Goal: Task Accomplishment & Management: Complete application form

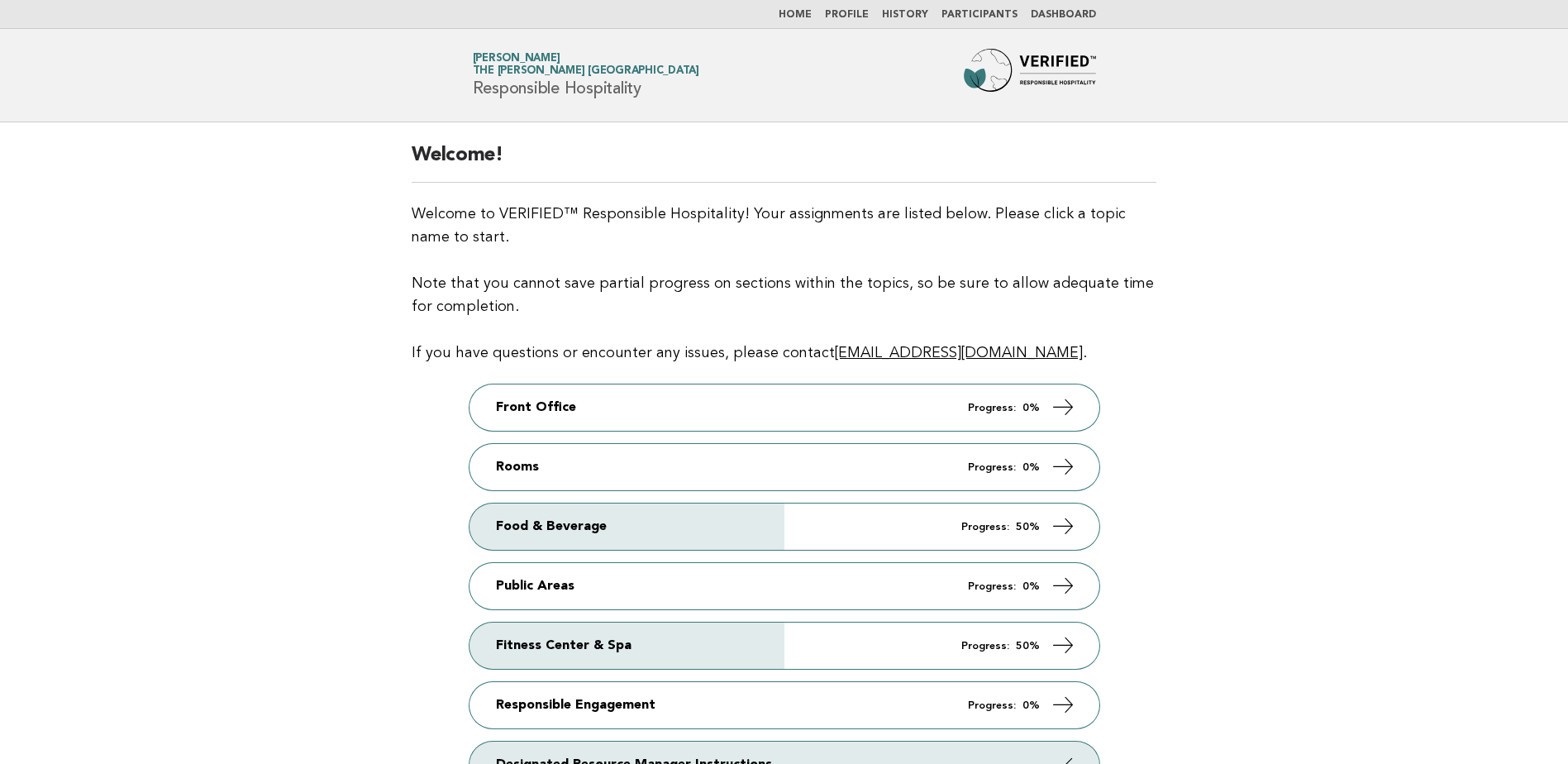
scroll to position [83, 0]
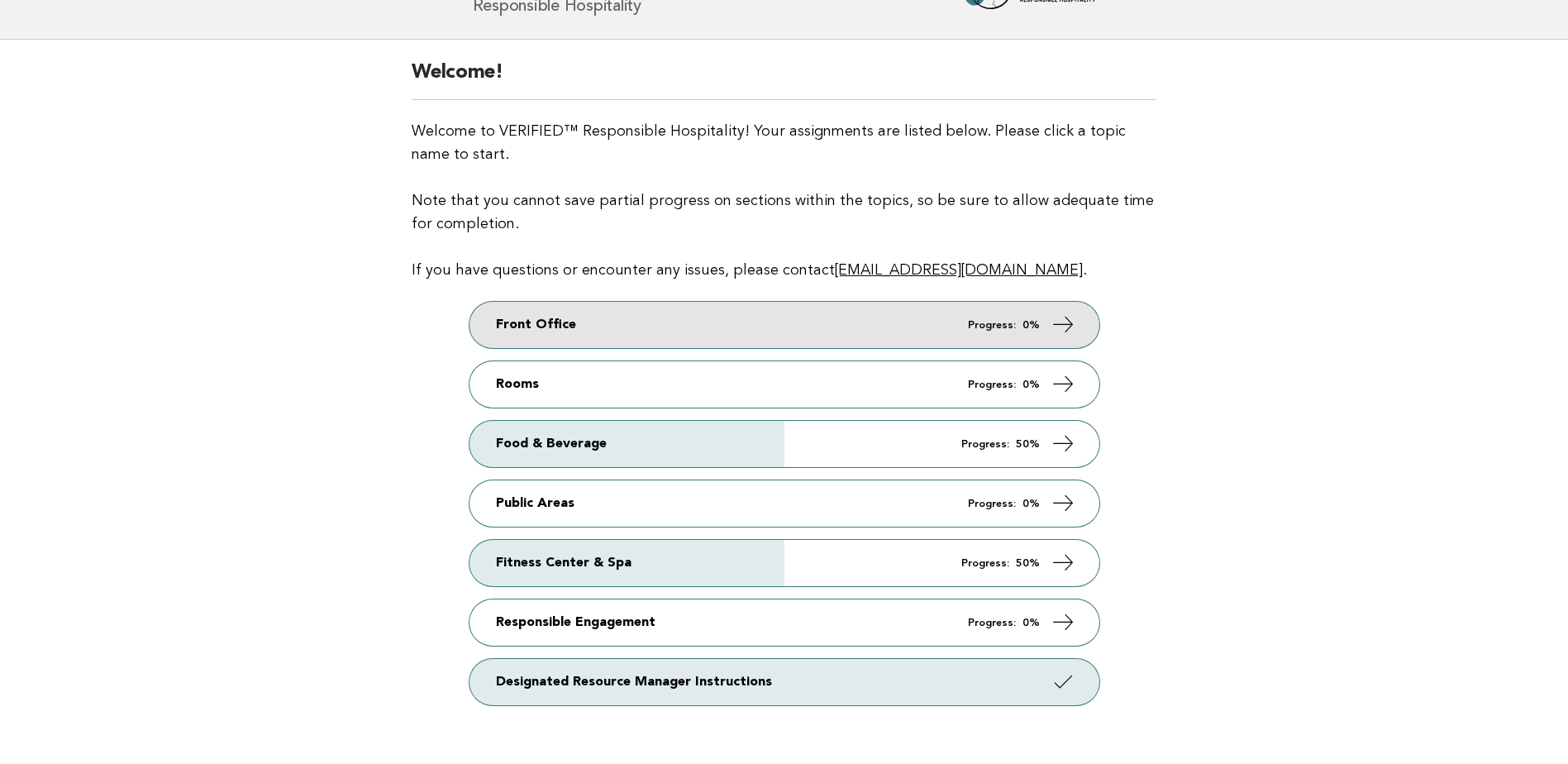
click at [733, 319] on link "Front Office Progress: 0%" at bounding box center [784, 324] width 630 height 46
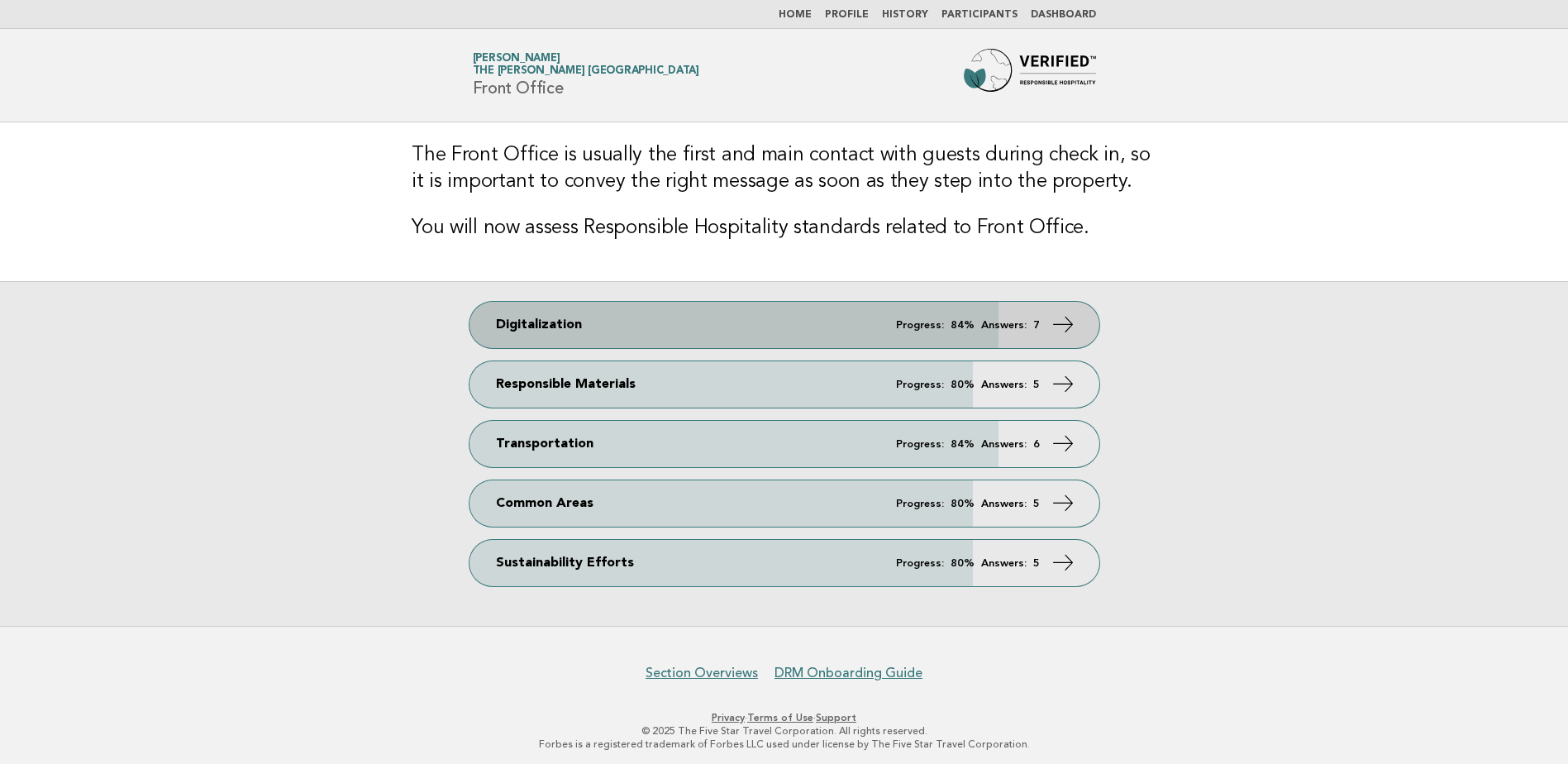
click at [787, 326] on link "Digitalization Progress: 84% Answers: 7" at bounding box center [784, 324] width 630 height 46
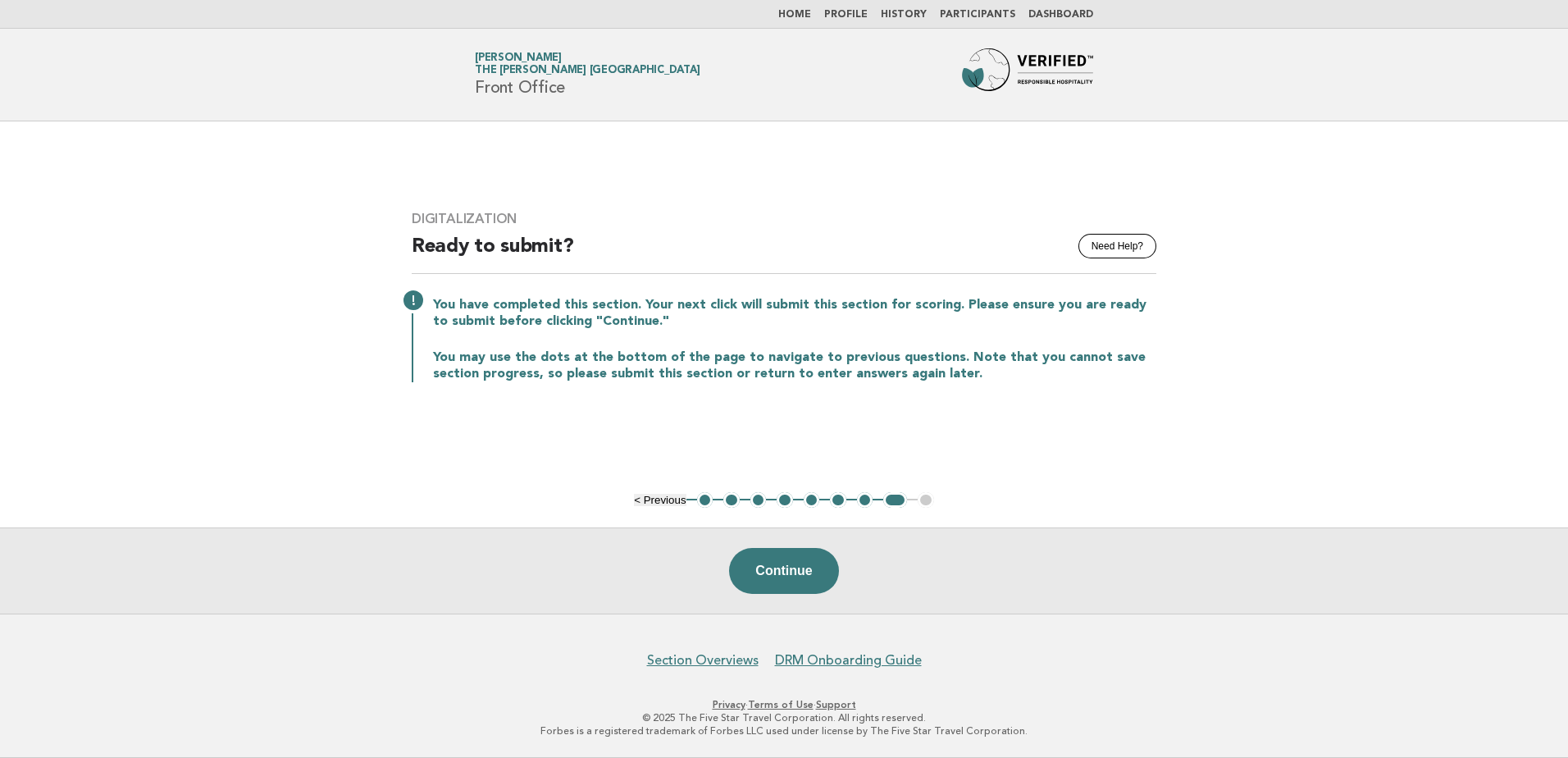
drag, startPoint x: 701, startPoint y: 501, endPoint x: 724, endPoint y: 502, distance: 23.0
click at [701, 500] on button "1" at bounding box center [705, 500] width 16 height 16
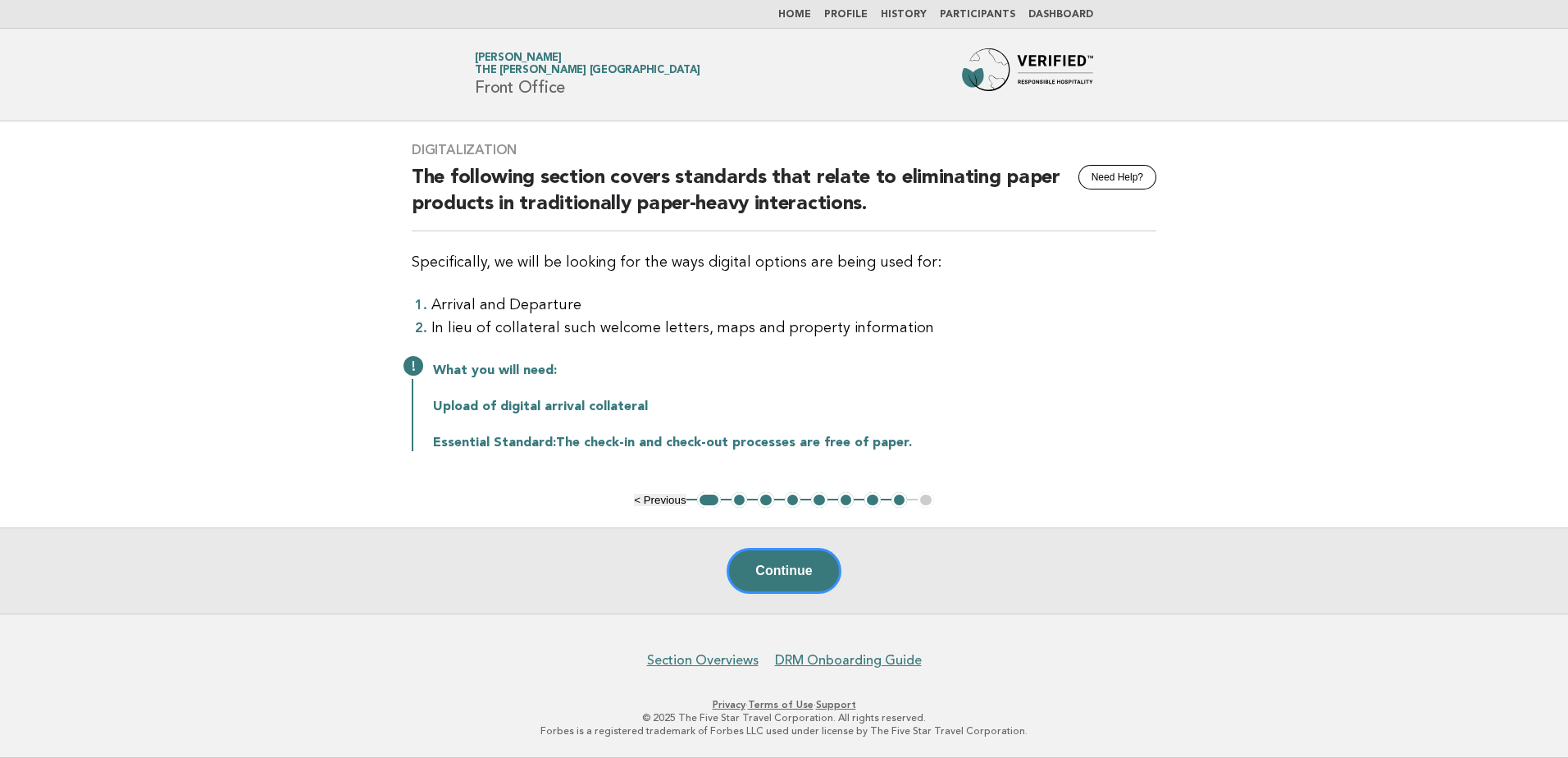
click at [733, 500] on button "2" at bounding box center [739, 500] width 16 height 16
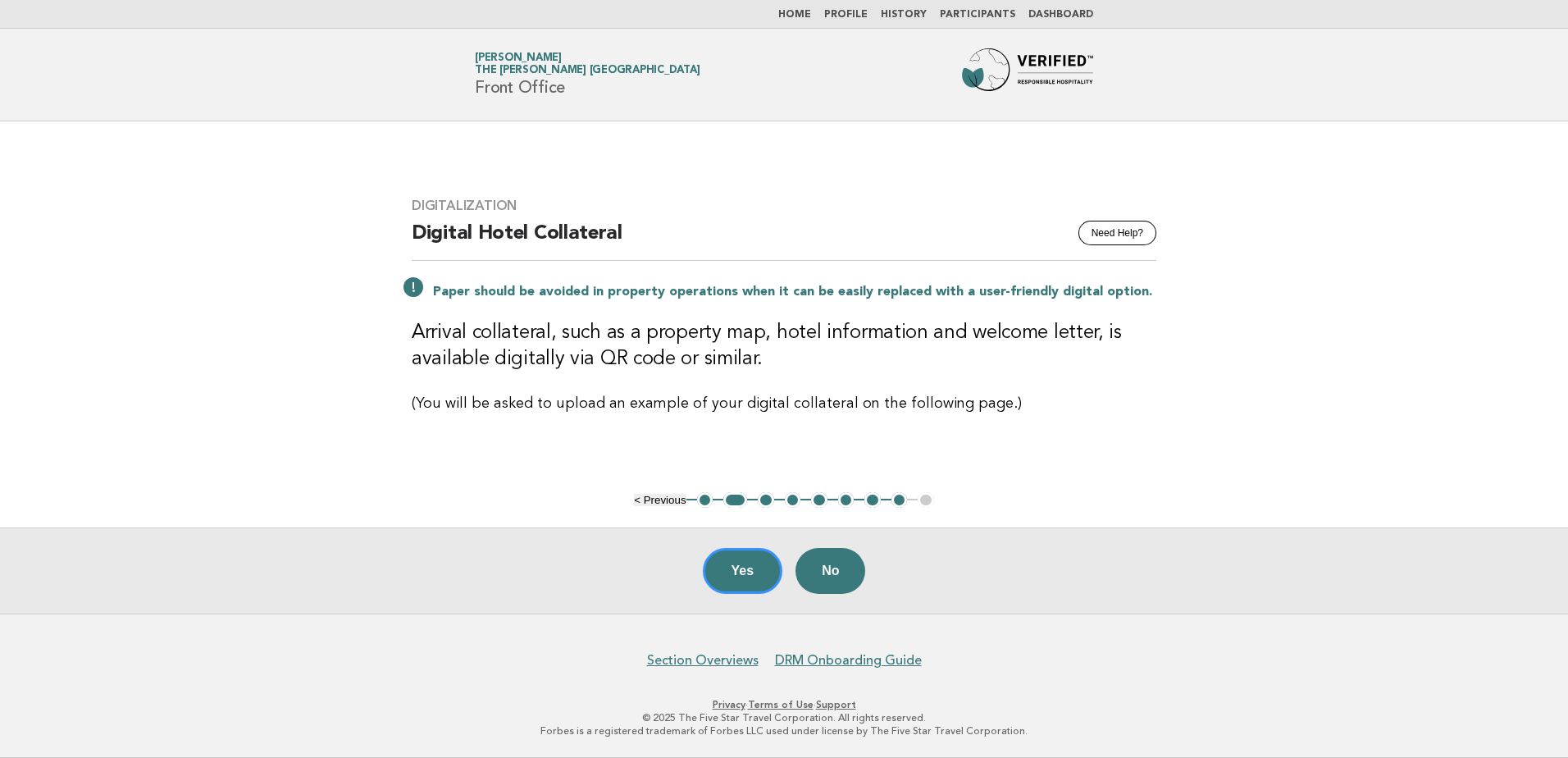
click at [767, 502] on button "3" at bounding box center [766, 500] width 16 height 16
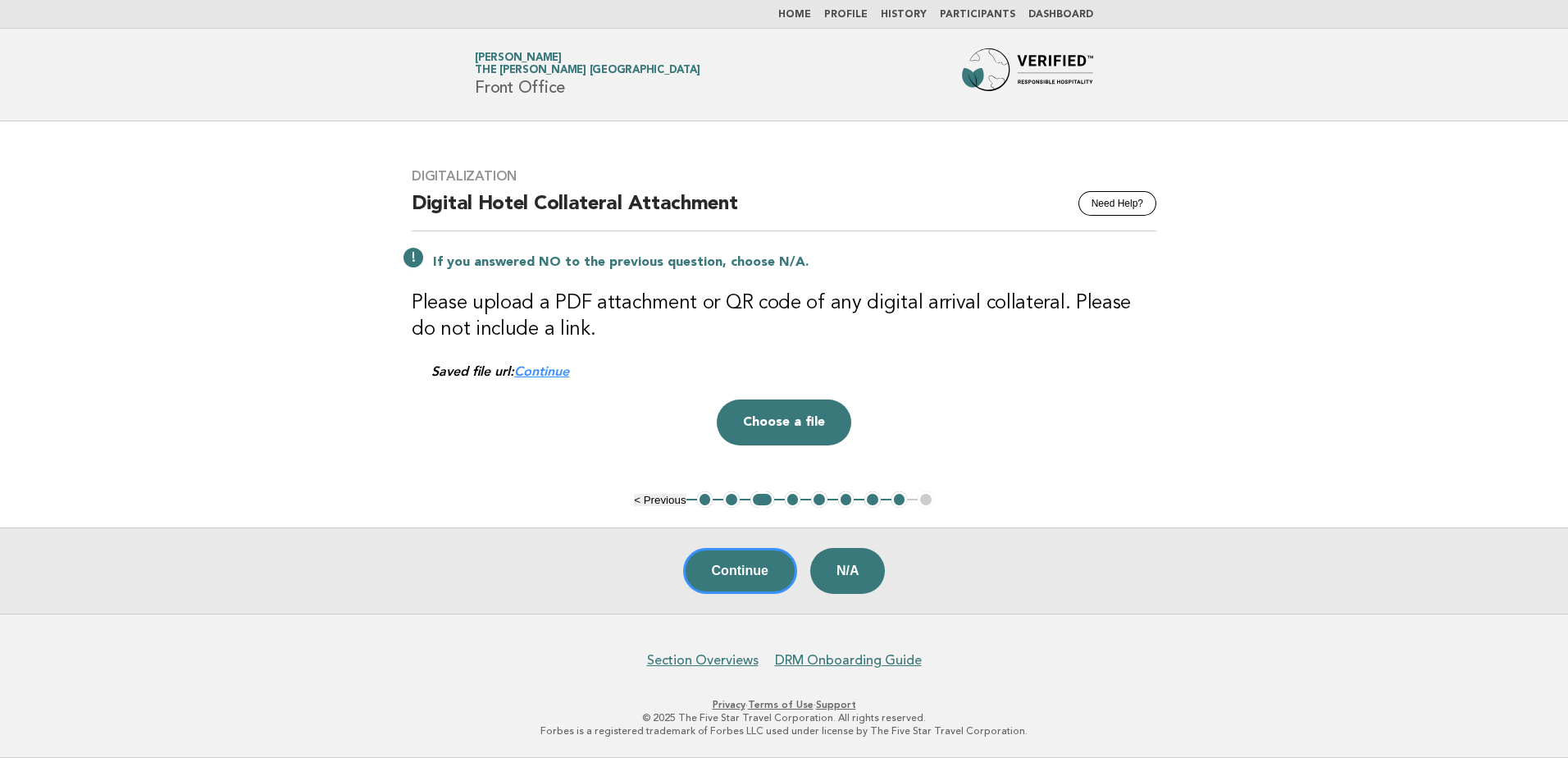
click at [734, 505] on button "2" at bounding box center [731, 499] width 16 height 16
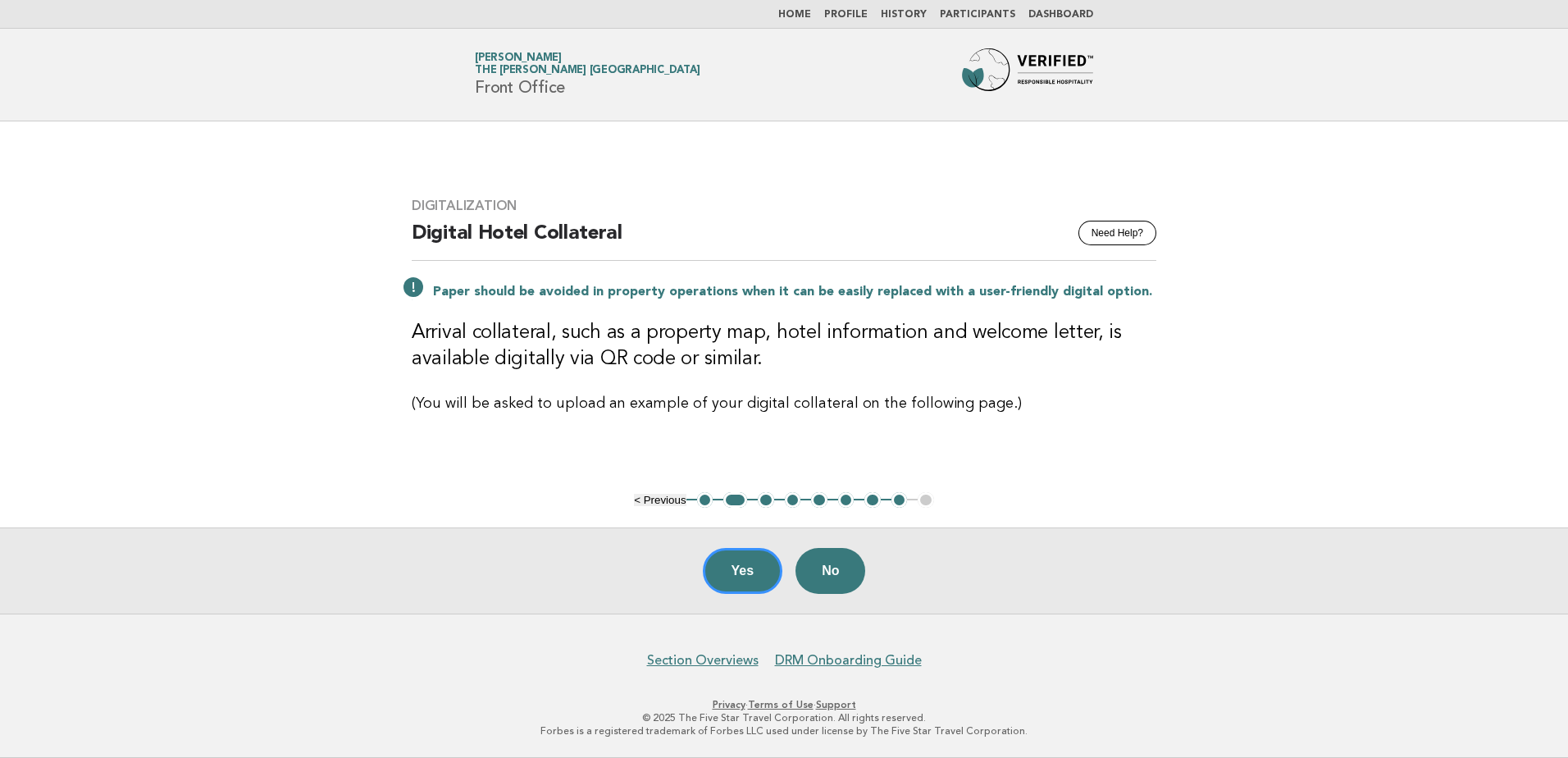
click at [765, 502] on button "3" at bounding box center [766, 500] width 16 height 16
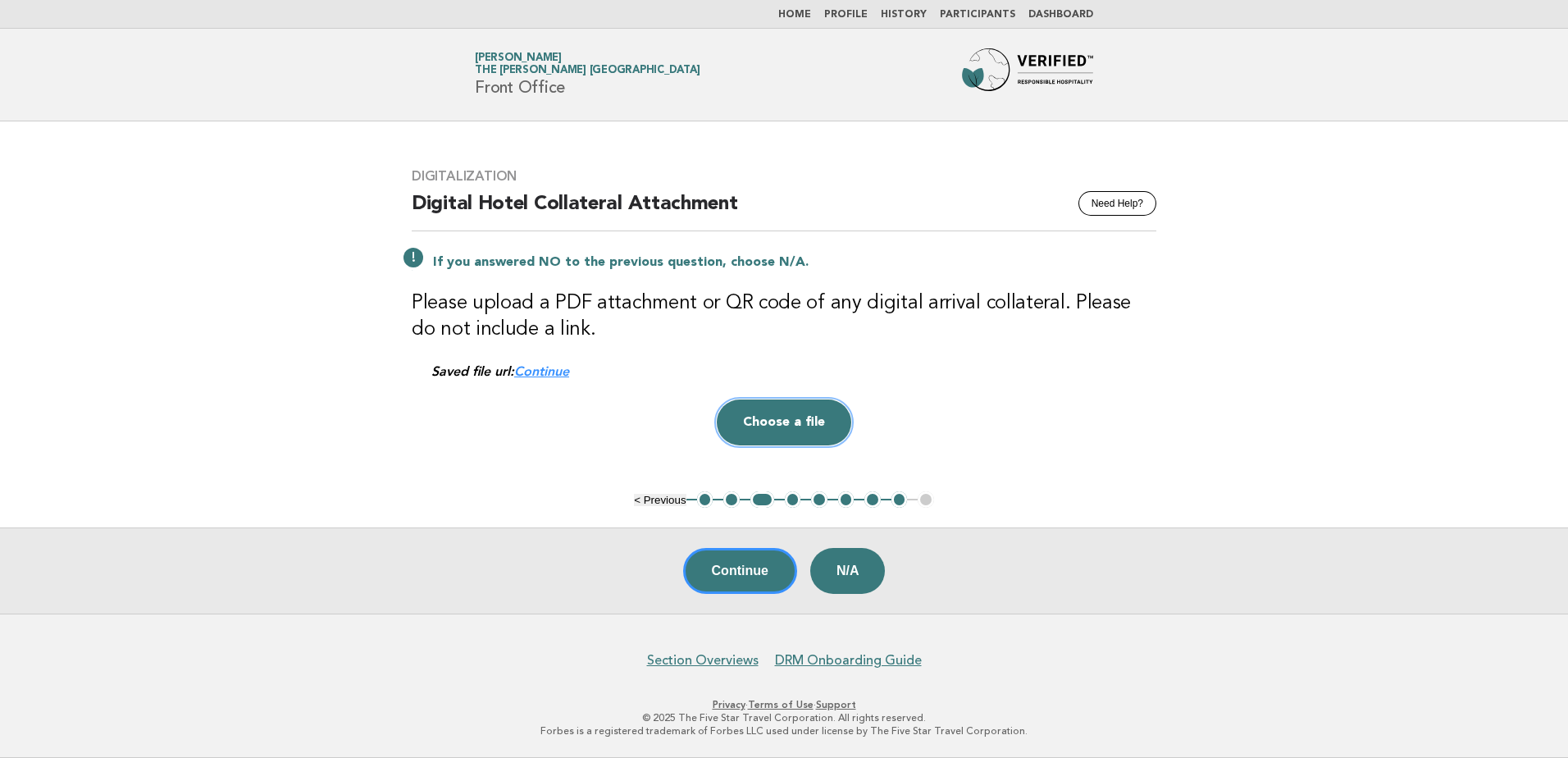
click at [770, 406] on button "Choose a file" at bounding box center [783, 422] width 135 height 45
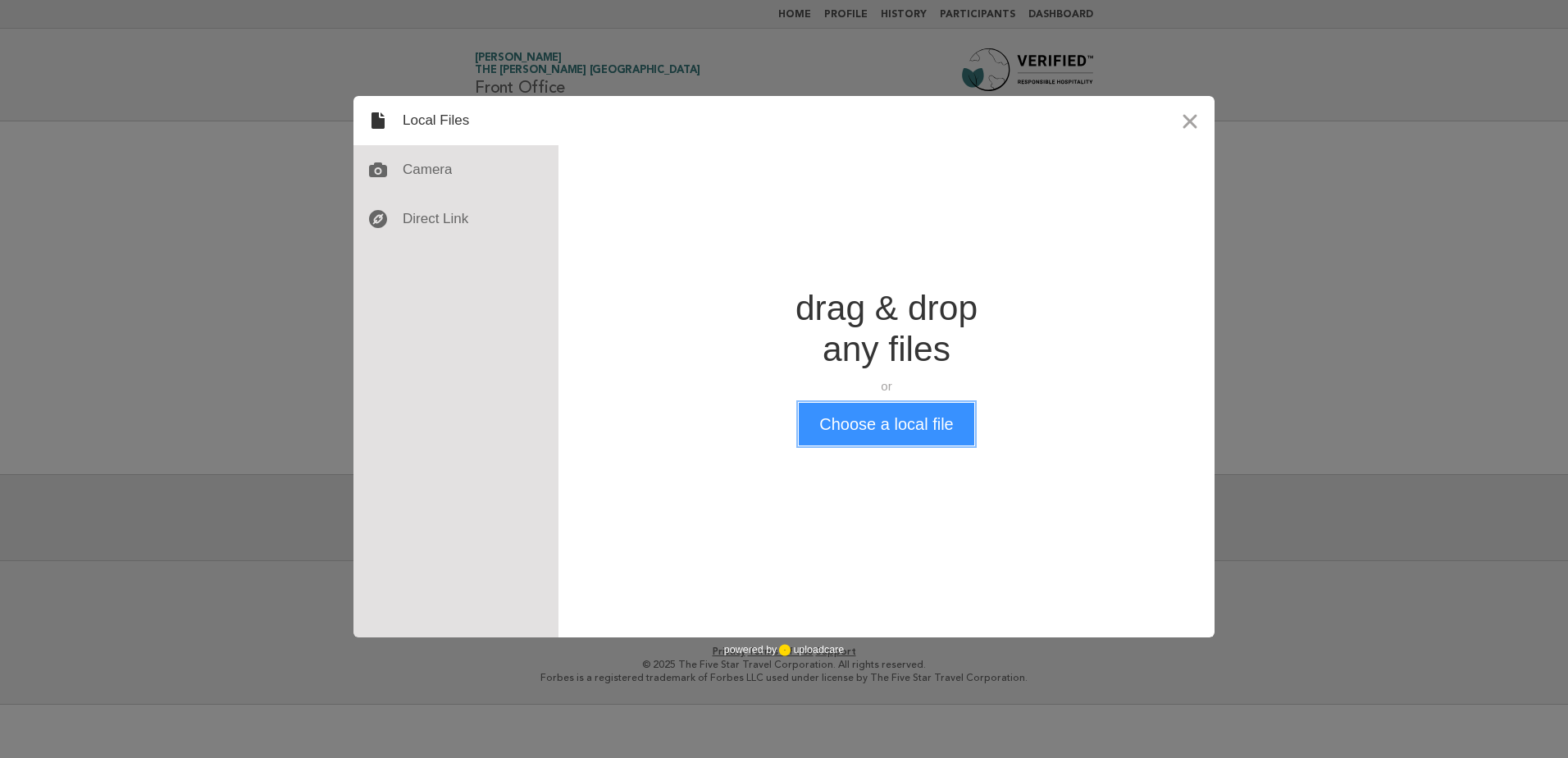
click at [868, 429] on button "Choose a local file" at bounding box center [886, 424] width 174 height 43
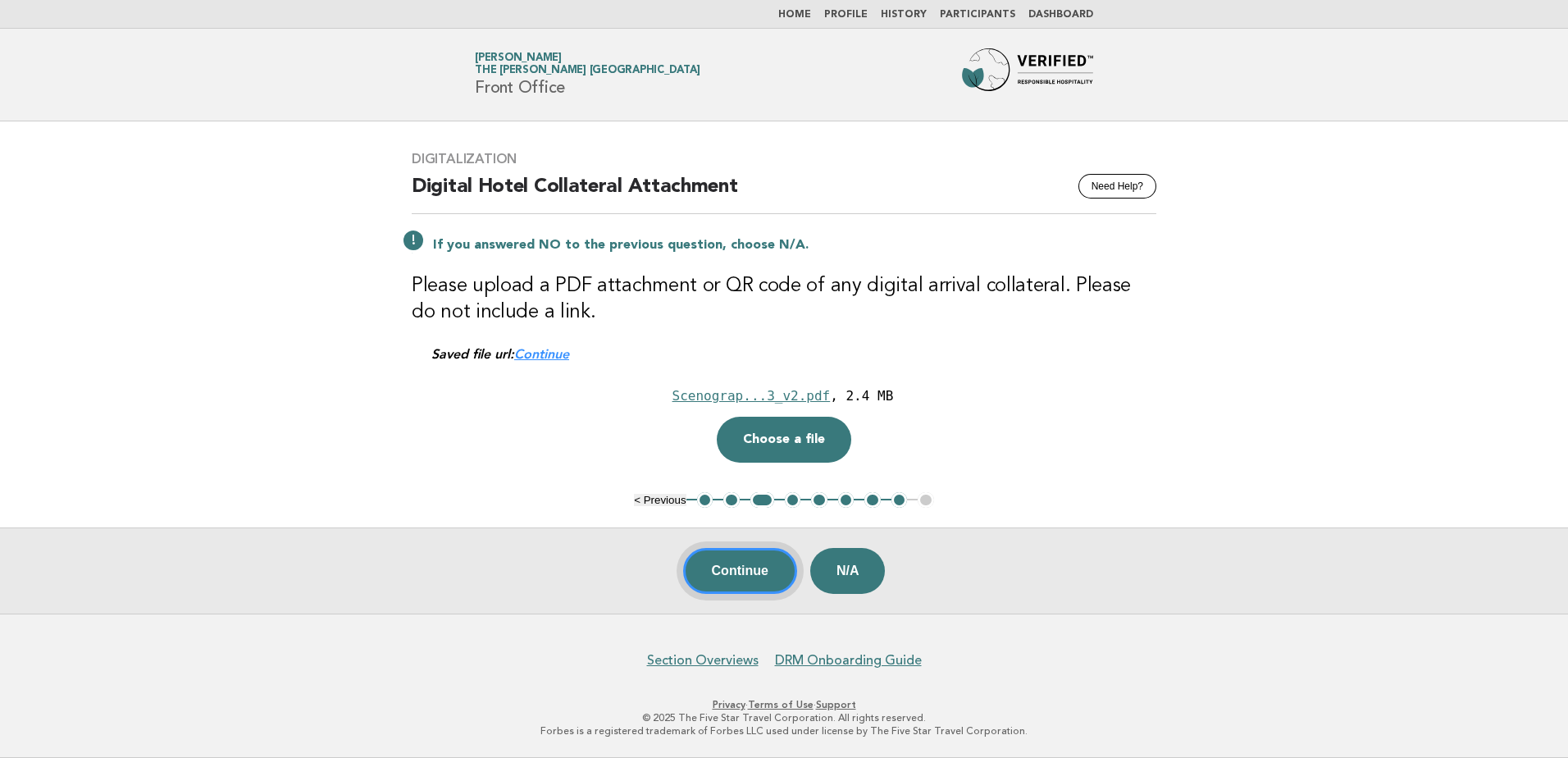
click at [741, 565] on button "Continue" at bounding box center [740, 570] width 114 height 45
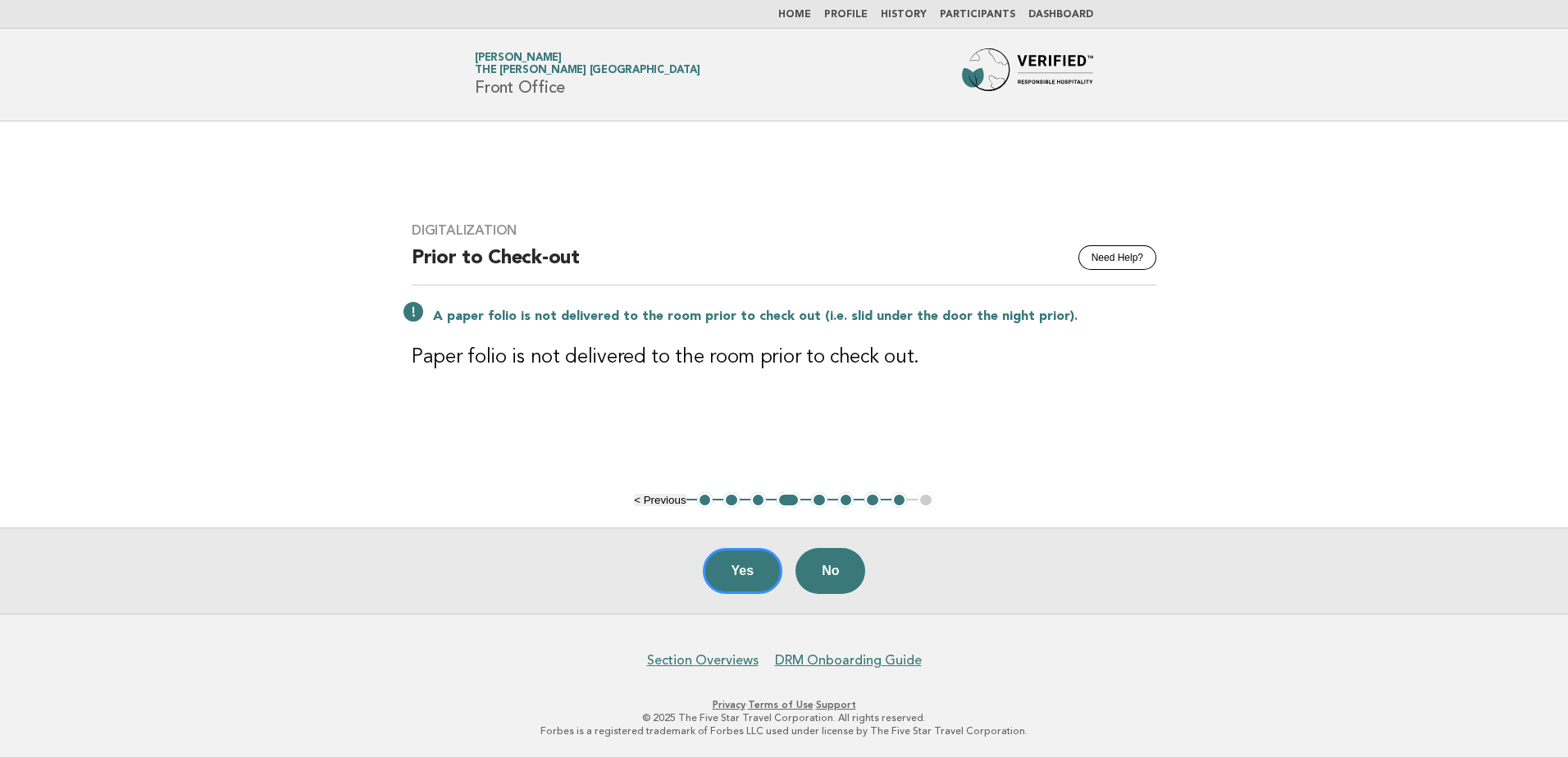
click at [819, 500] on button "5" at bounding box center [819, 500] width 16 height 16
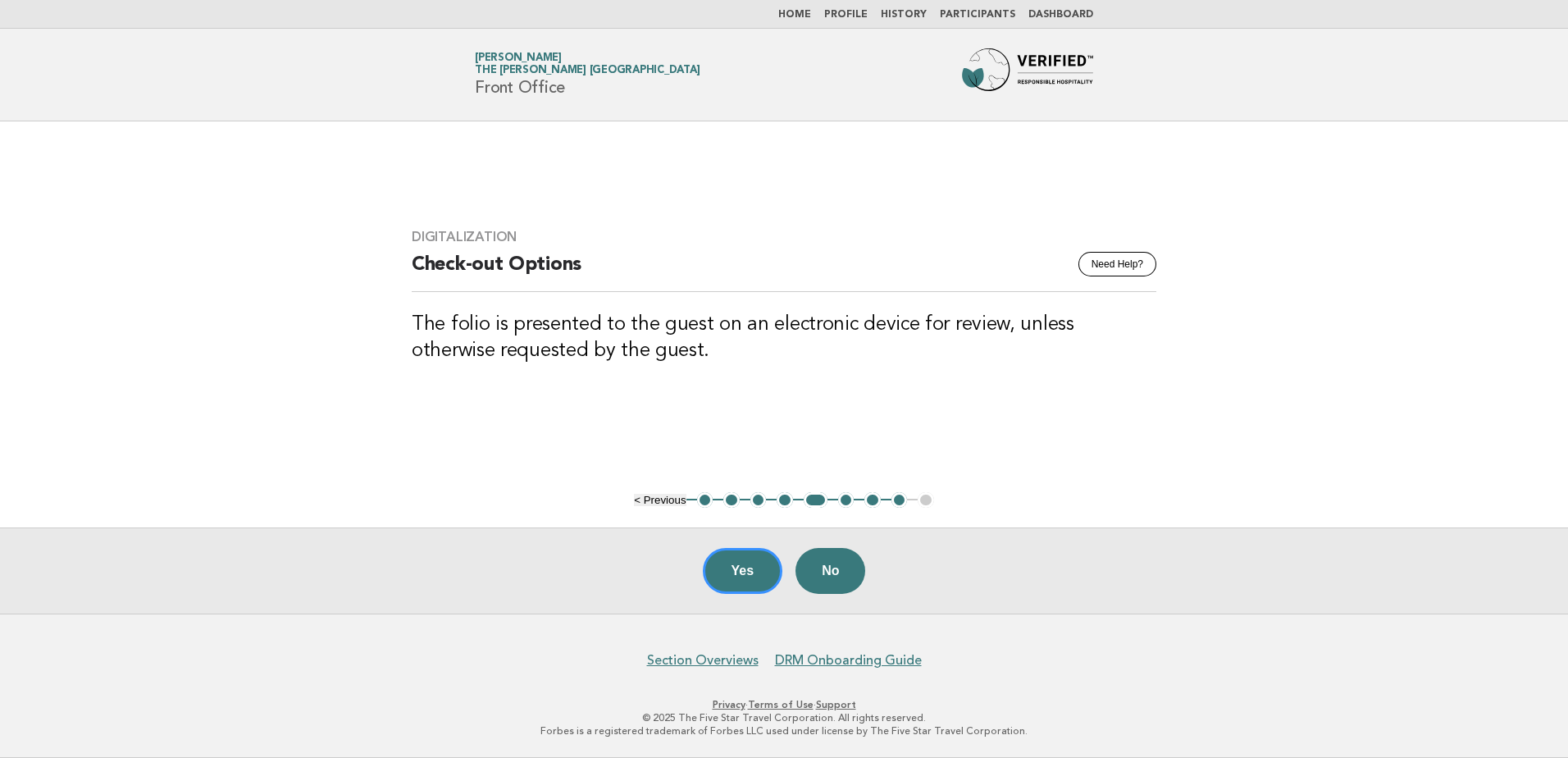
click at [843, 500] on button "6" at bounding box center [846, 500] width 16 height 16
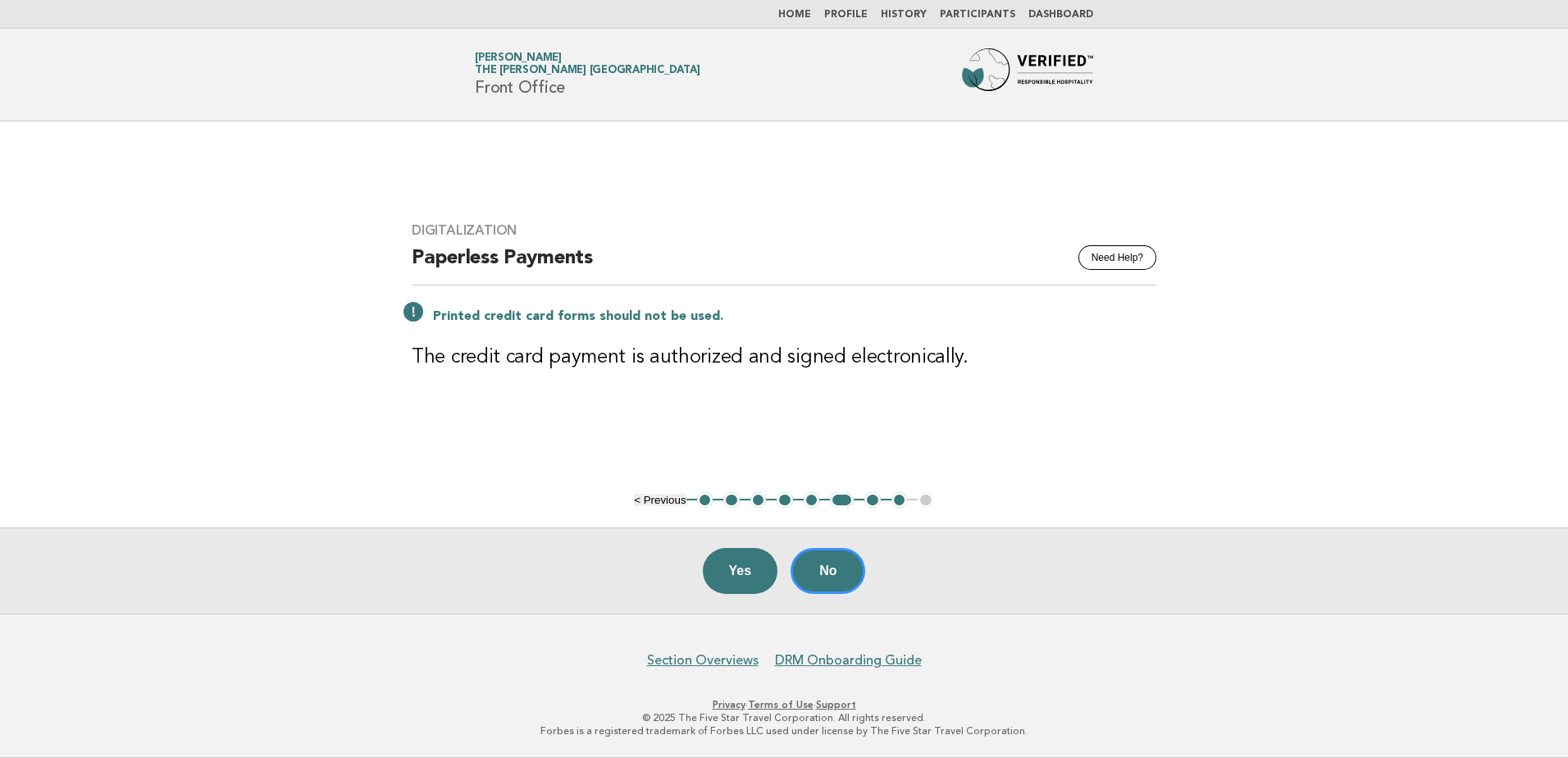
click at [873, 501] on button "7" at bounding box center [872, 500] width 16 height 16
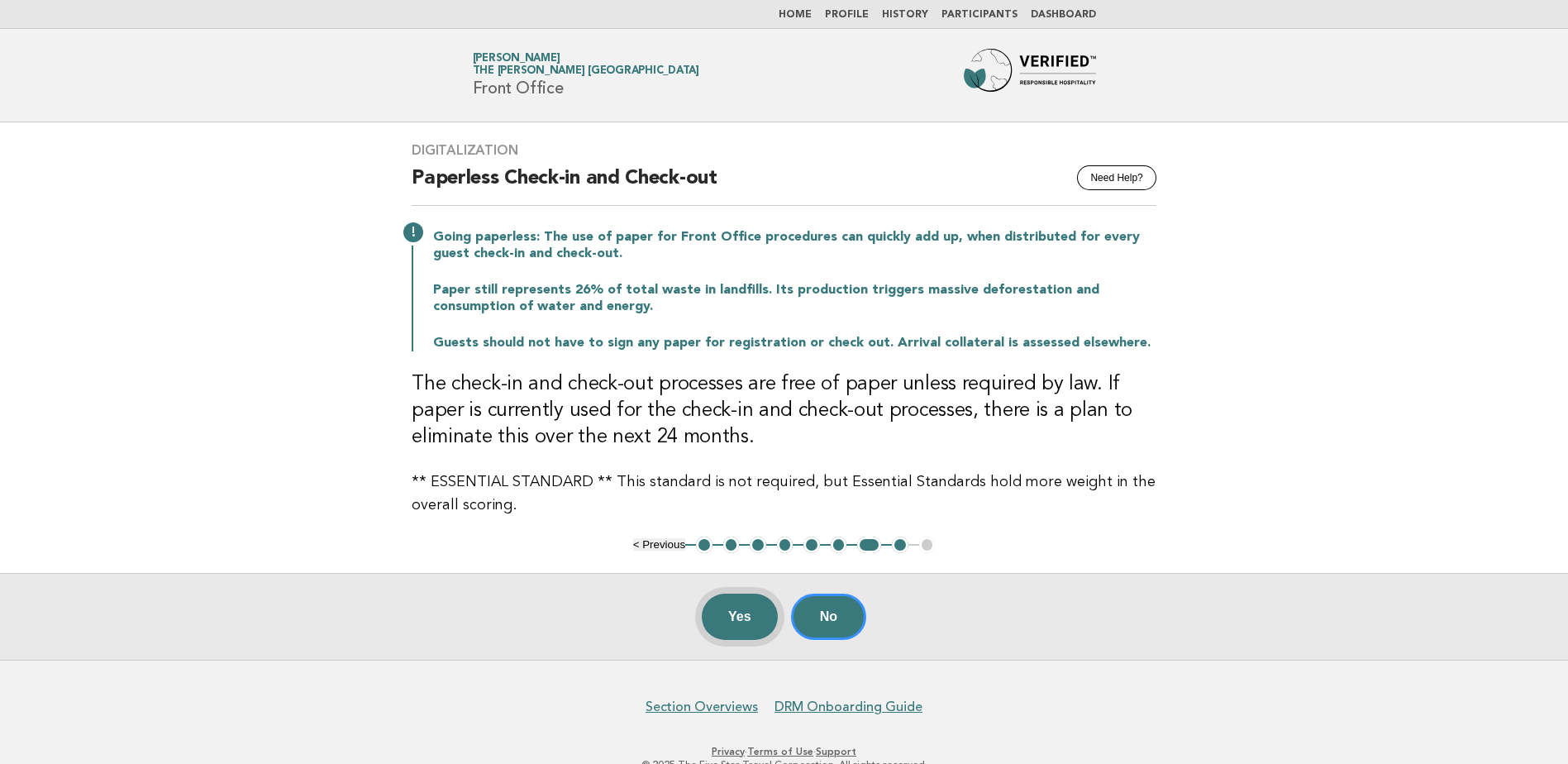
click at [737, 615] on button "Yes" at bounding box center [740, 616] width 76 height 46
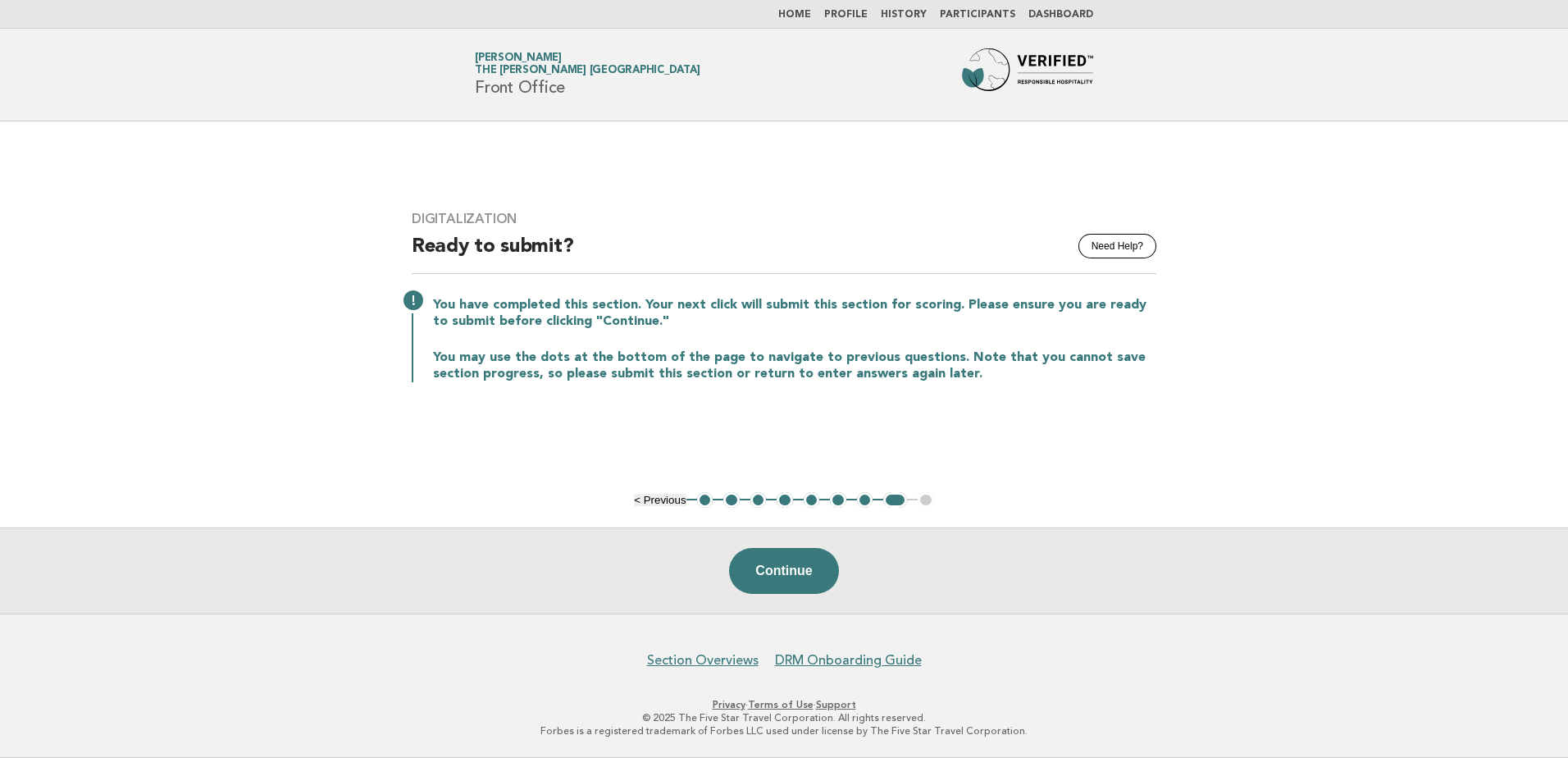
click at [808, 16] on link "Home" at bounding box center [795, 15] width 33 height 10
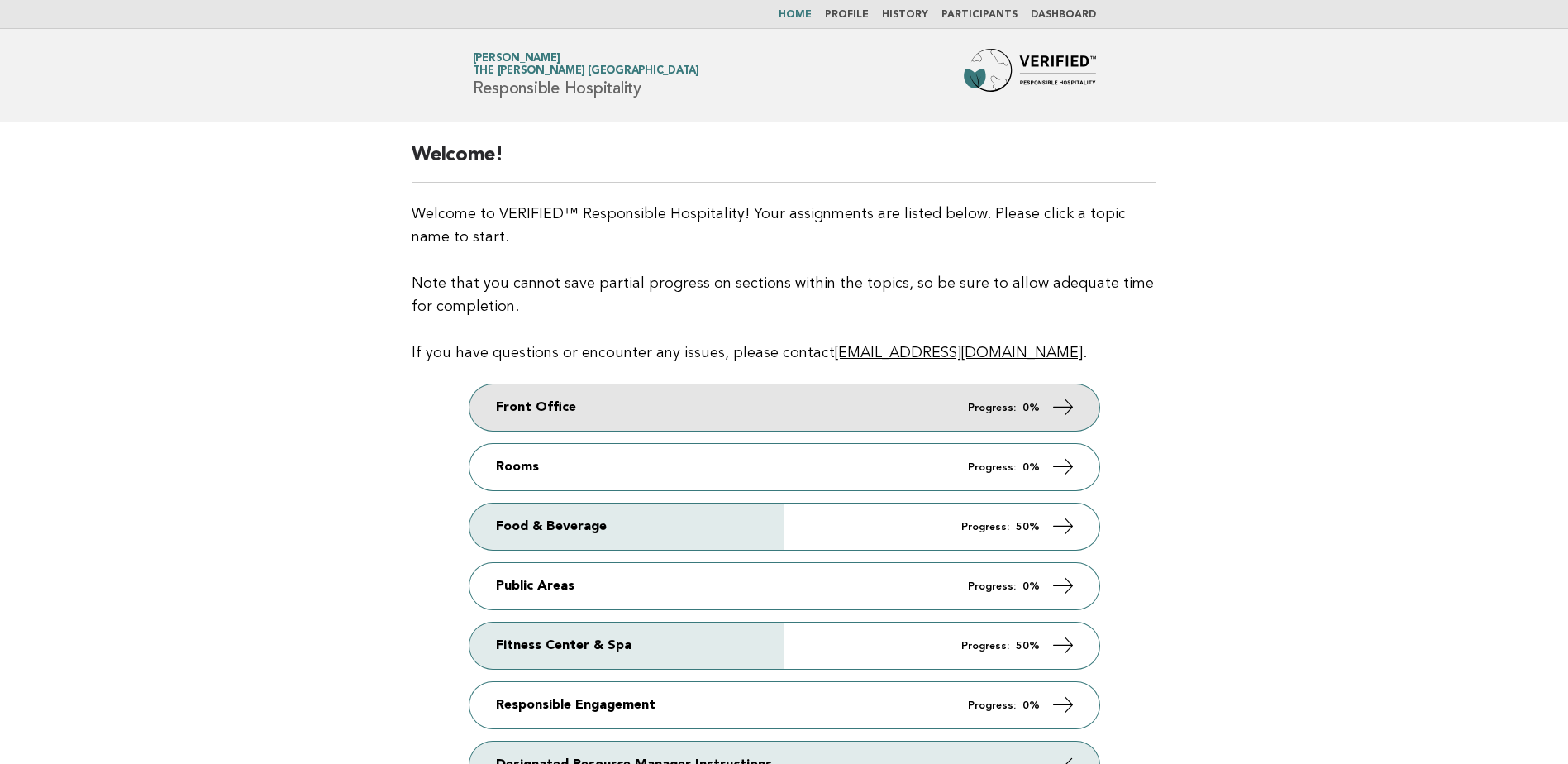
click at [790, 405] on link "Front Office Progress: 0%" at bounding box center [784, 407] width 630 height 46
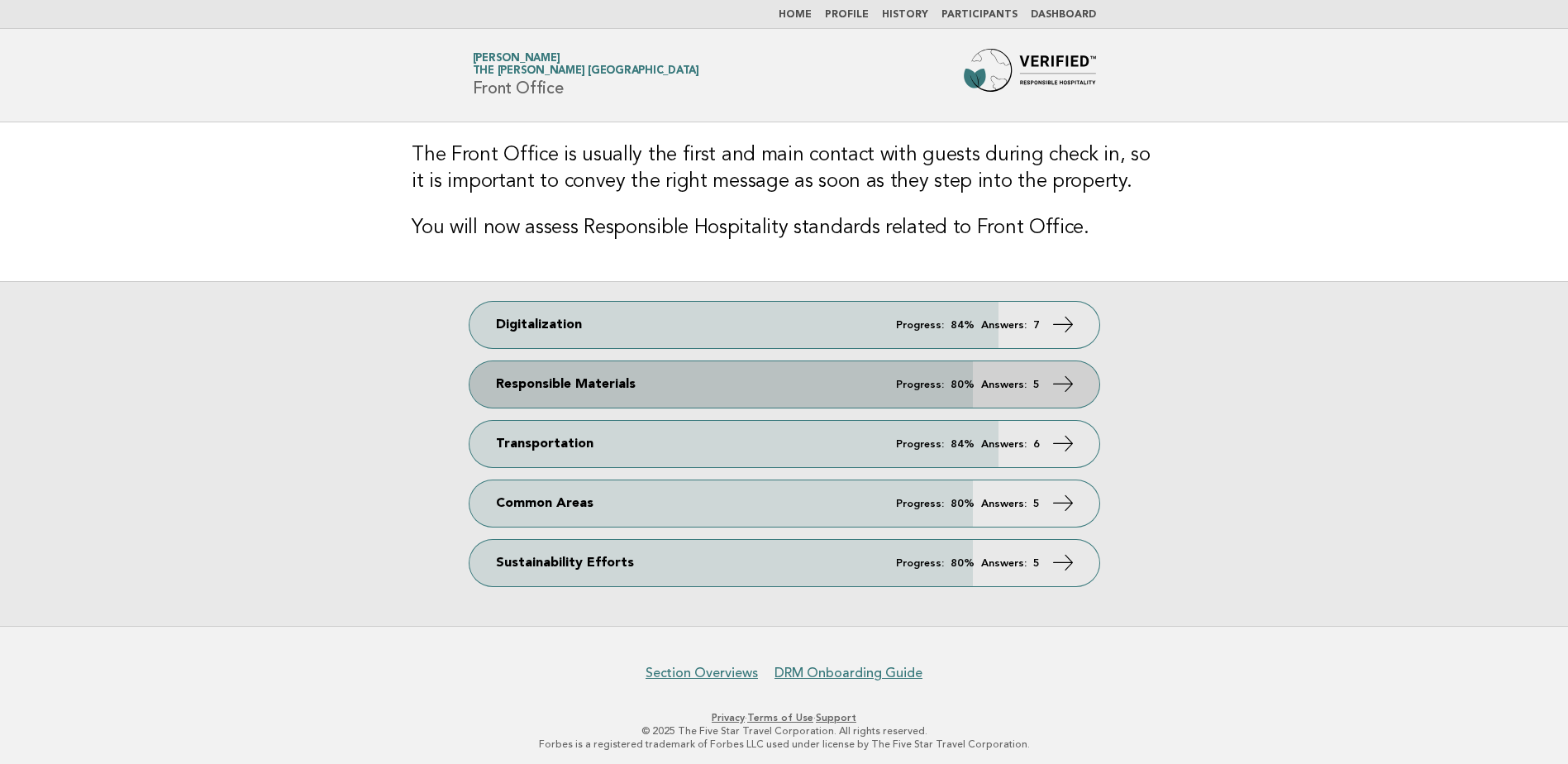
click at [809, 392] on link "Responsible Materials Progress: 80% Answers: 5" at bounding box center [784, 383] width 630 height 46
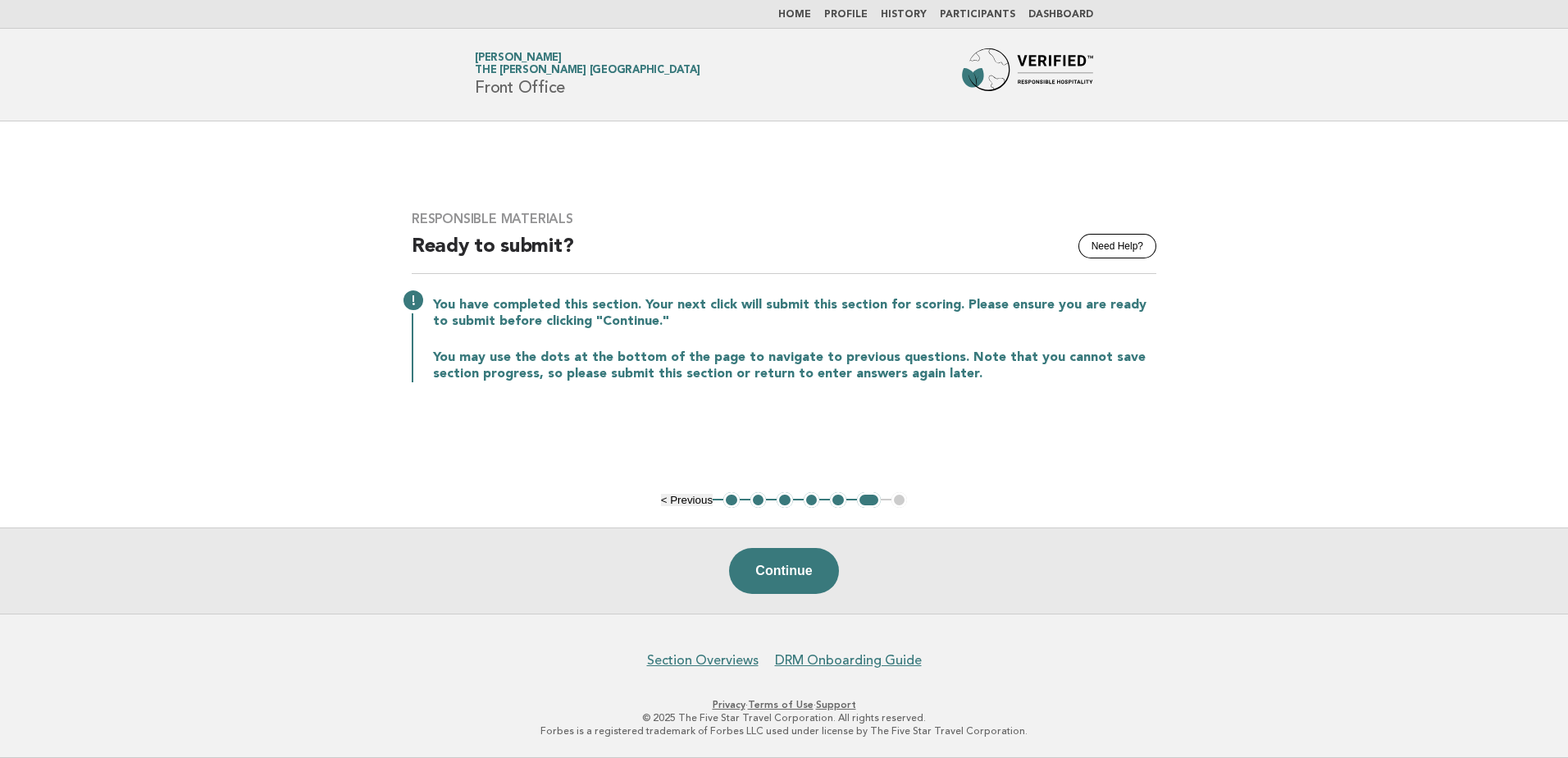
click at [727, 500] on button "1" at bounding box center [731, 500] width 16 height 16
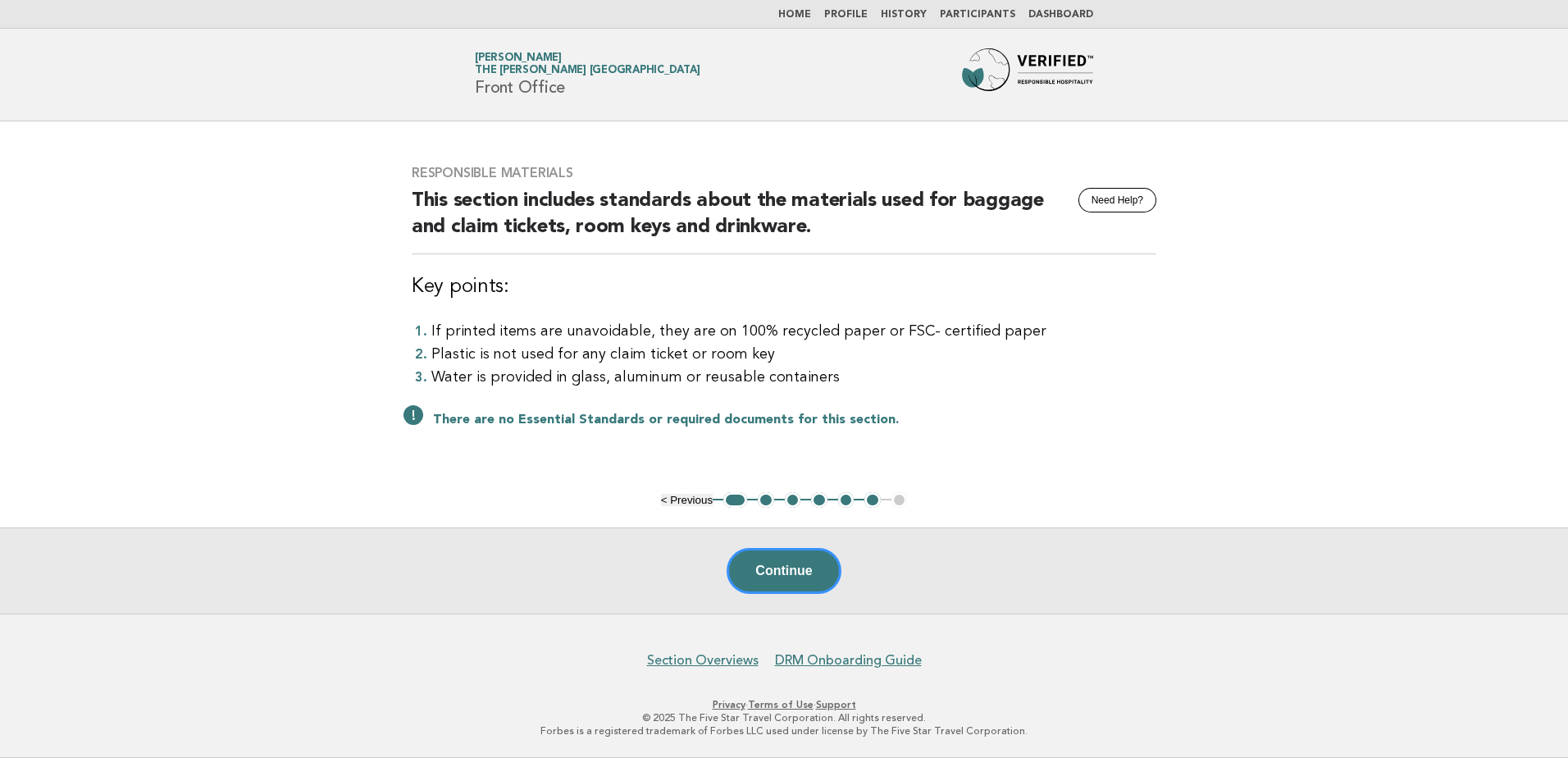
click at [766, 500] on button "2" at bounding box center [766, 500] width 16 height 16
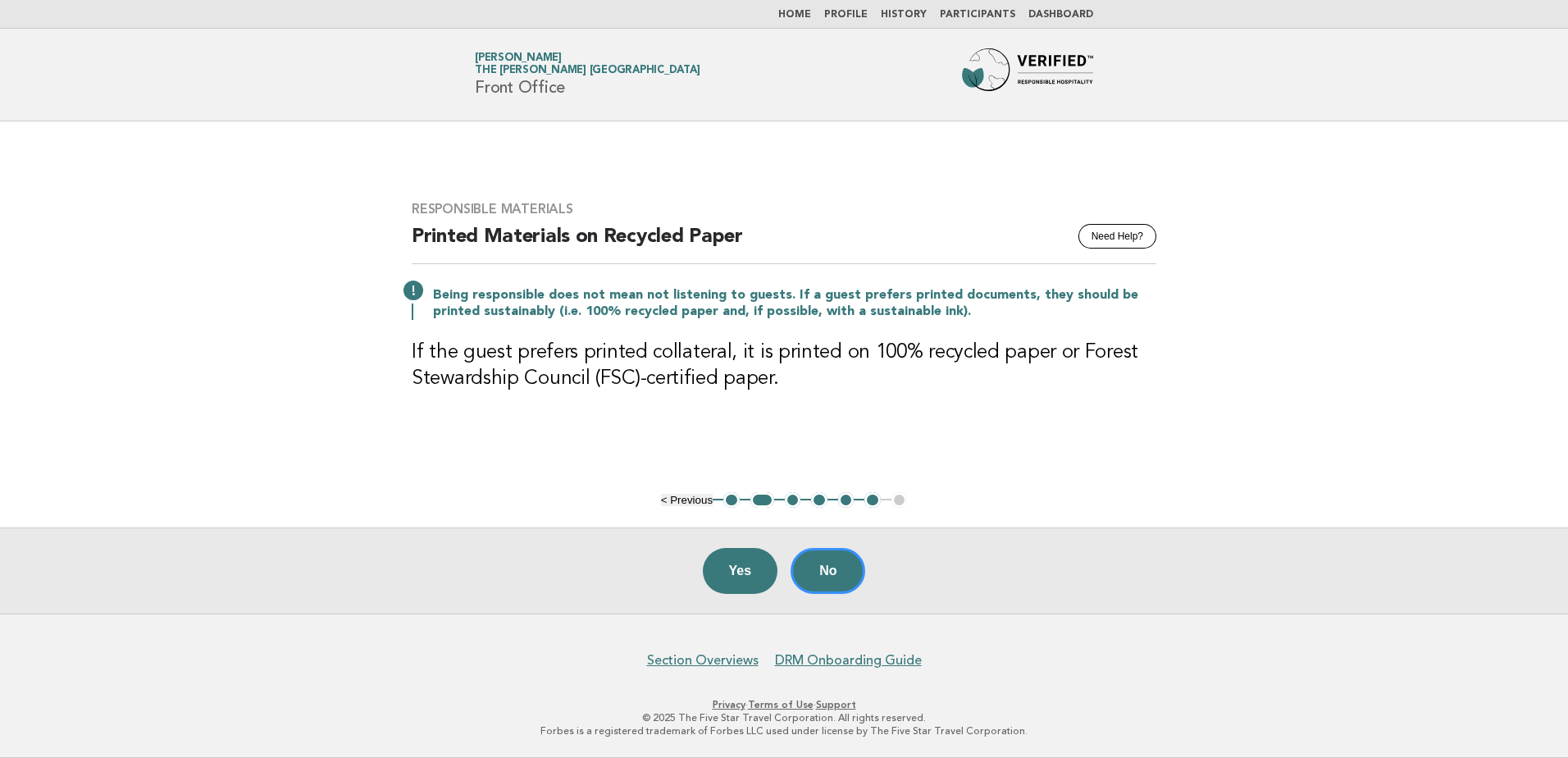
click at [789, 501] on button "3" at bounding box center [793, 500] width 16 height 16
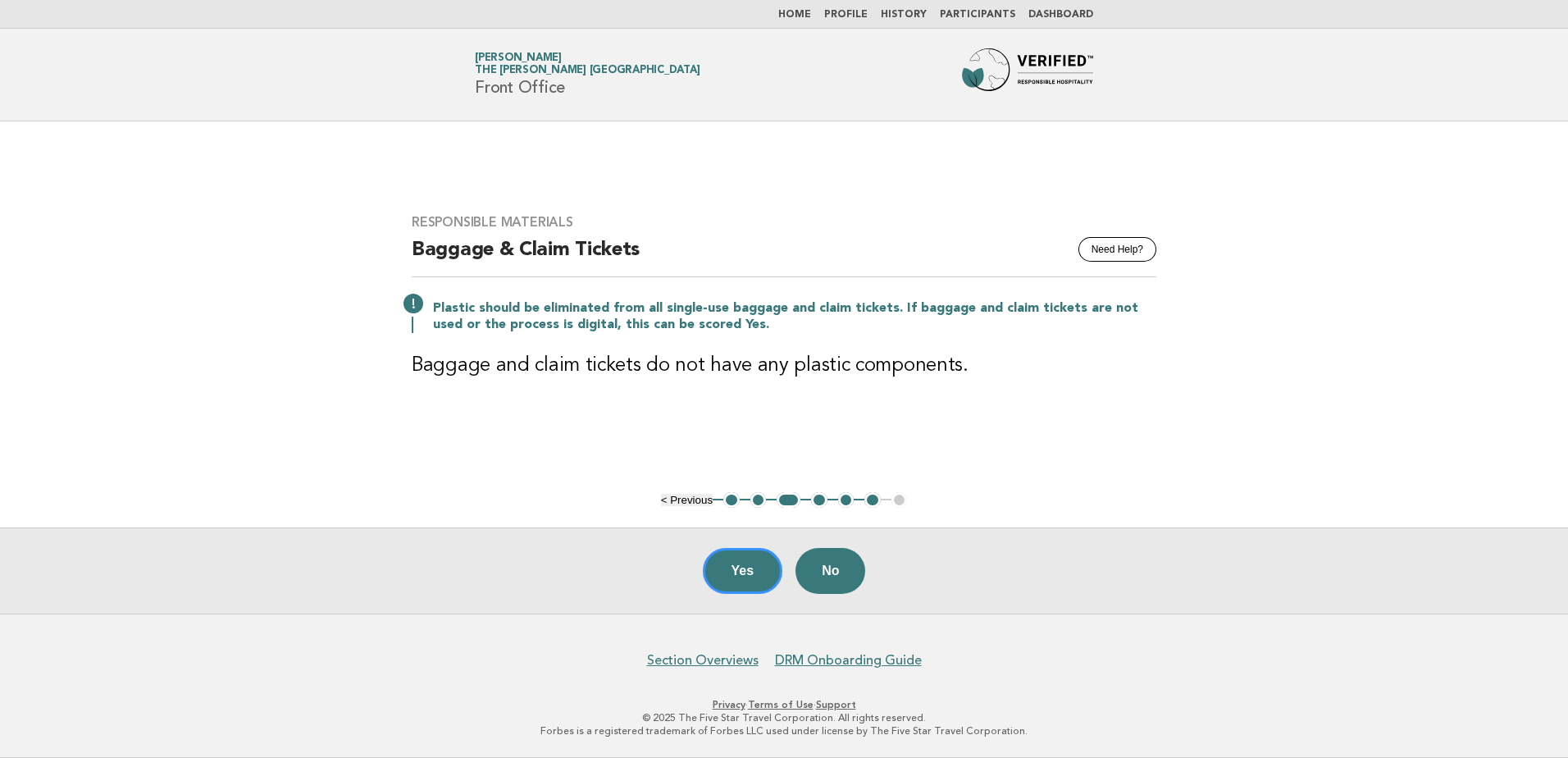
click at [817, 500] on button "4" at bounding box center [819, 500] width 16 height 16
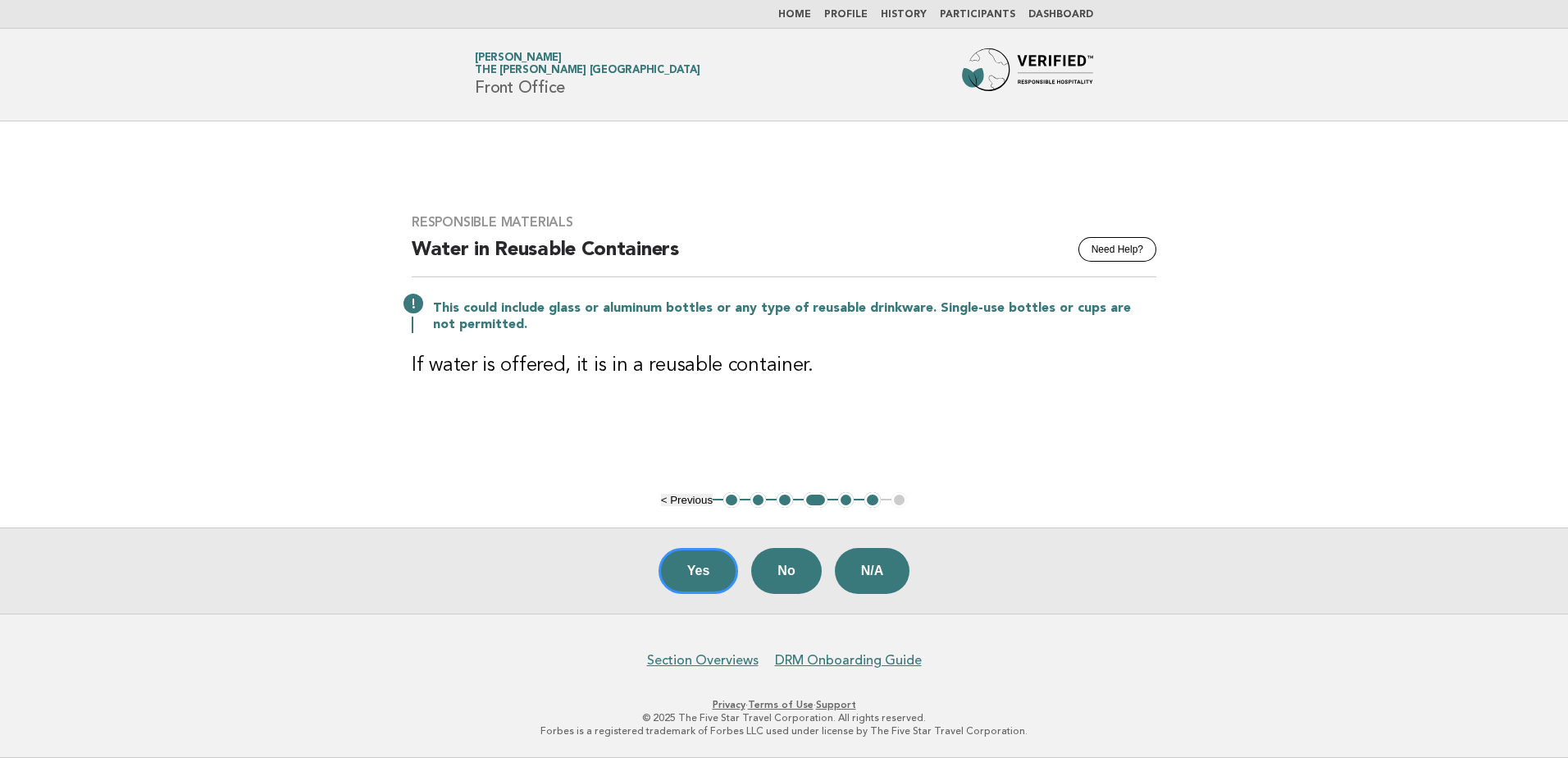
click at [838, 497] on ul "< Previous 1 2 3 4 5 6 7" at bounding box center [784, 500] width 247 height 16
click at [838, 500] on li "5" at bounding box center [846, 500] width 16 height 16
click at [844, 500] on button "5" at bounding box center [846, 500] width 16 height 16
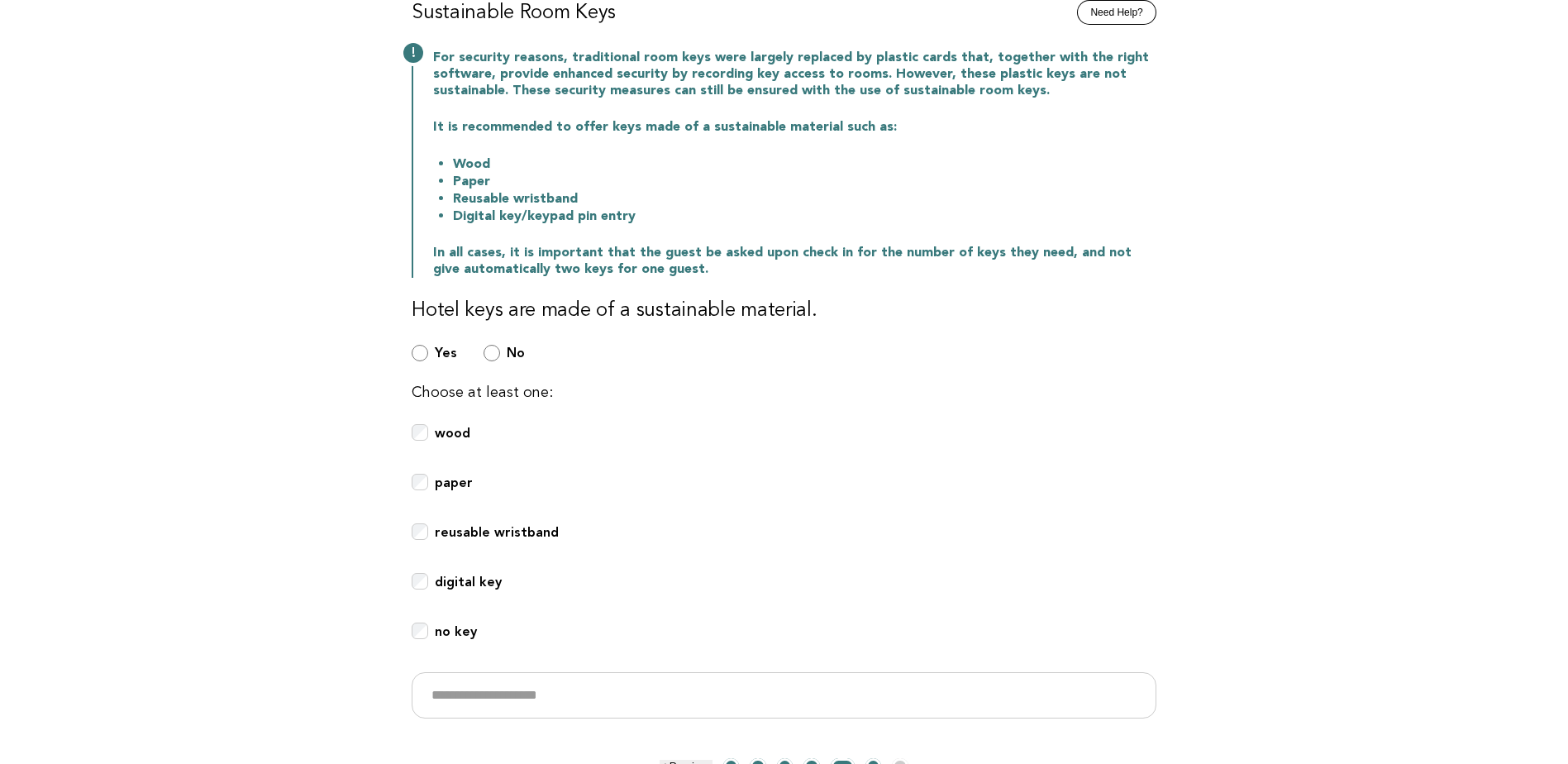
scroll to position [248, 0]
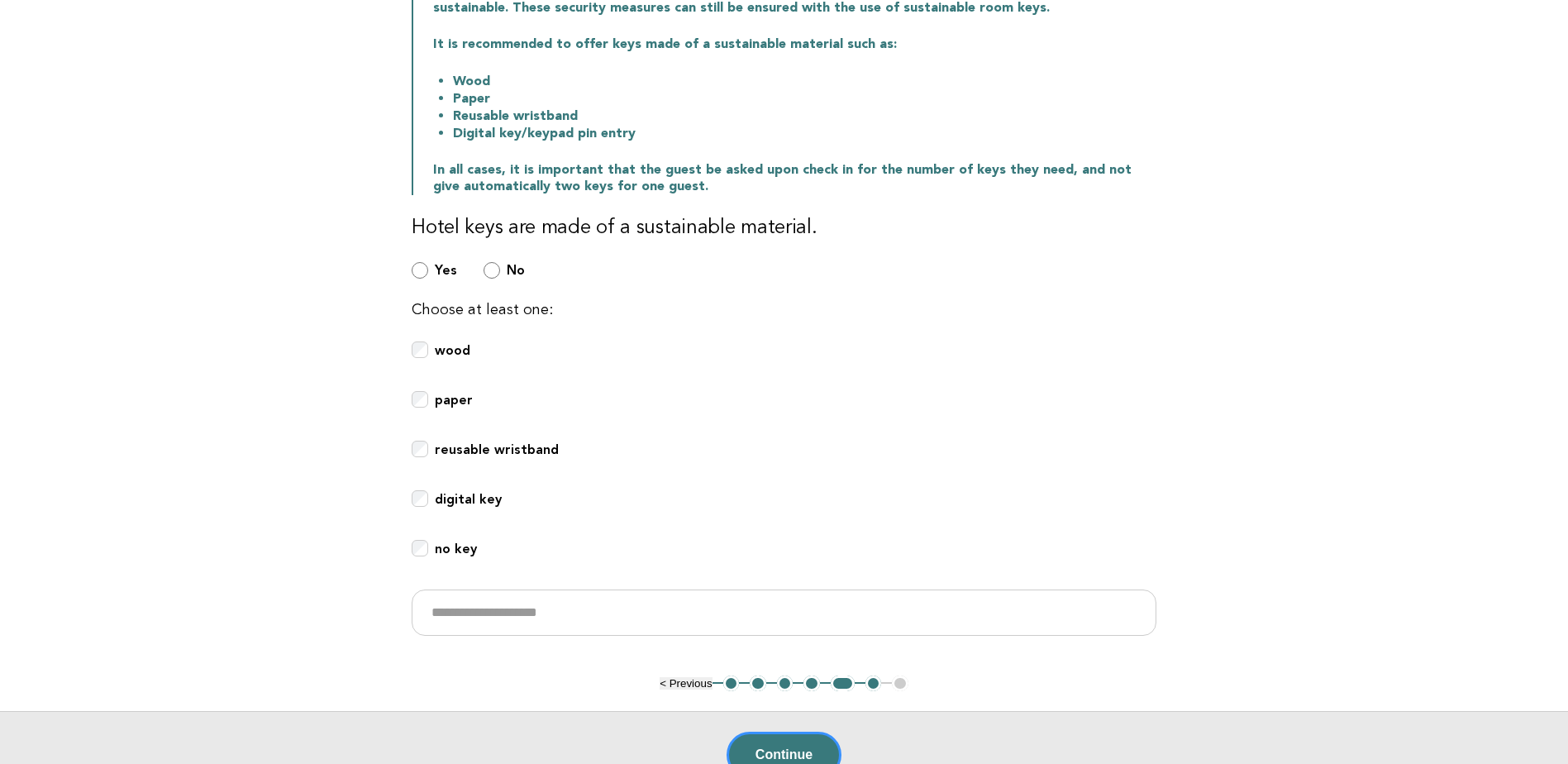
click at [873, 680] on button "6" at bounding box center [873, 683] width 17 height 17
click at [874, 685] on button "6" at bounding box center [873, 683] width 17 height 17
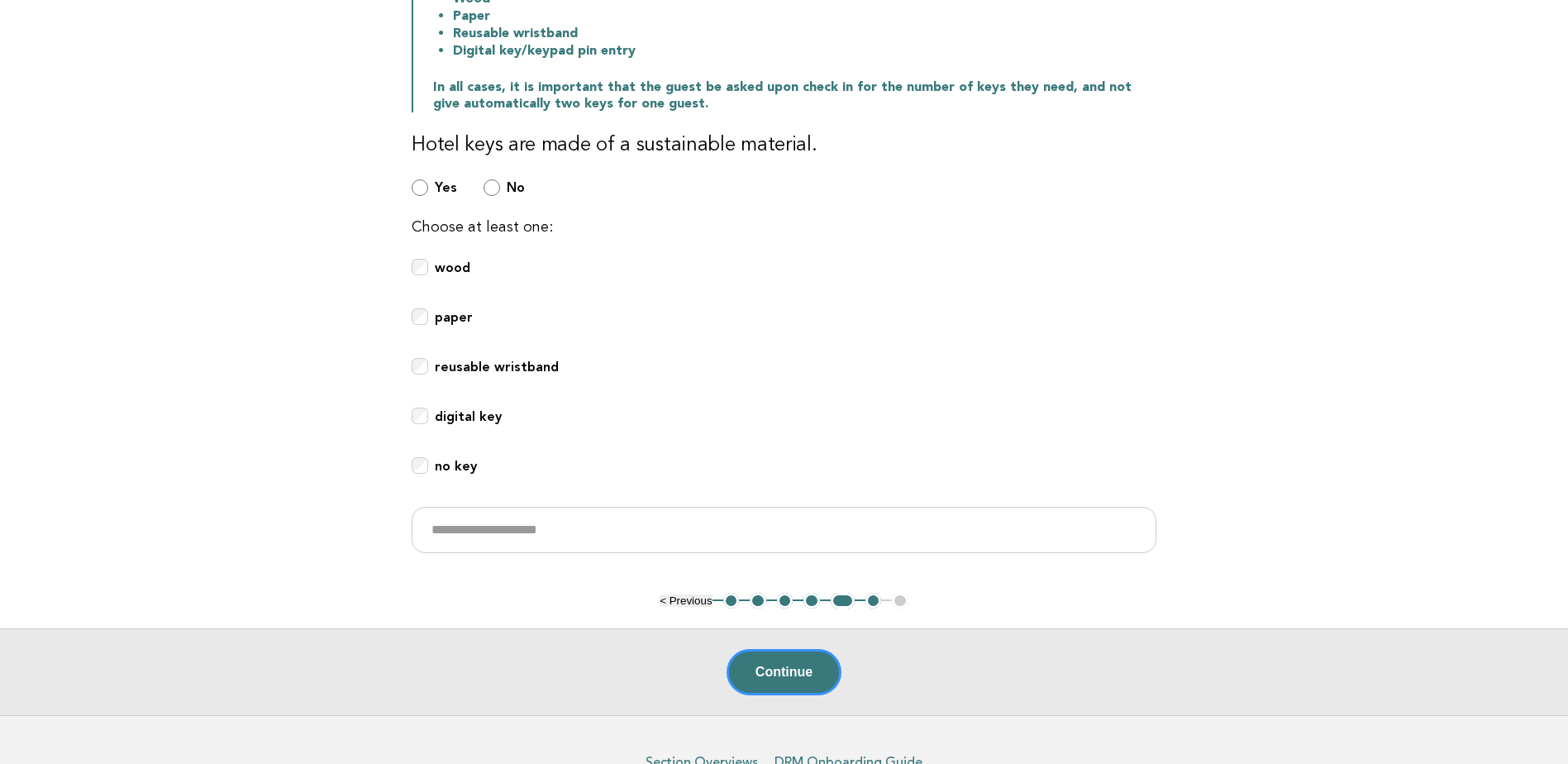
click at [803, 666] on button "Continue" at bounding box center [784, 671] width 115 height 46
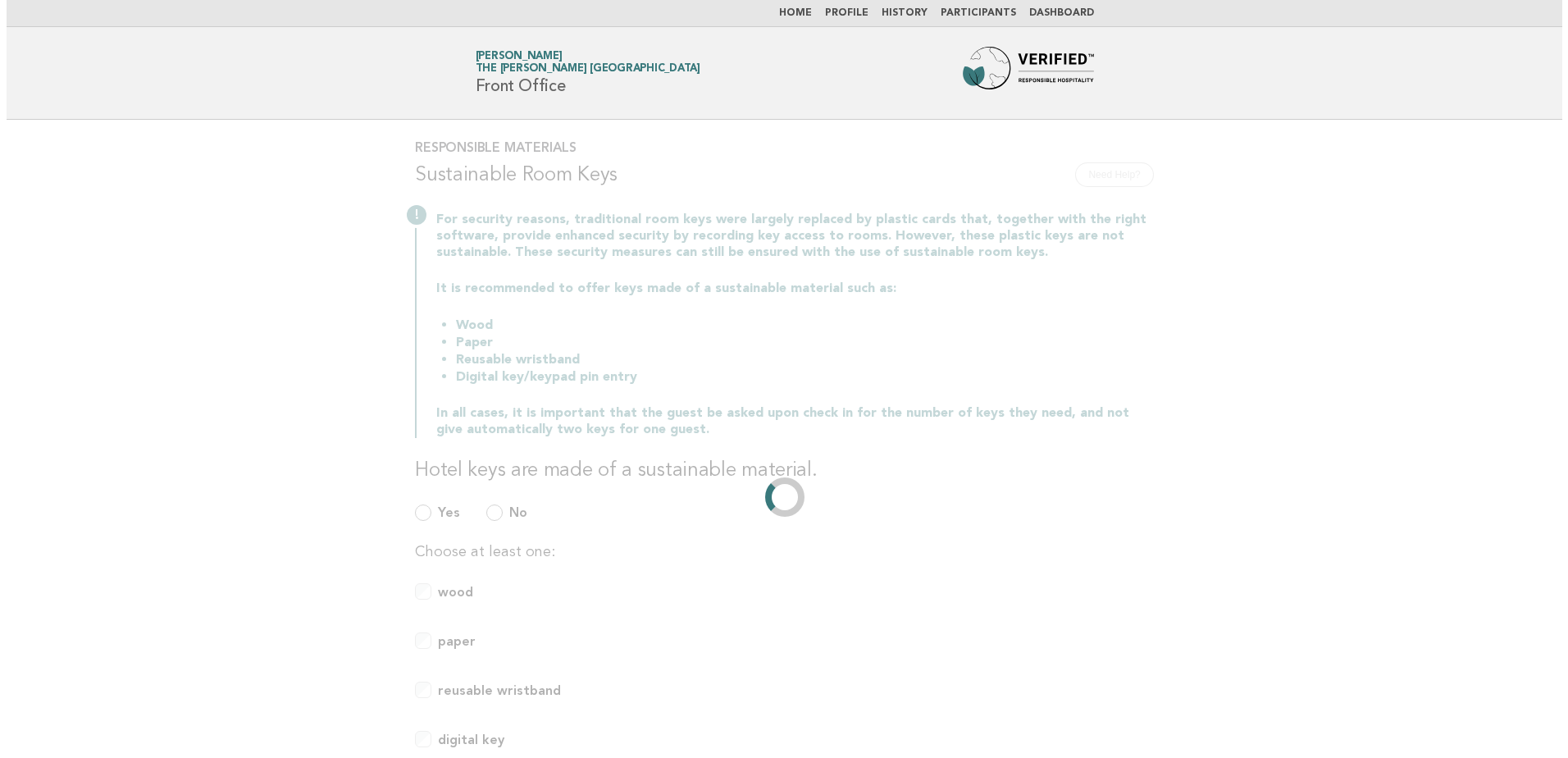
scroll to position [0, 0]
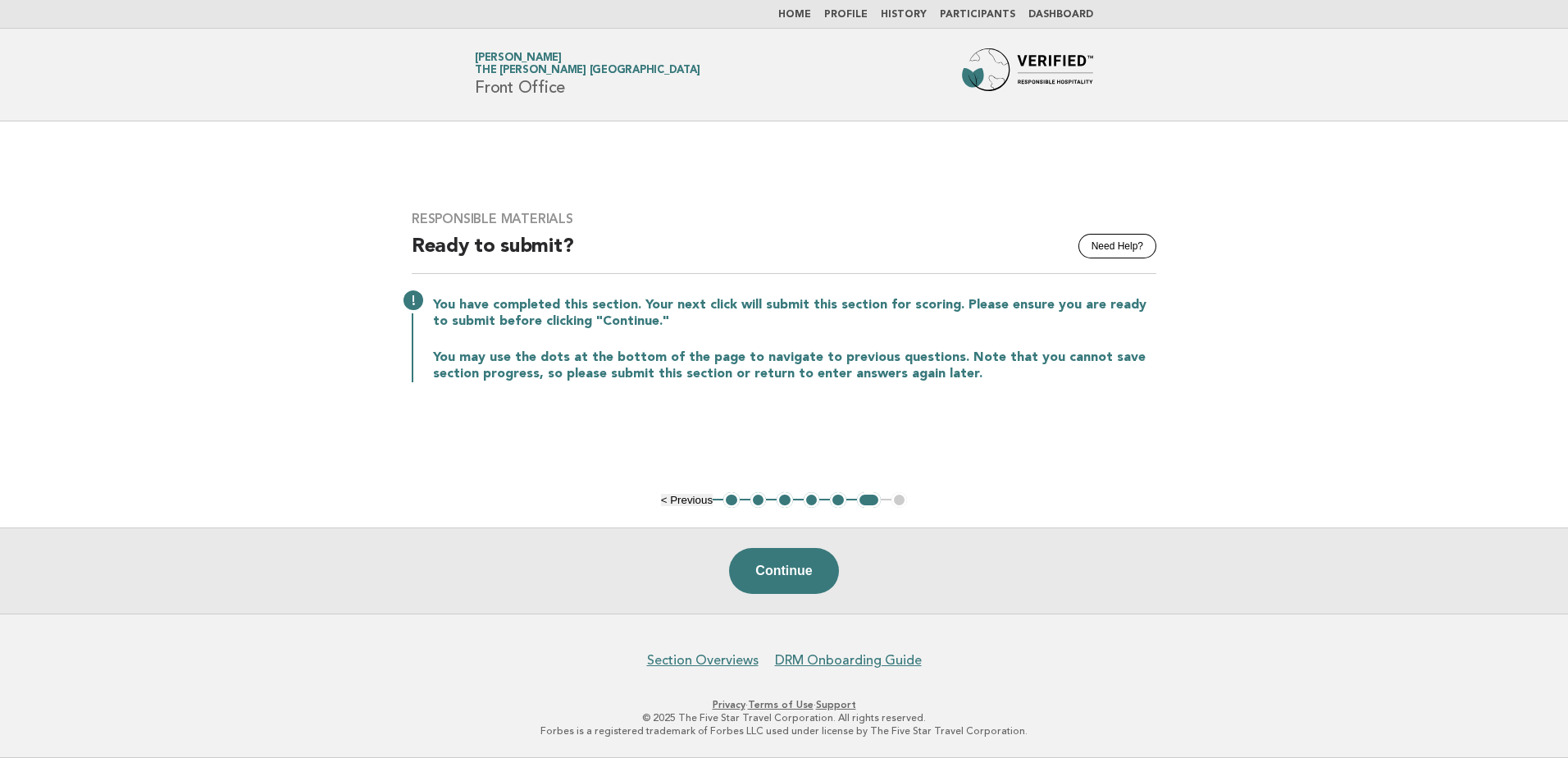
click at [811, 16] on link "Home" at bounding box center [795, 15] width 33 height 10
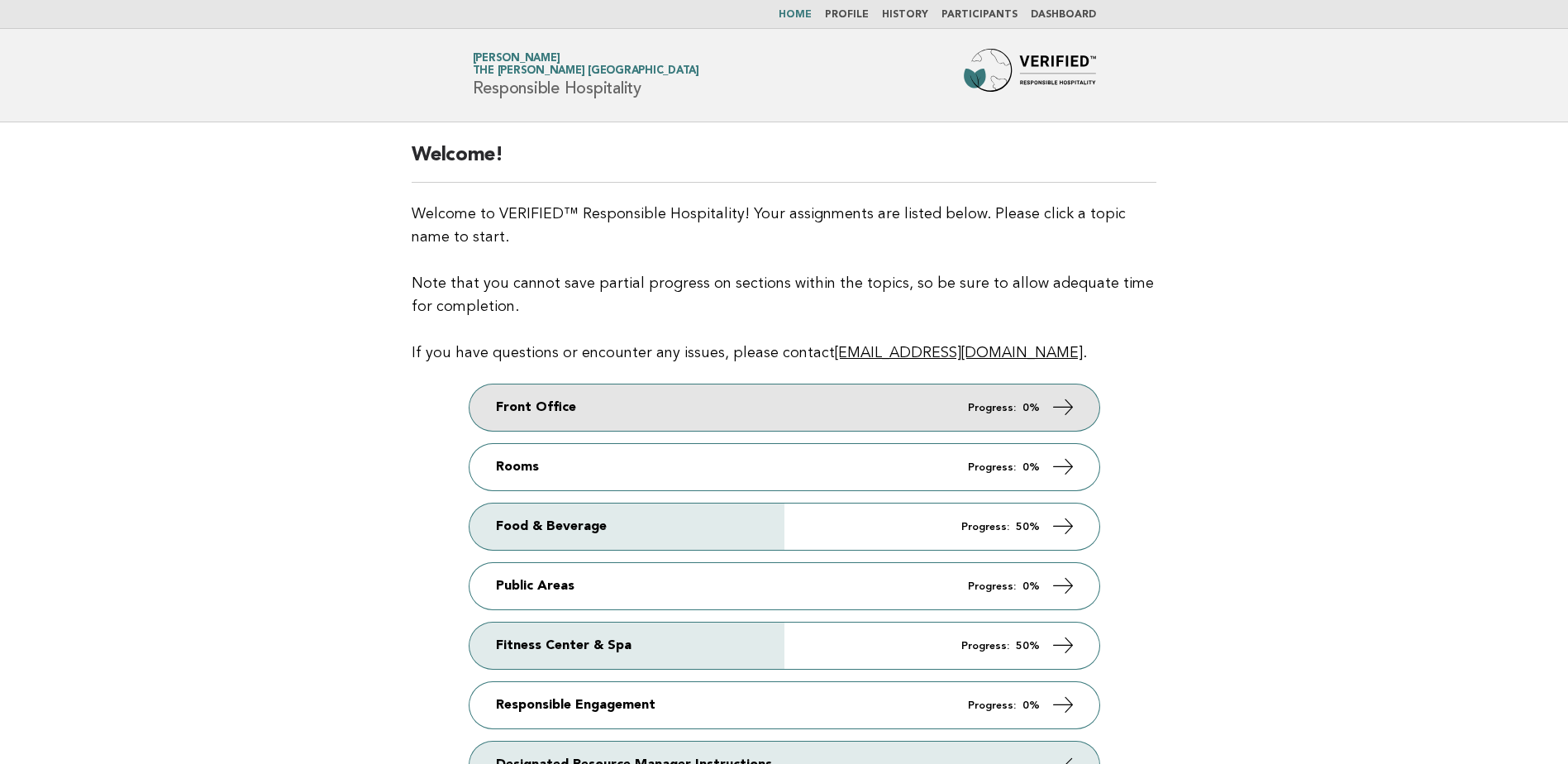
click at [852, 409] on link "Front Office Progress: 0%" at bounding box center [784, 407] width 630 height 46
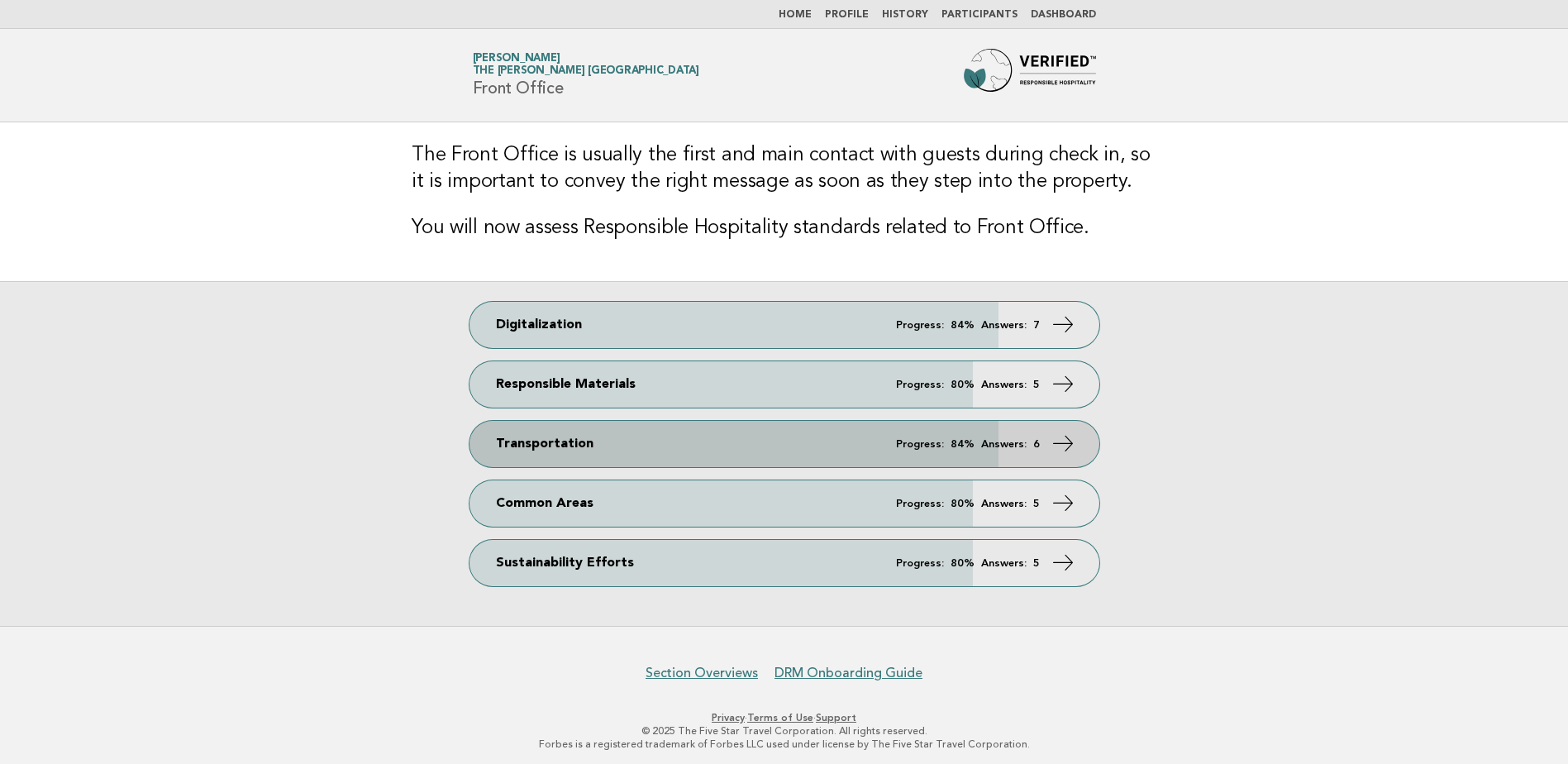
click at [868, 439] on link "Transportation Progress: 84% Answers: 6" at bounding box center [784, 443] width 630 height 46
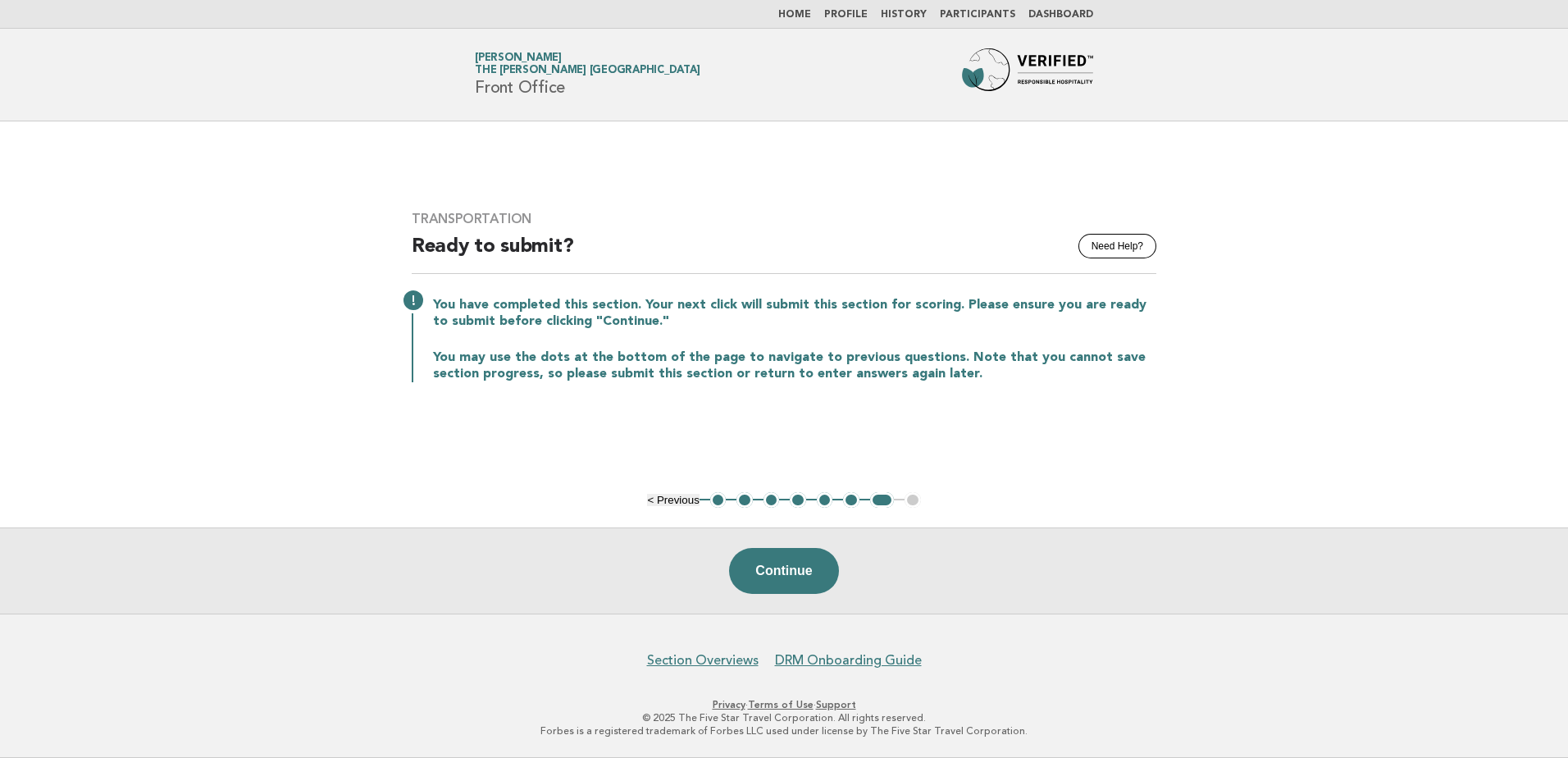
click at [722, 495] on button "1" at bounding box center [718, 500] width 16 height 16
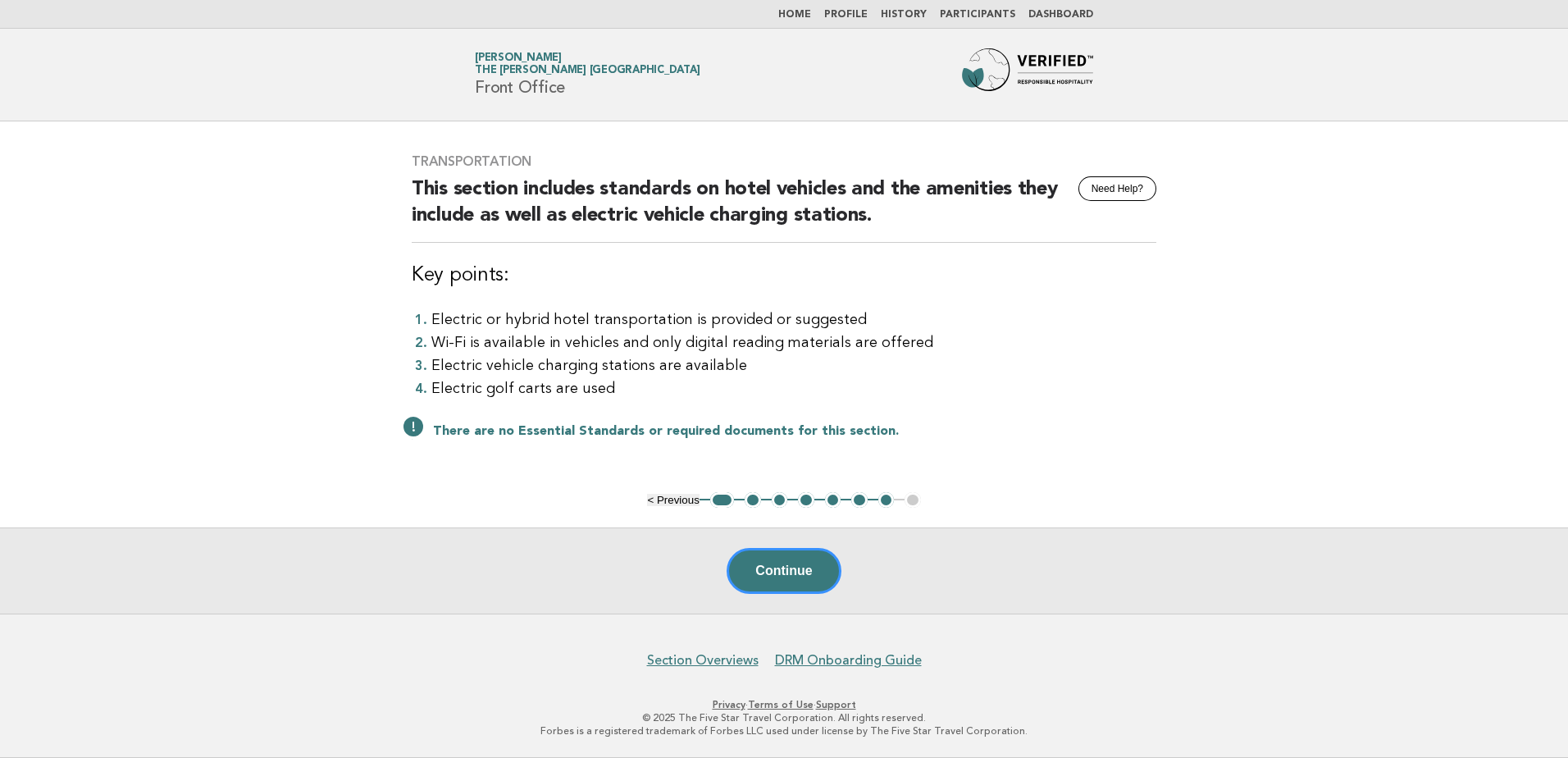
click at [754, 499] on button "2" at bounding box center [752, 500] width 16 height 16
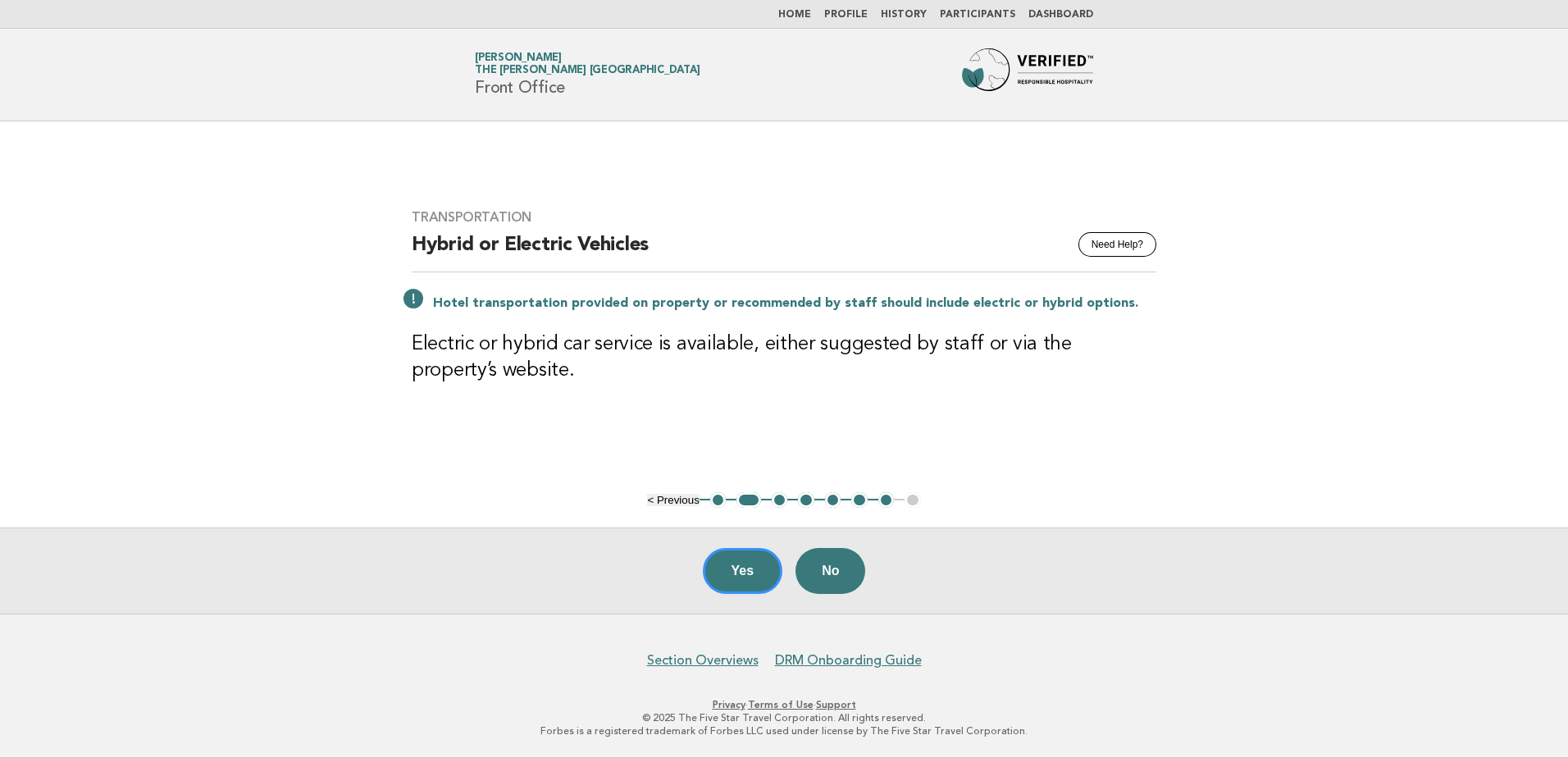
click at [779, 501] on button "3" at bounding box center [779, 500] width 16 height 16
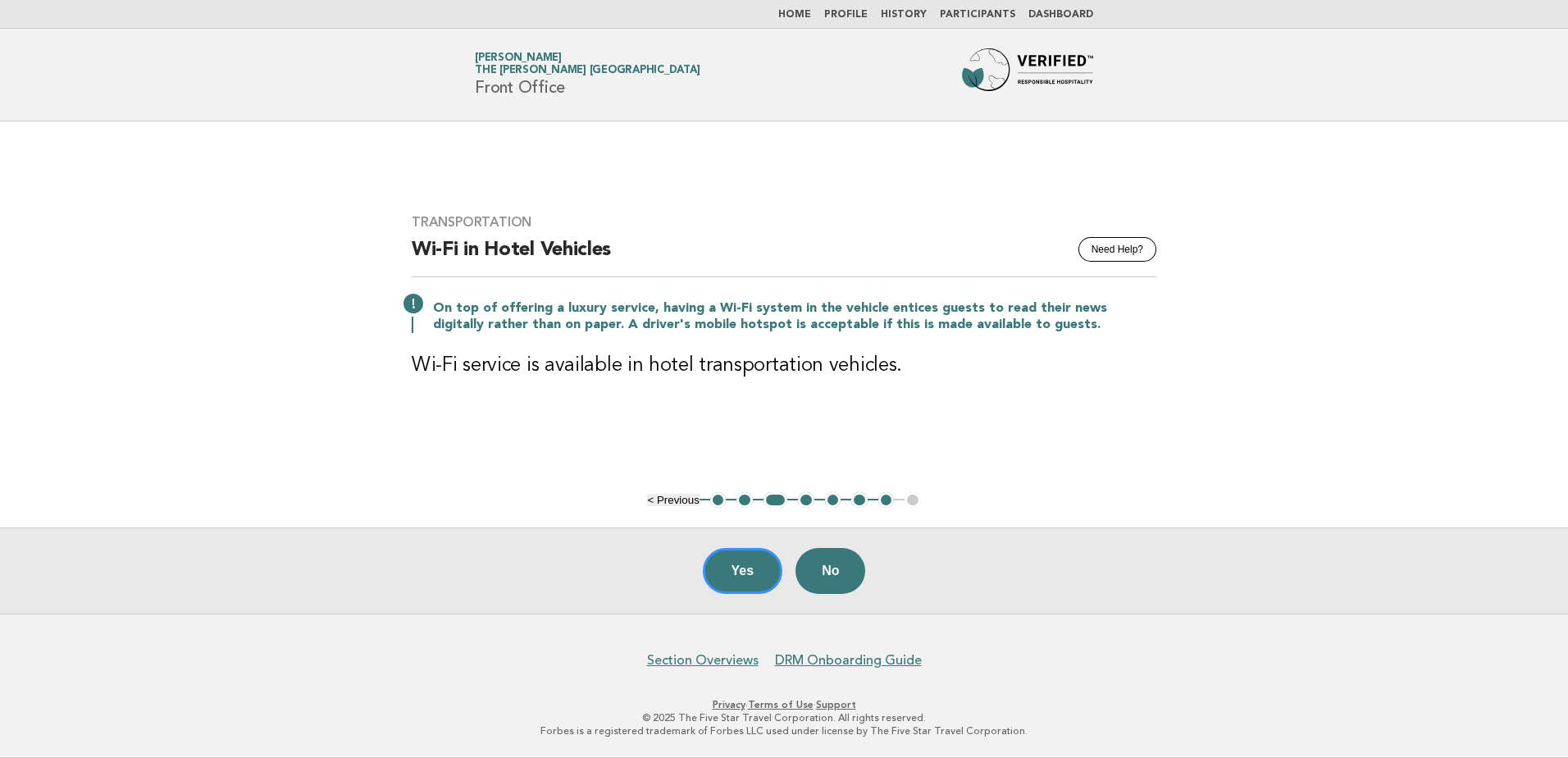
click at [806, 499] on button "4" at bounding box center [805, 500] width 16 height 16
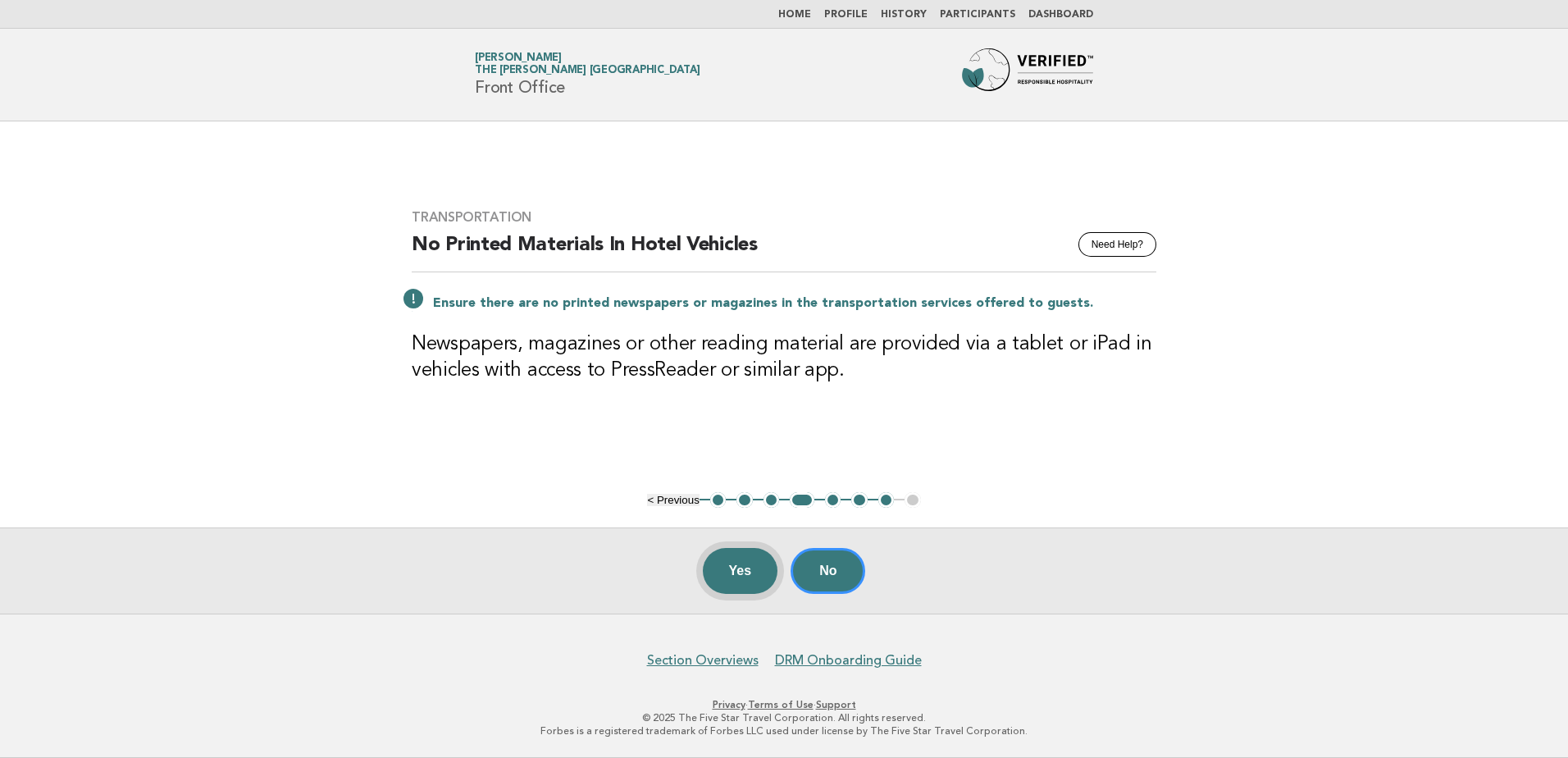
click at [732, 566] on button "Yes" at bounding box center [740, 570] width 75 height 45
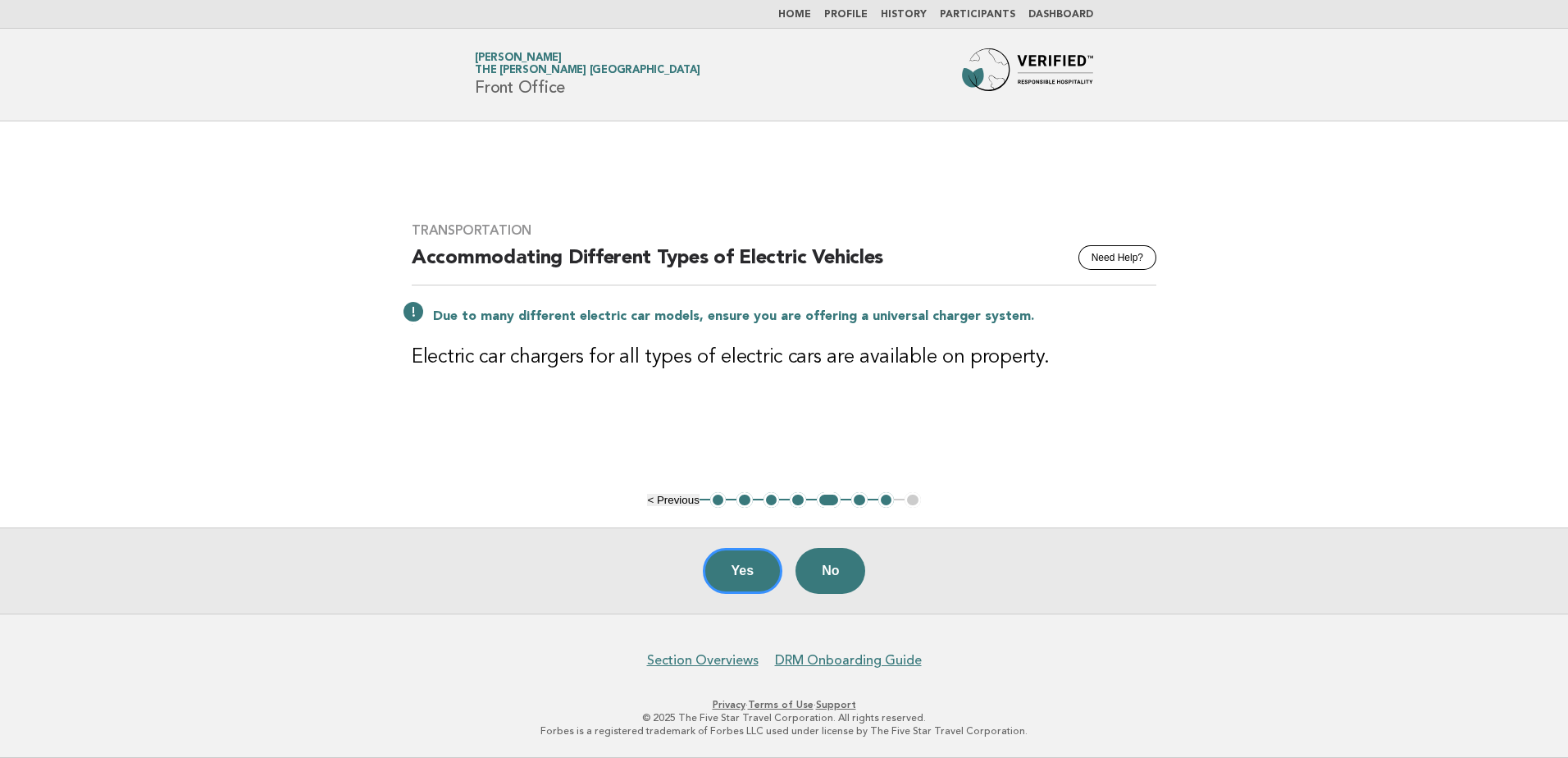
click at [857, 500] on button "6" at bounding box center [859, 500] width 16 height 16
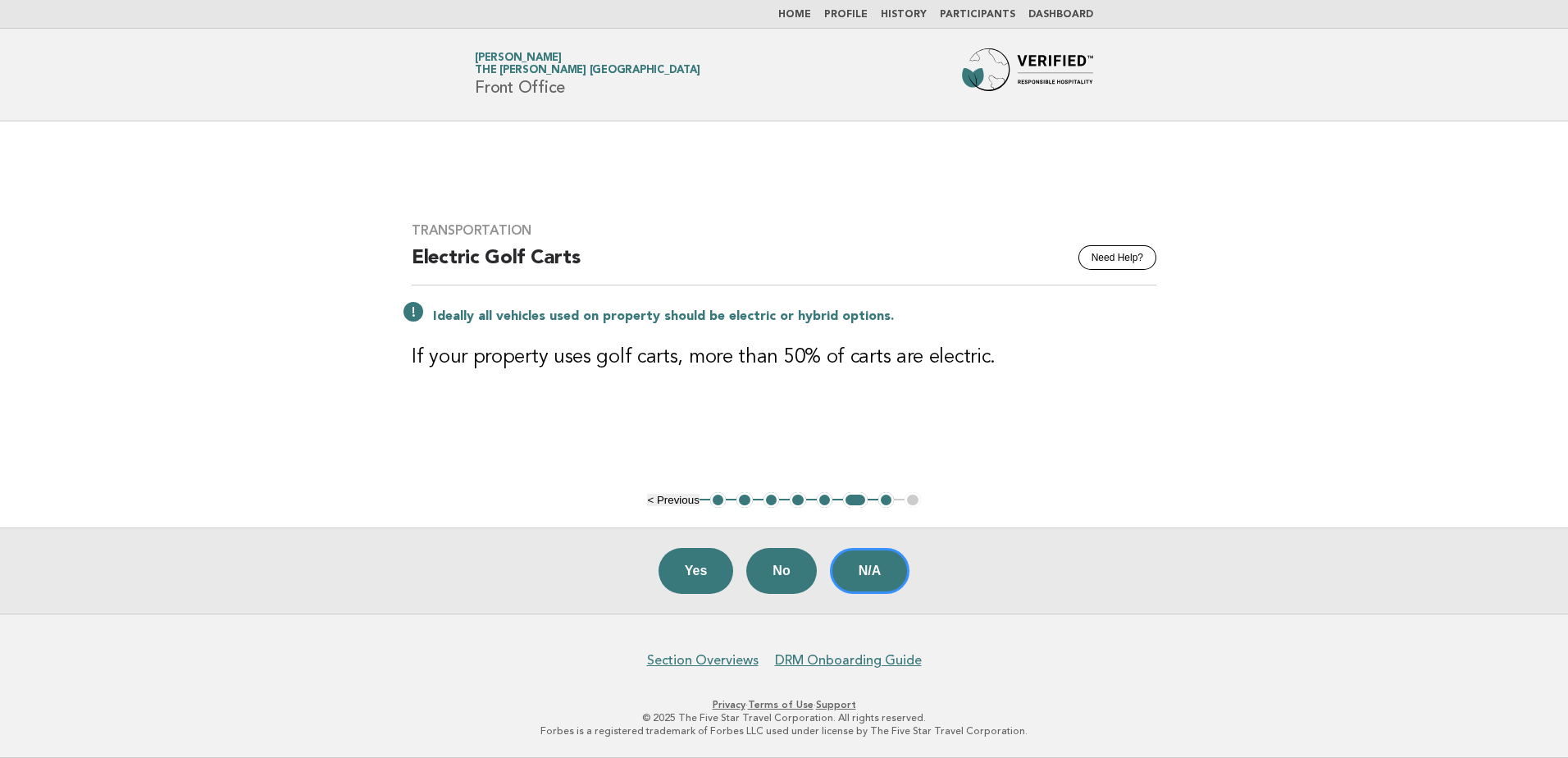
click at [880, 500] on button "7" at bounding box center [886, 500] width 16 height 16
click at [884, 498] on button "7" at bounding box center [886, 500] width 16 height 16
click at [864, 568] on button "N/A" at bounding box center [869, 570] width 80 height 45
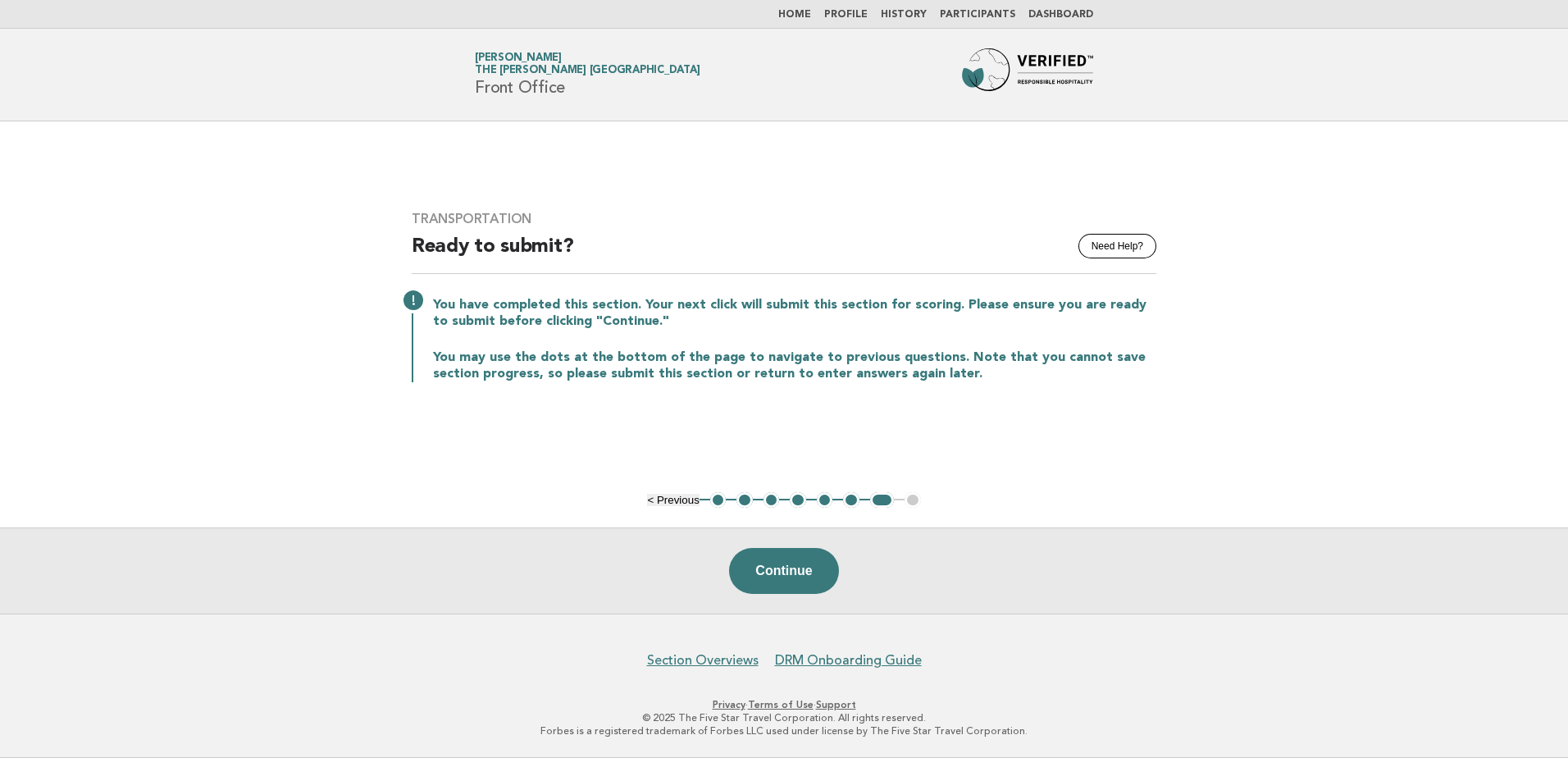
click at [803, 15] on link "Home" at bounding box center [795, 15] width 33 height 10
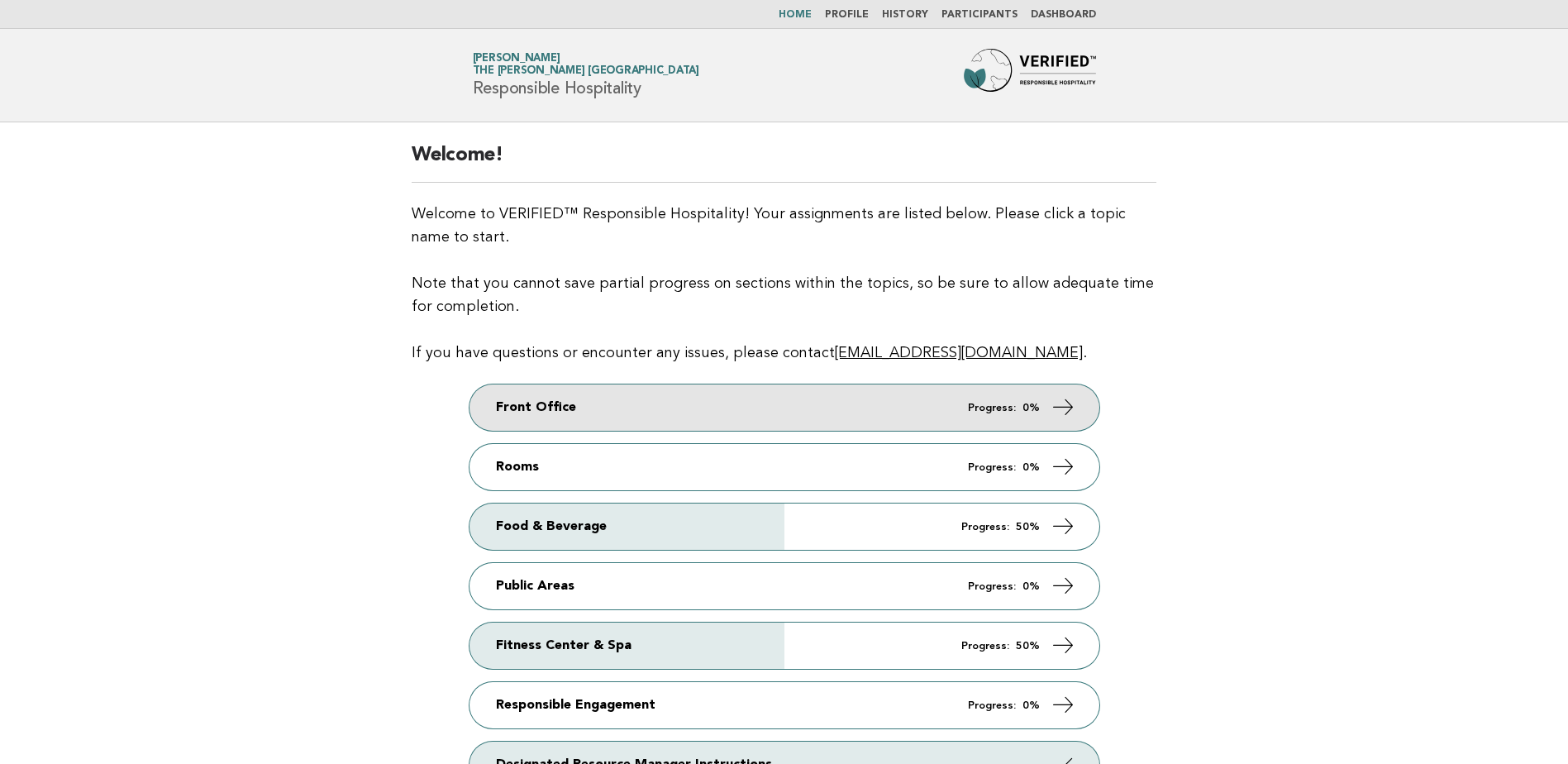
click at [774, 411] on link "Front Office Progress: 0%" at bounding box center [784, 407] width 630 height 46
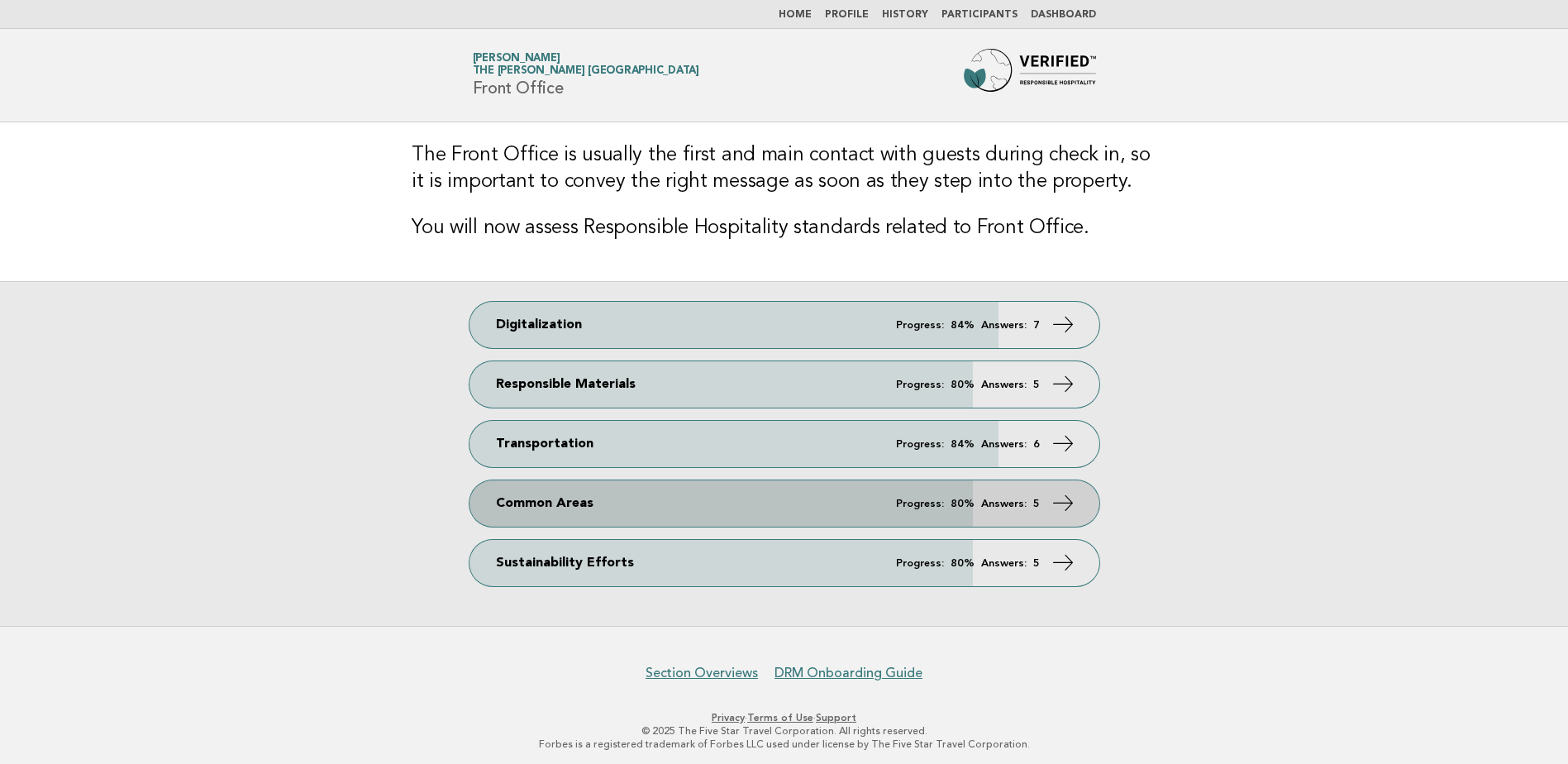
click at [722, 503] on link "Common Areas Progress: 80% Answers: 5" at bounding box center [784, 503] width 630 height 46
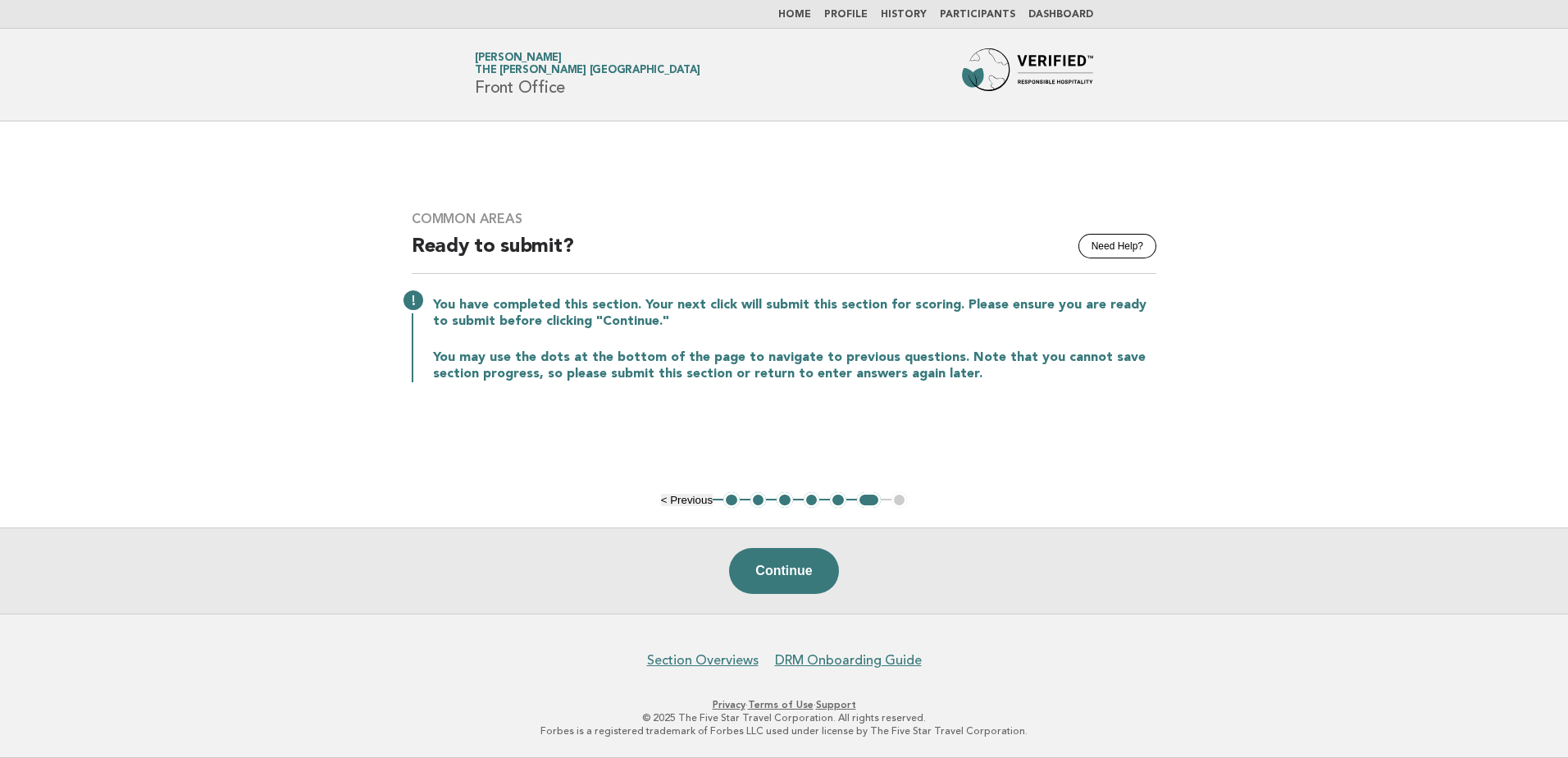
click at [731, 504] on button "1" at bounding box center [731, 500] width 16 height 16
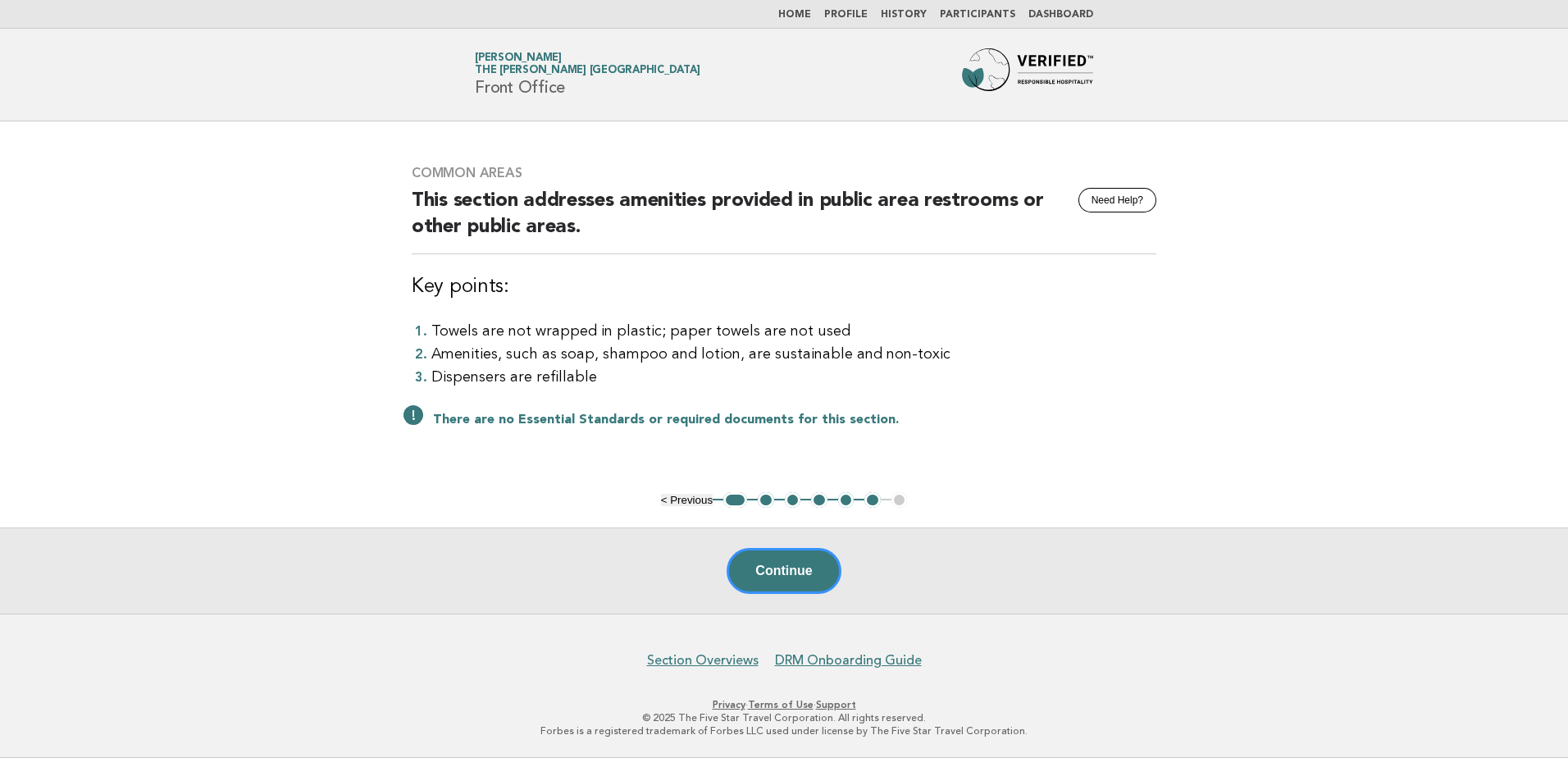
click at [766, 503] on button "2" at bounding box center [766, 500] width 16 height 16
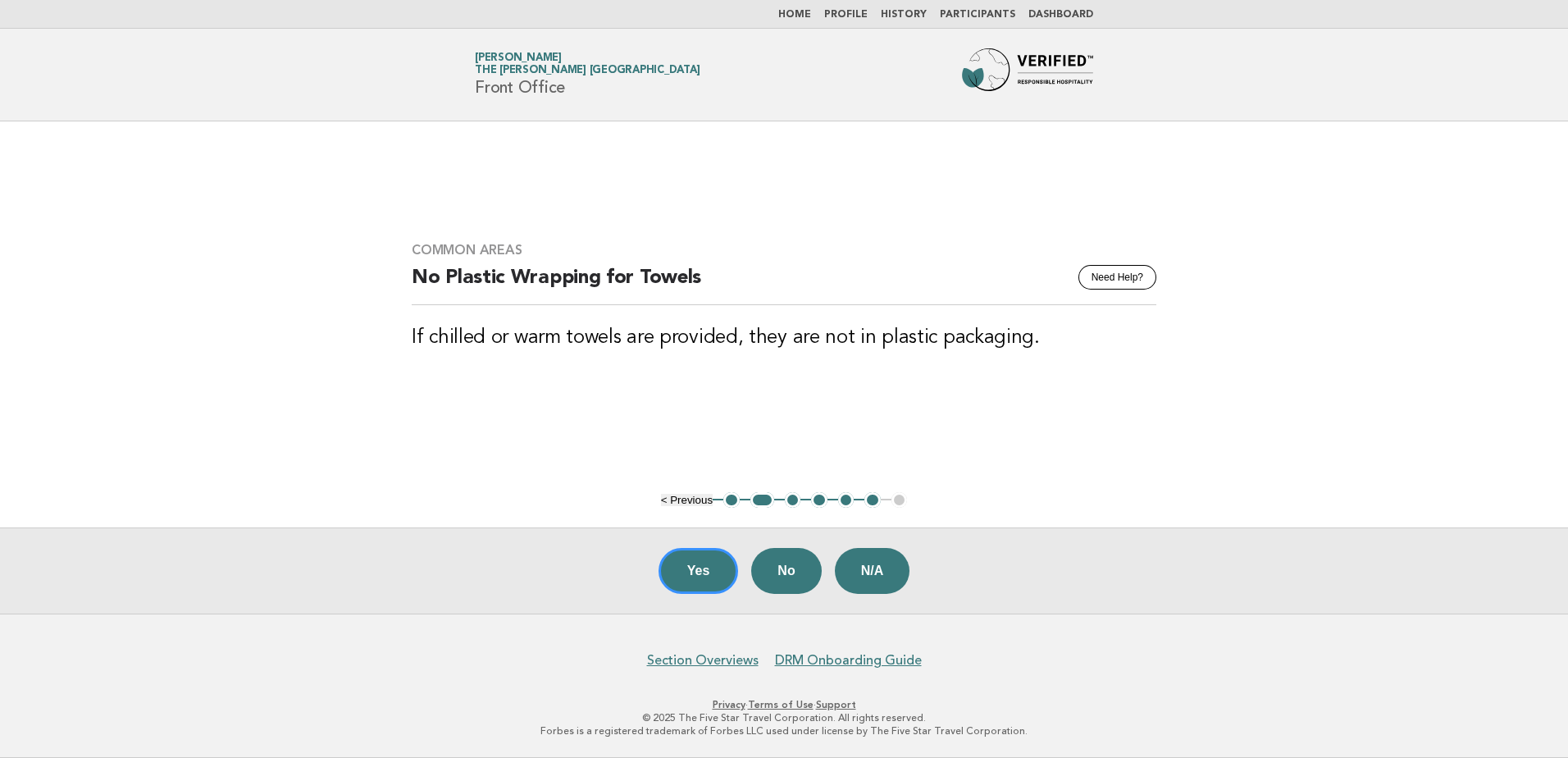
click at [790, 502] on button "3" at bounding box center [793, 500] width 16 height 16
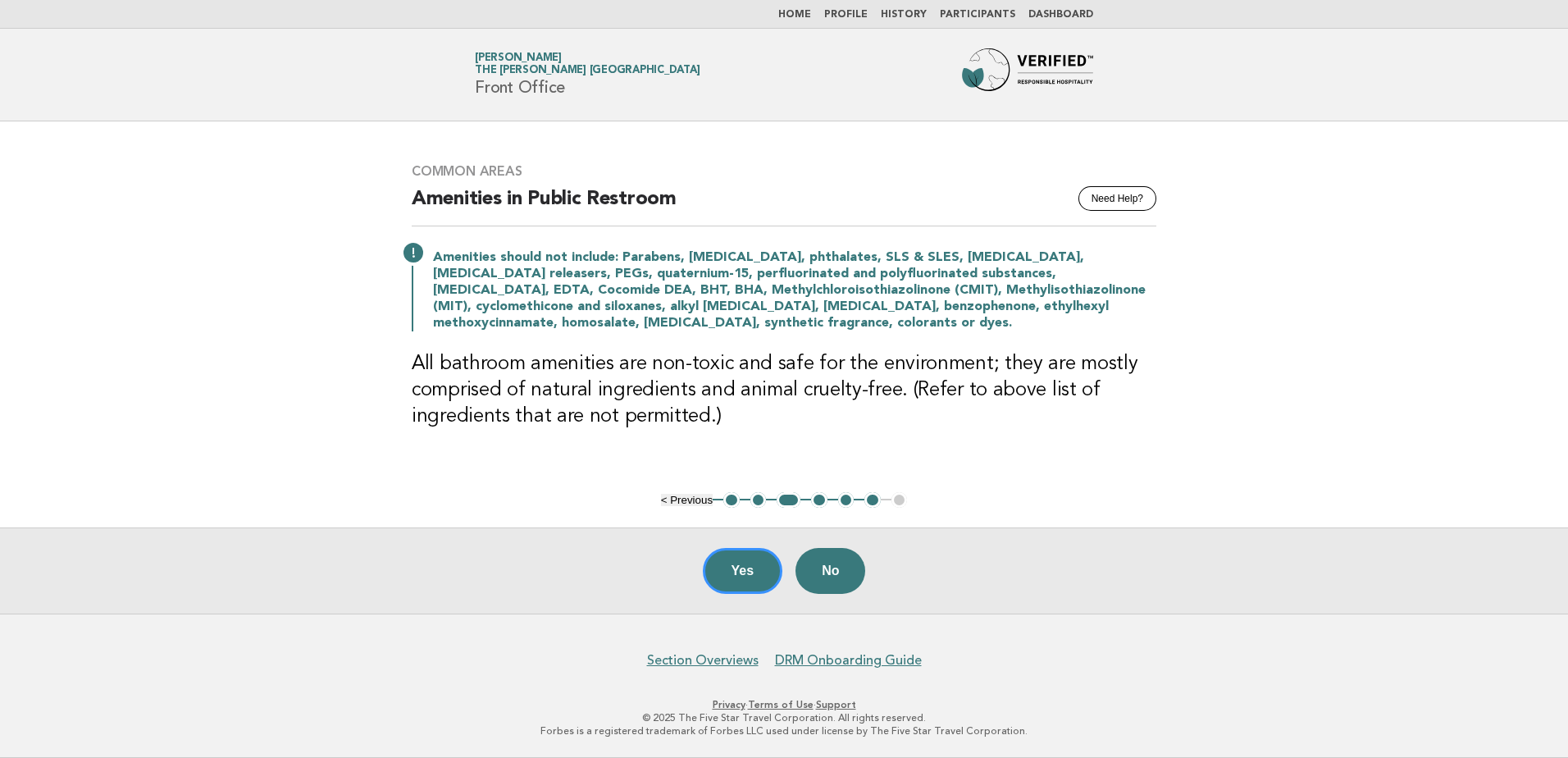
click at [819, 501] on button "4" at bounding box center [819, 500] width 16 height 16
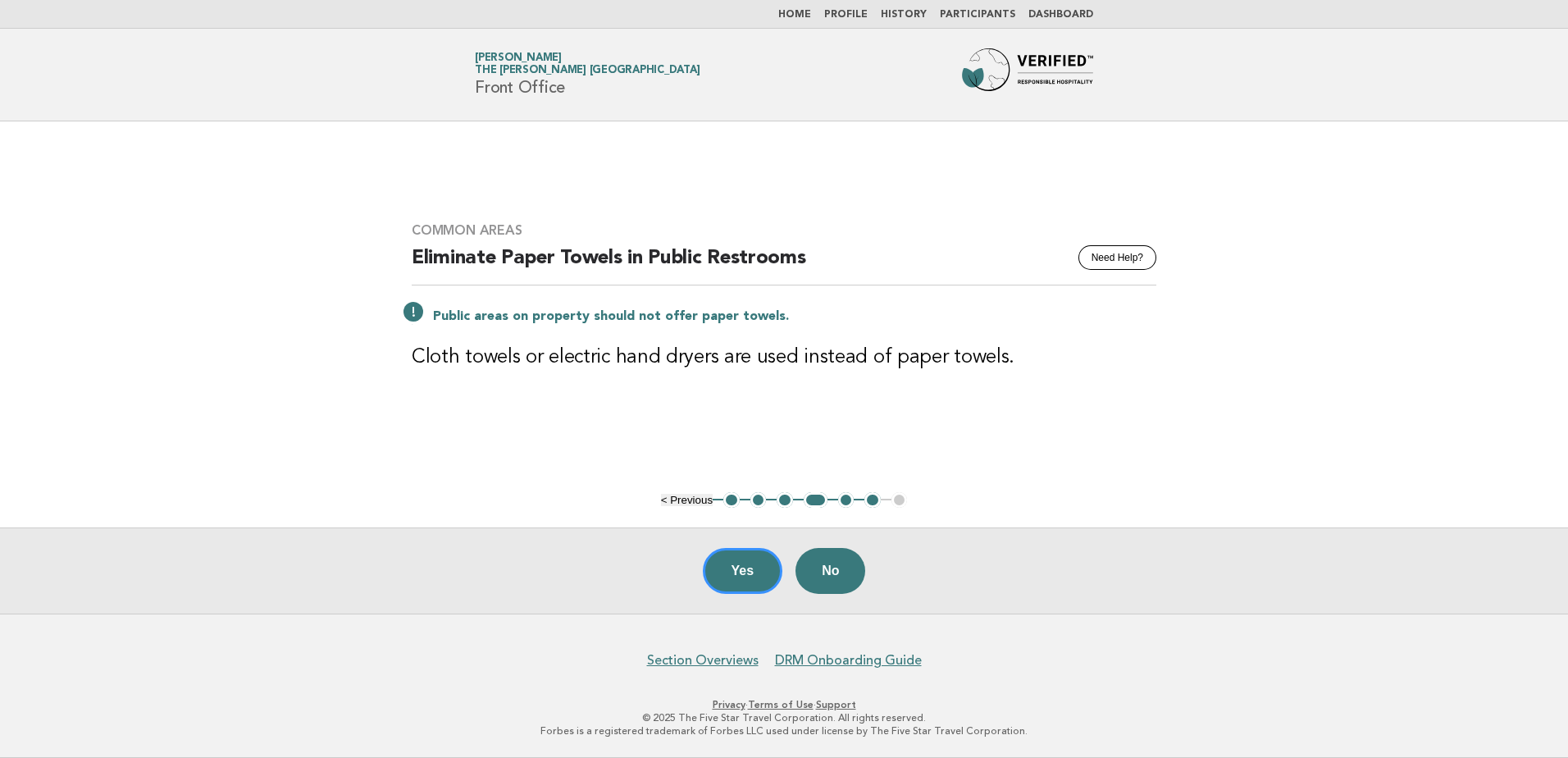
click at [838, 501] on li "5" at bounding box center [846, 500] width 16 height 16
click at [843, 502] on button "5" at bounding box center [846, 500] width 16 height 16
click at [872, 499] on button "6" at bounding box center [872, 500] width 16 height 16
click at [867, 499] on button "6" at bounding box center [872, 500] width 16 height 16
click at [729, 572] on button "Yes" at bounding box center [742, 570] width 80 height 45
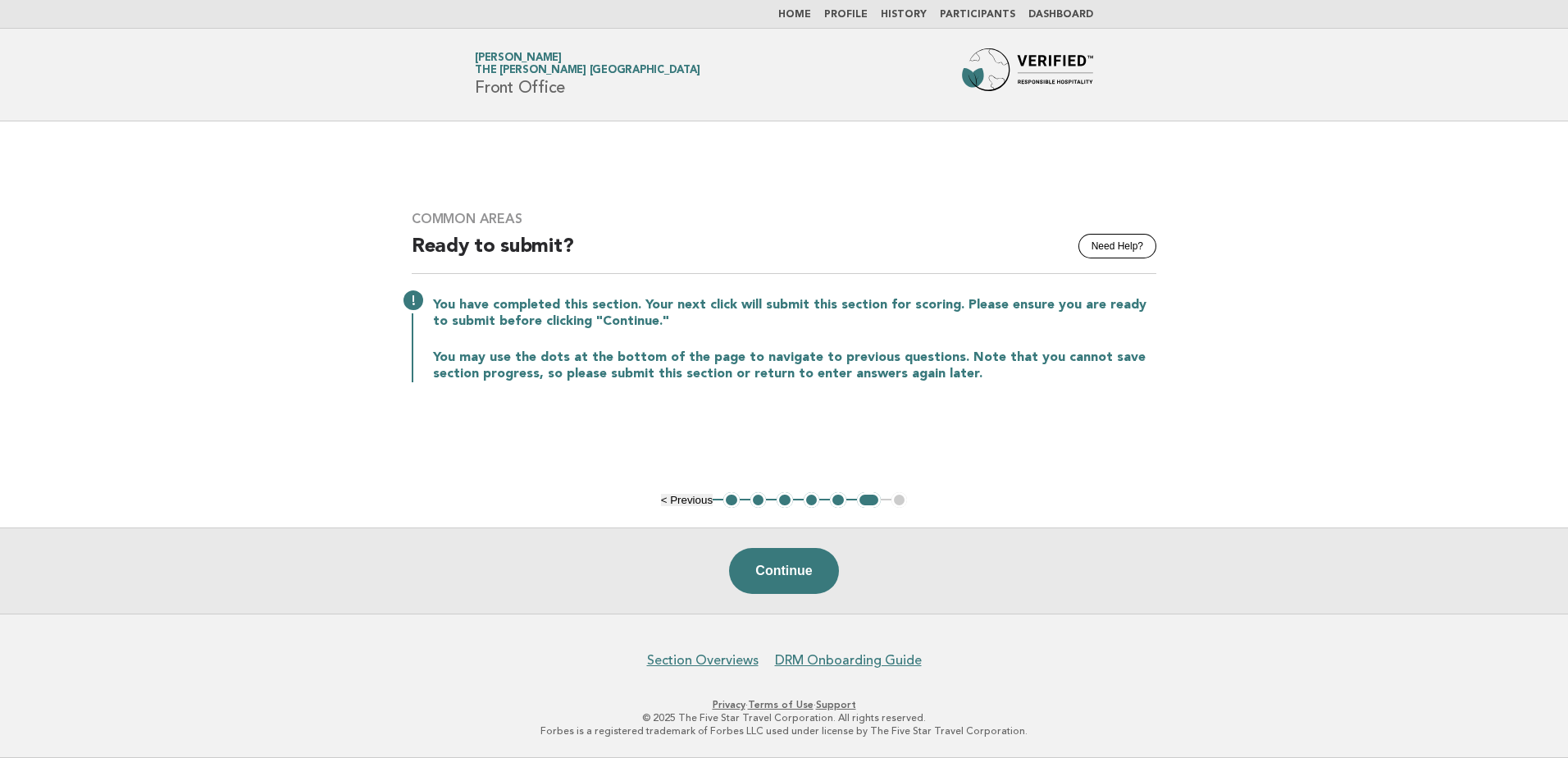
click at [811, 14] on link "Home" at bounding box center [795, 15] width 33 height 10
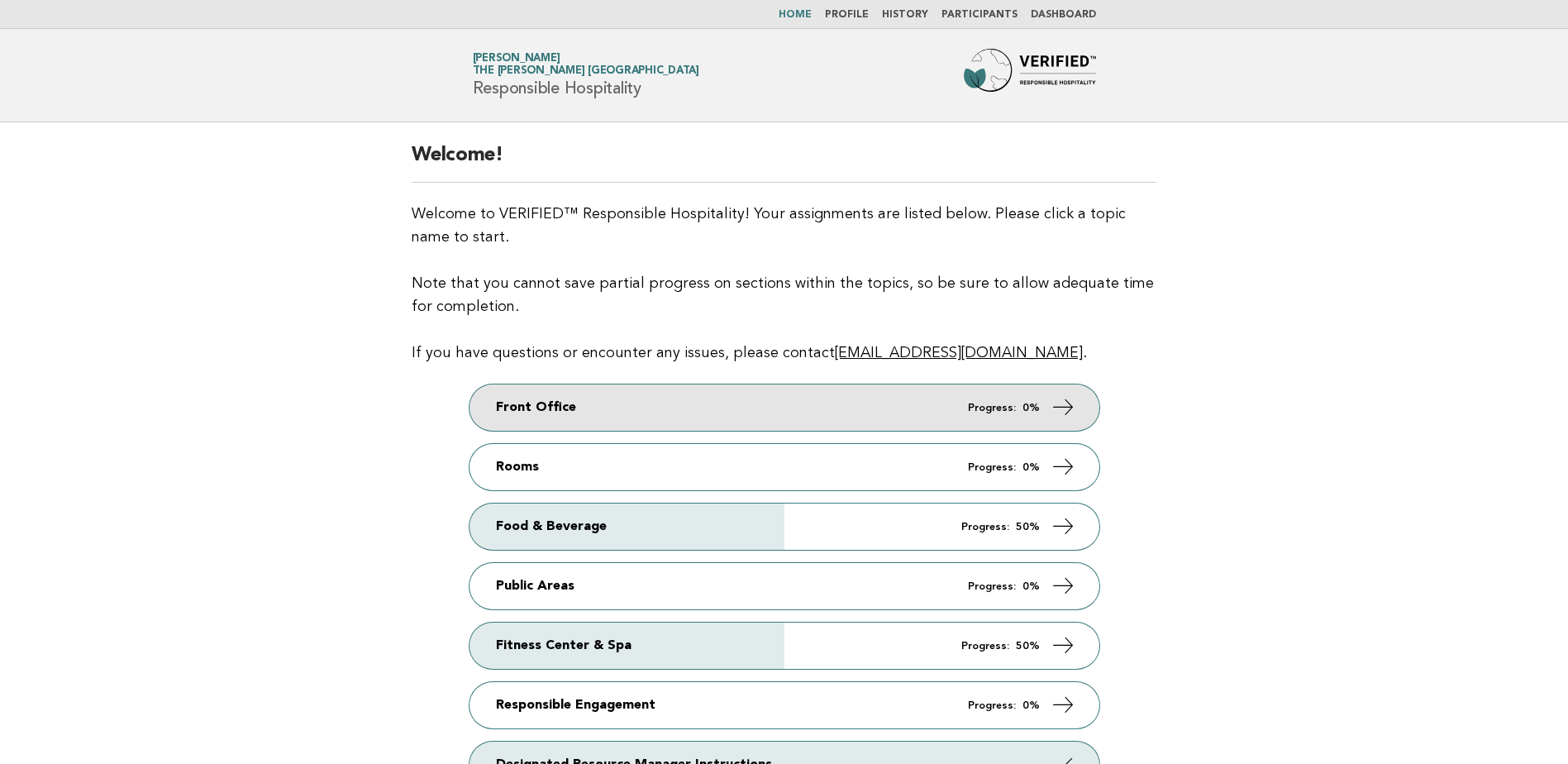
click at [707, 402] on link "Front Office Progress: 0%" at bounding box center [784, 407] width 630 height 46
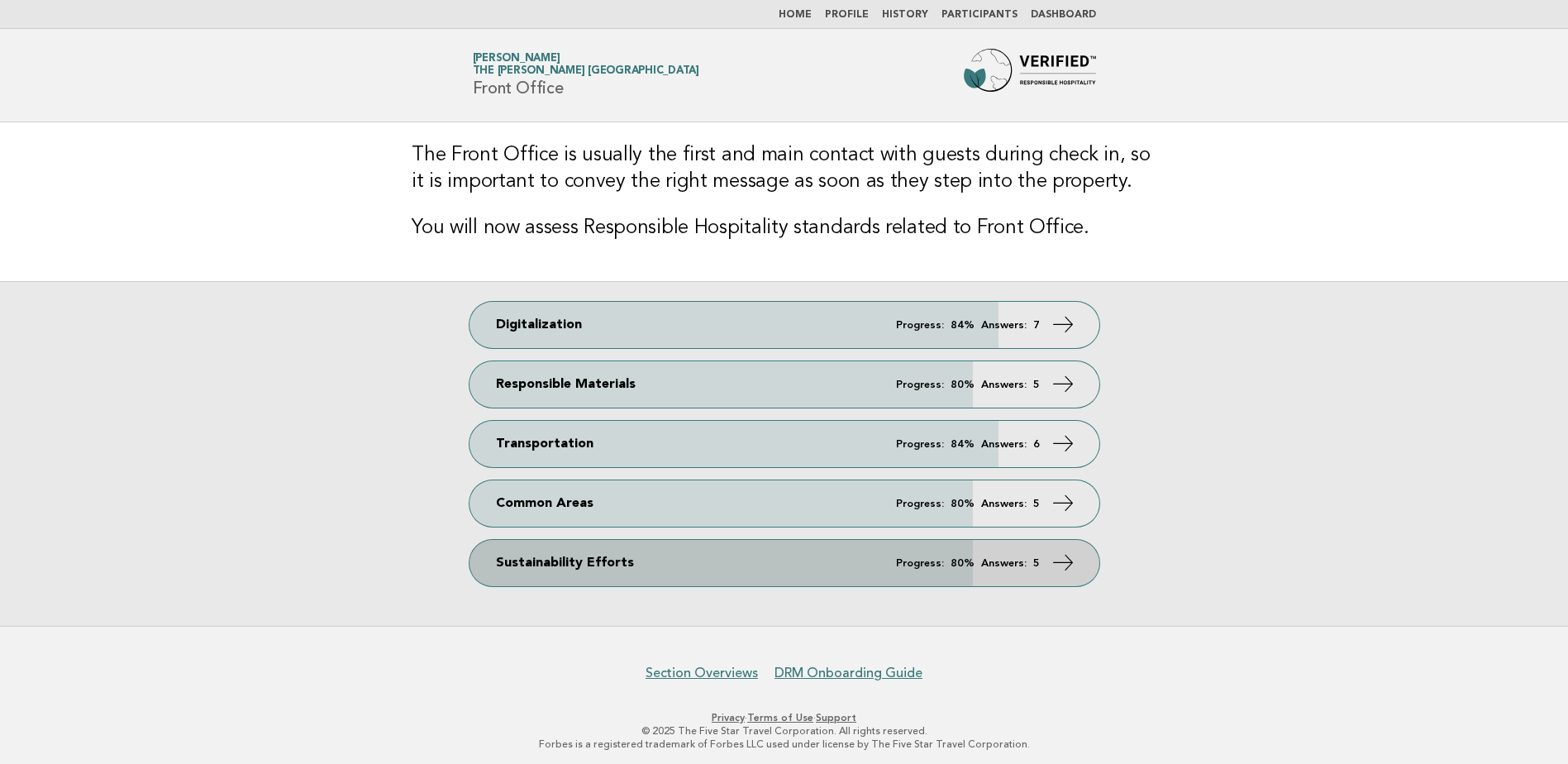
click at [675, 572] on link "Sustainability Efforts Progress: 80% Answers: 5" at bounding box center [784, 562] width 630 height 46
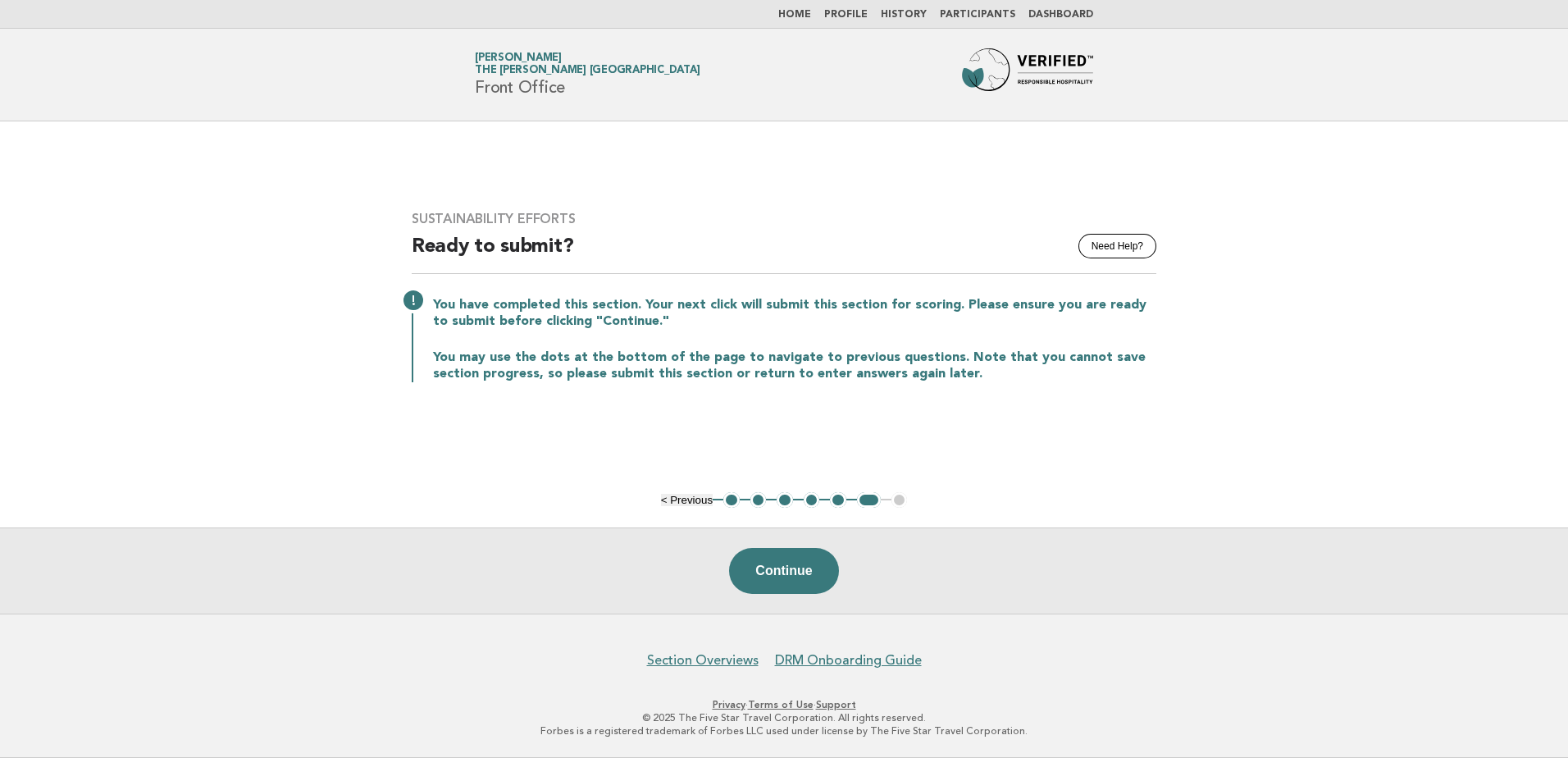
click at [733, 501] on button "1" at bounding box center [731, 500] width 16 height 16
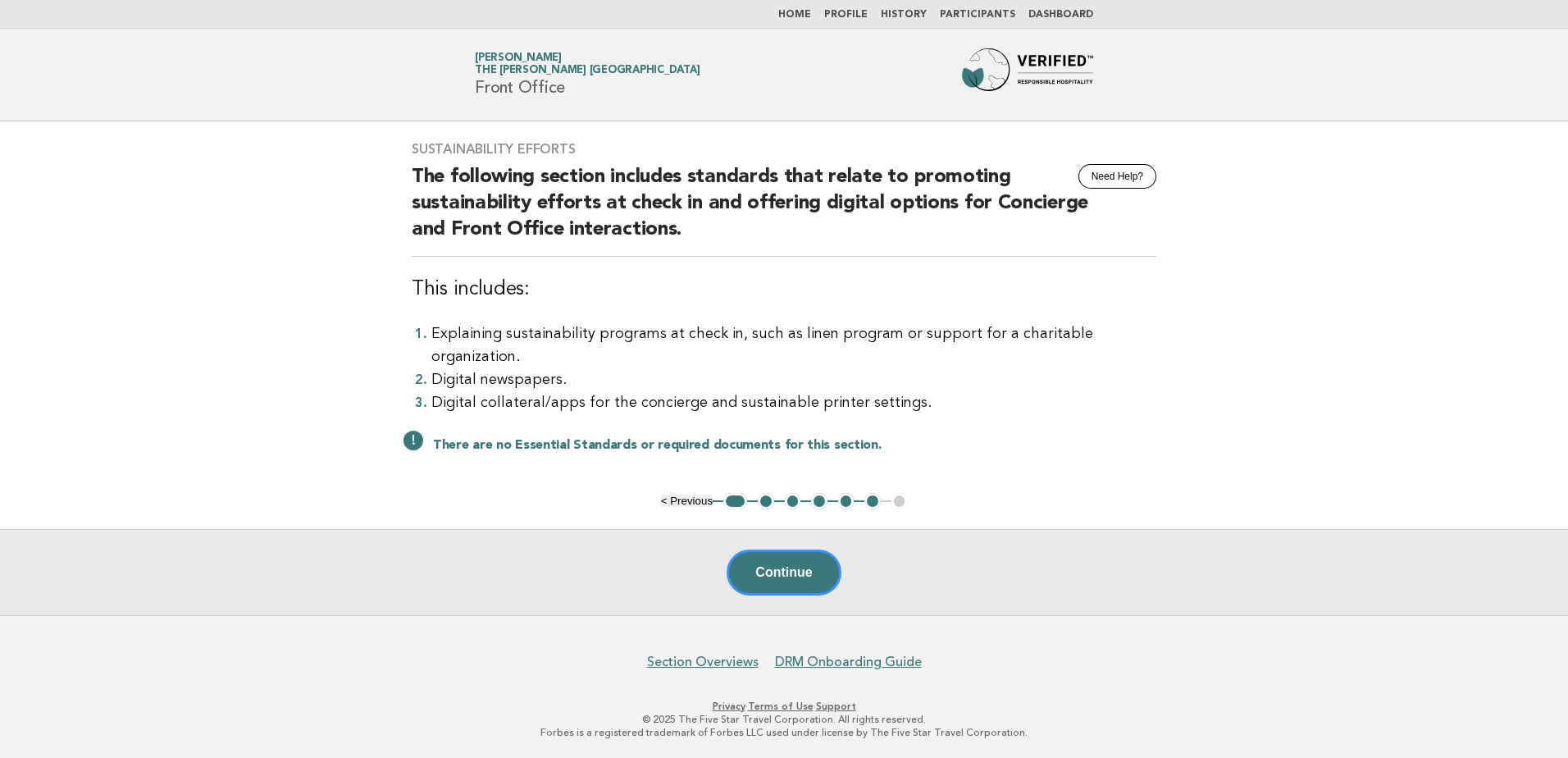
click at [762, 500] on button "2" at bounding box center [766, 500] width 16 height 16
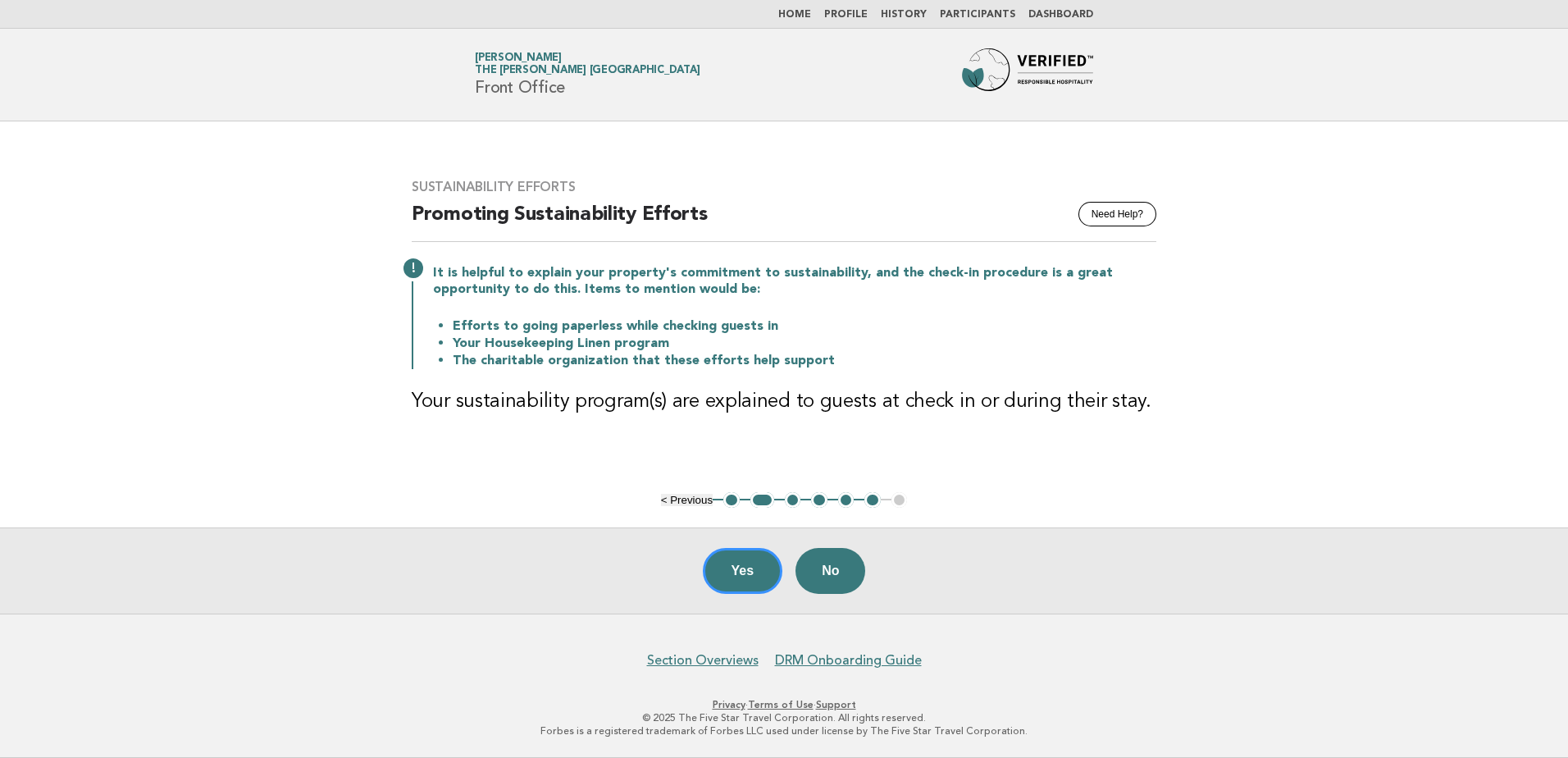
click at [789, 497] on button "3" at bounding box center [793, 500] width 16 height 16
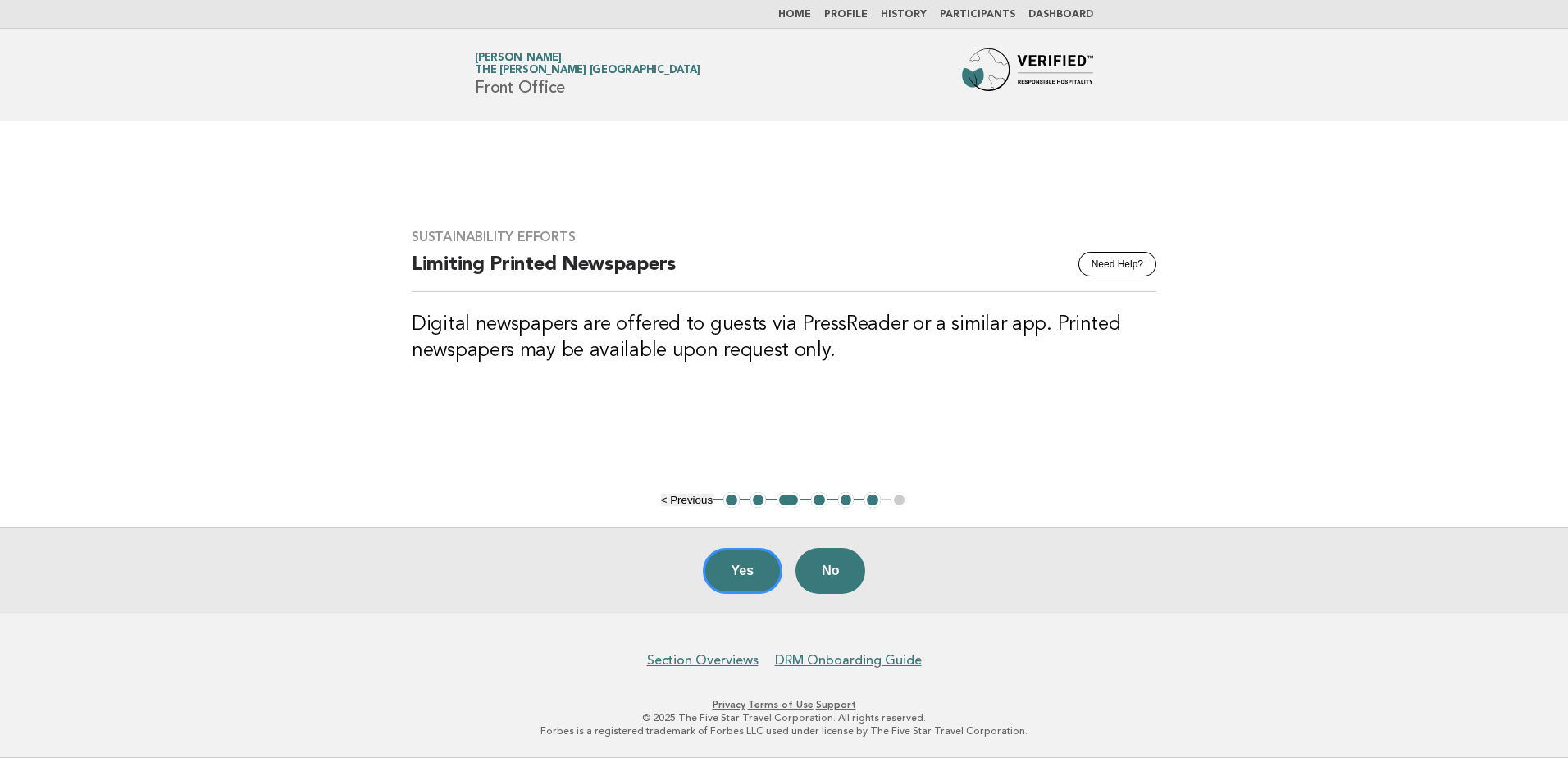
click at [813, 500] on button "4" at bounding box center [819, 500] width 16 height 16
click at [843, 505] on button "5" at bounding box center [846, 500] width 16 height 16
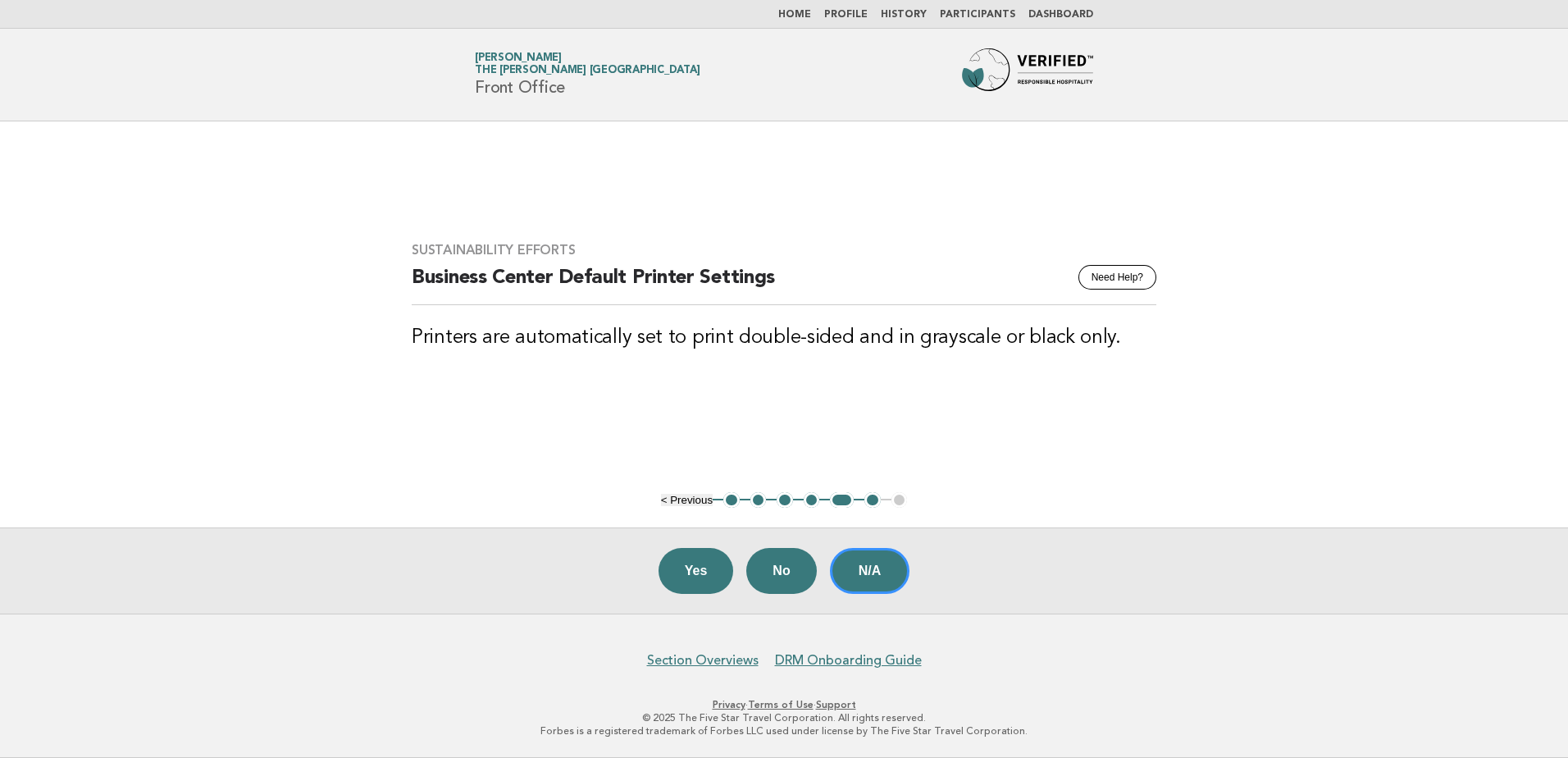
click at [872, 500] on button "6" at bounding box center [872, 500] width 16 height 16
click at [859, 569] on button "N/A" at bounding box center [869, 570] width 80 height 45
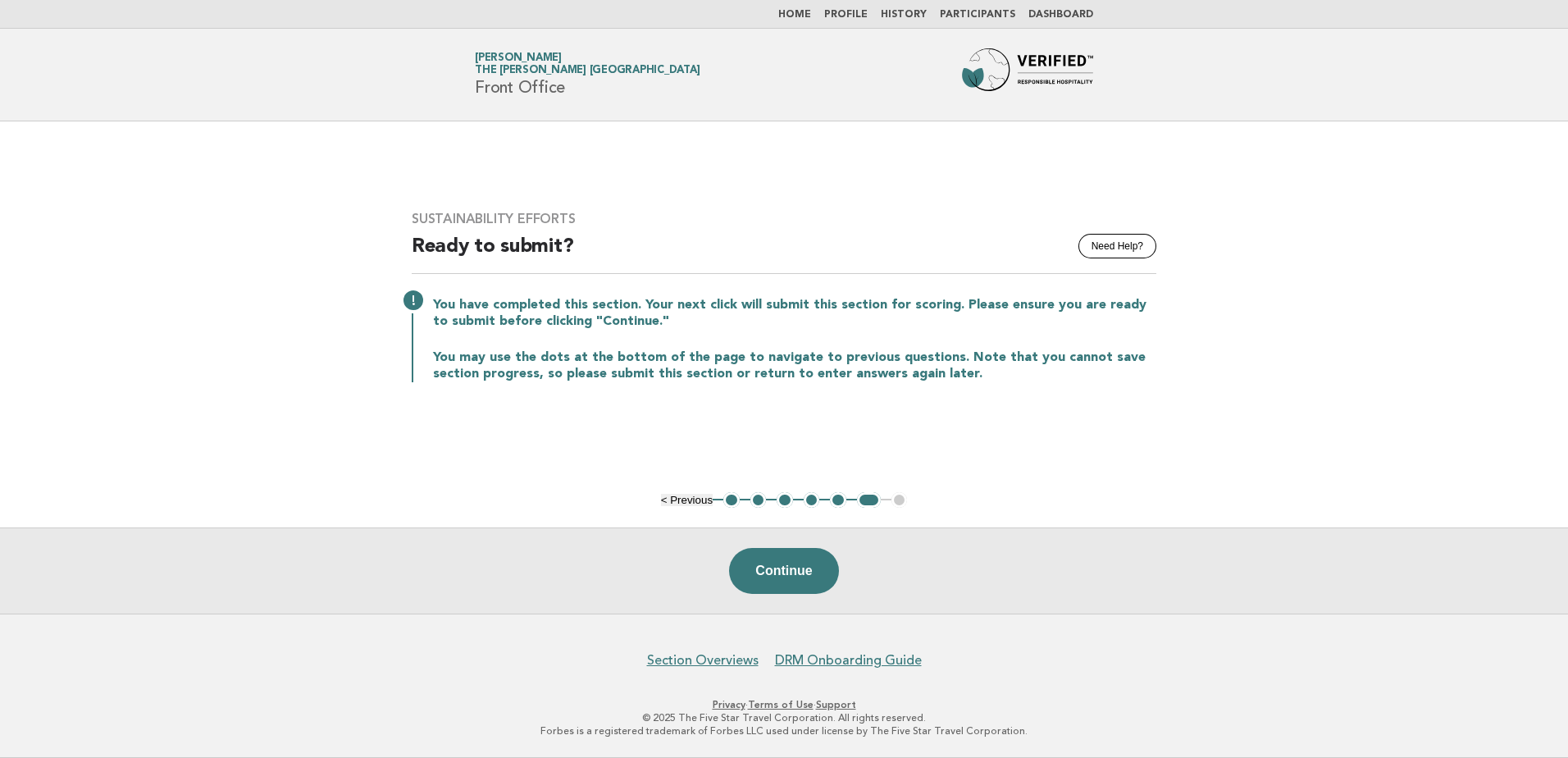
click at [810, 14] on link "Home" at bounding box center [795, 15] width 33 height 10
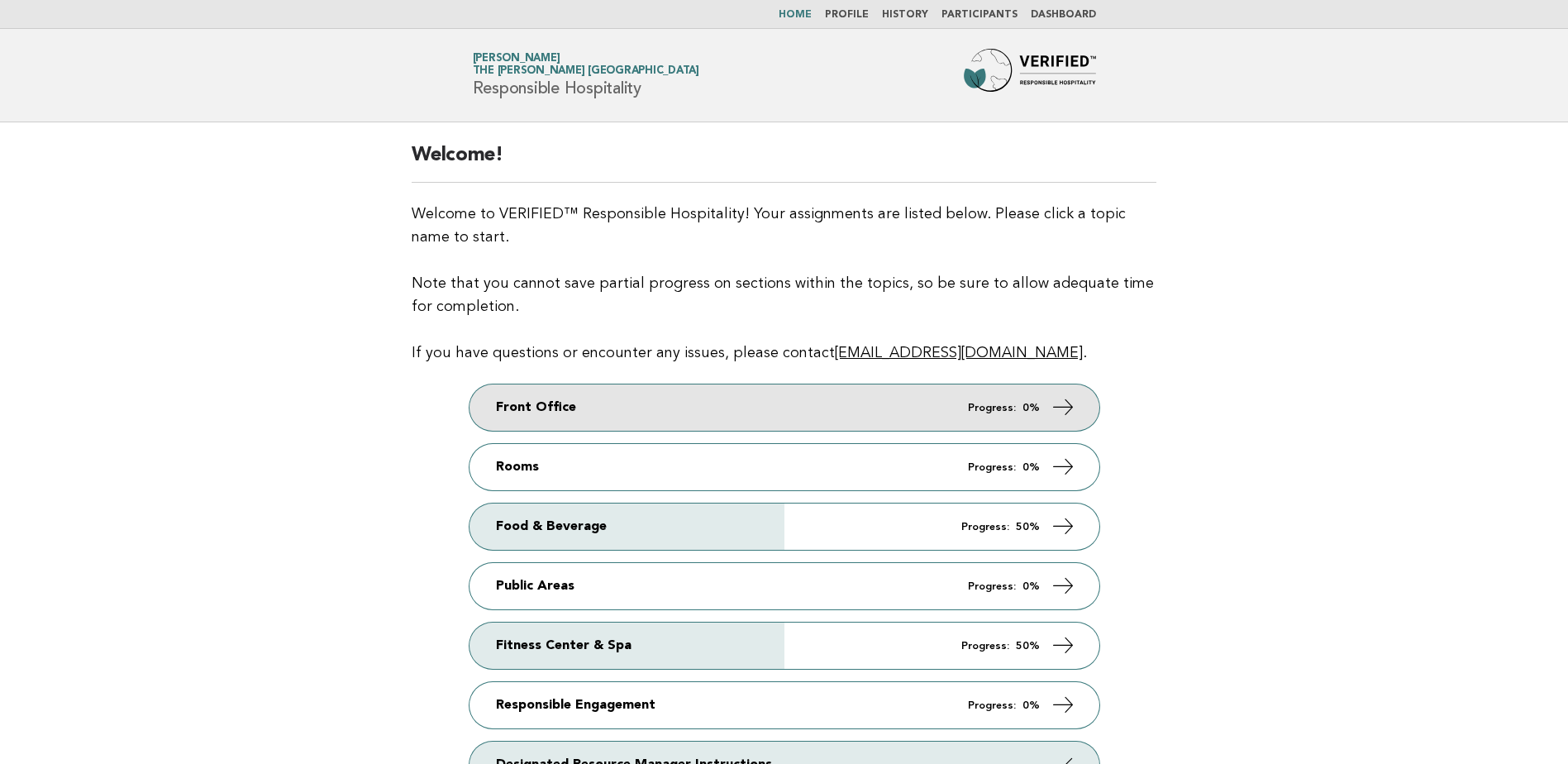
click at [809, 403] on link "Front Office Progress: 0%" at bounding box center [784, 407] width 630 height 46
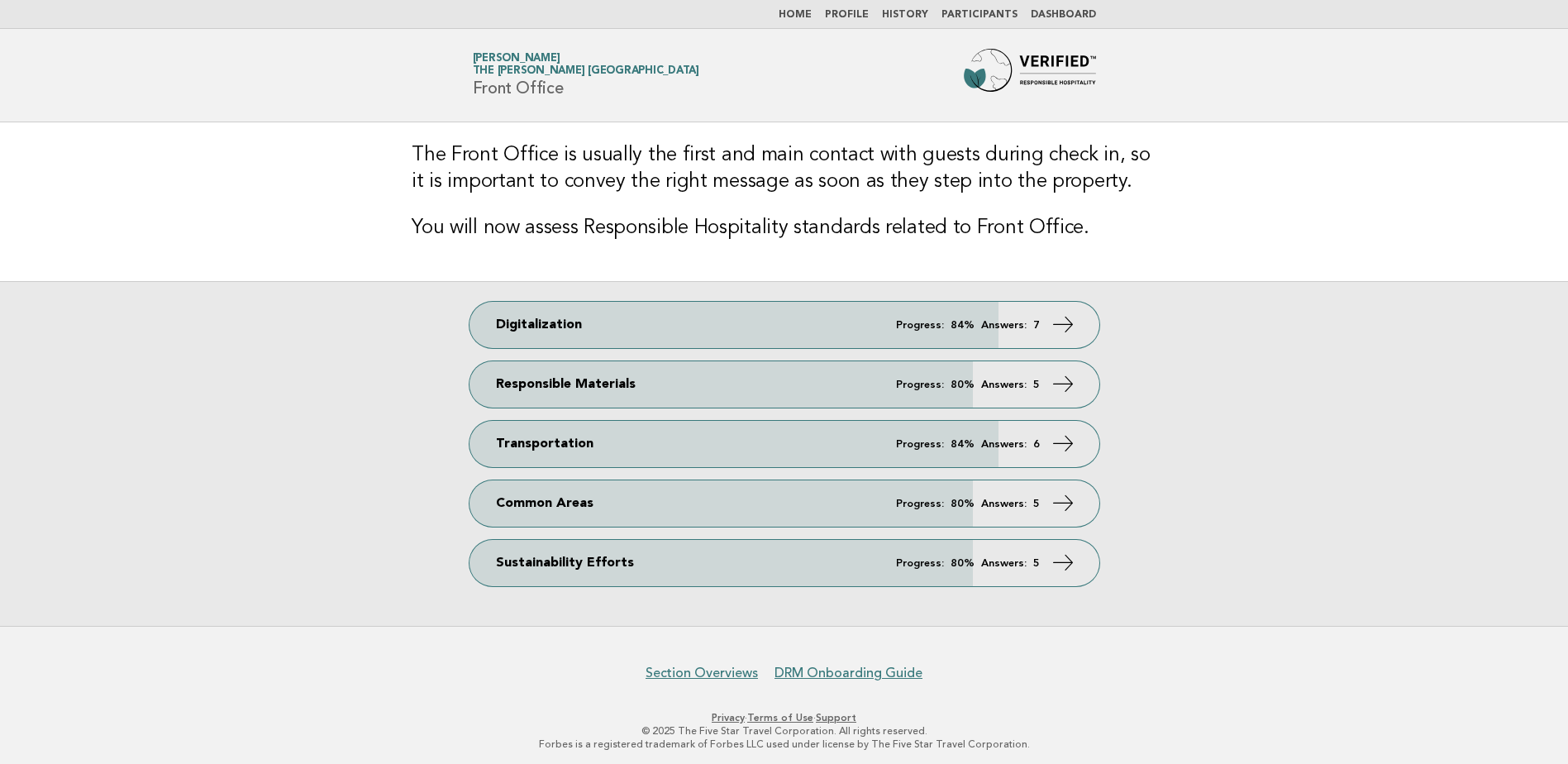
click at [812, 15] on link "Home" at bounding box center [795, 15] width 33 height 10
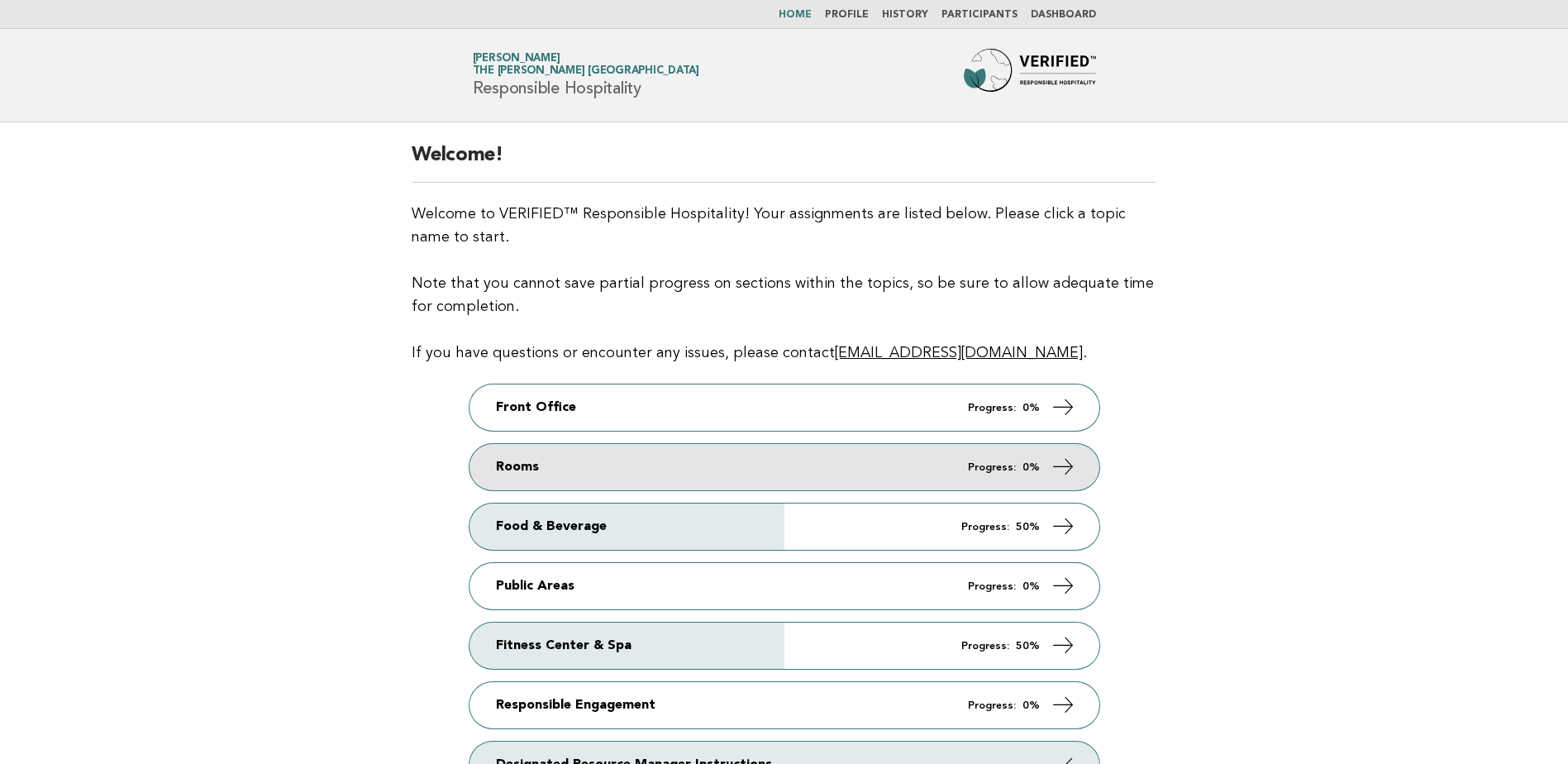
click at [690, 462] on link "Rooms Progress: 0%" at bounding box center [784, 466] width 630 height 46
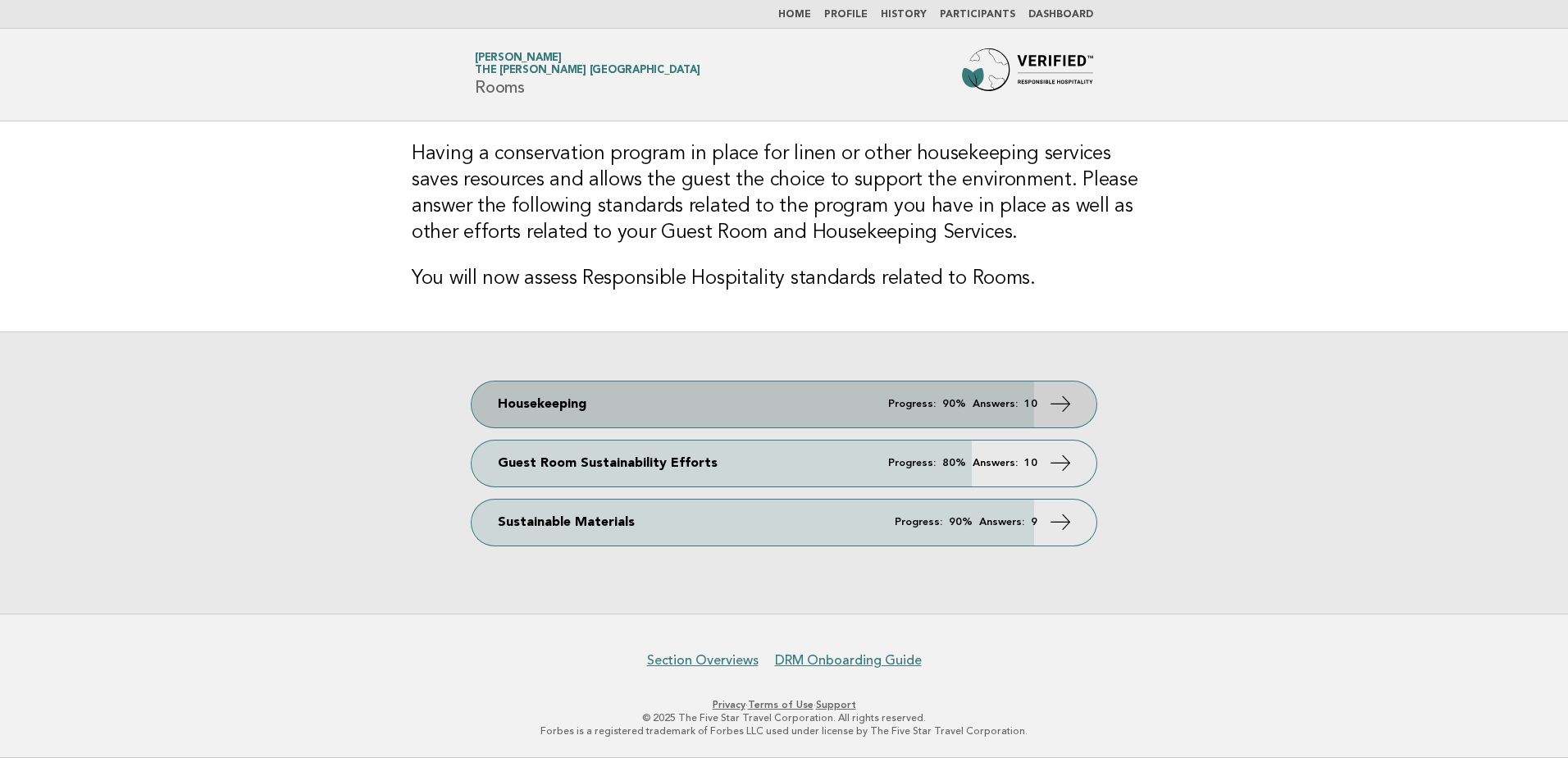
click at [695, 404] on link "Housekeeping Progress: 90% Answers: 10" at bounding box center [784, 404] width 625 height 45
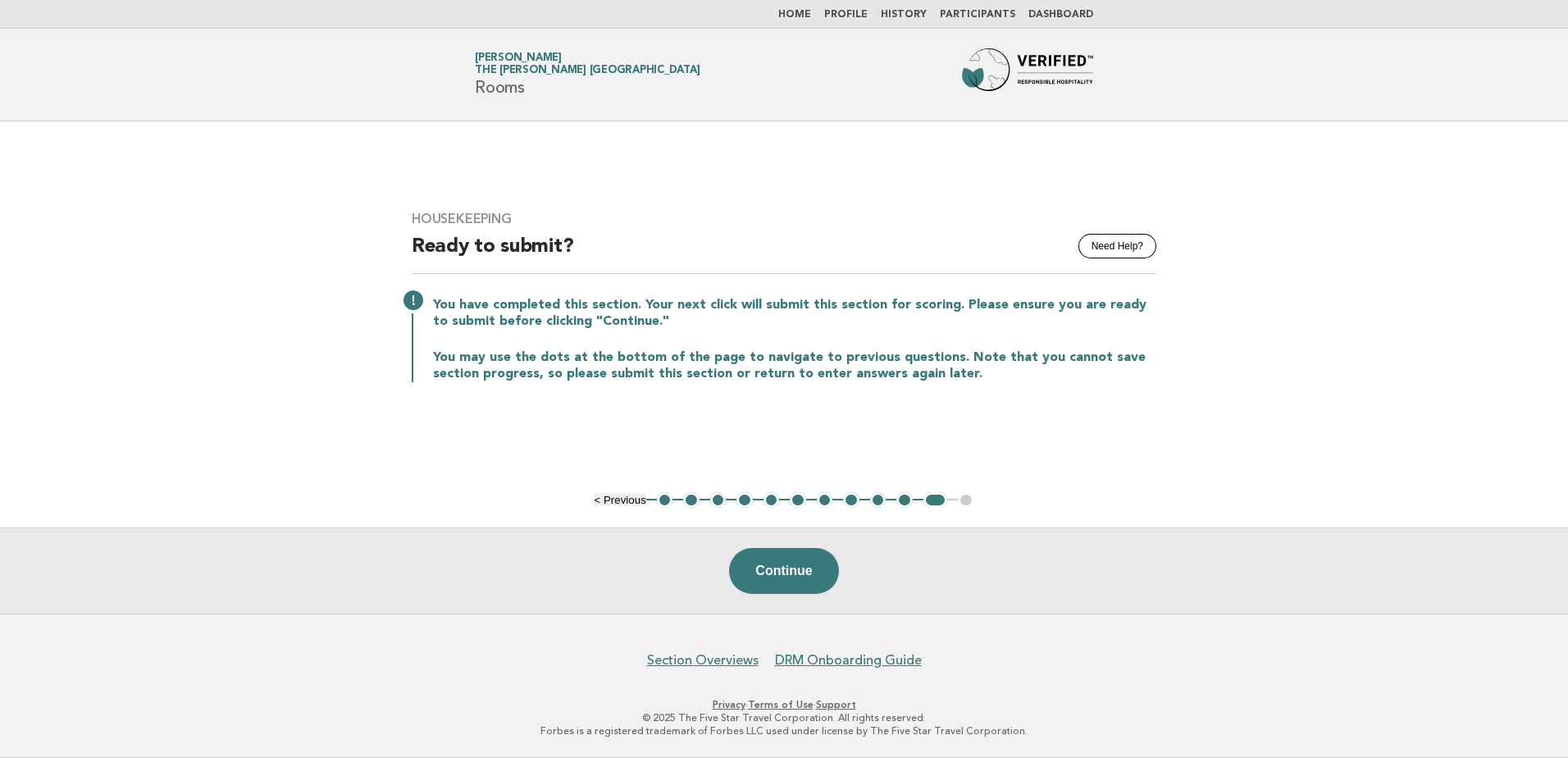
click at [668, 498] on button "1" at bounding box center [665, 500] width 16 height 16
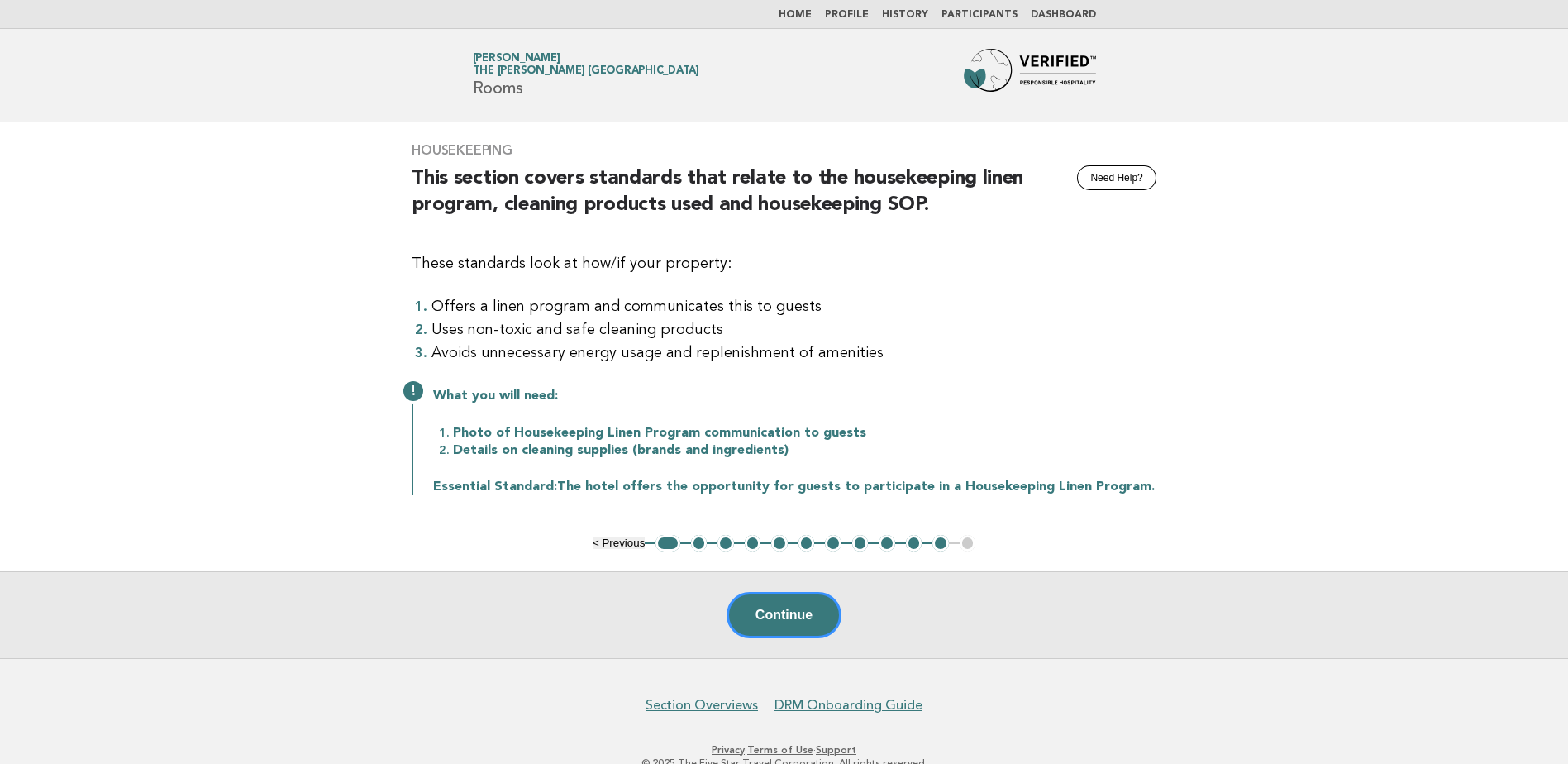
click at [698, 539] on button "2" at bounding box center [699, 543] width 17 height 17
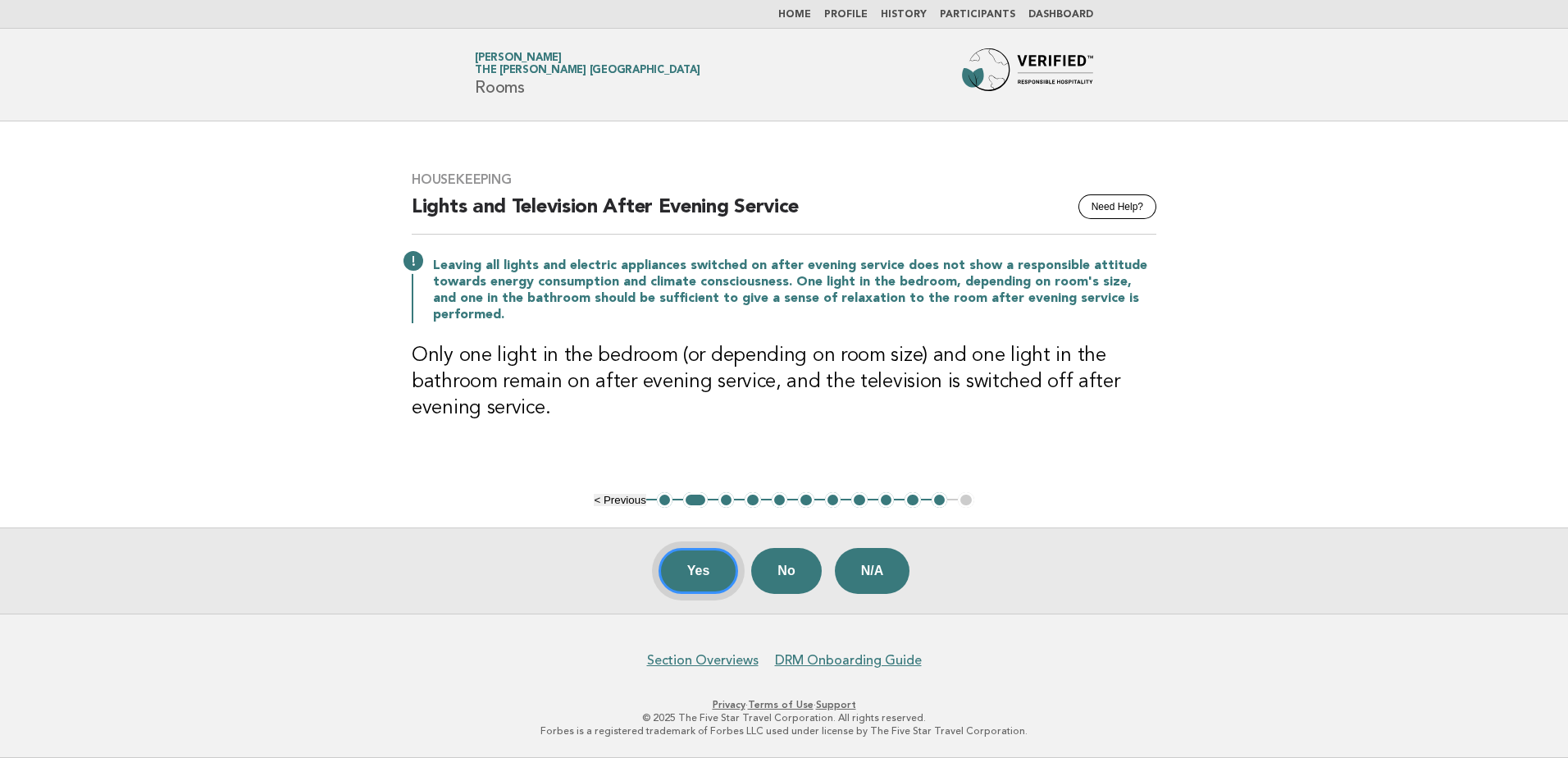
click at [690, 569] on button "Yes" at bounding box center [698, 570] width 80 height 45
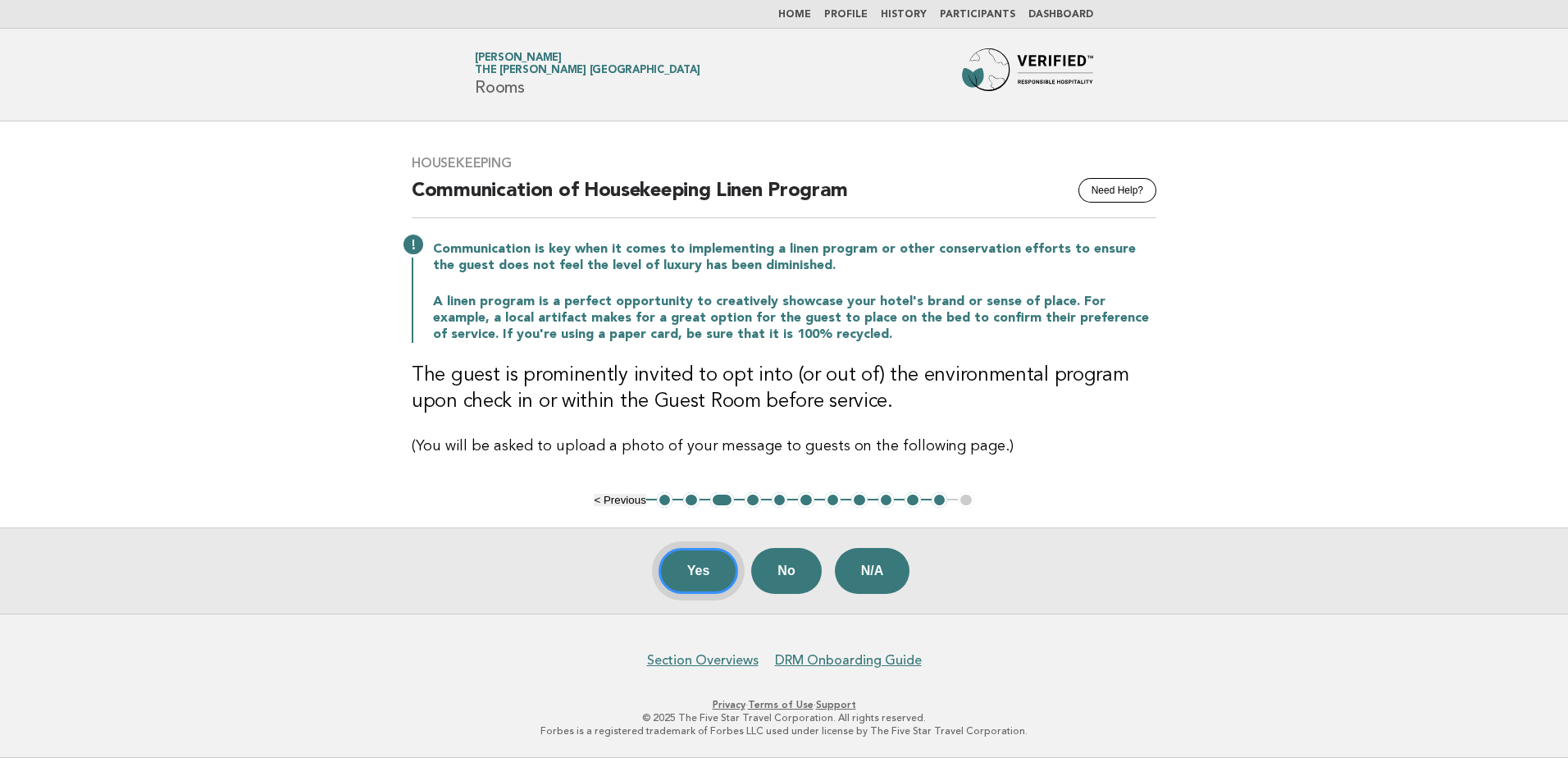
click at [715, 575] on button "Yes" at bounding box center [698, 570] width 80 height 45
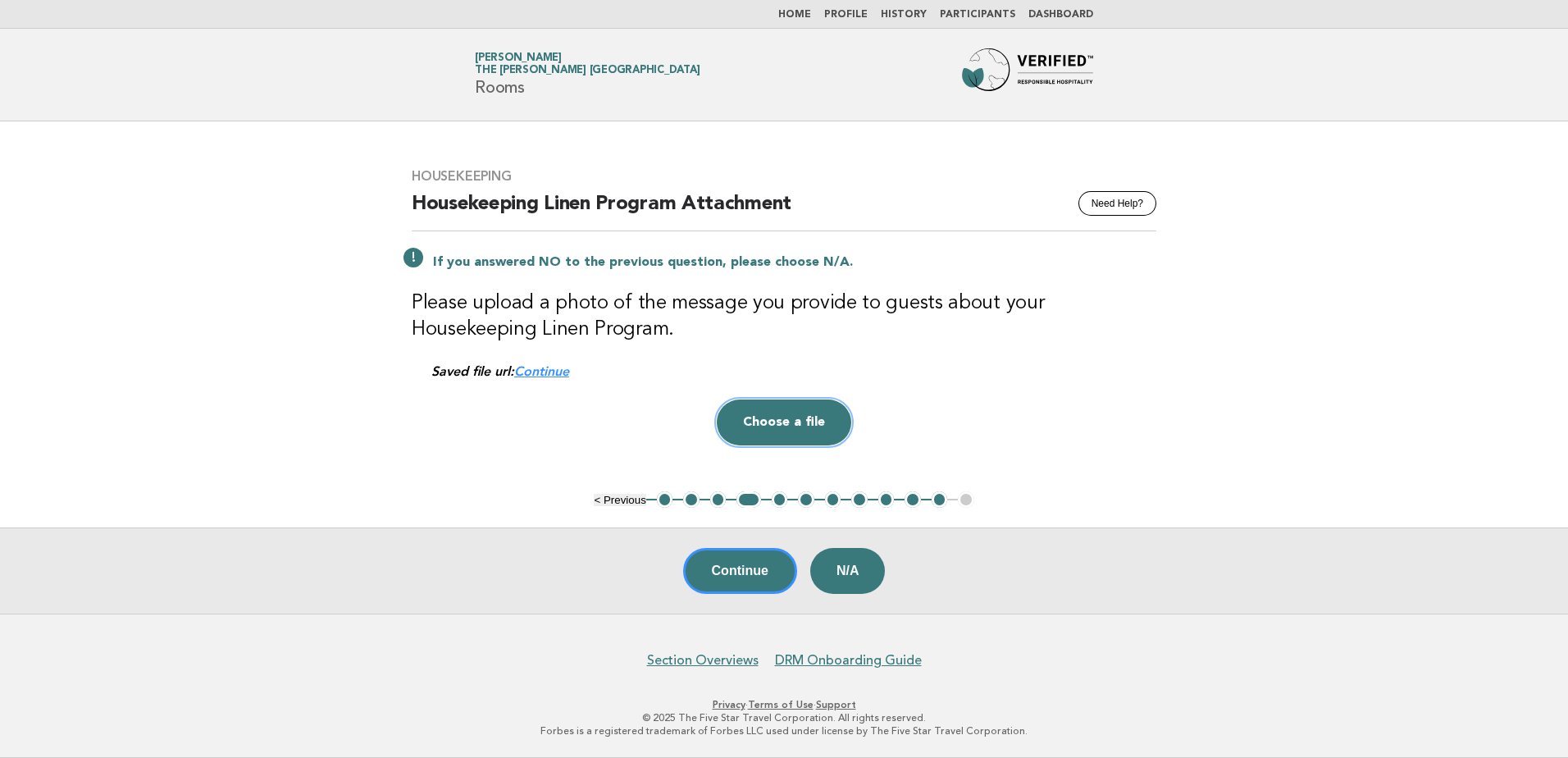
click at [786, 421] on button "Choose a file" at bounding box center [783, 422] width 135 height 45
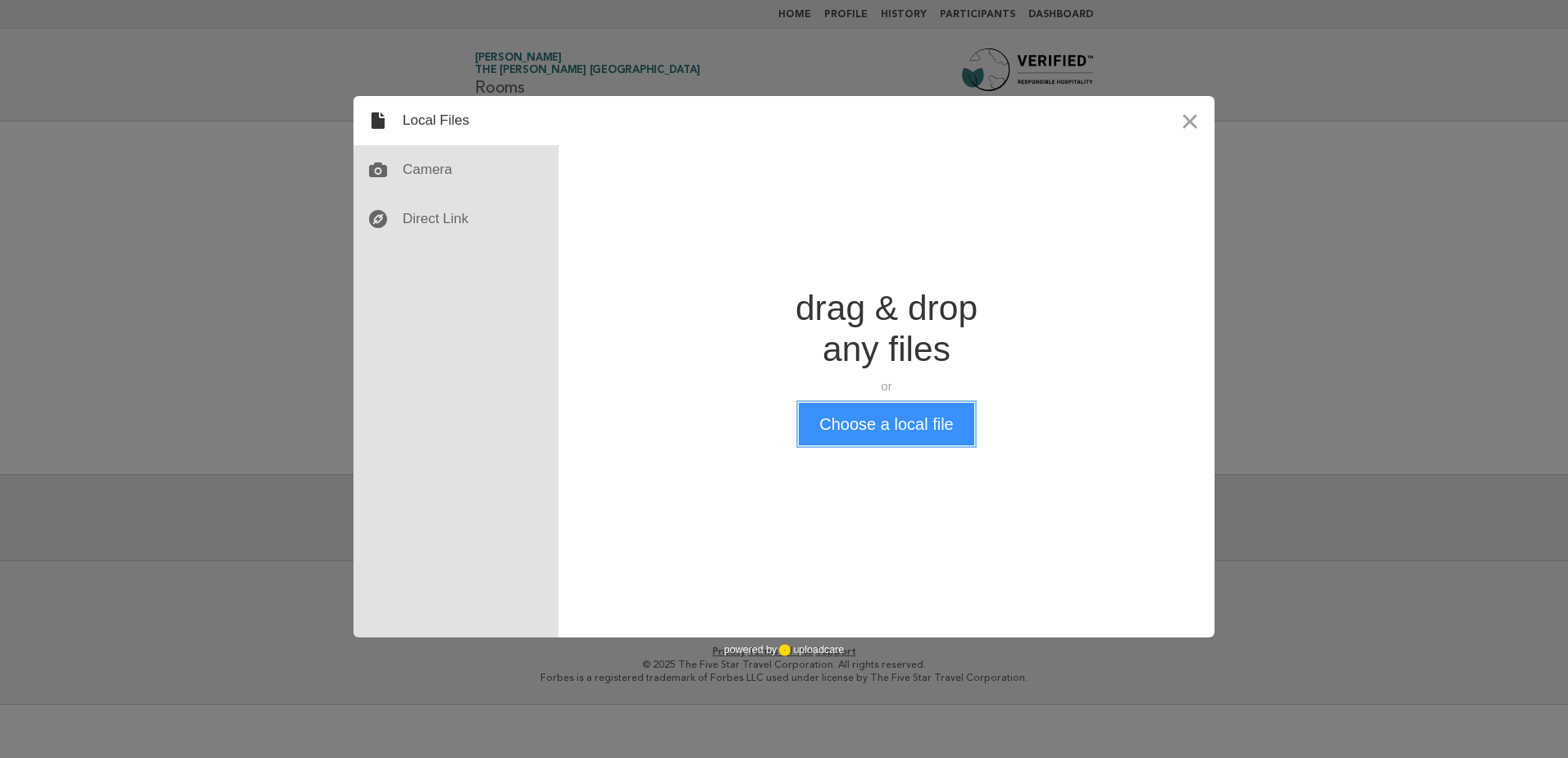
click at [877, 427] on button "Choose a local file" at bounding box center [886, 424] width 174 height 43
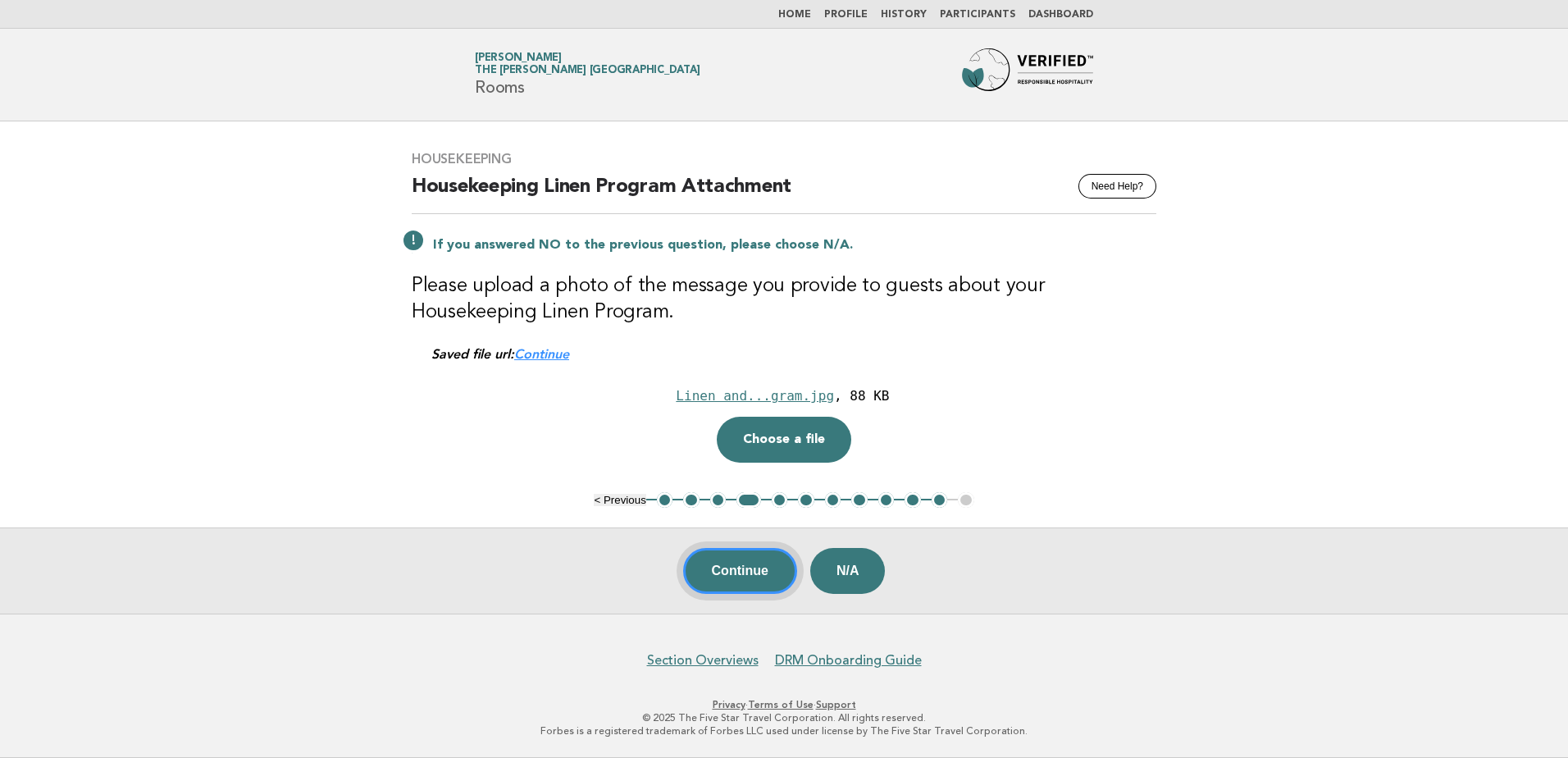
click at [754, 575] on button "Continue" at bounding box center [740, 570] width 114 height 45
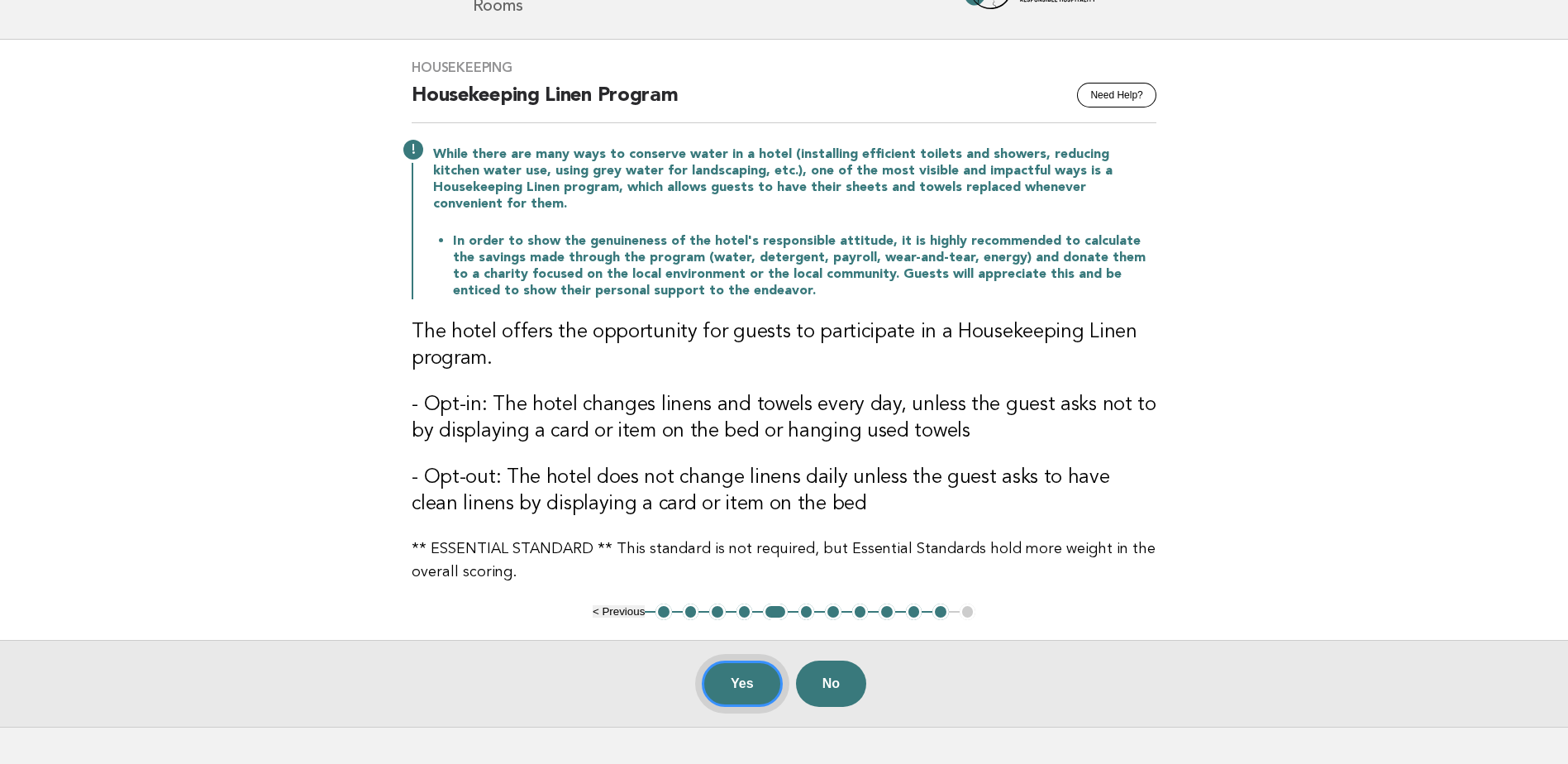
click at [731, 670] on button "Yes" at bounding box center [742, 683] width 81 height 46
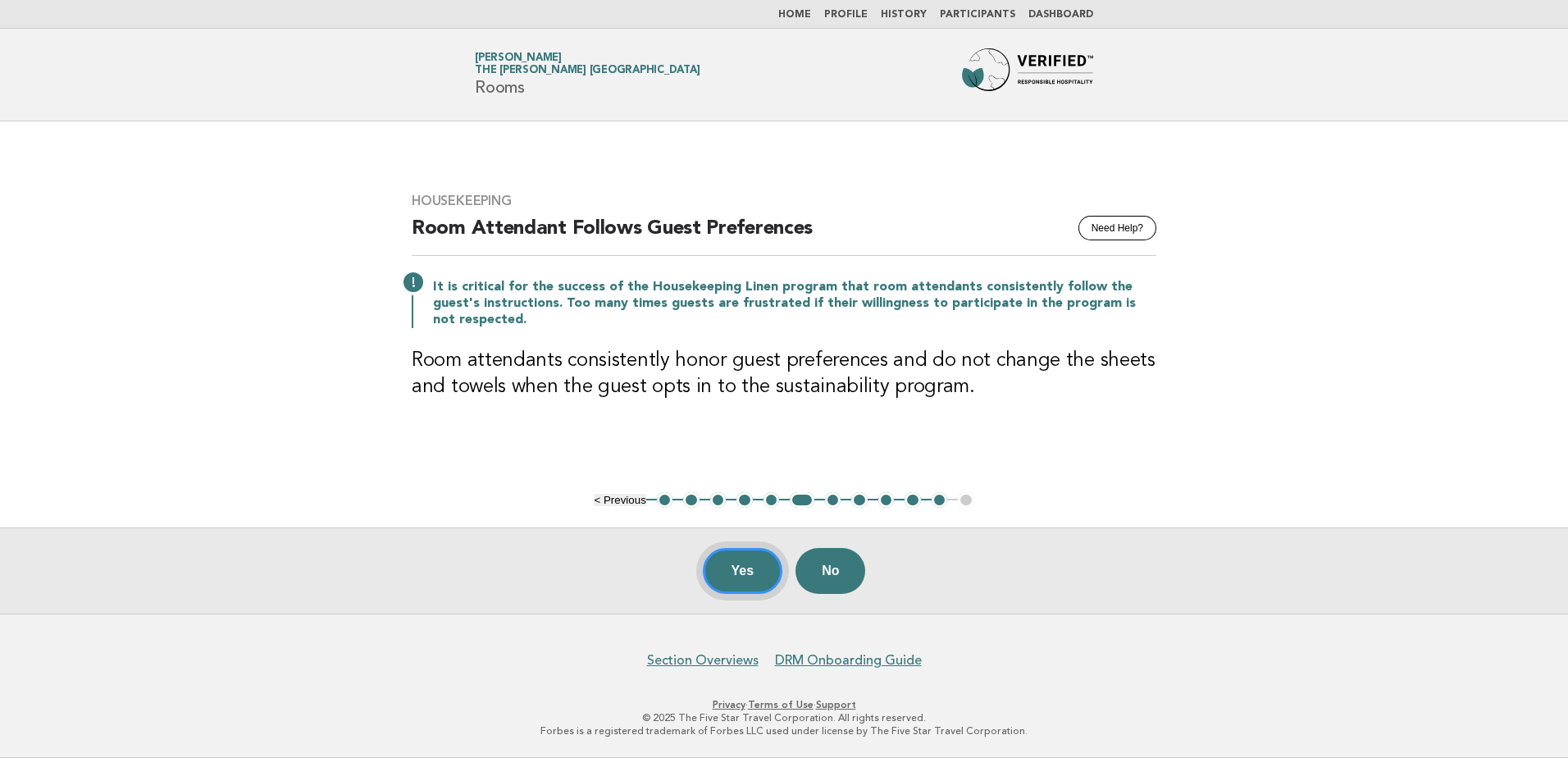
click at [733, 571] on button "Yes" at bounding box center [742, 570] width 80 height 45
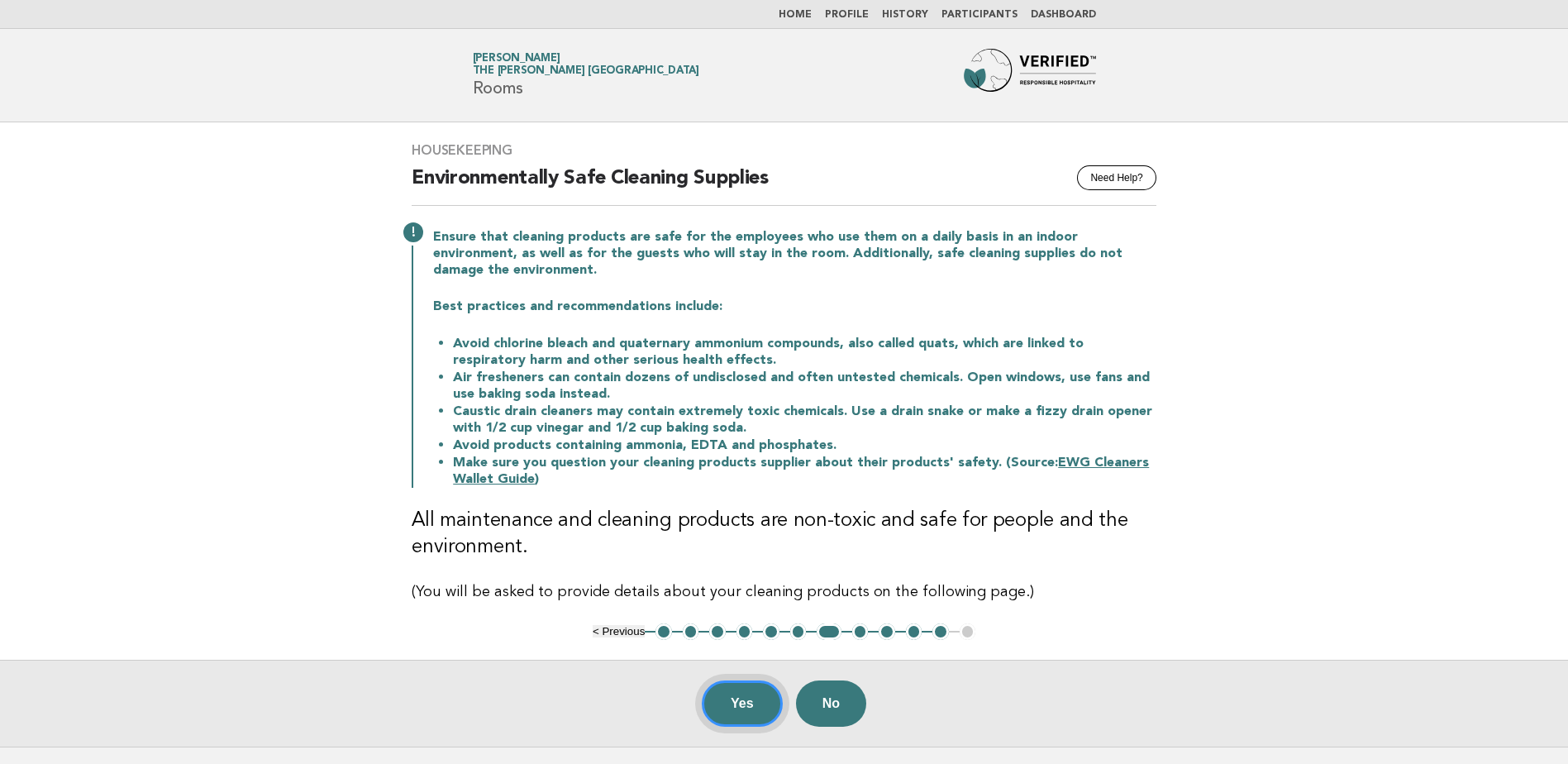
click at [734, 704] on button "Yes" at bounding box center [742, 703] width 81 height 46
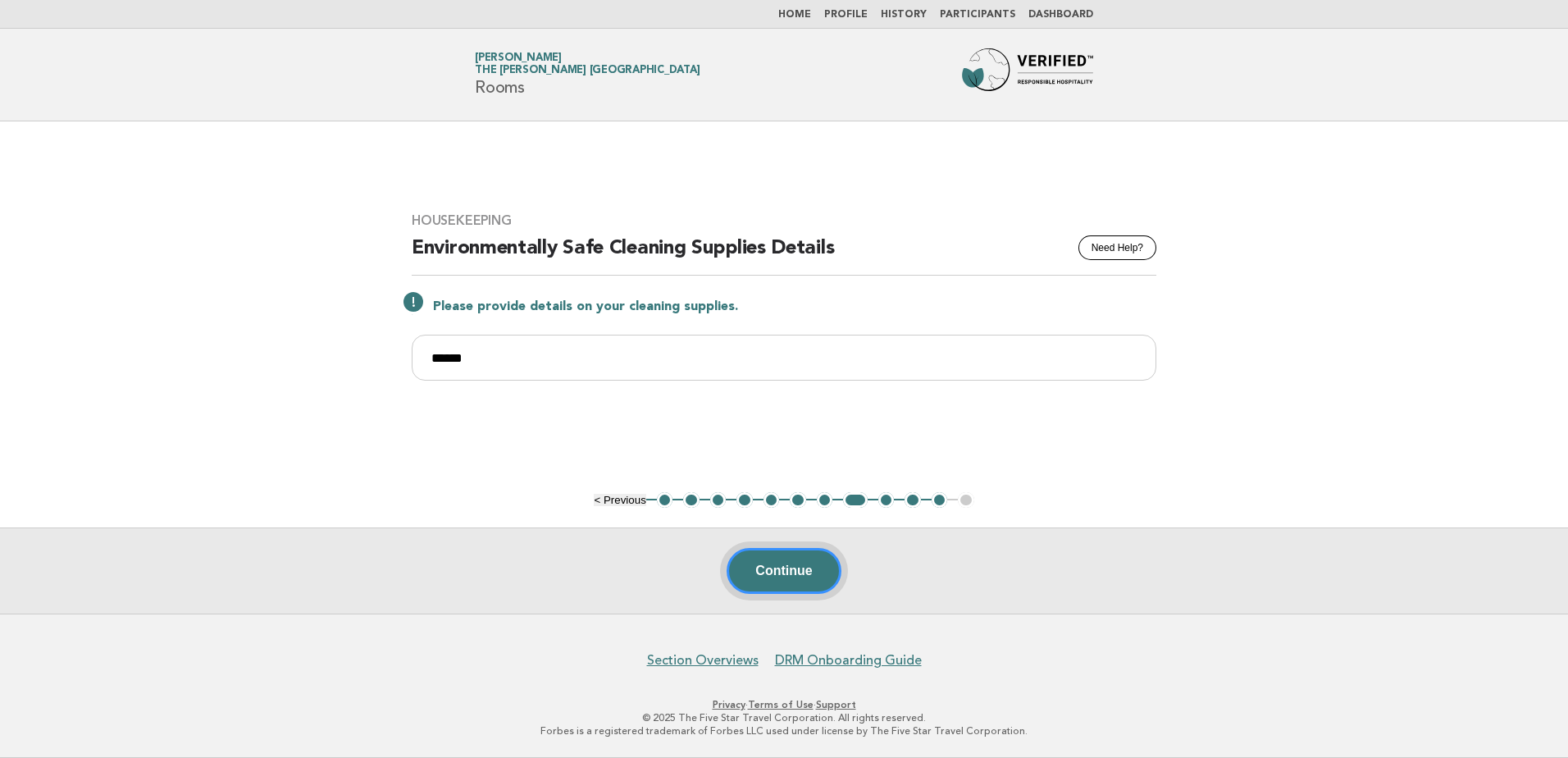
click at [805, 568] on button "Continue" at bounding box center [784, 570] width 114 height 45
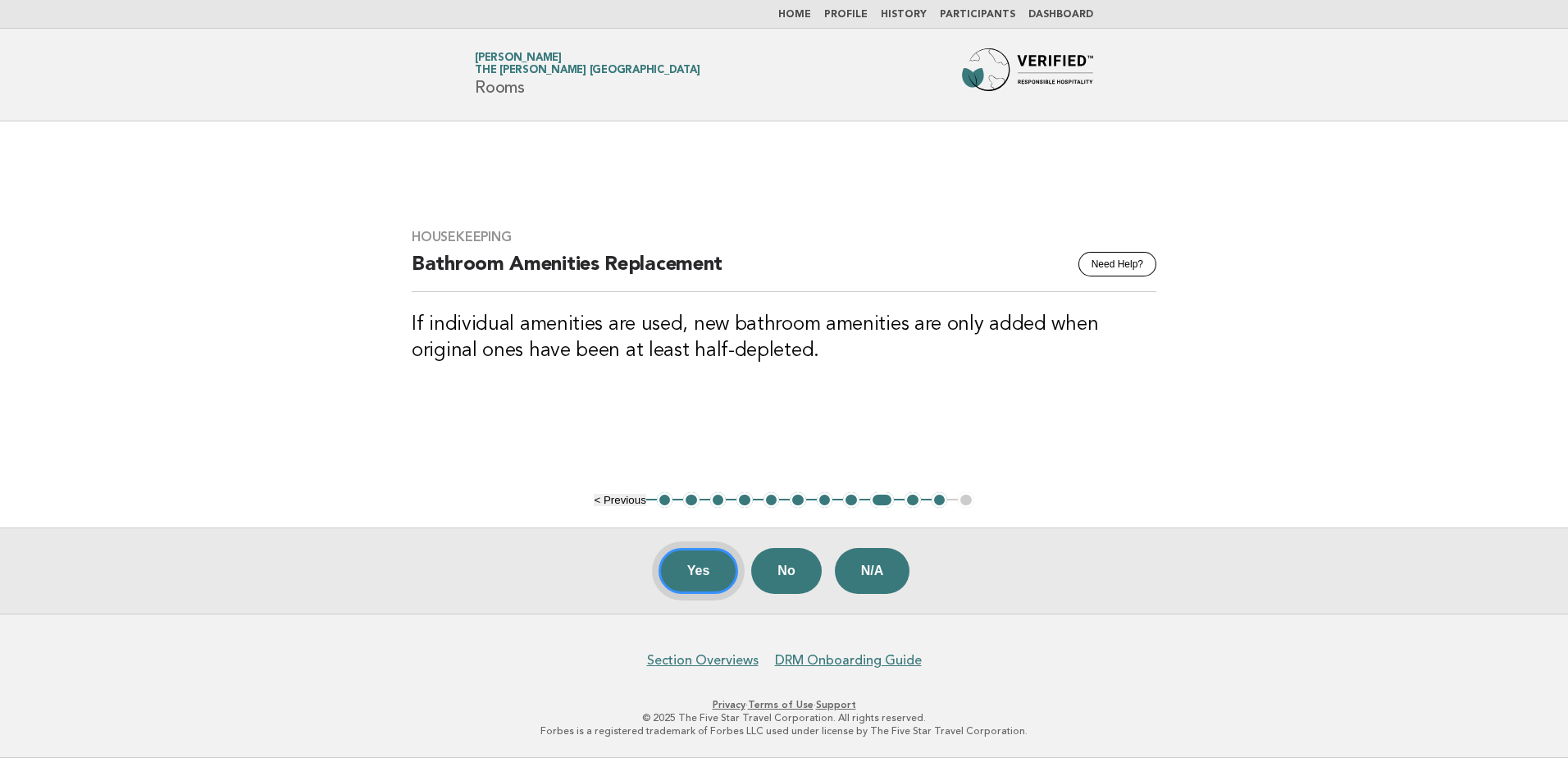
click at [705, 568] on button "Yes" at bounding box center [698, 570] width 80 height 45
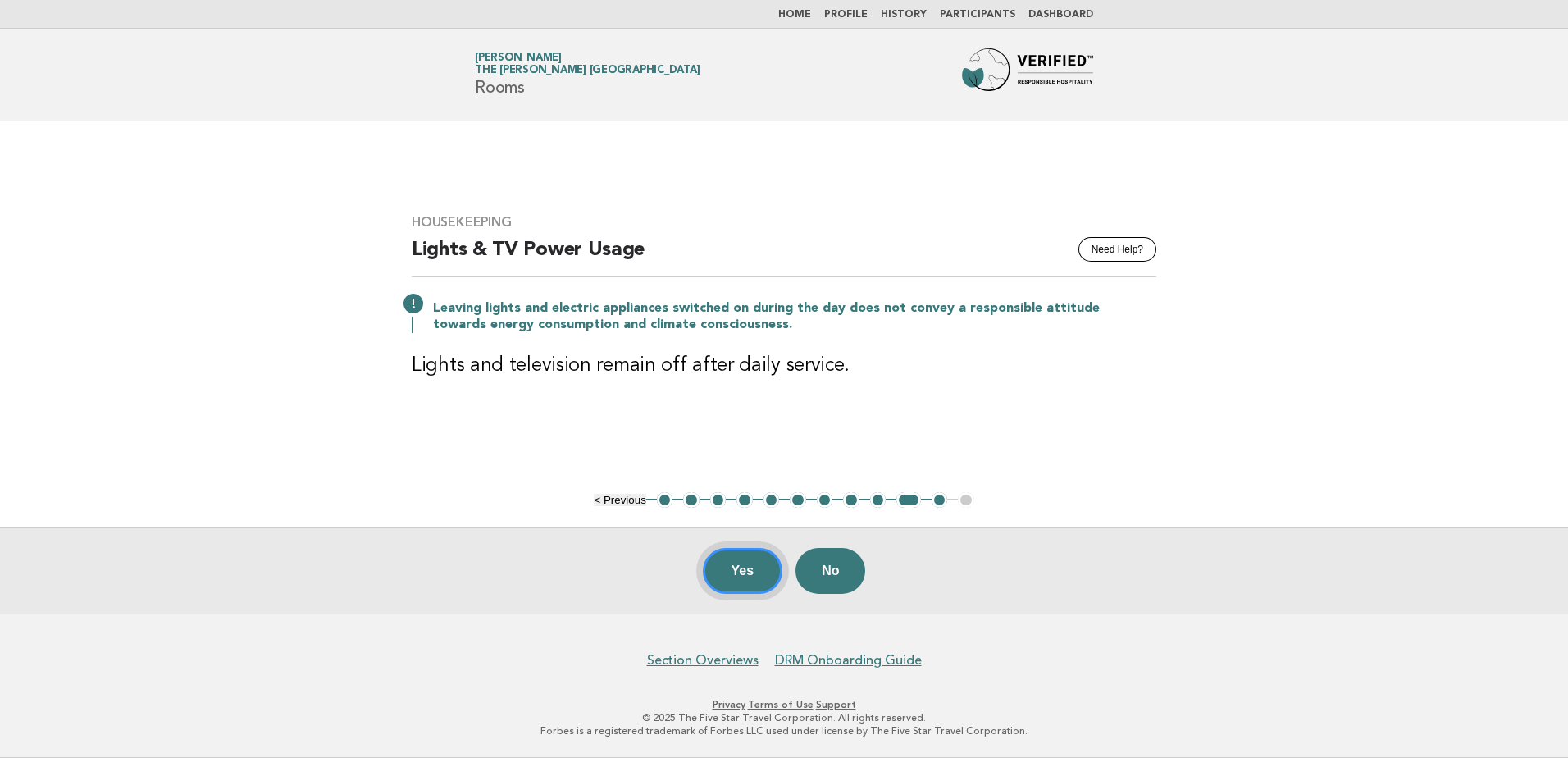
click at [750, 566] on button "Yes" at bounding box center [742, 570] width 80 height 45
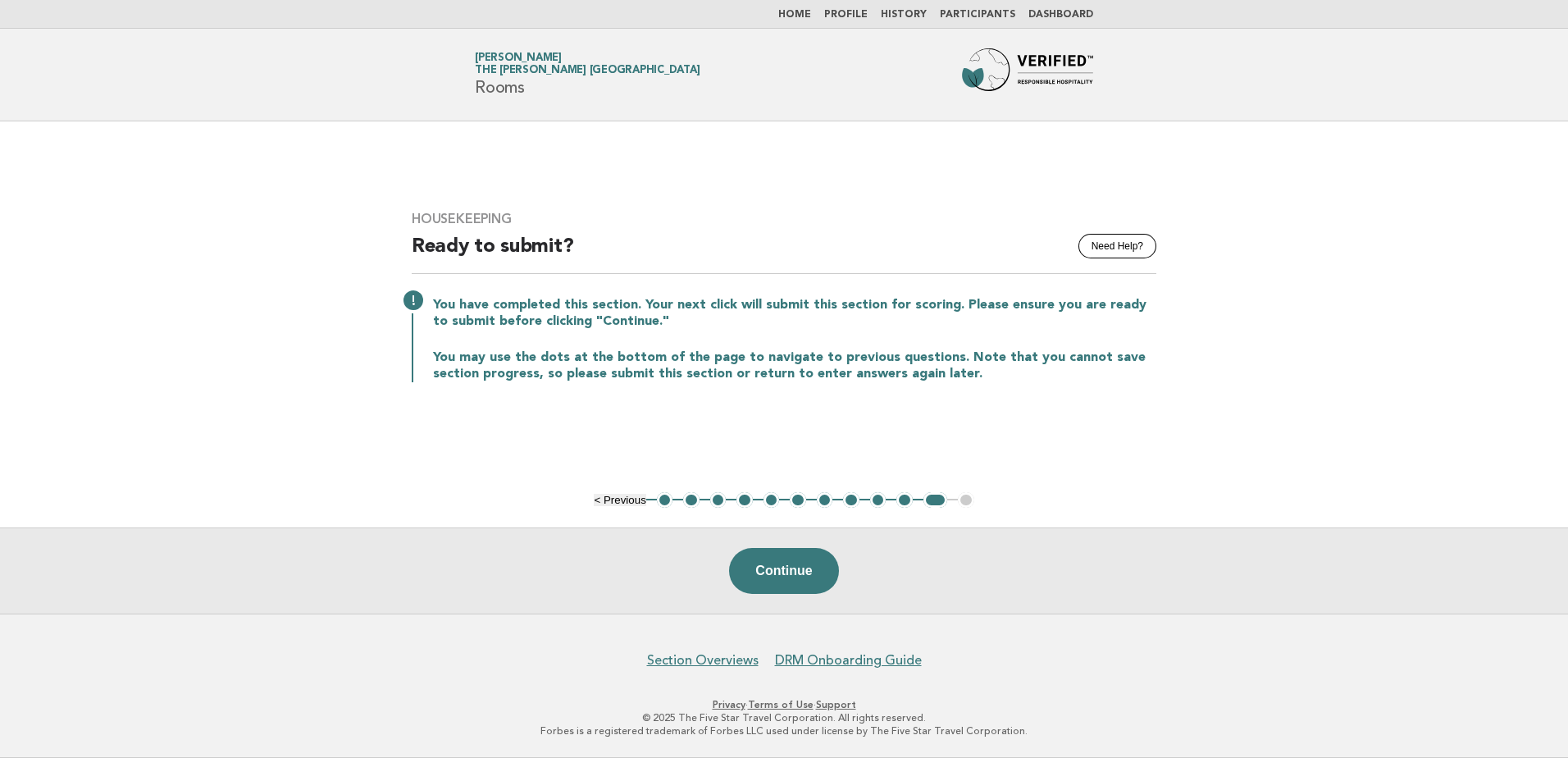
click at [807, 11] on link "Home" at bounding box center [795, 15] width 33 height 10
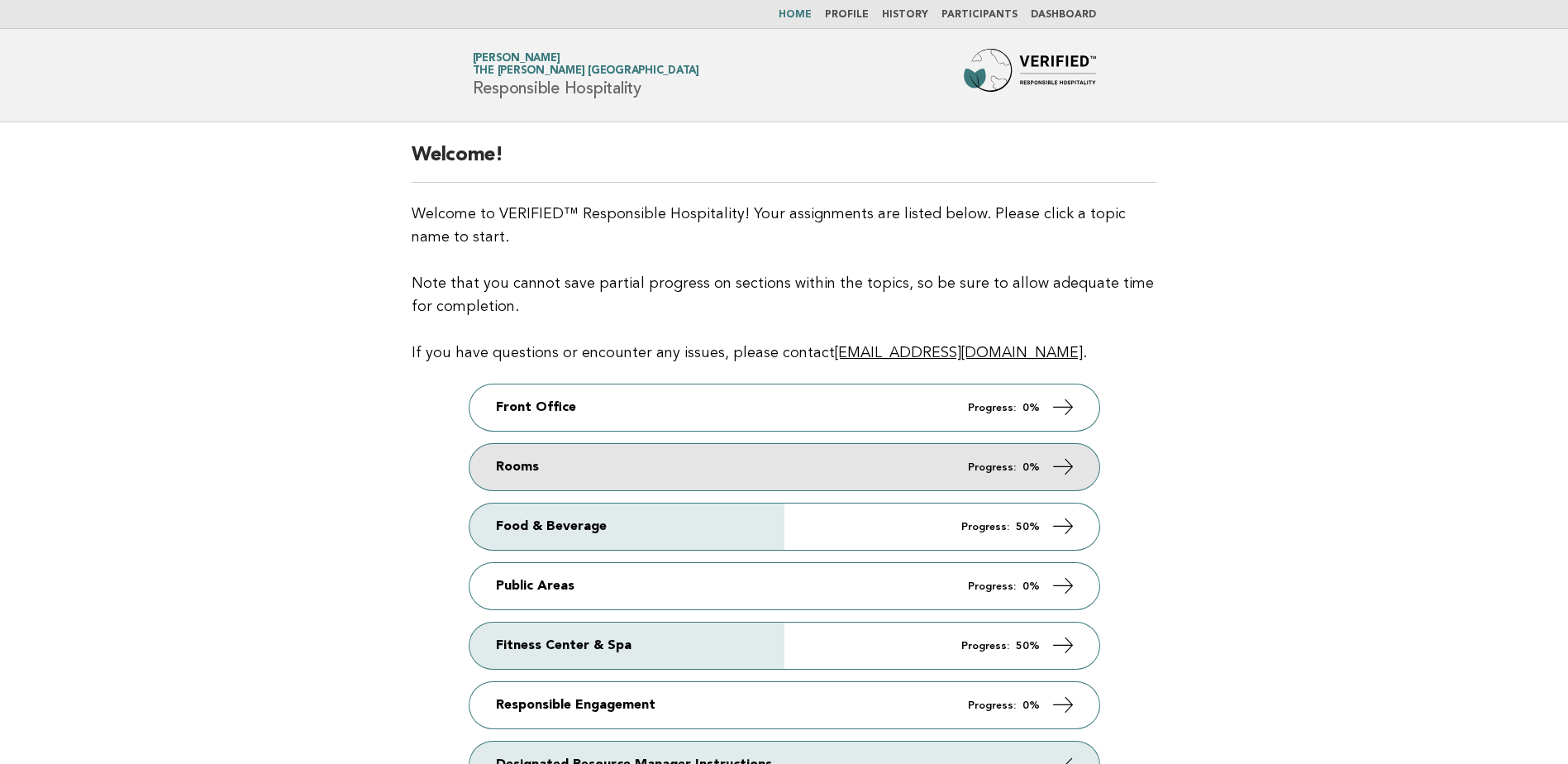
click at [847, 469] on link "Rooms Progress: 0%" at bounding box center [784, 466] width 630 height 46
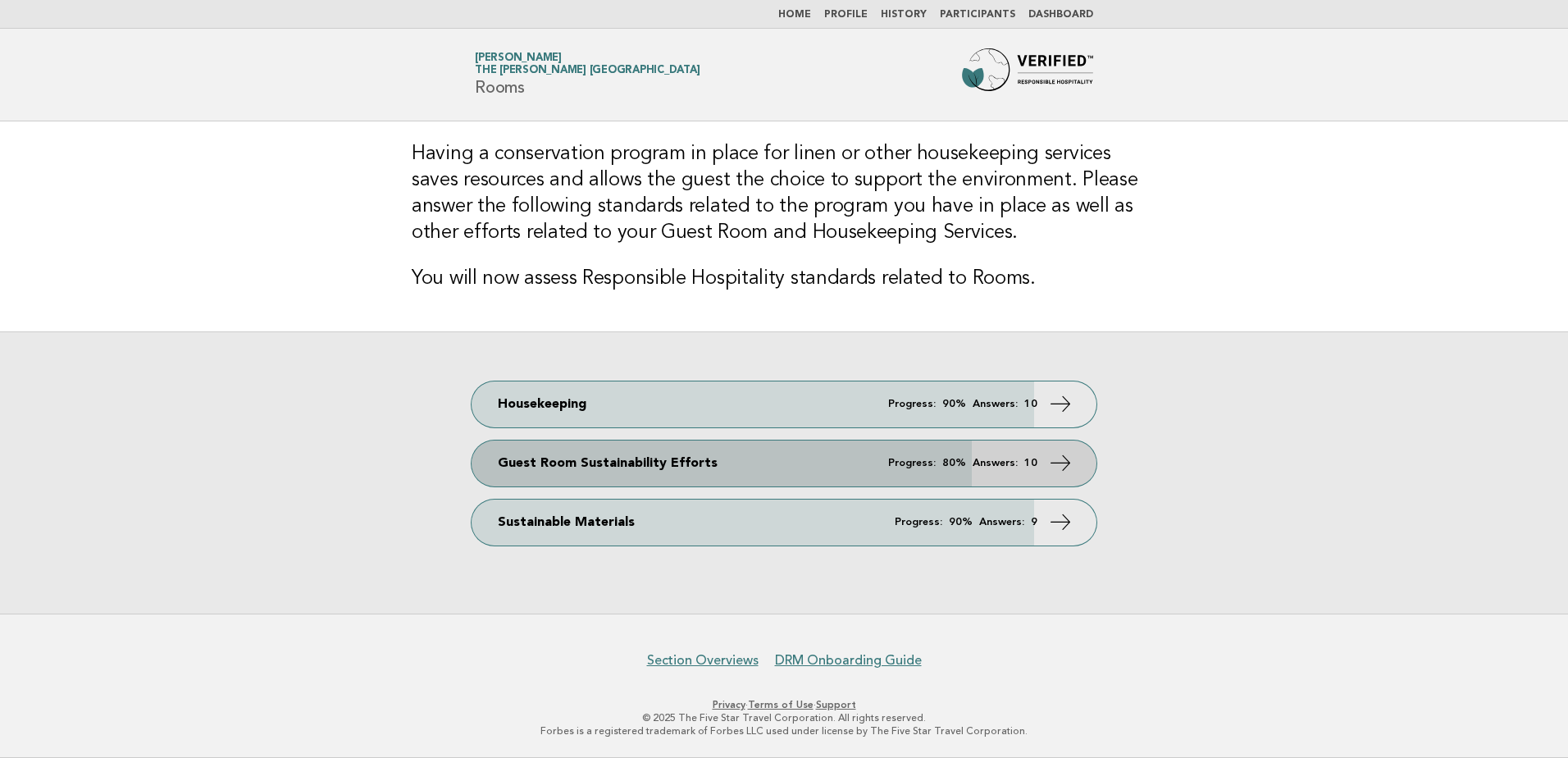
click at [673, 459] on link "Guest Room Sustainability Efforts Progress: 80% Answers: 10" at bounding box center [784, 463] width 625 height 45
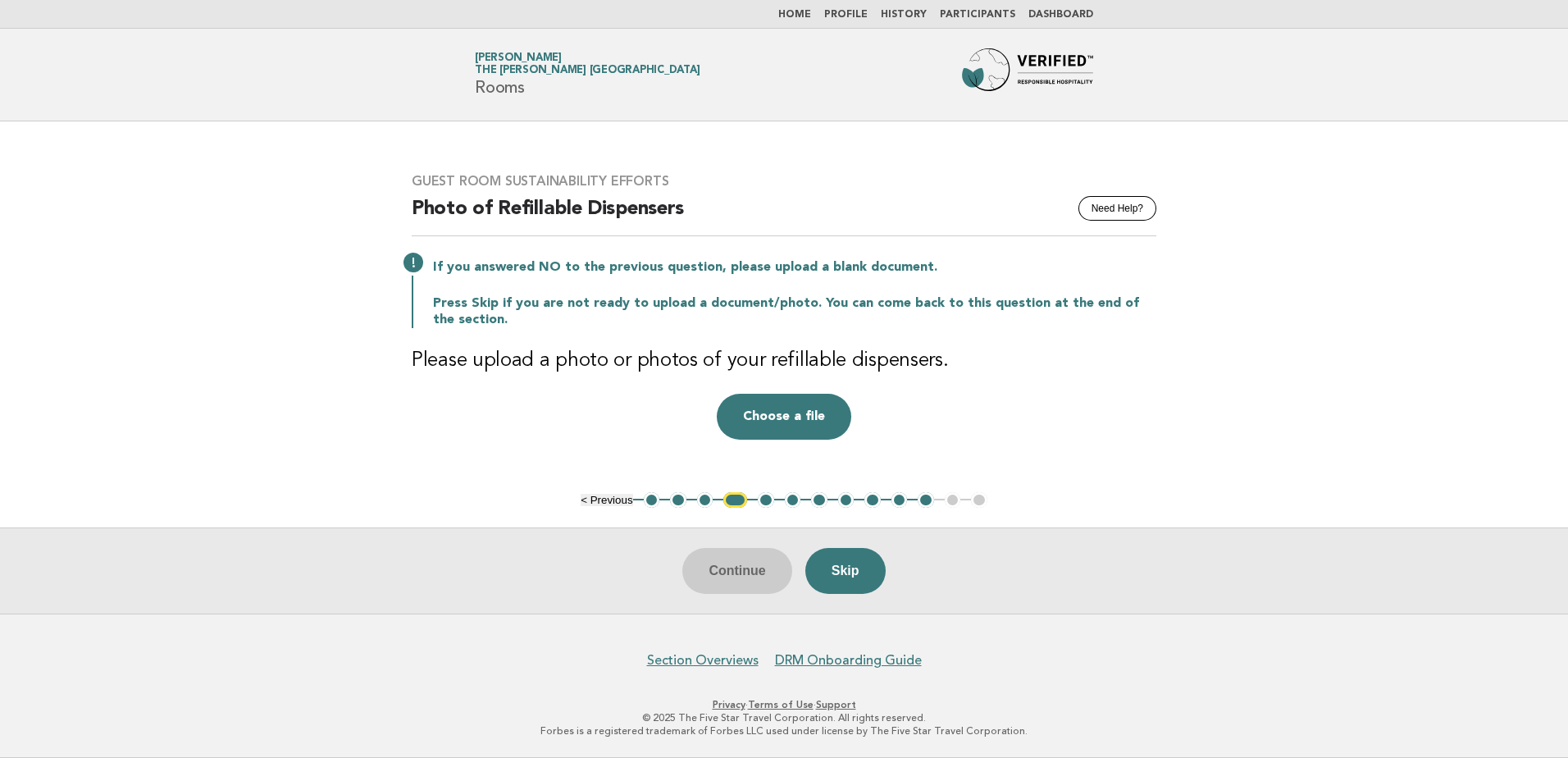
click at [652, 498] on button "1" at bounding box center [651, 500] width 16 height 16
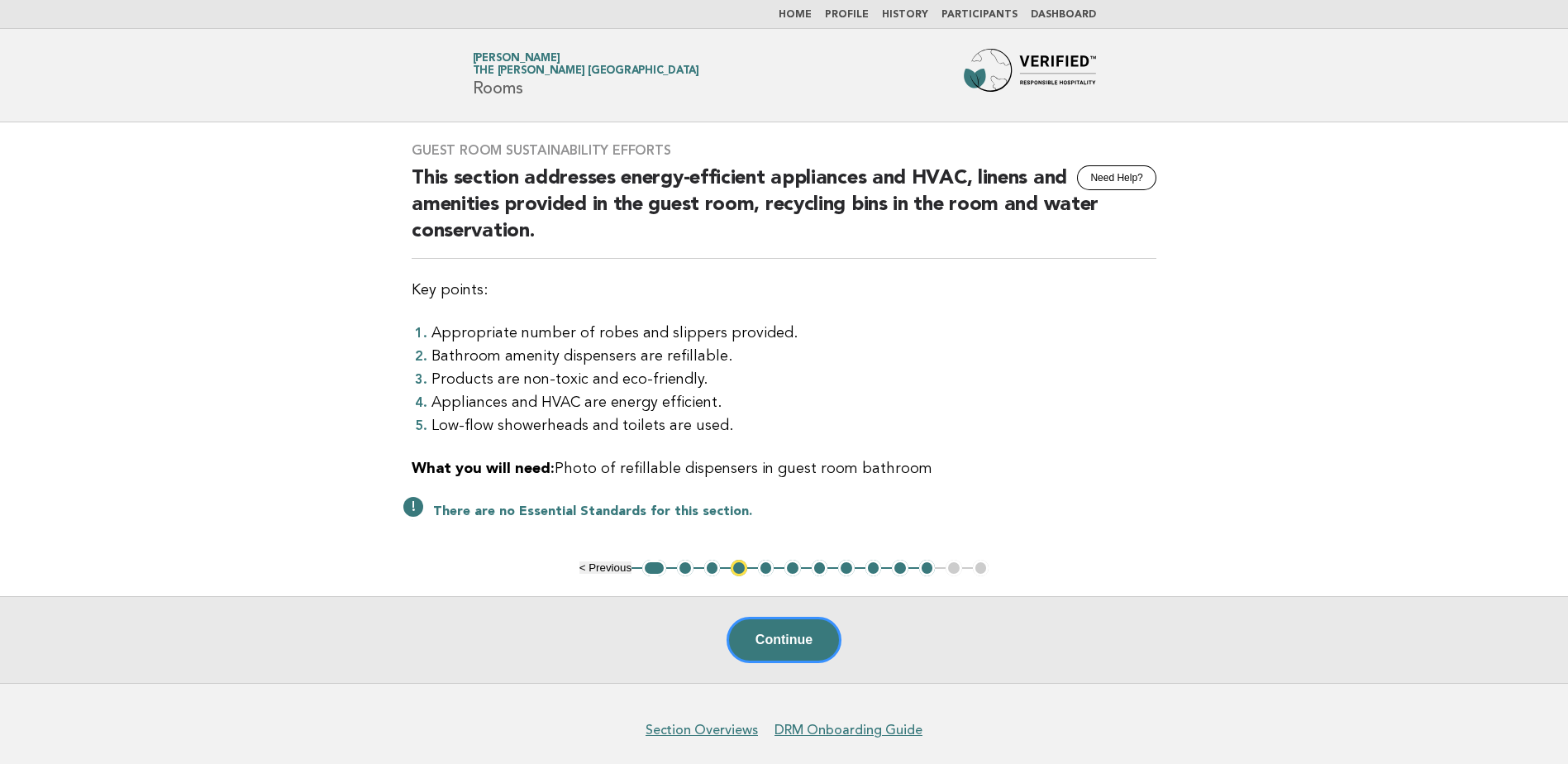
click at [683, 566] on button "2" at bounding box center [685, 568] width 17 height 17
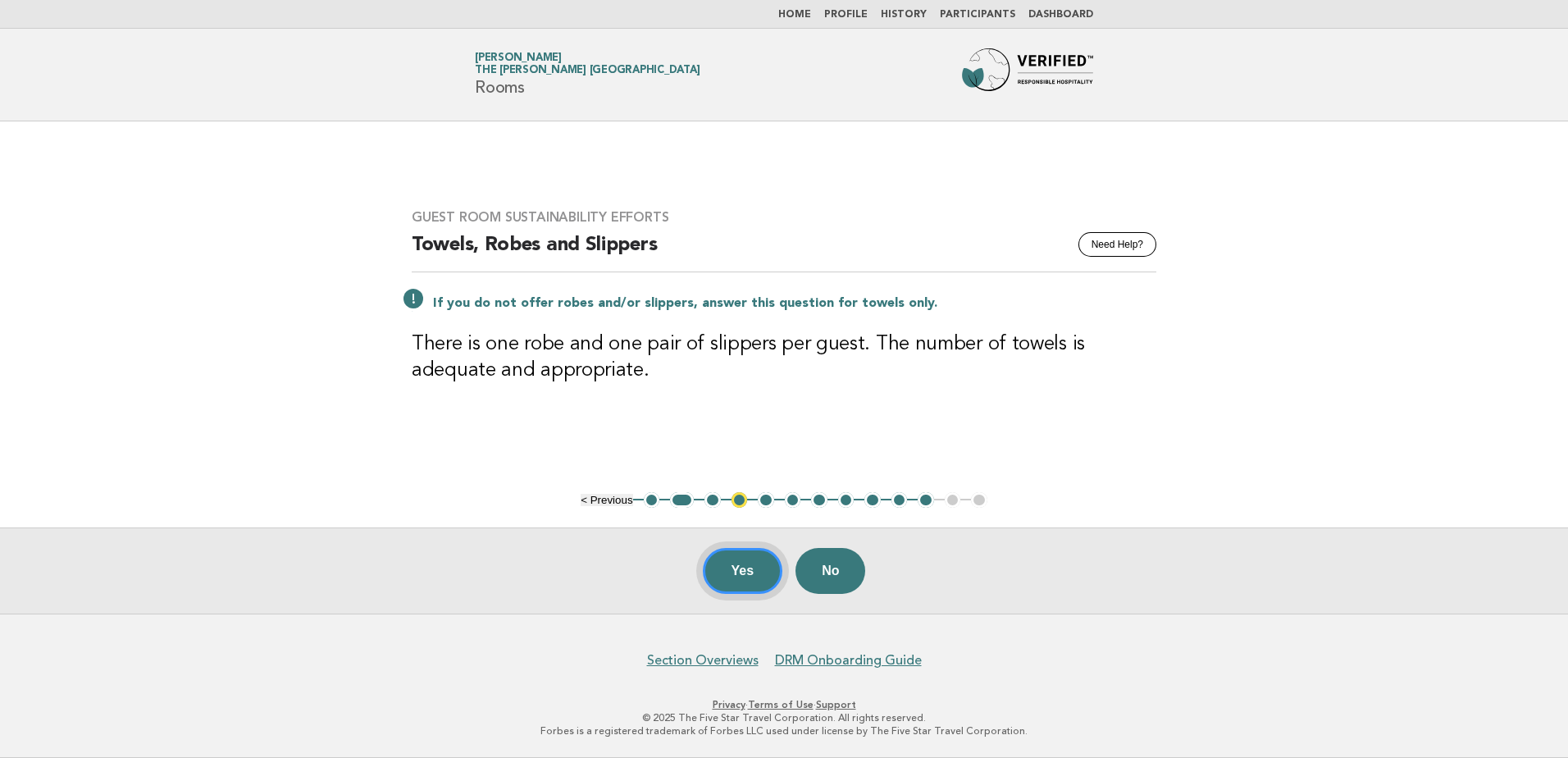
click at [732, 576] on button "Yes" at bounding box center [742, 570] width 80 height 45
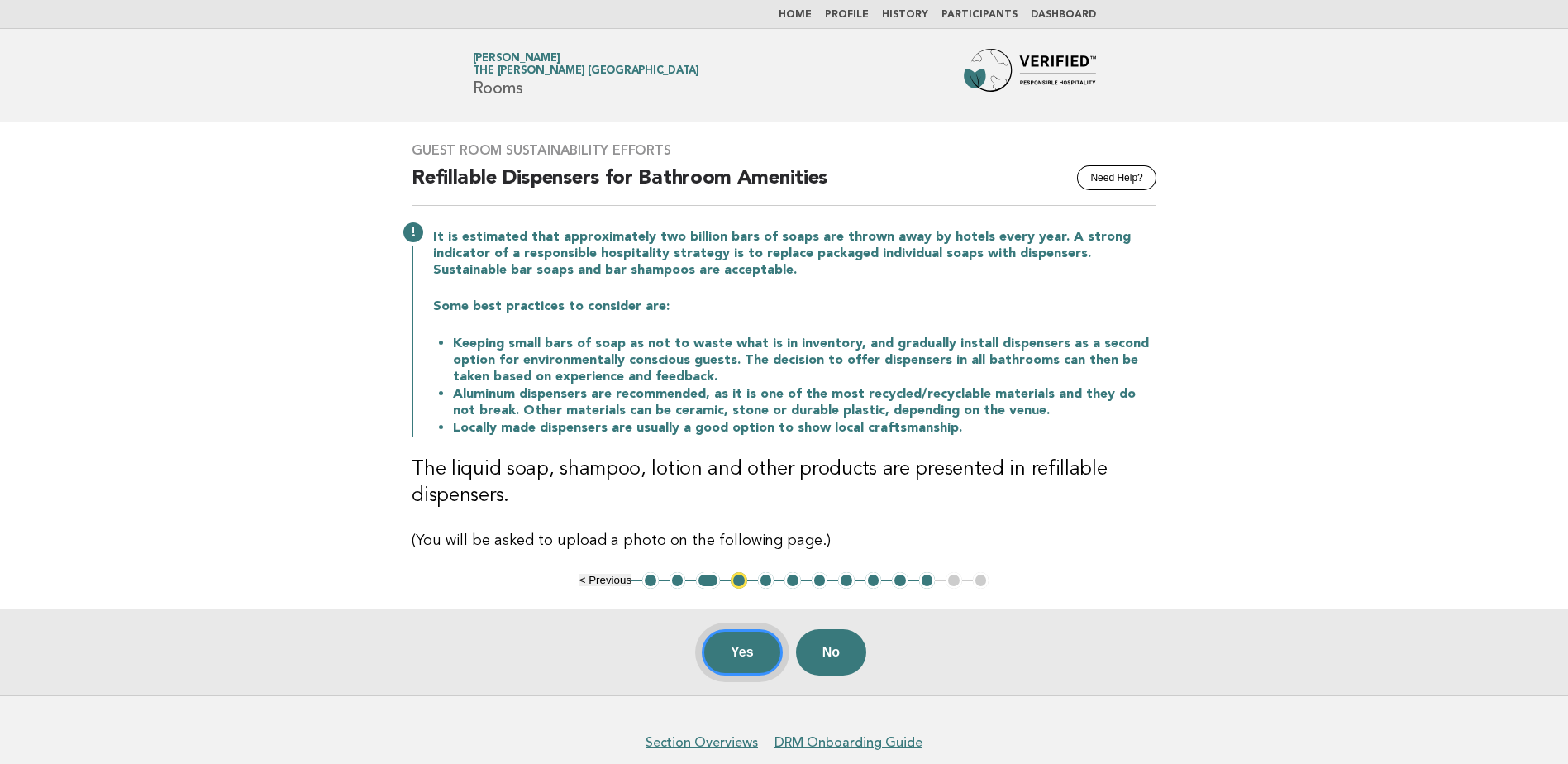
click at [744, 660] on button "Yes" at bounding box center [742, 652] width 81 height 46
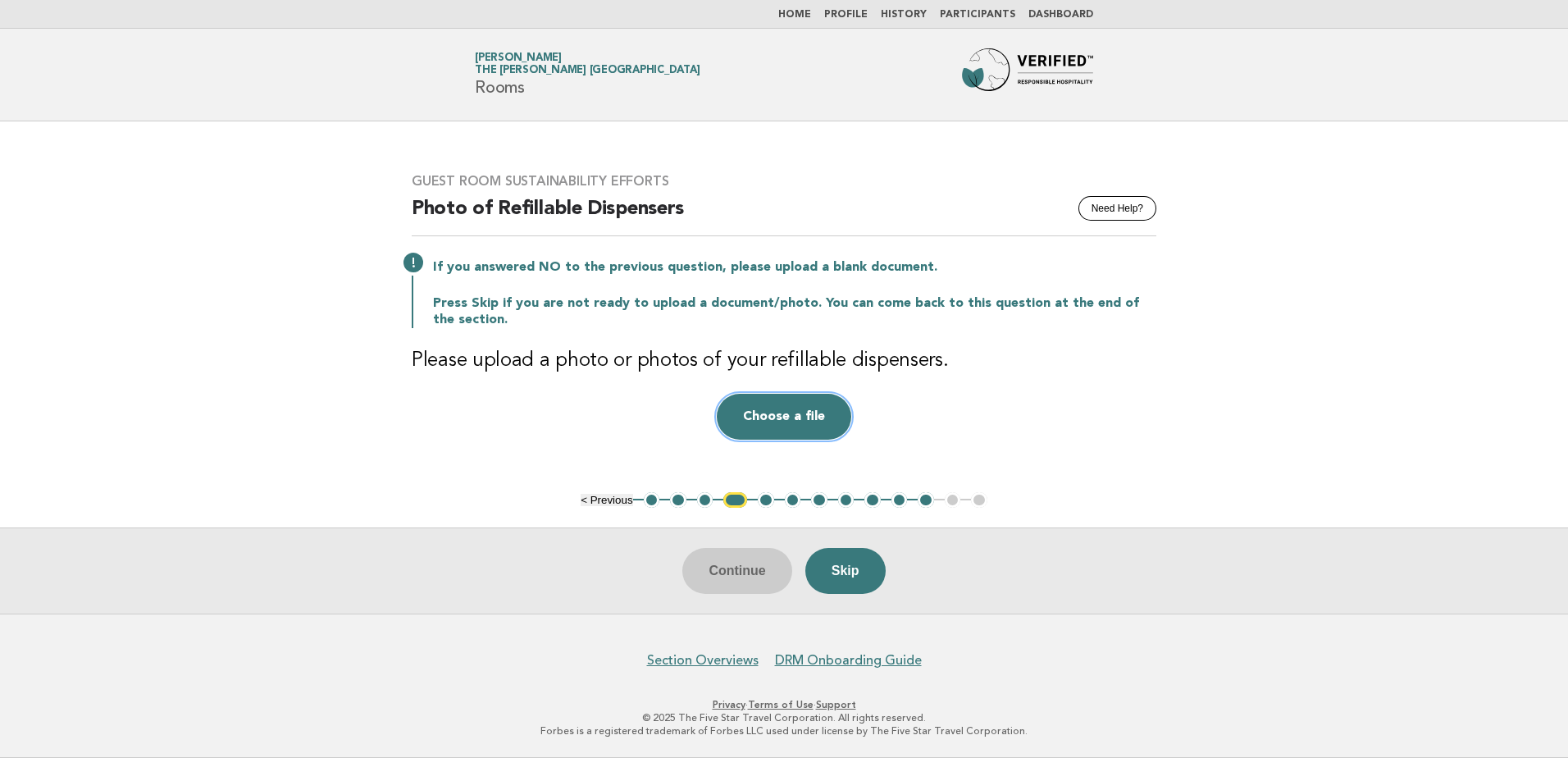
click at [765, 428] on button "Choose a file" at bounding box center [783, 416] width 135 height 45
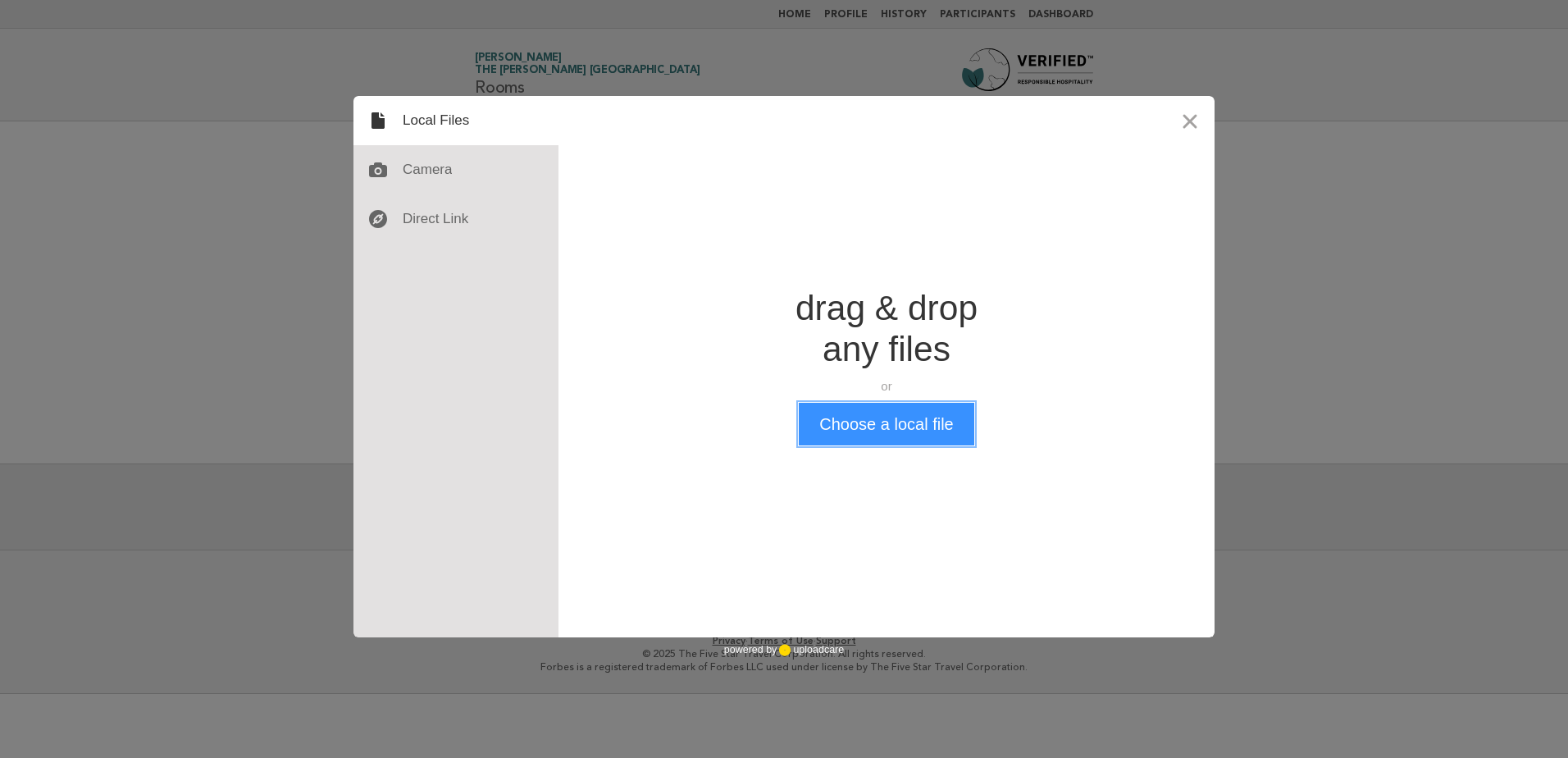
click at [841, 423] on button "Choose a local file" at bounding box center [886, 424] width 174 height 43
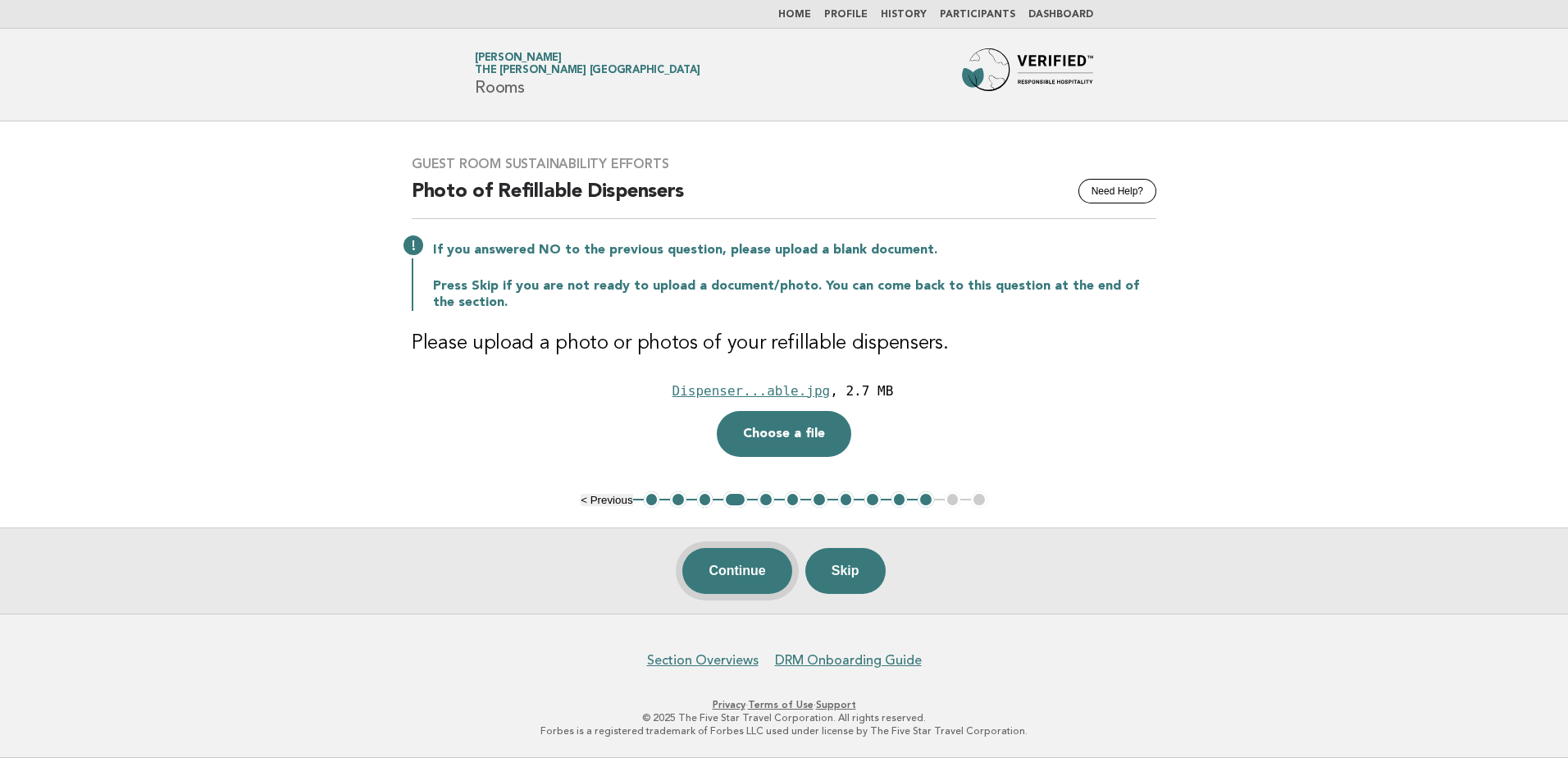
click at [729, 569] on button "Continue" at bounding box center [737, 570] width 109 height 45
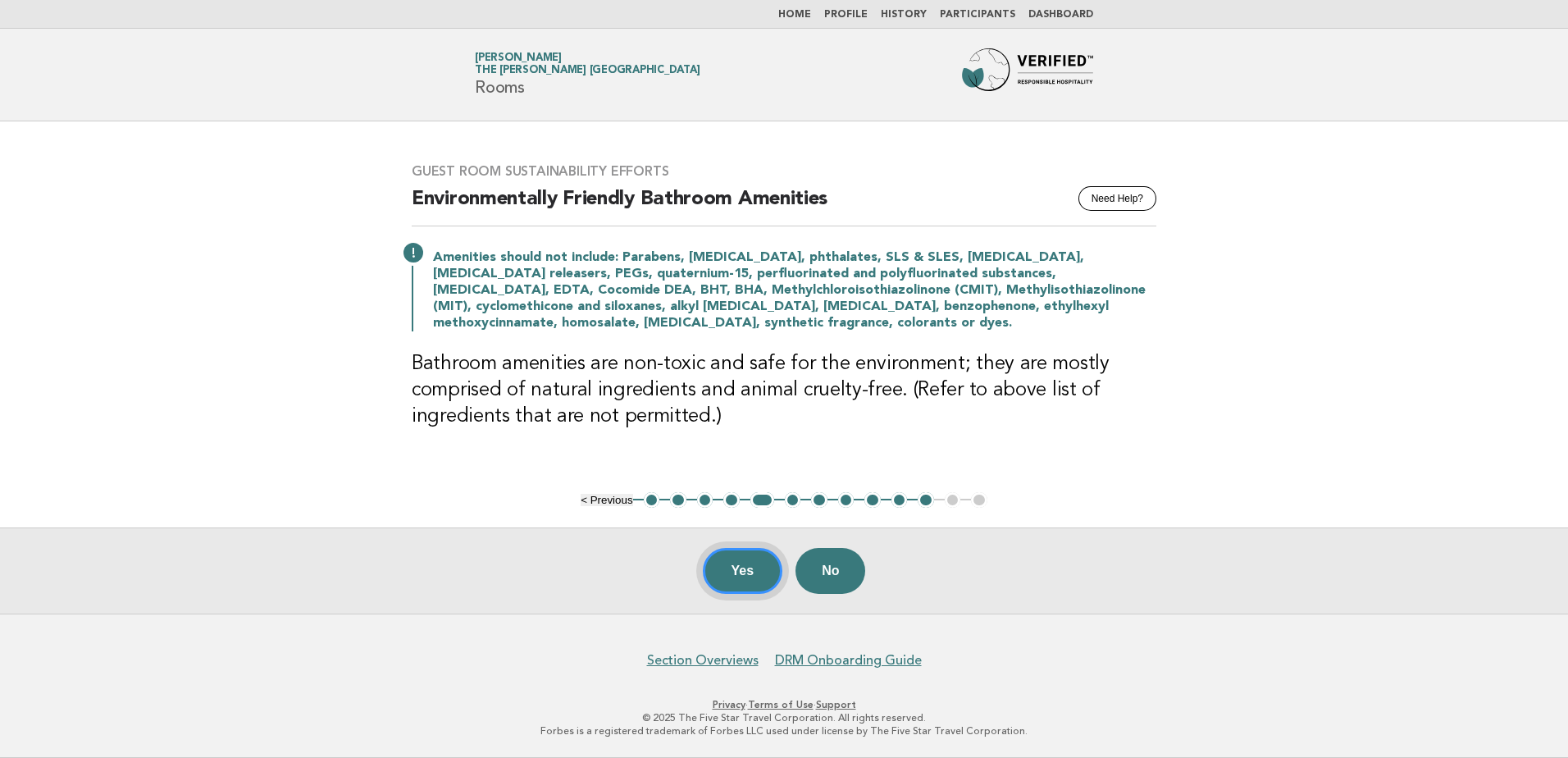
click at [715, 577] on button "Yes" at bounding box center [742, 570] width 80 height 45
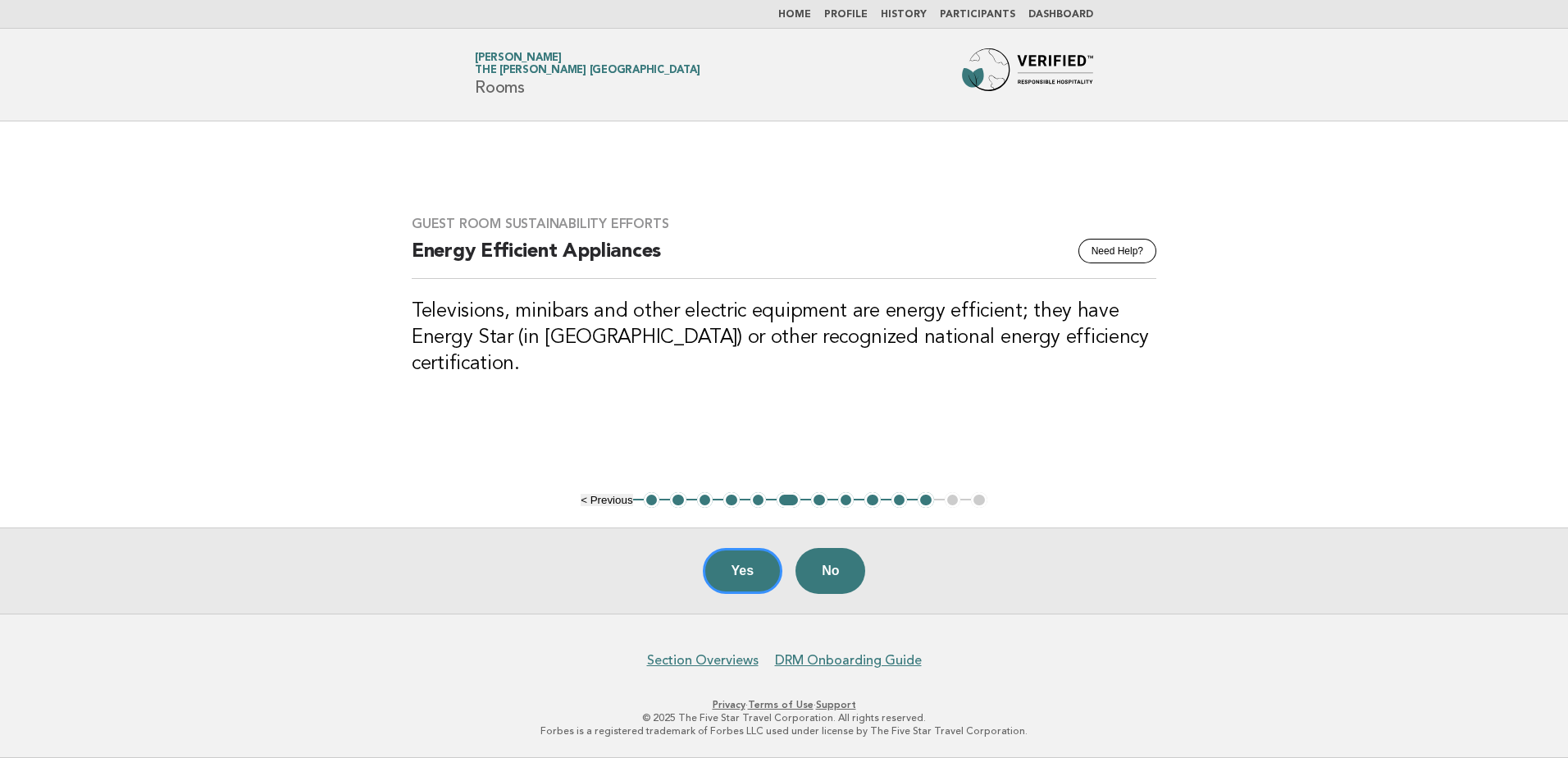
click at [820, 499] on button "7" at bounding box center [819, 500] width 16 height 16
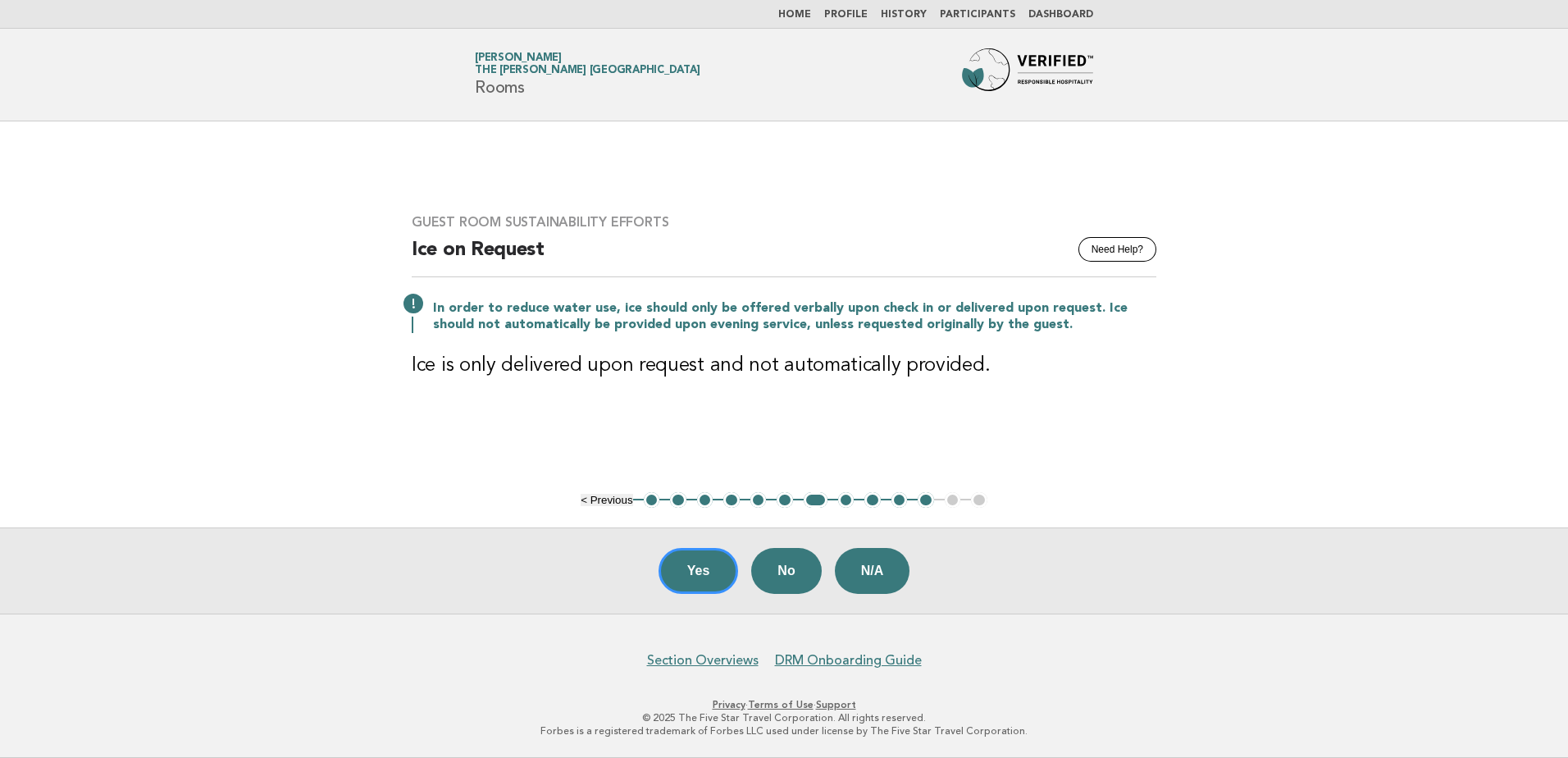
click at [845, 505] on button "8" at bounding box center [846, 500] width 16 height 16
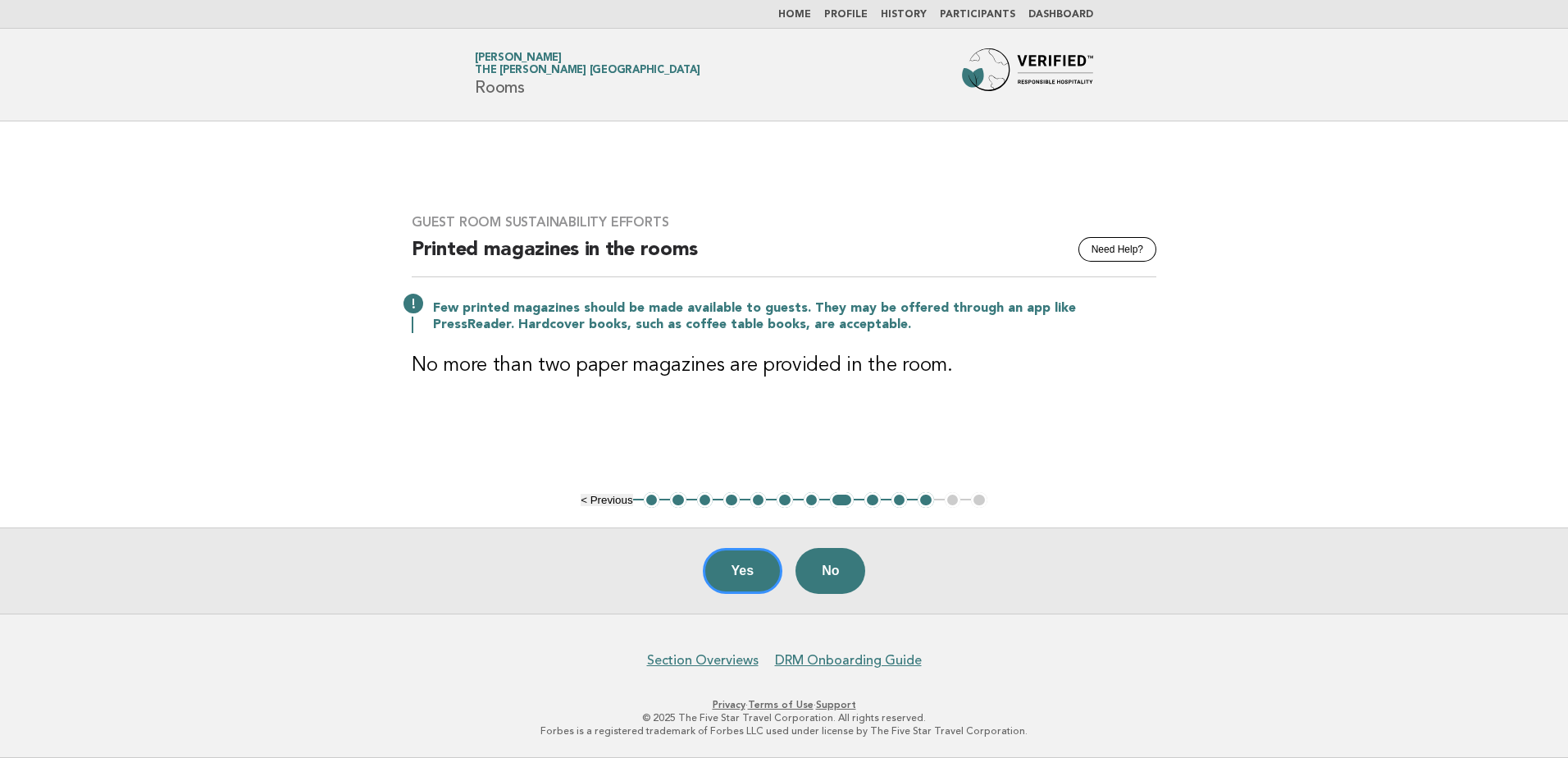
click at [872, 498] on button "9" at bounding box center [872, 500] width 16 height 16
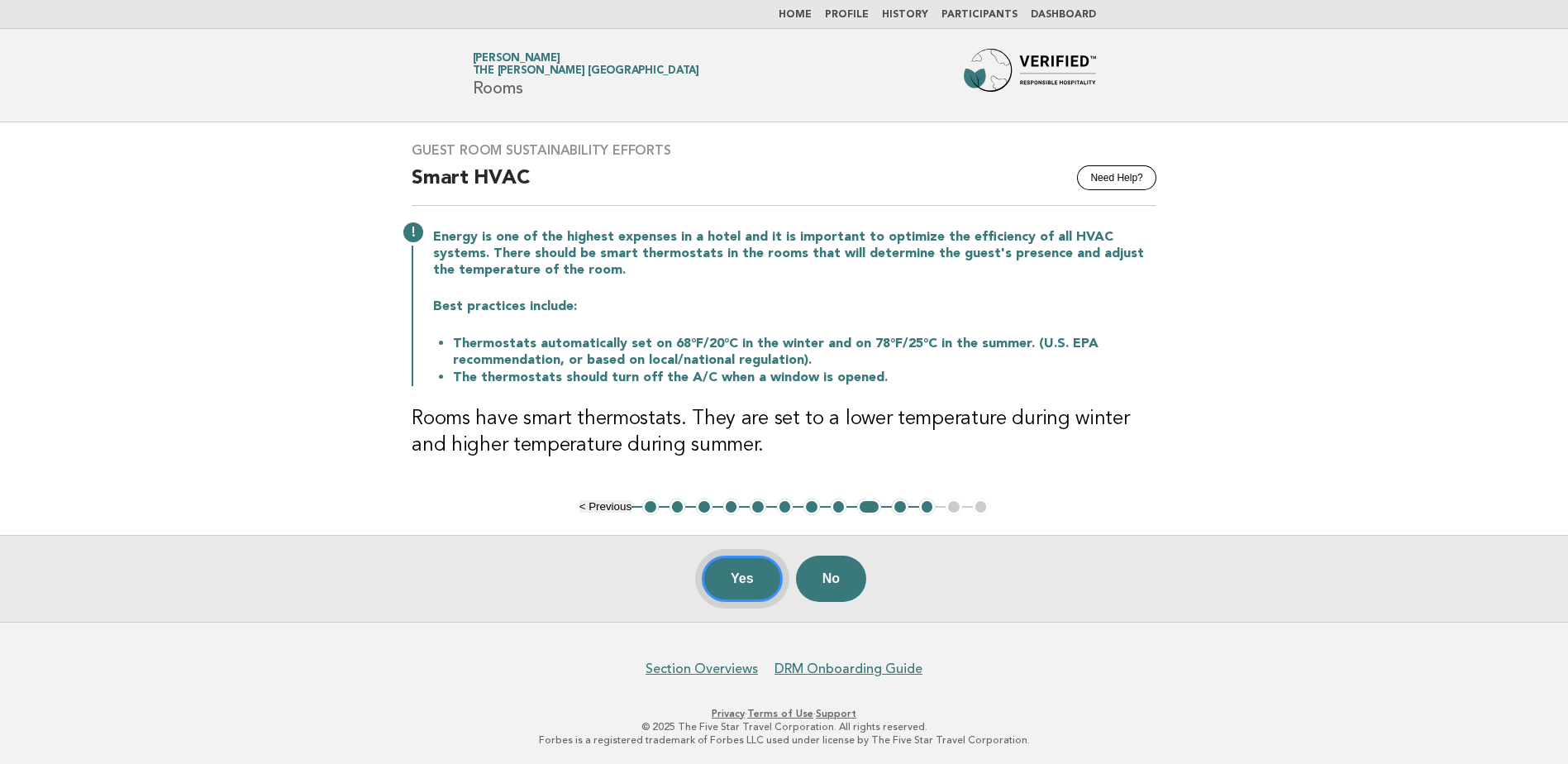
click at [748, 582] on button "Yes" at bounding box center [742, 578] width 81 height 46
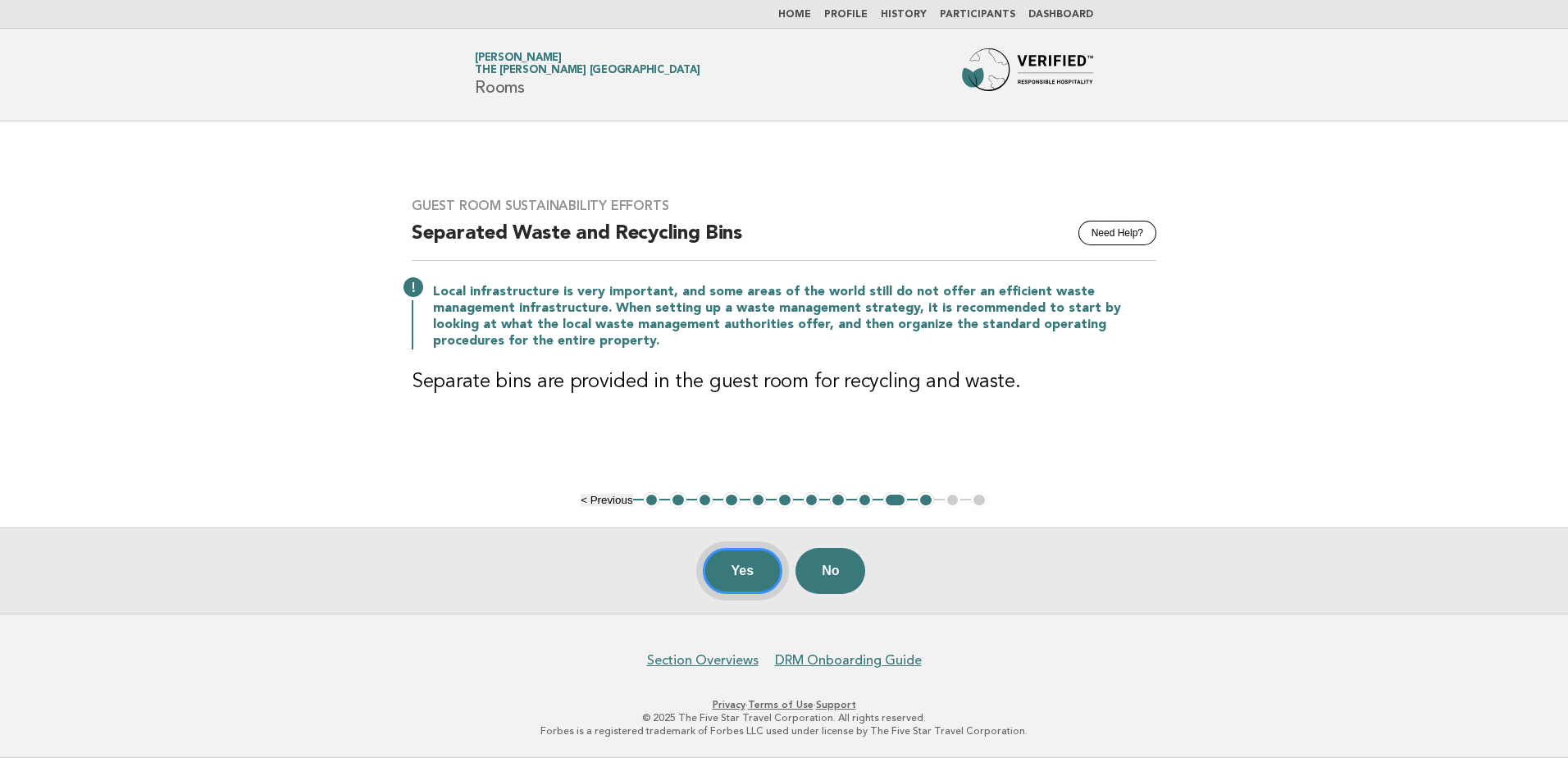
click at [739, 574] on button "Yes" at bounding box center [742, 570] width 80 height 45
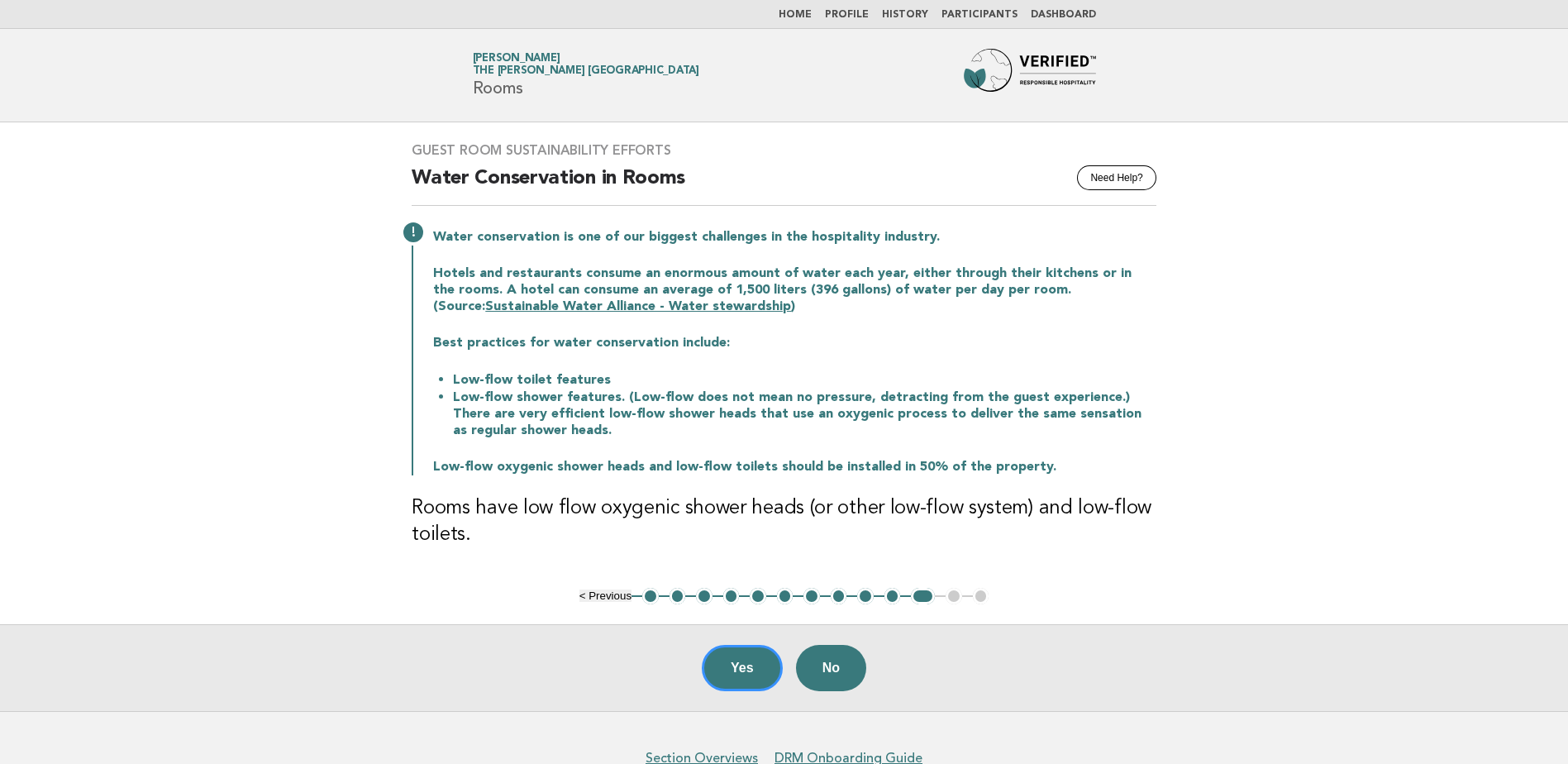
click at [733, 667] on button "Yes" at bounding box center [742, 667] width 81 height 46
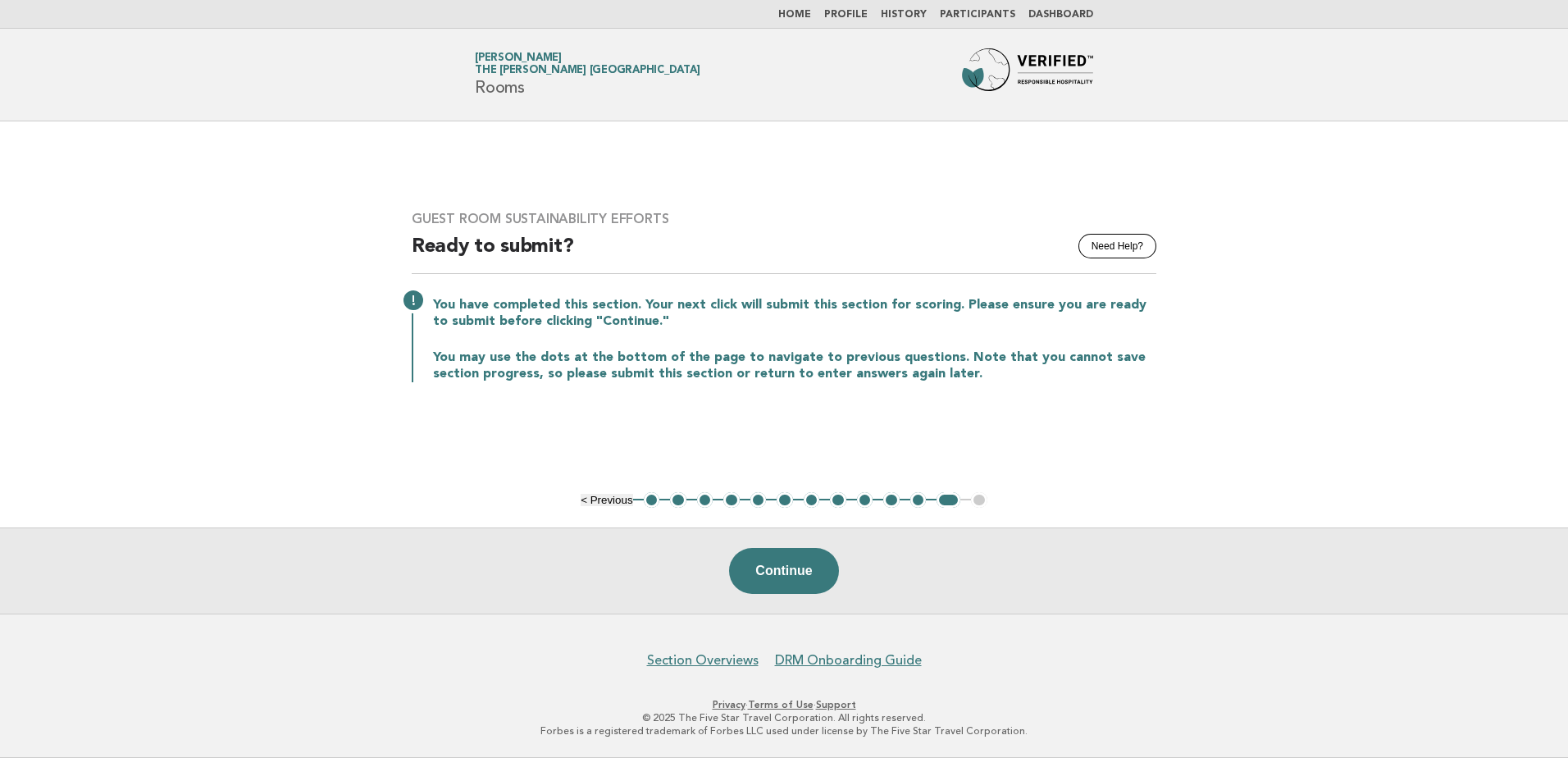
click at [794, 12] on link "Home" at bounding box center [795, 15] width 33 height 10
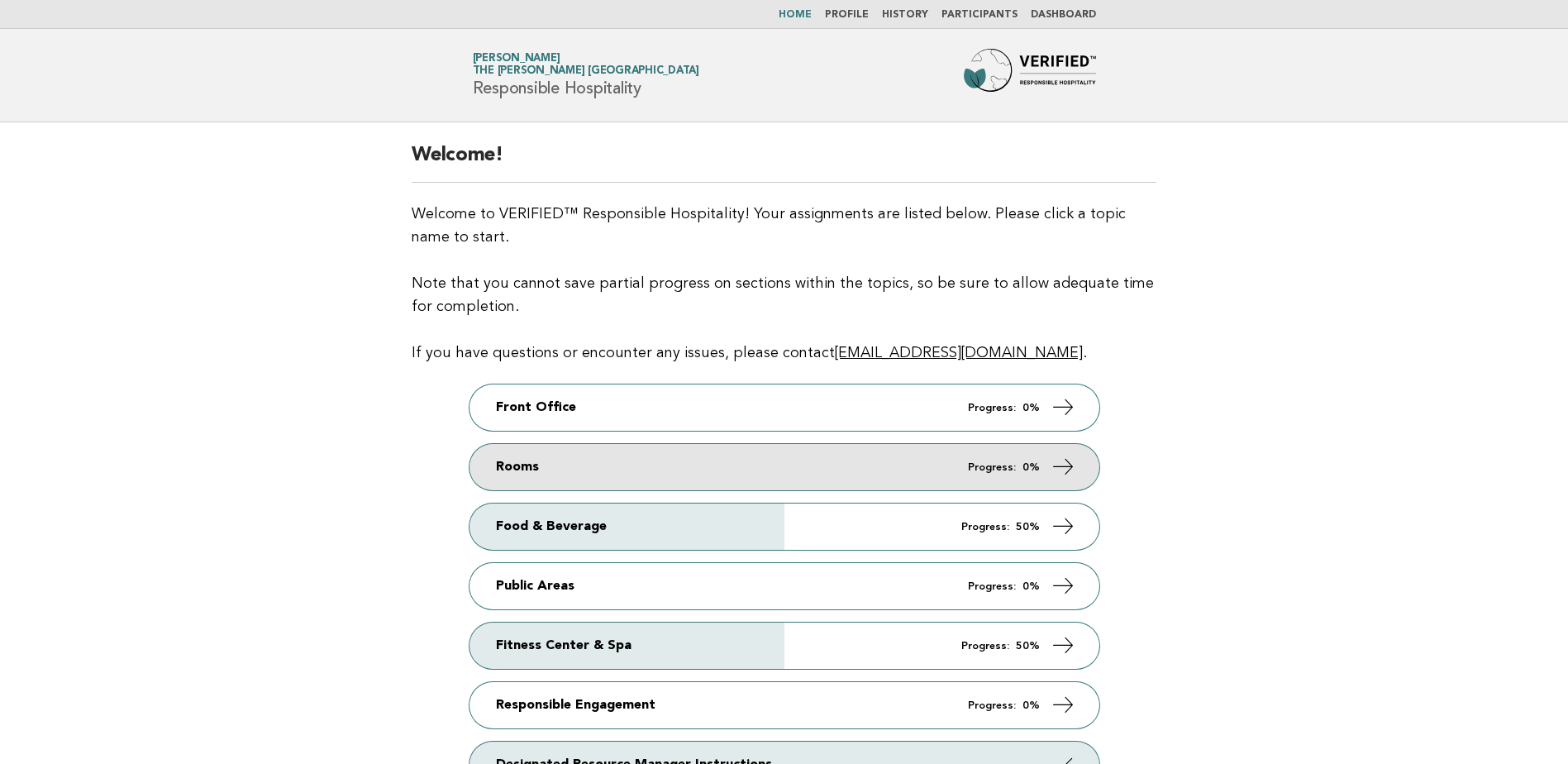
click at [816, 464] on link "Rooms Progress: 0%" at bounding box center [784, 466] width 630 height 46
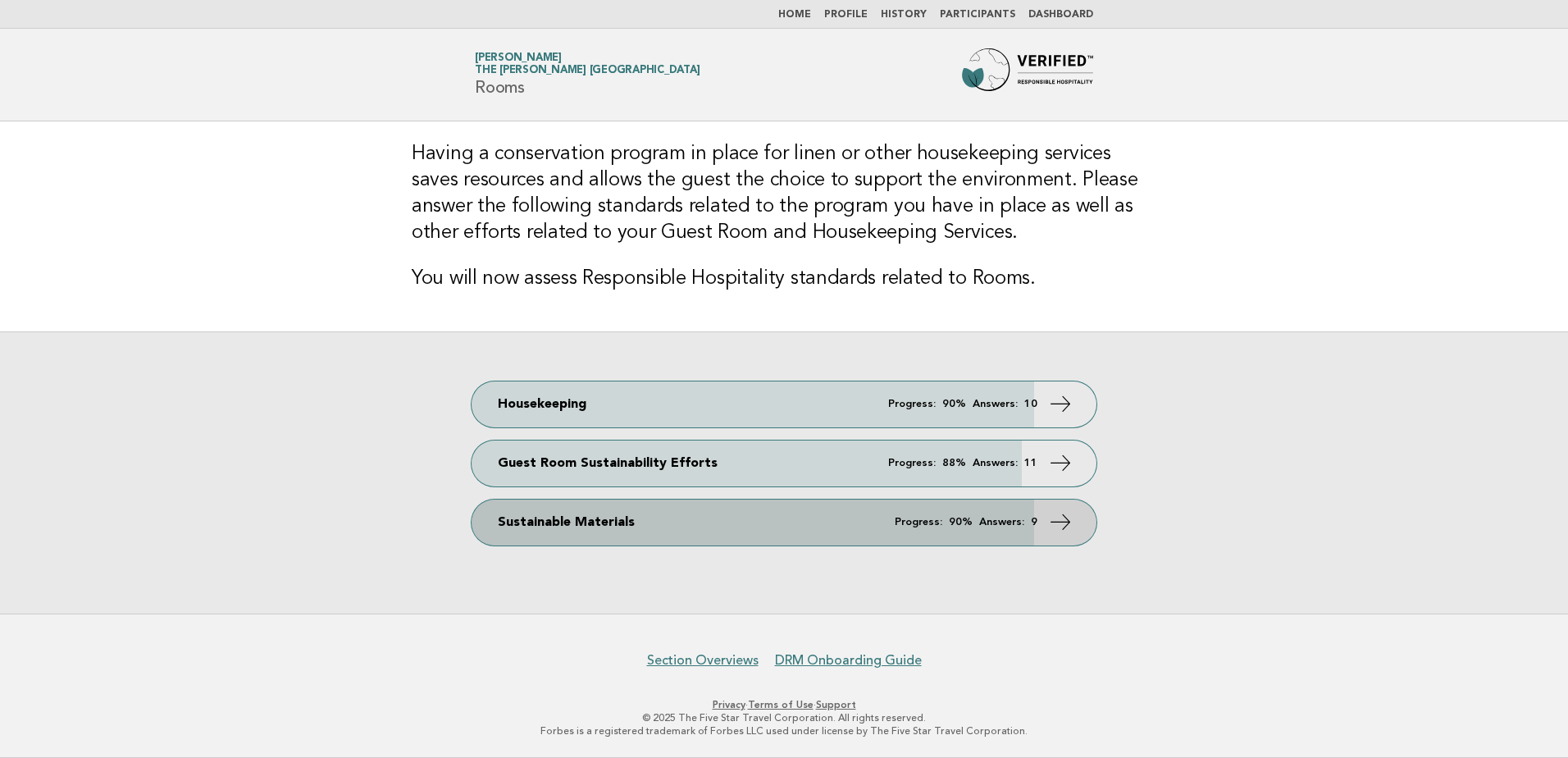
click at [701, 524] on link "Sustainable Materials Progress: 90% Answers: 9" at bounding box center [784, 522] width 625 height 45
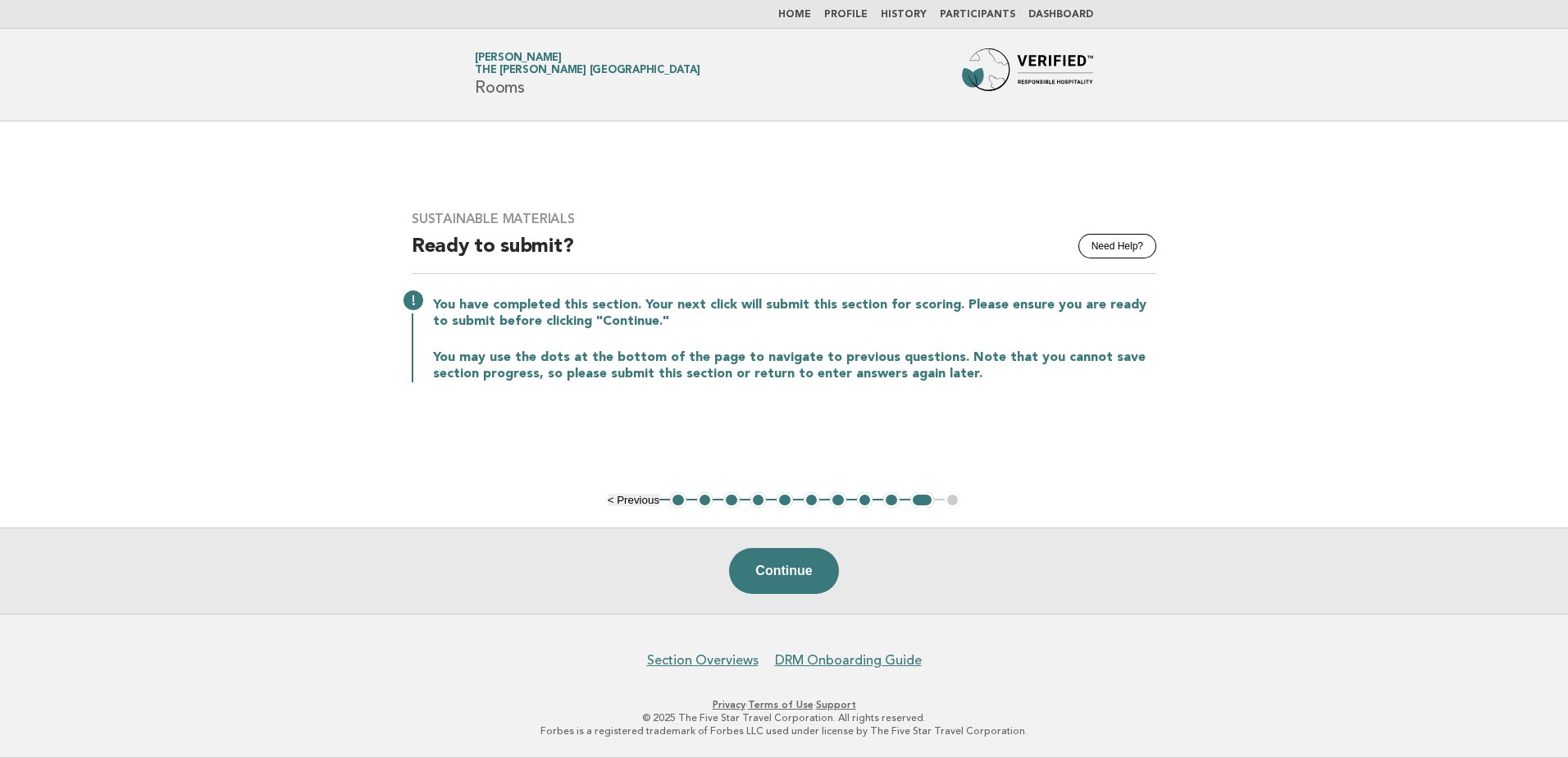
click at [674, 500] on button "1" at bounding box center [678, 500] width 16 height 16
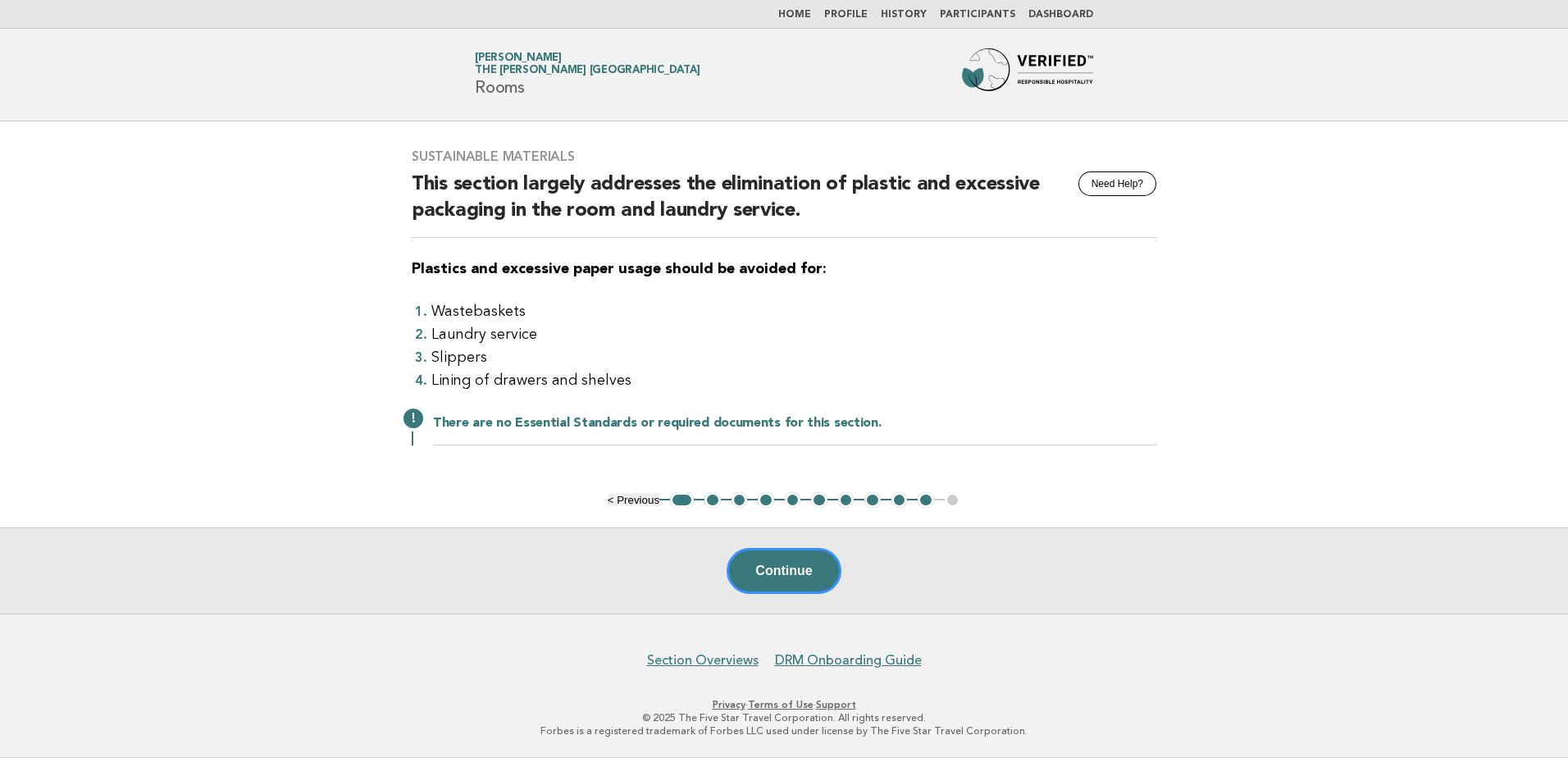
click at [713, 497] on button "2" at bounding box center [712, 500] width 16 height 16
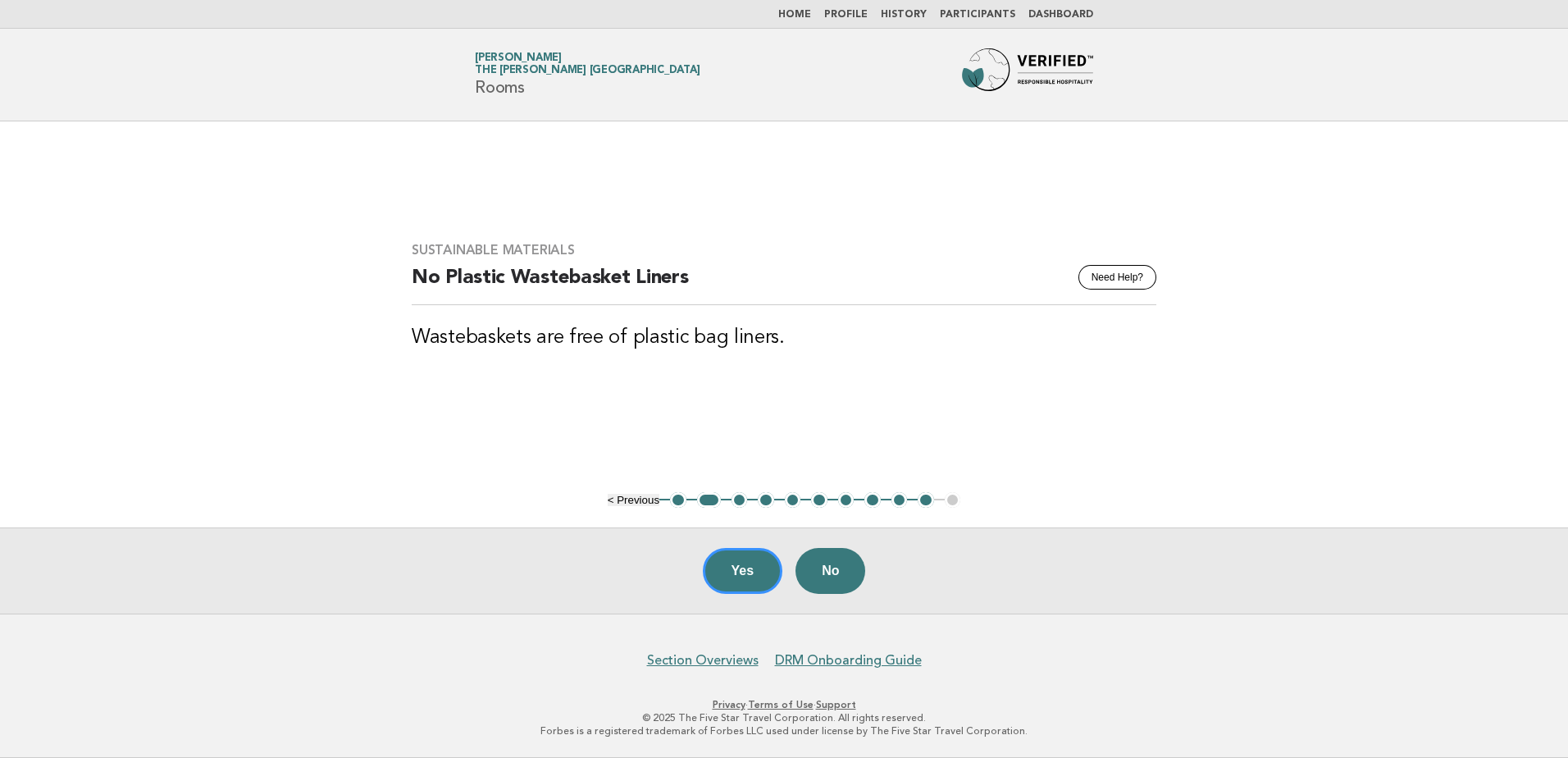
click at [738, 501] on button "3" at bounding box center [739, 500] width 16 height 16
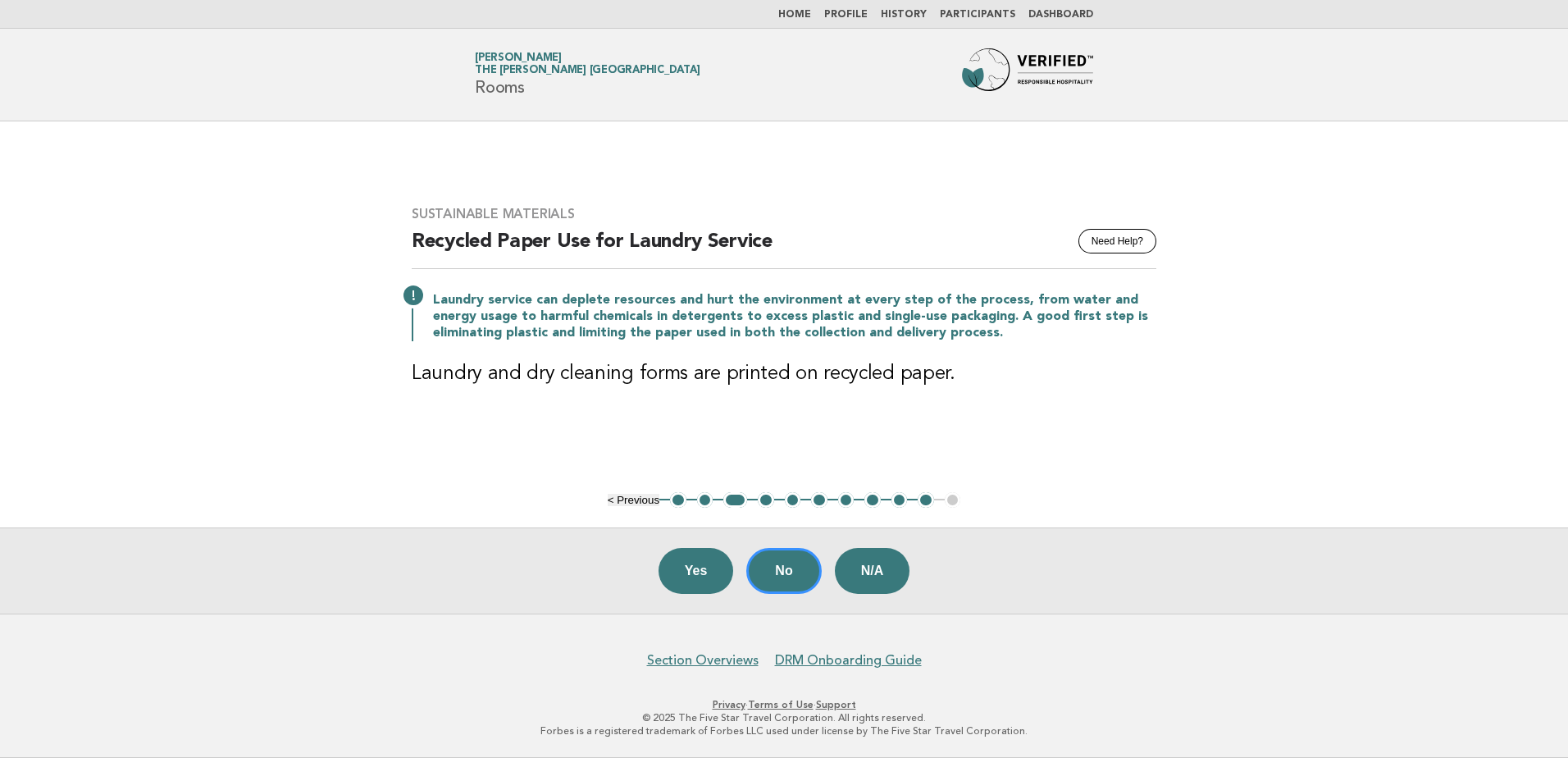
click at [765, 498] on button "4" at bounding box center [766, 500] width 16 height 16
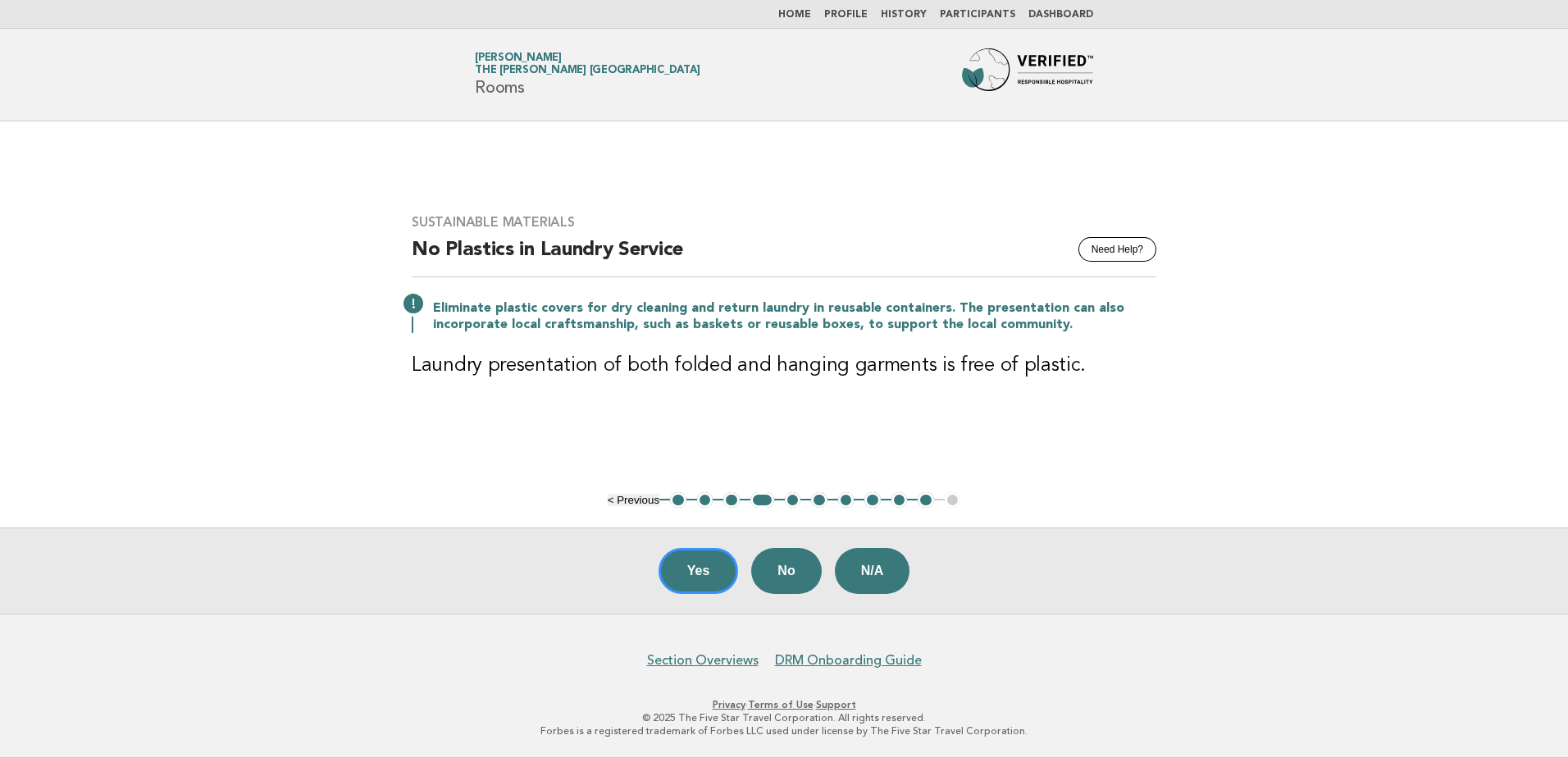
click at [792, 500] on button "5" at bounding box center [793, 500] width 16 height 16
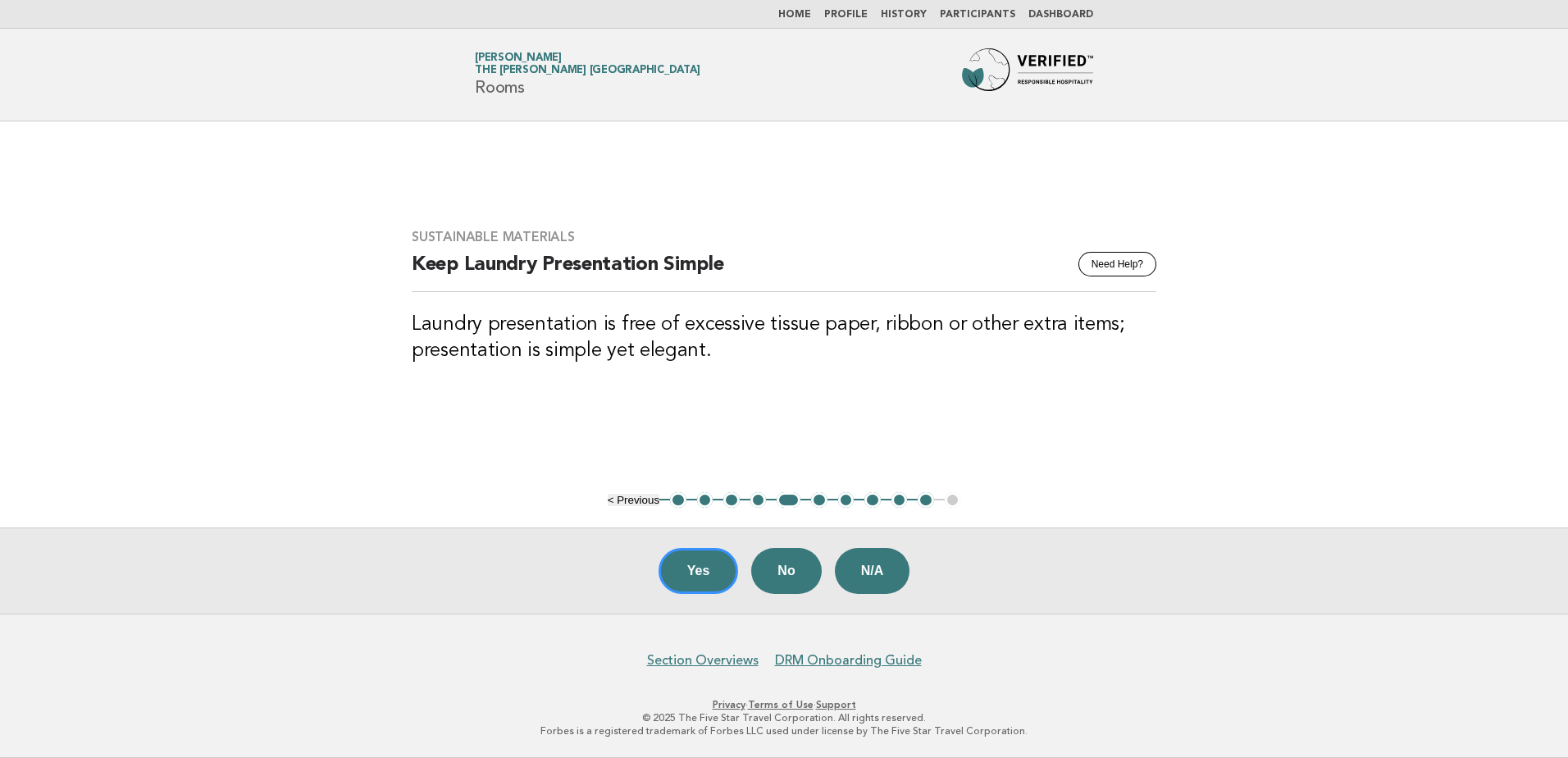
click at [820, 501] on button "6" at bounding box center [819, 500] width 16 height 16
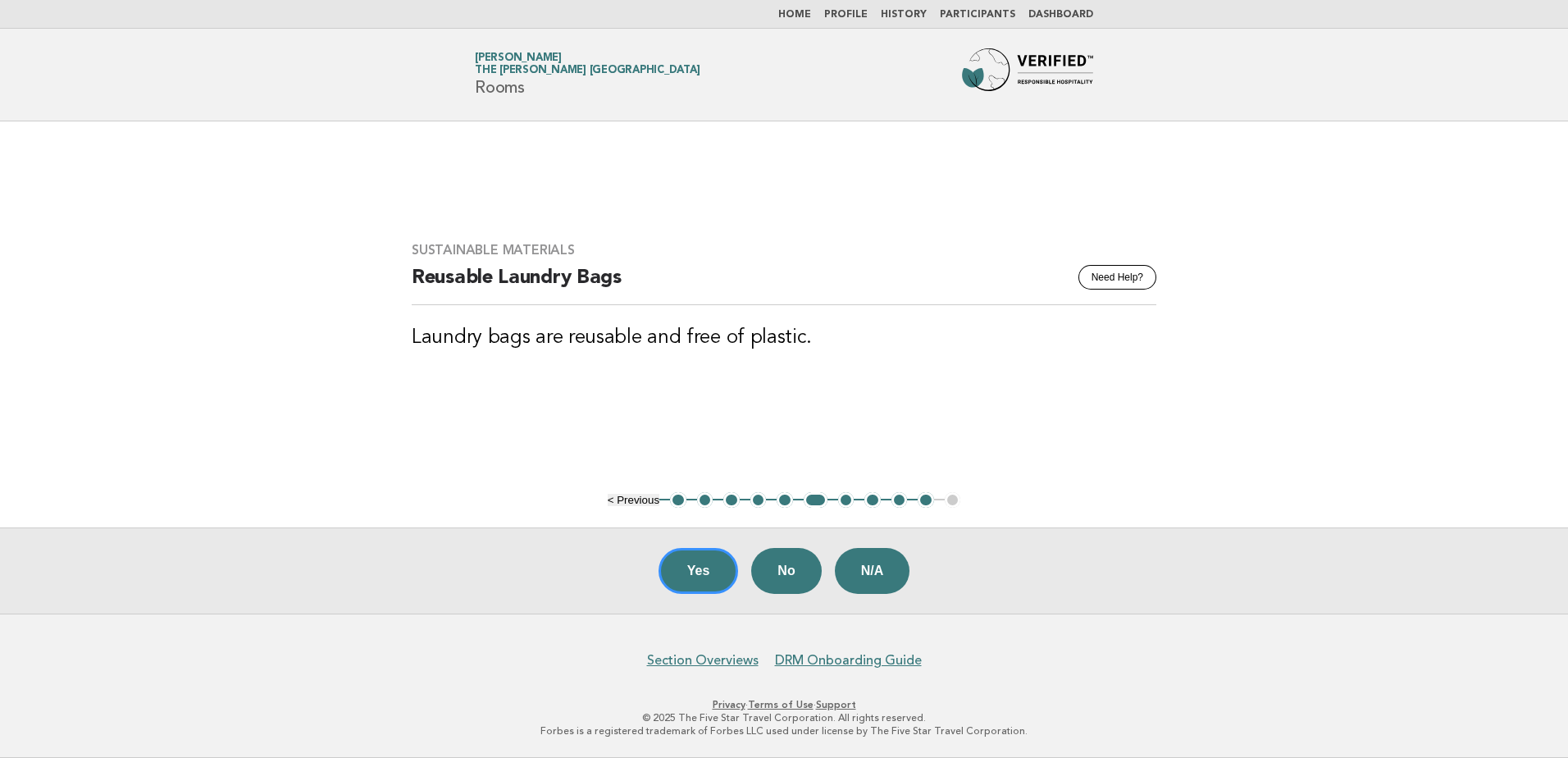
click at [842, 502] on button "7" at bounding box center [846, 500] width 16 height 16
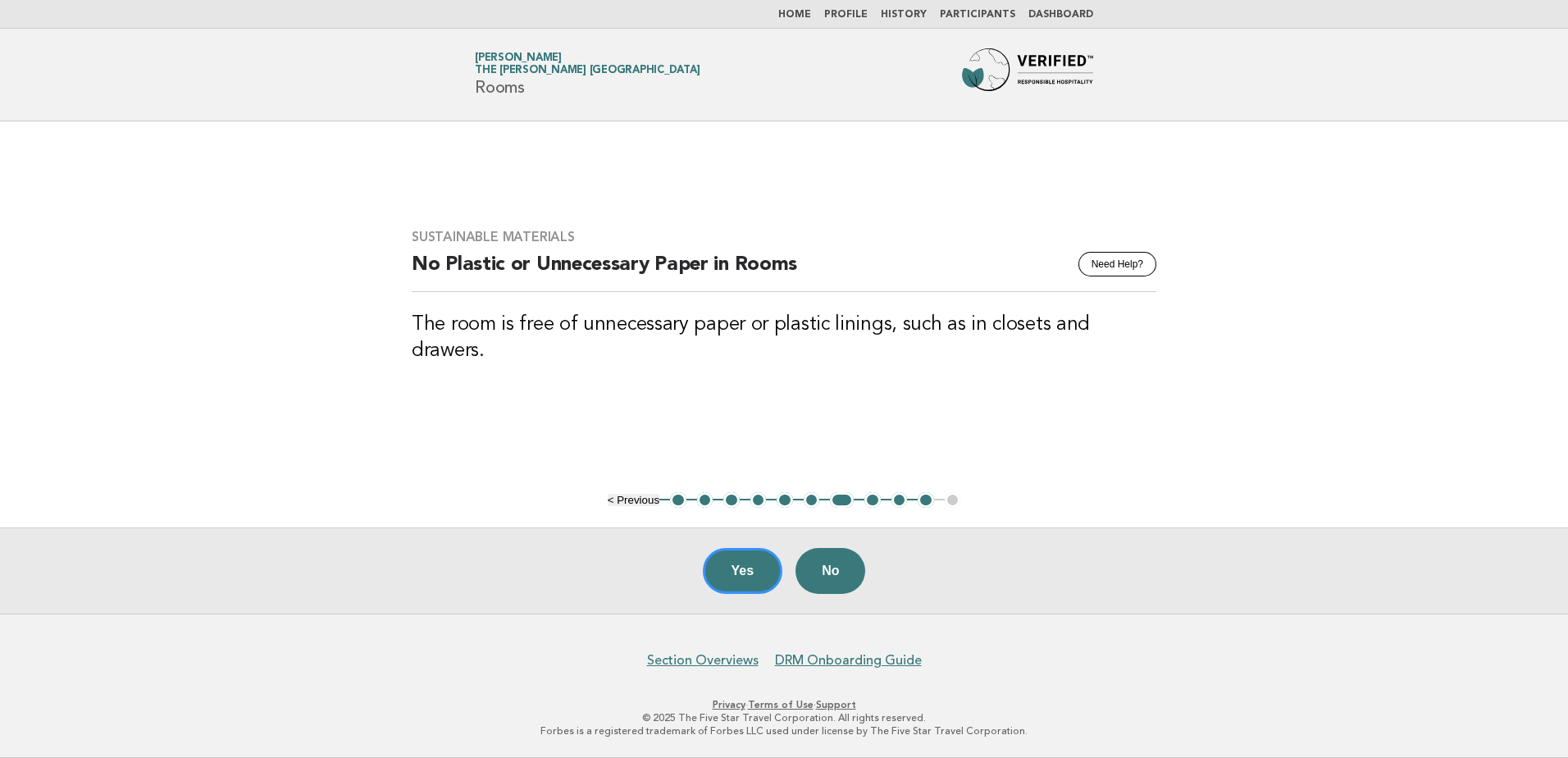
click at [869, 500] on button "8" at bounding box center [872, 500] width 16 height 16
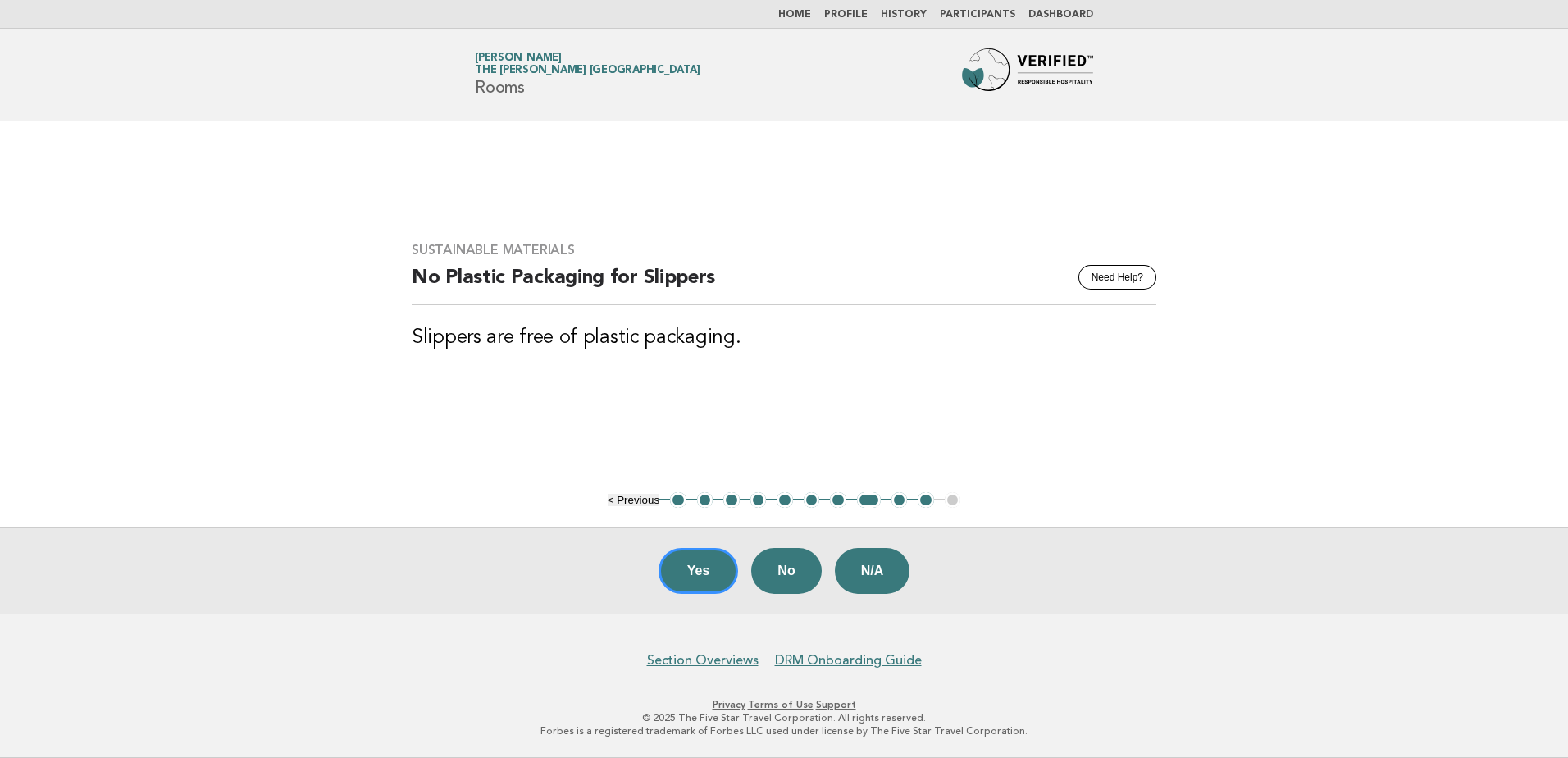
click at [893, 500] on button "9" at bounding box center [899, 500] width 16 height 16
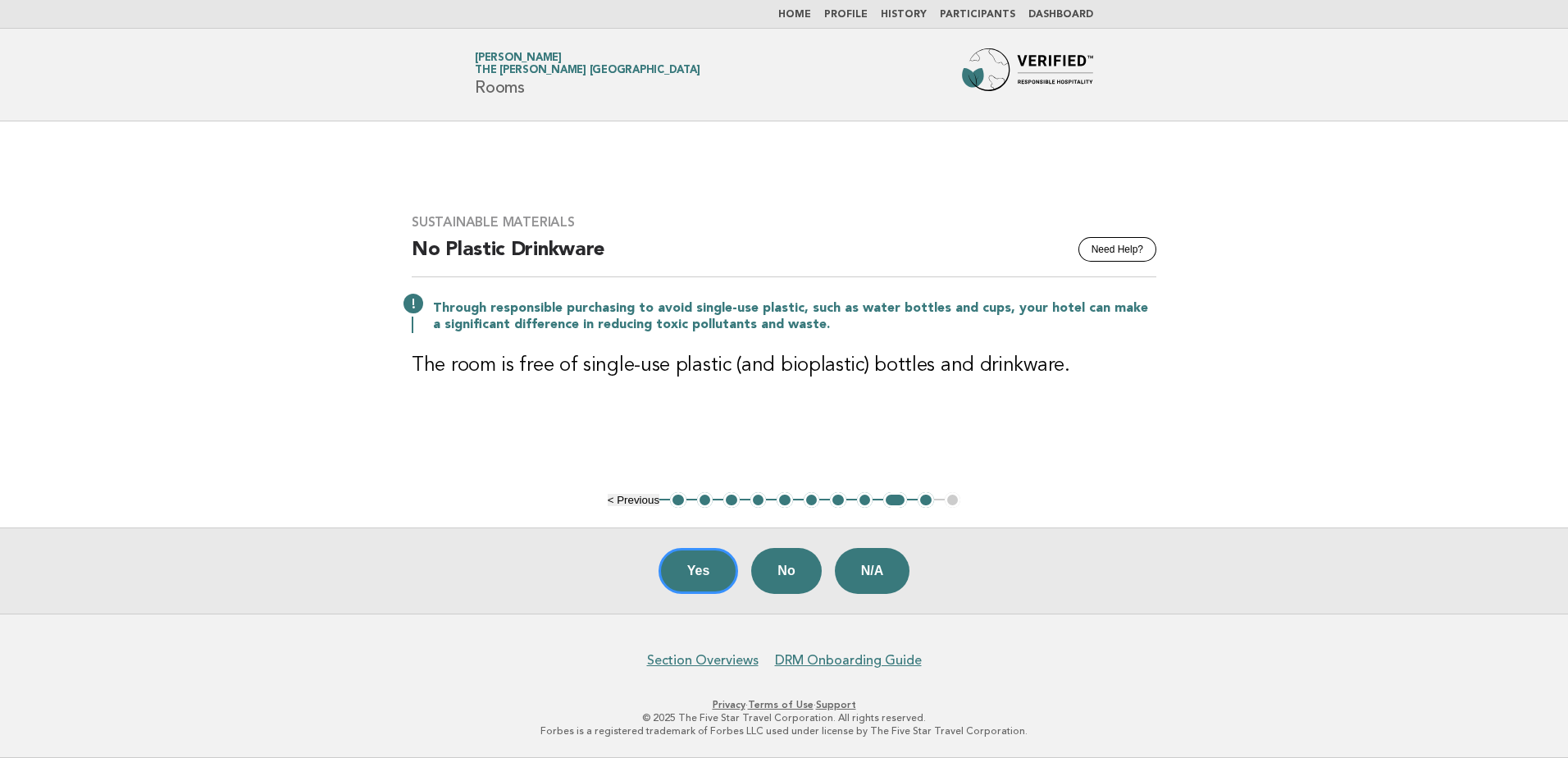
click at [922, 502] on button "10" at bounding box center [925, 500] width 16 height 16
click at [697, 568] on button "Yes" at bounding box center [698, 570] width 80 height 45
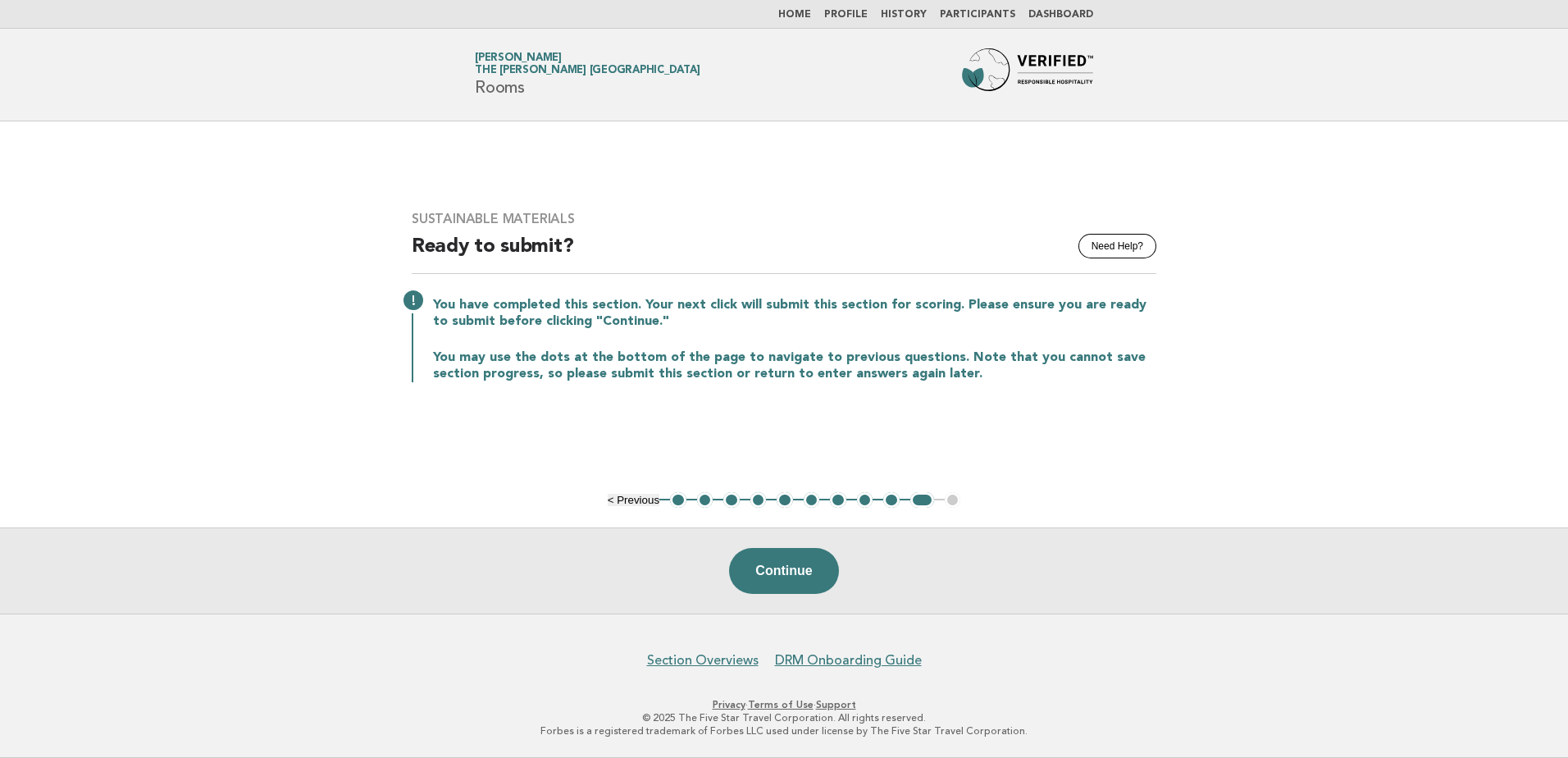
click at [811, 12] on link "Home" at bounding box center [795, 15] width 33 height 10
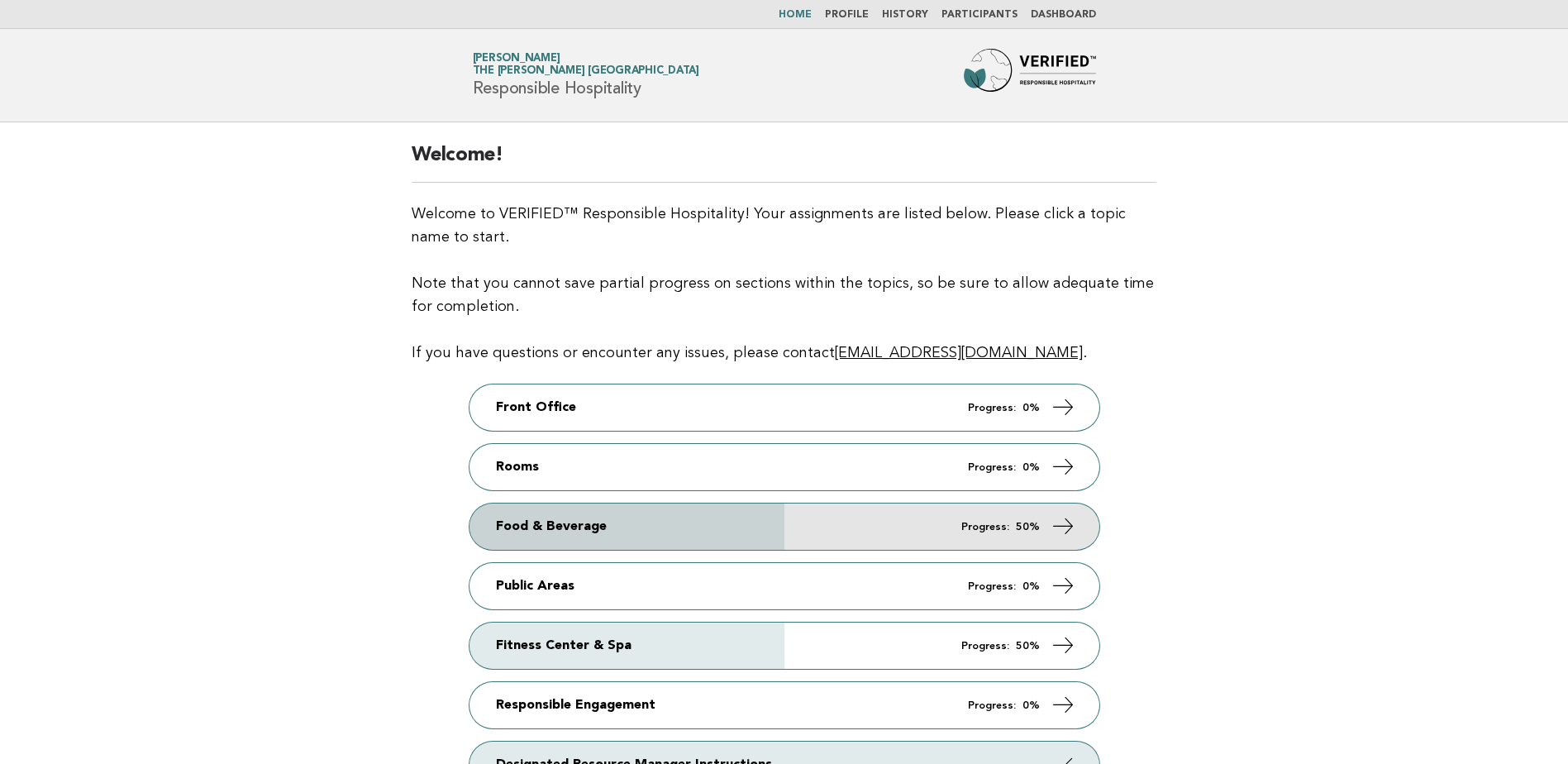
click at [735, 517] on link "Food & Beverage Progress: 50%" at bounding box center [784, 526] width 630 height 46
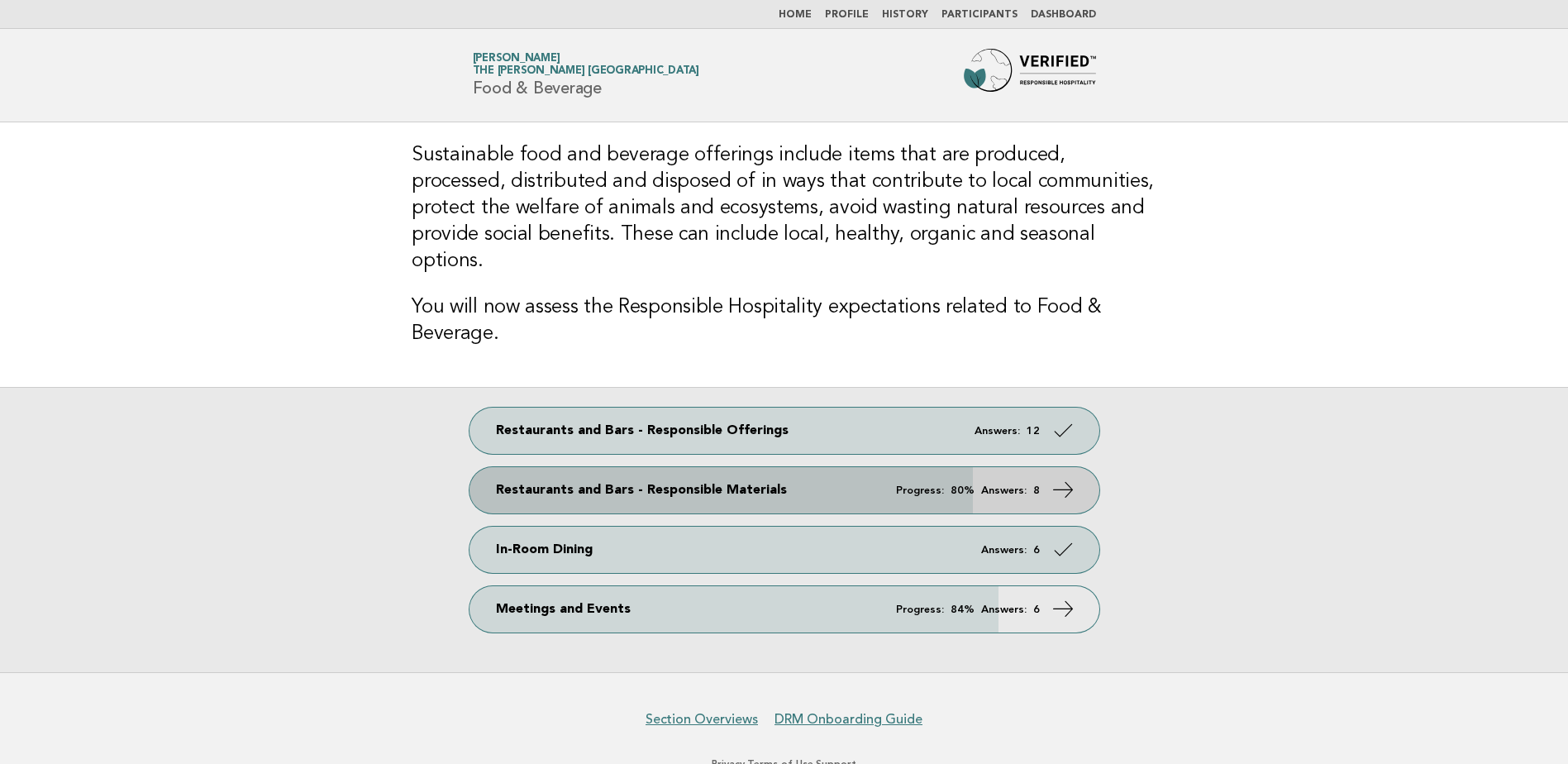
click at [685, 467] on link "Restaurants and Bars - Responsible Materials Progress: 80% Answers: 8" at bounding box center [784, 490] width 630 height 46
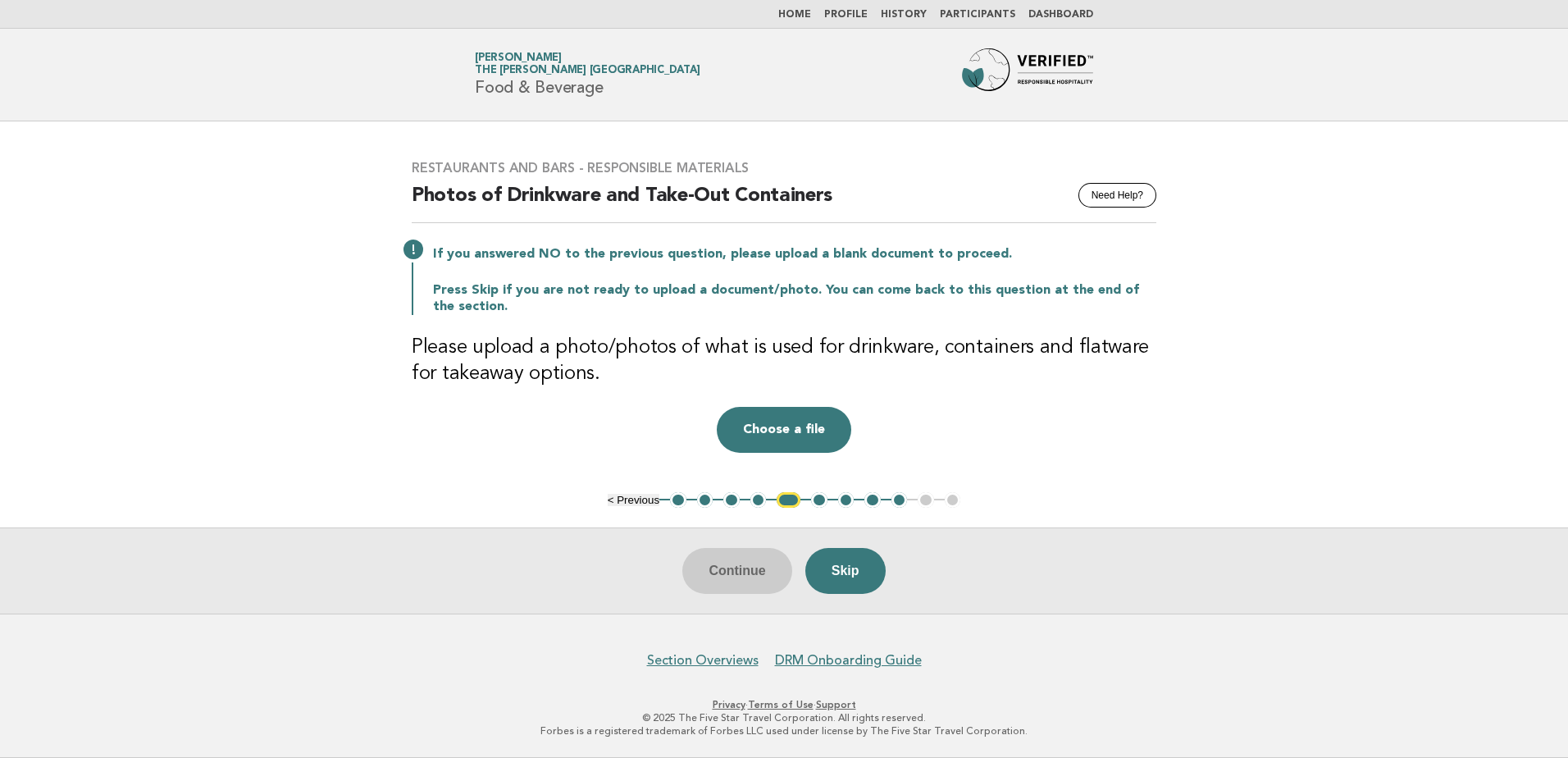
click at [674, 502] on button "1" at bounding box center [678, 500] width 16 height 16
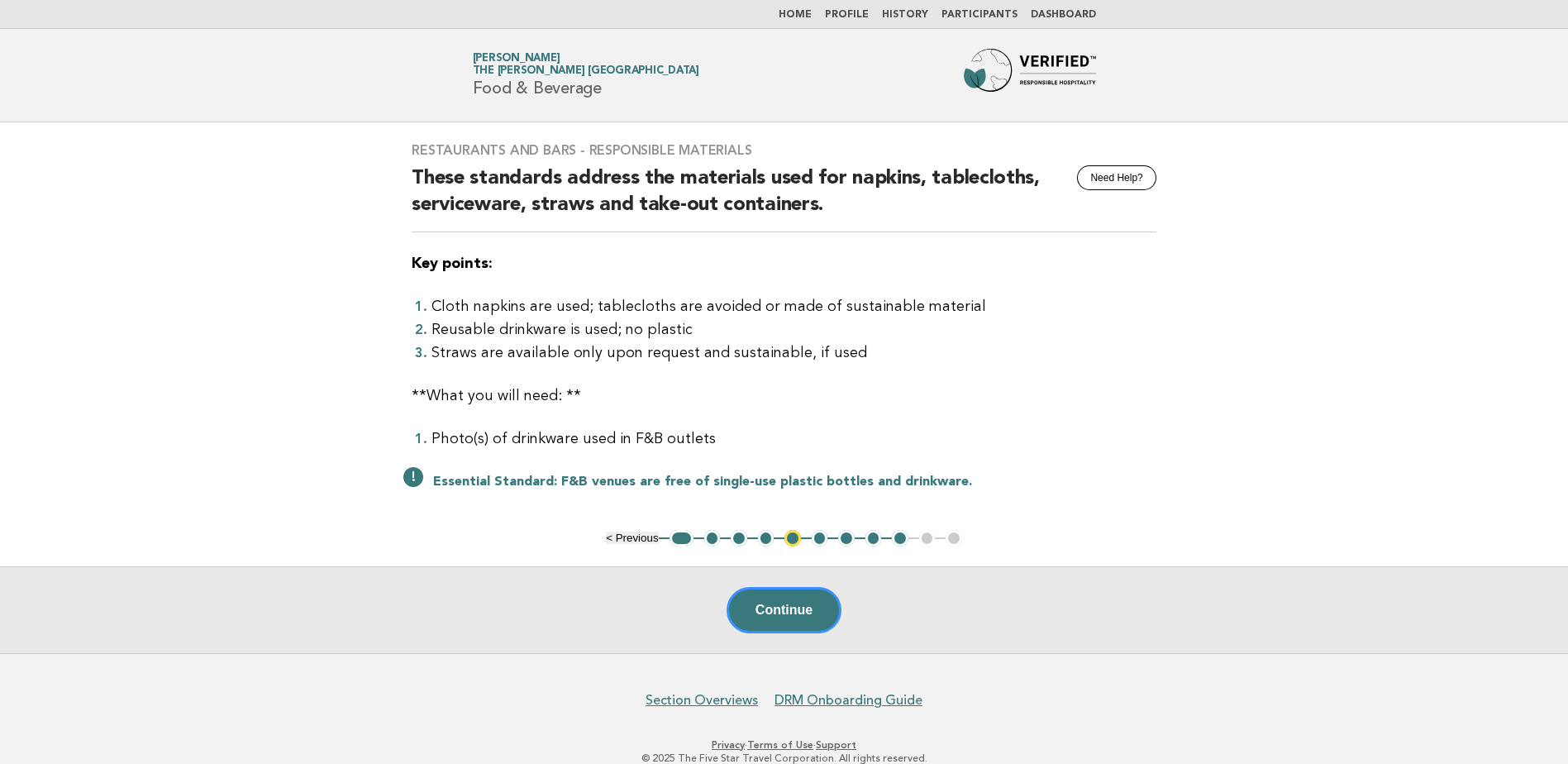
click at [710, 539] on button "2" at bounding box center [712, 538] width 17 height 17
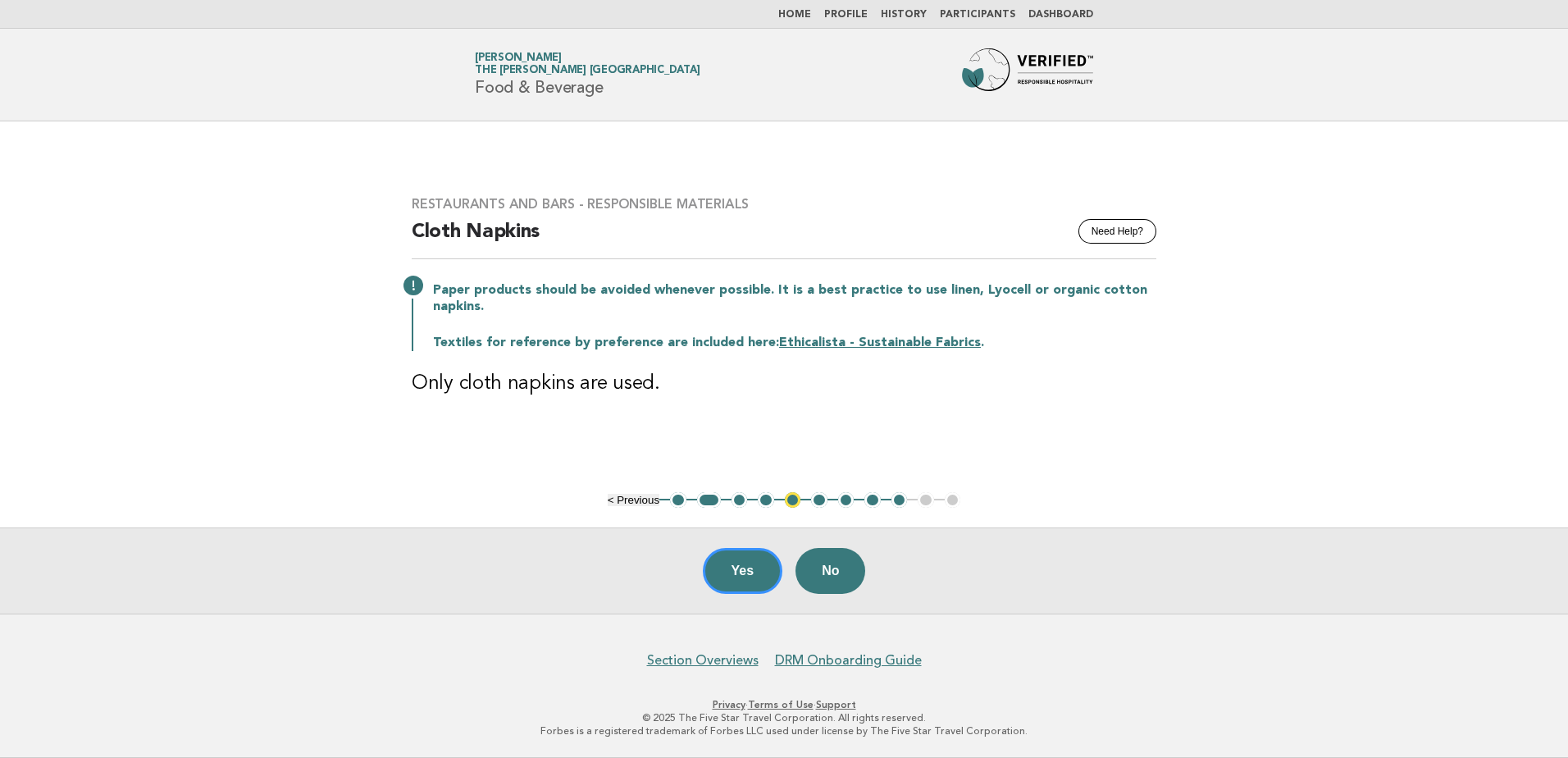
click at [738, 500] on button "3" at bounding box center [739, 500] width 16 height 16
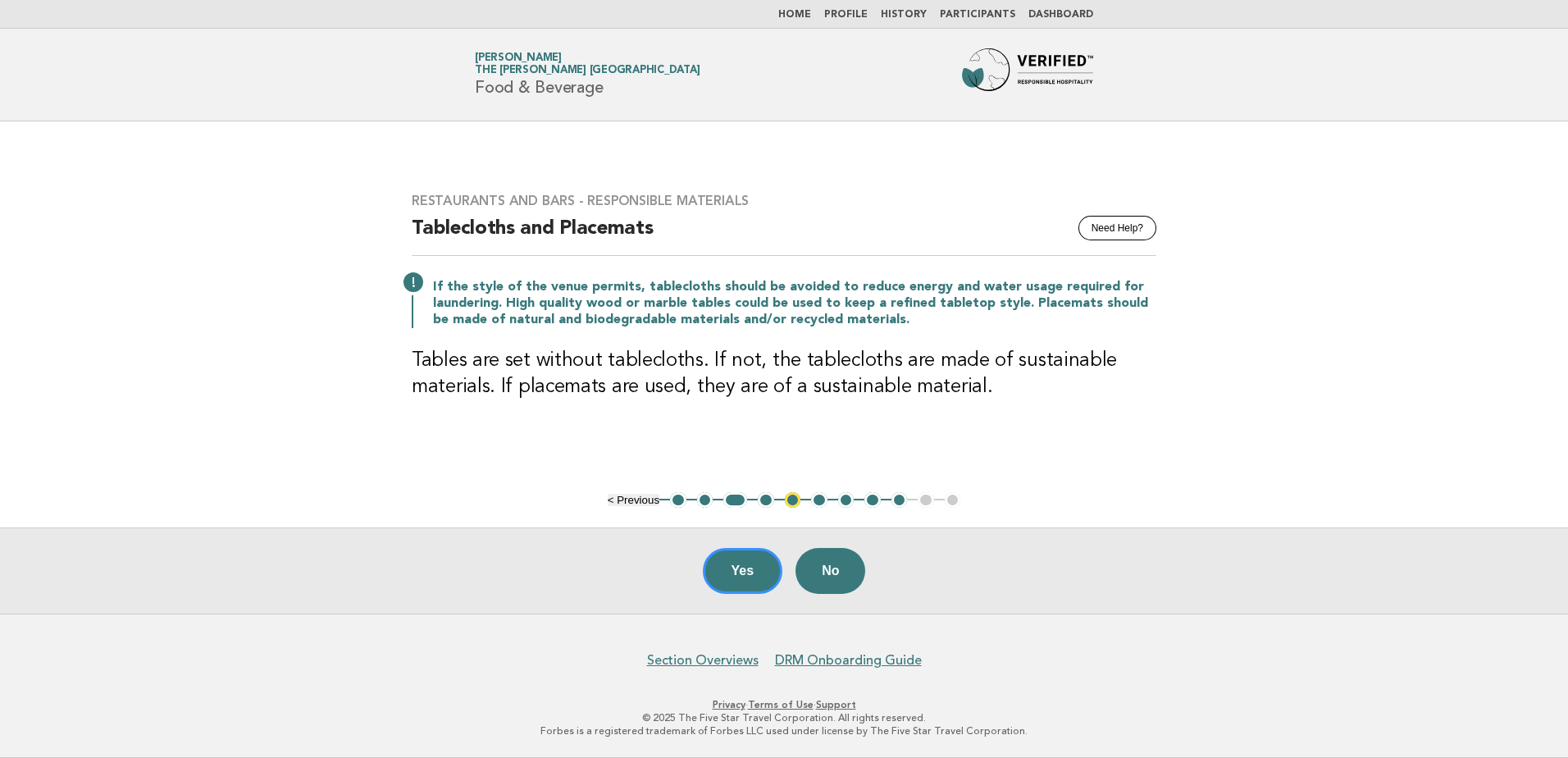
click at [761, 499] on button "4" at bounding box center [766, 500] width 16 height 16
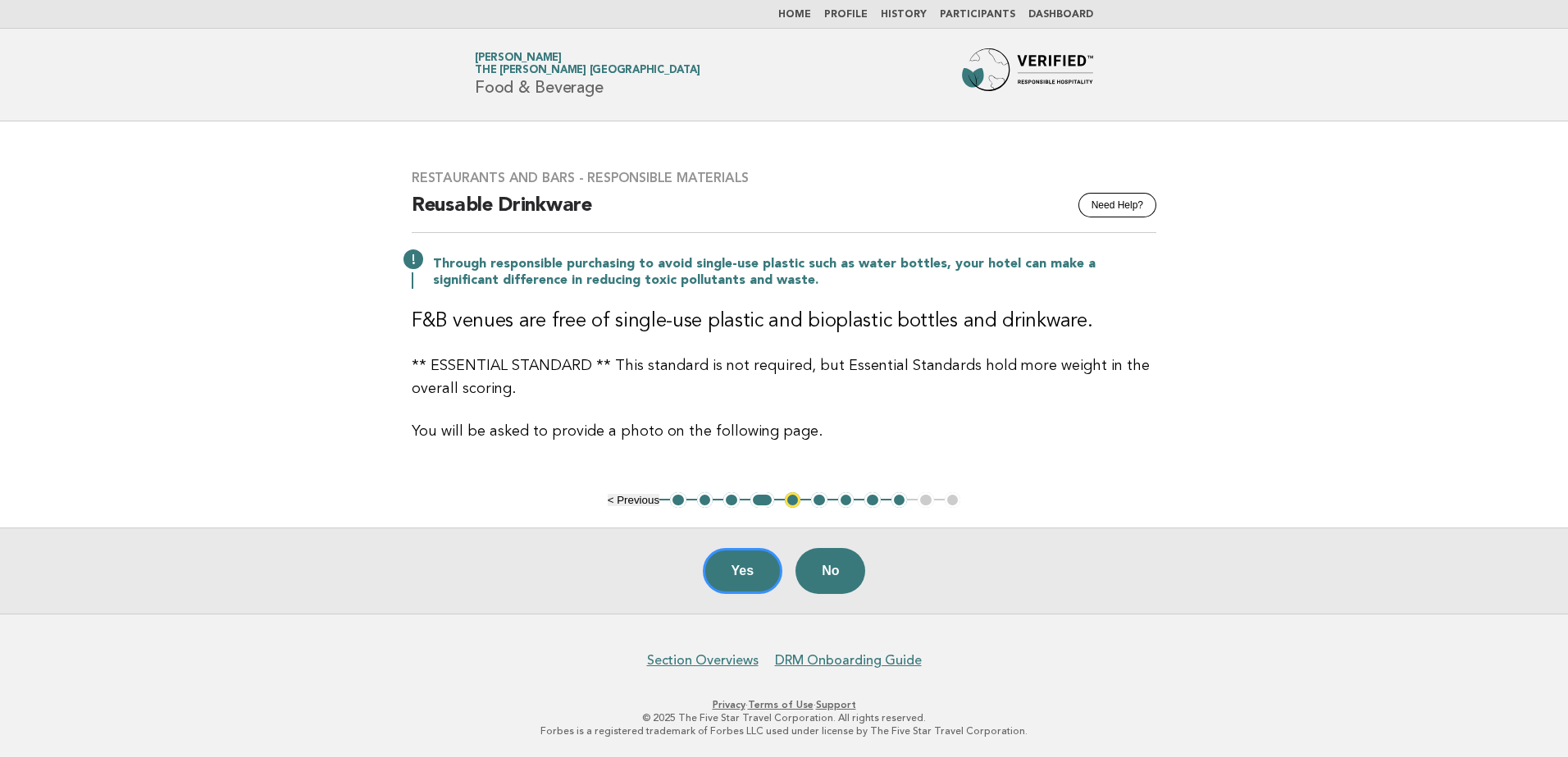
click at [816, 497] on button "6" at bounding box center [819, 500] width 16 height 16
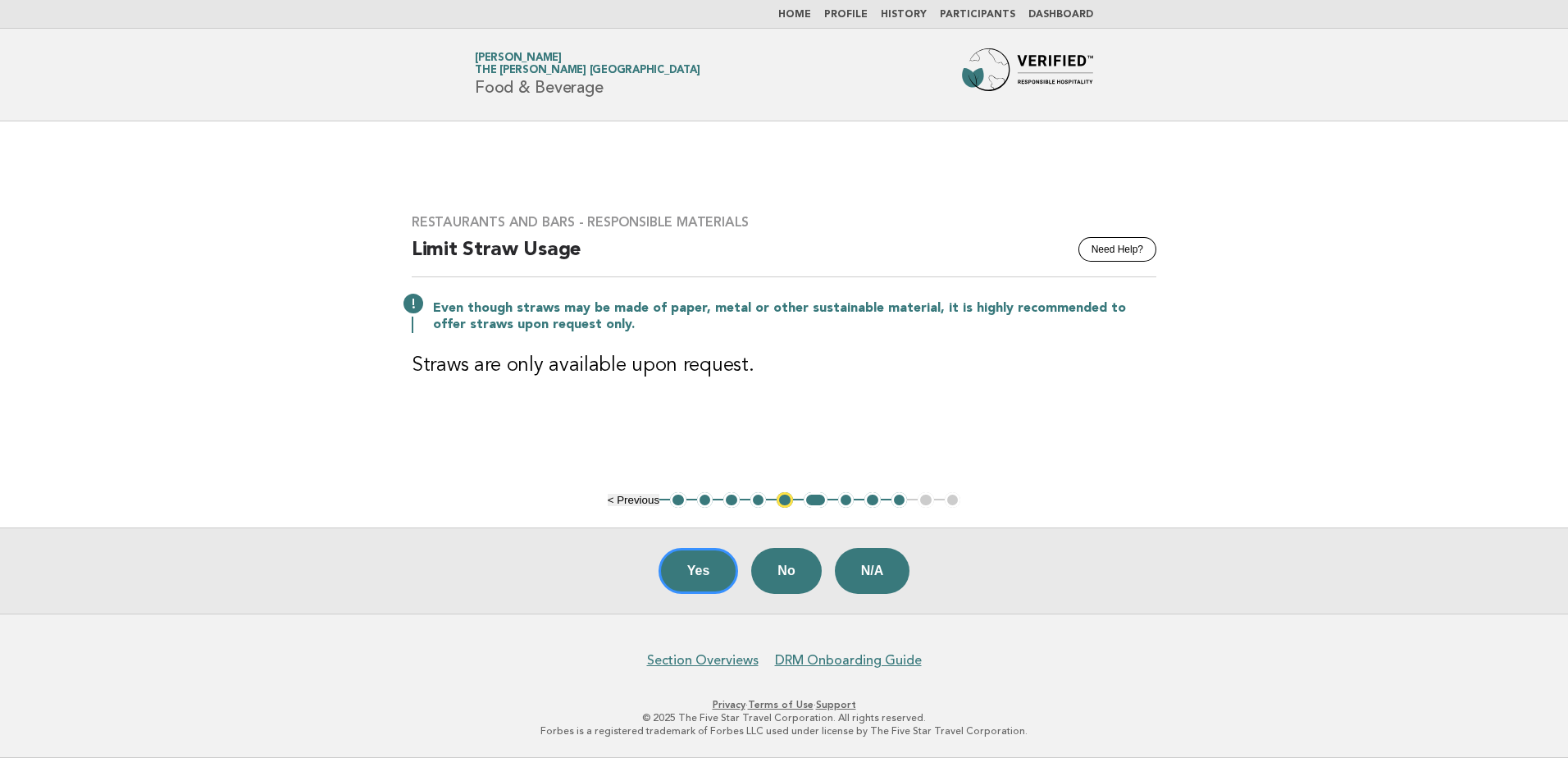
click at [708, 566] on button "Yes" at bounding box center [698, 570] width 80 height 45
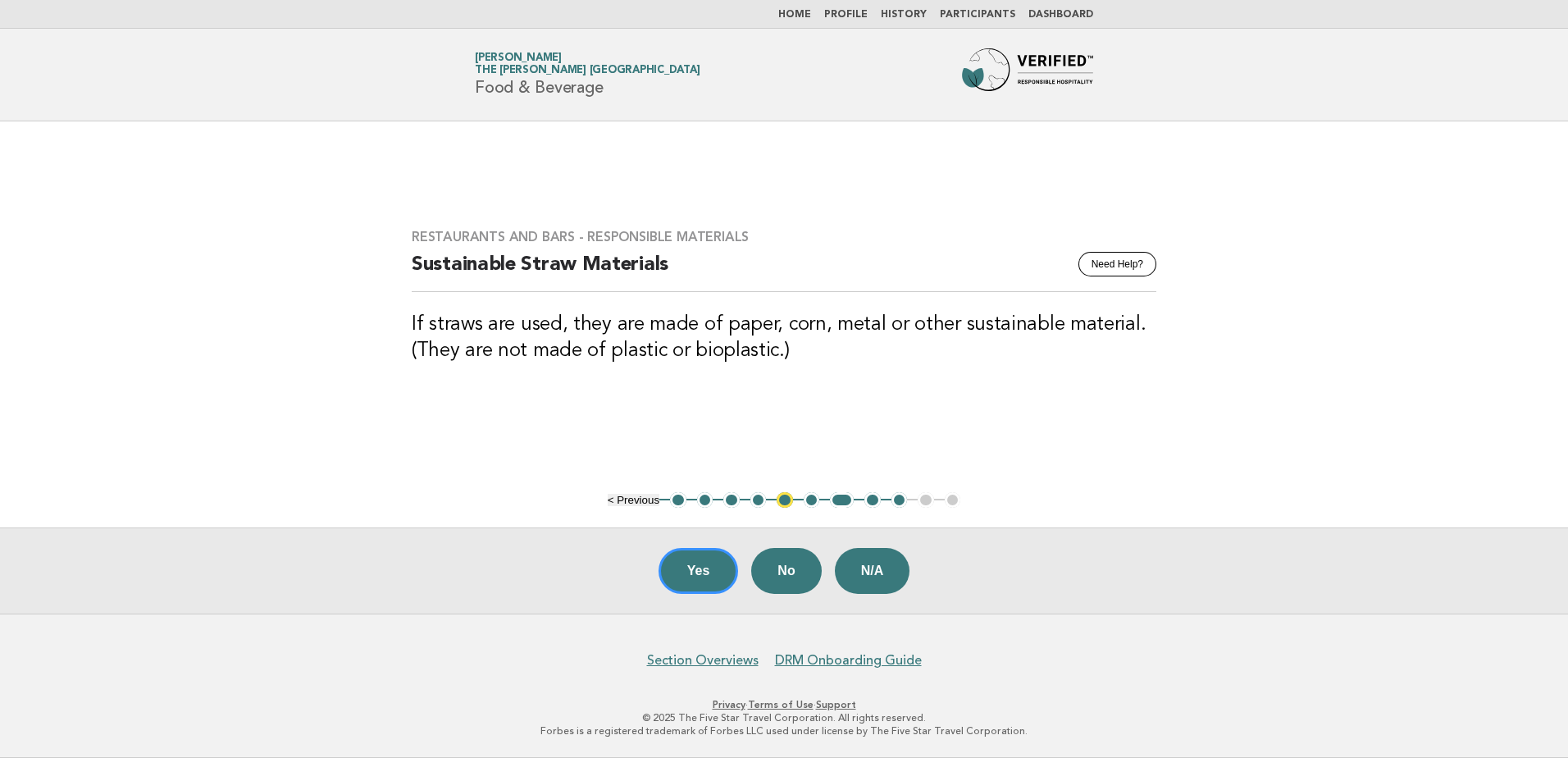
drag, startPoint x: 684, startPoint y: 561, endPoint x: 747, endPoint y: 547, distance: 64.5
click at [684, 561] on button "Yes" at bounding box center [698, 570] width 80 height 45
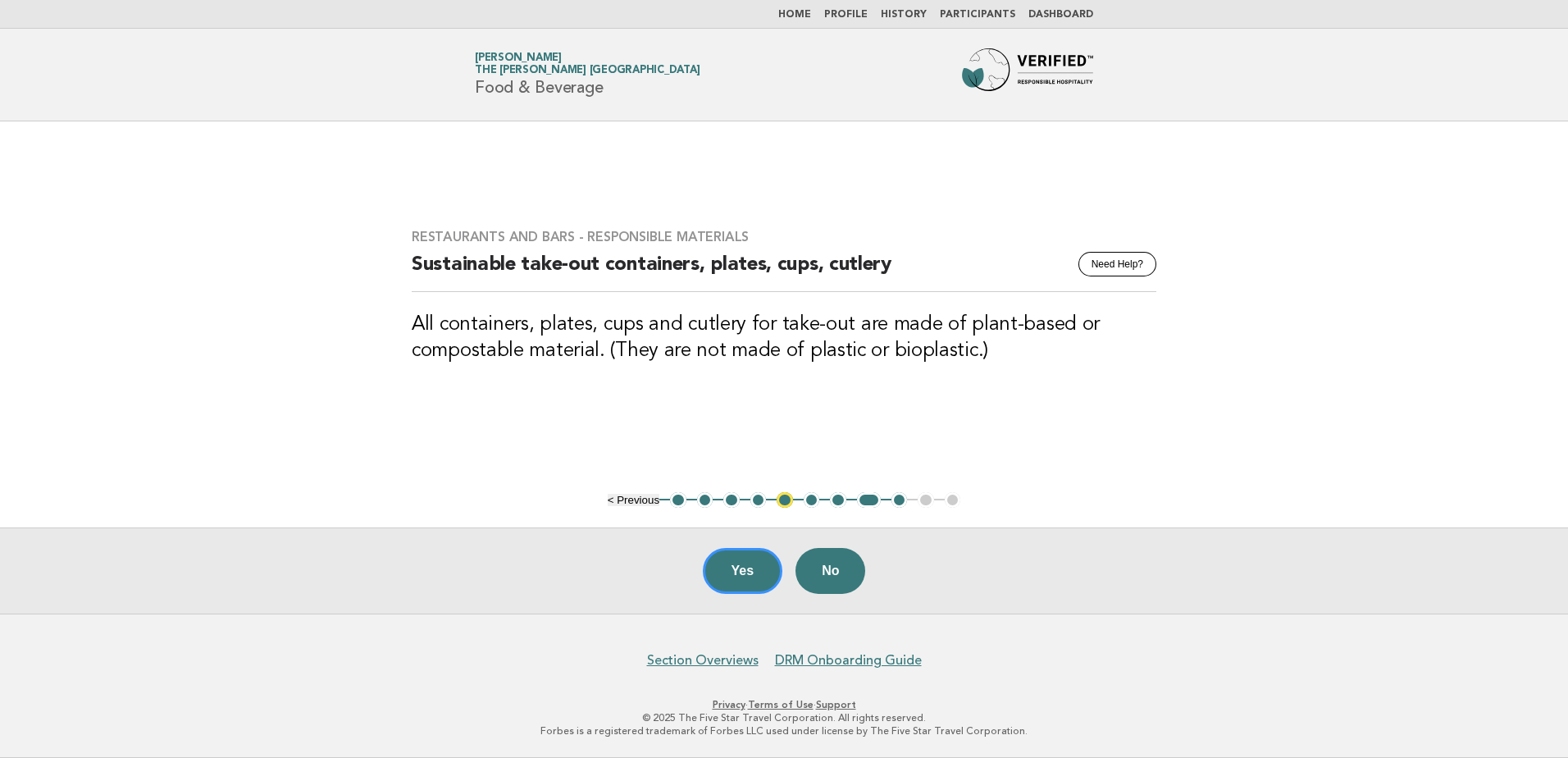
drag, startPoint x: 740, startPoint y: 566, endPoint x: 802, endPoint y: 604, distance: 72.7
click at [740, 566] on button "Yes" at bounding box center [742, 570] width 80 height 45
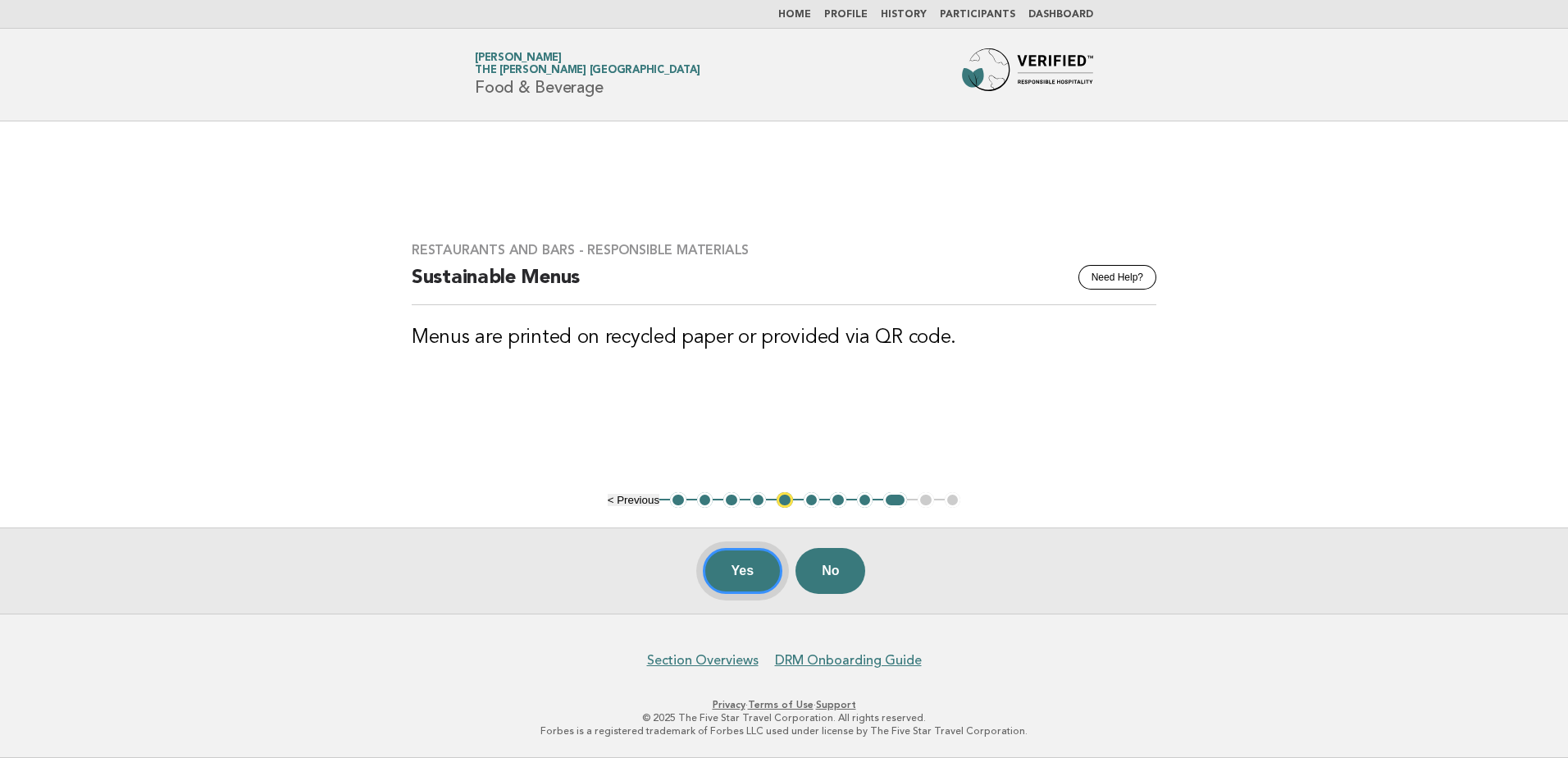
click at [743, 572] on button "Yes" at bounding box center [742, 570] width 80 height 45
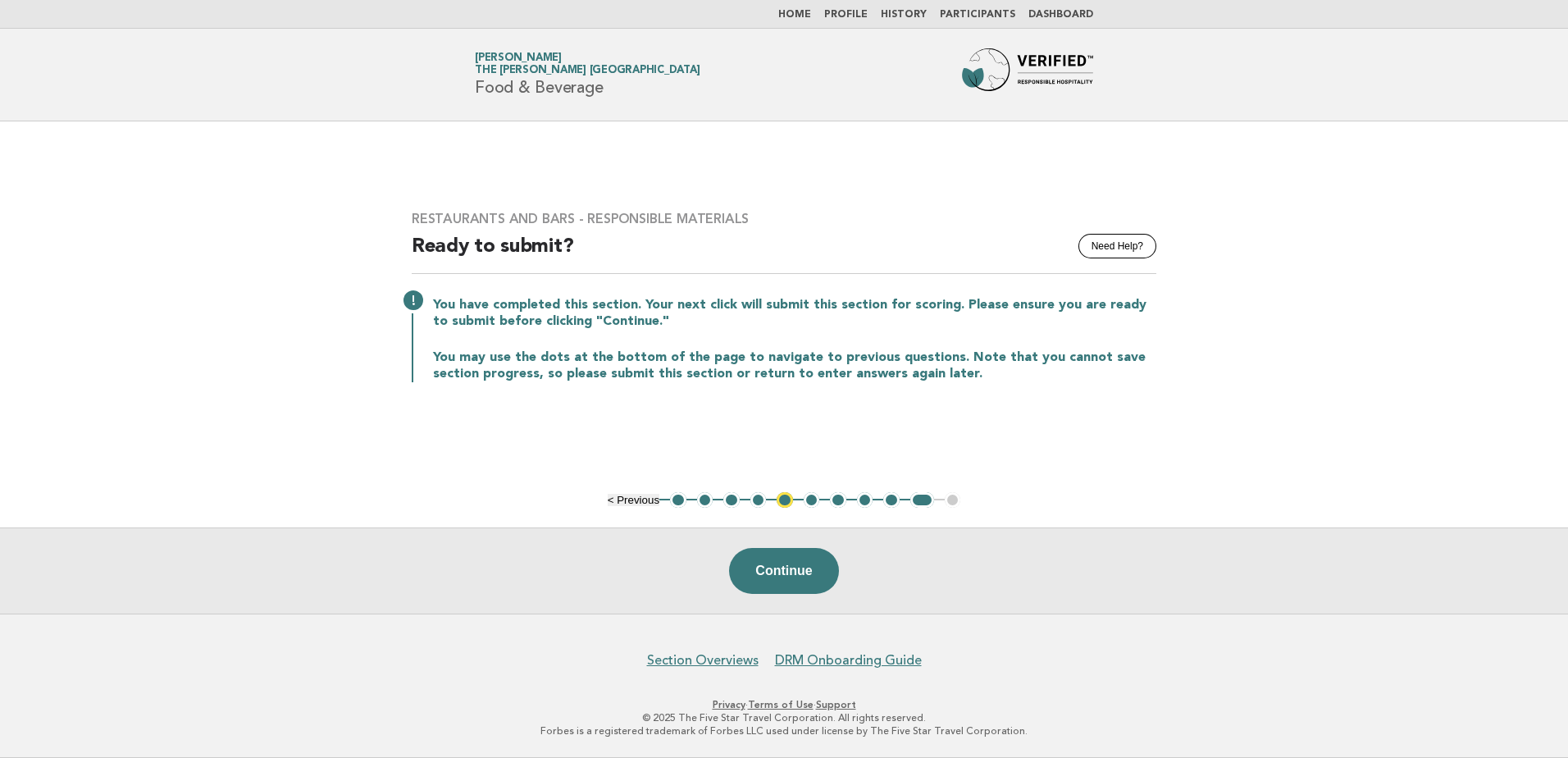
click at [808, 10] on link "Home" at bounding box center [795, 15] width 33 height 10
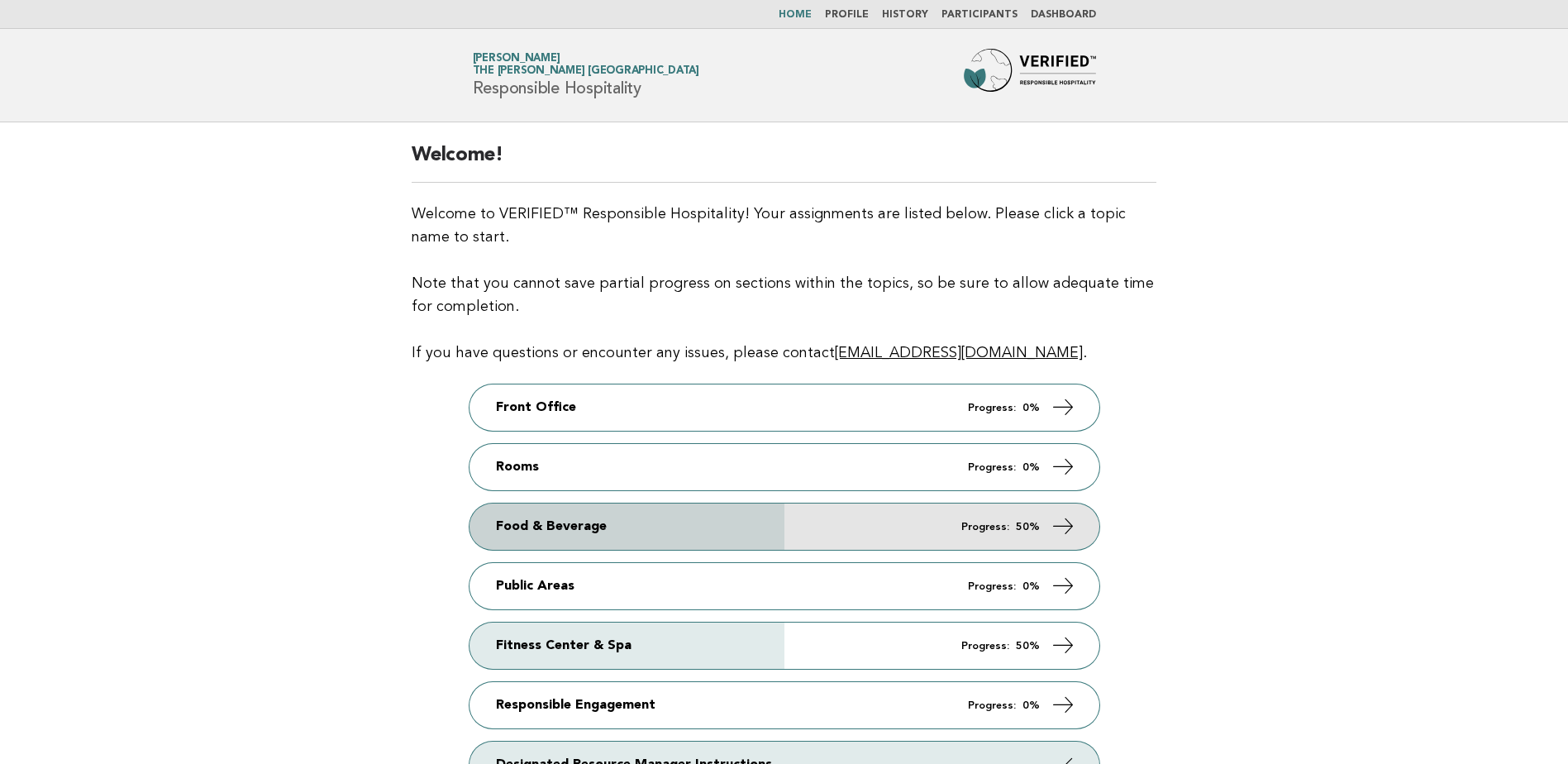
click at [744, 540] on link "Food & Beverage Progress: 50%" at bounding box center [784, 526] width 630 height 46
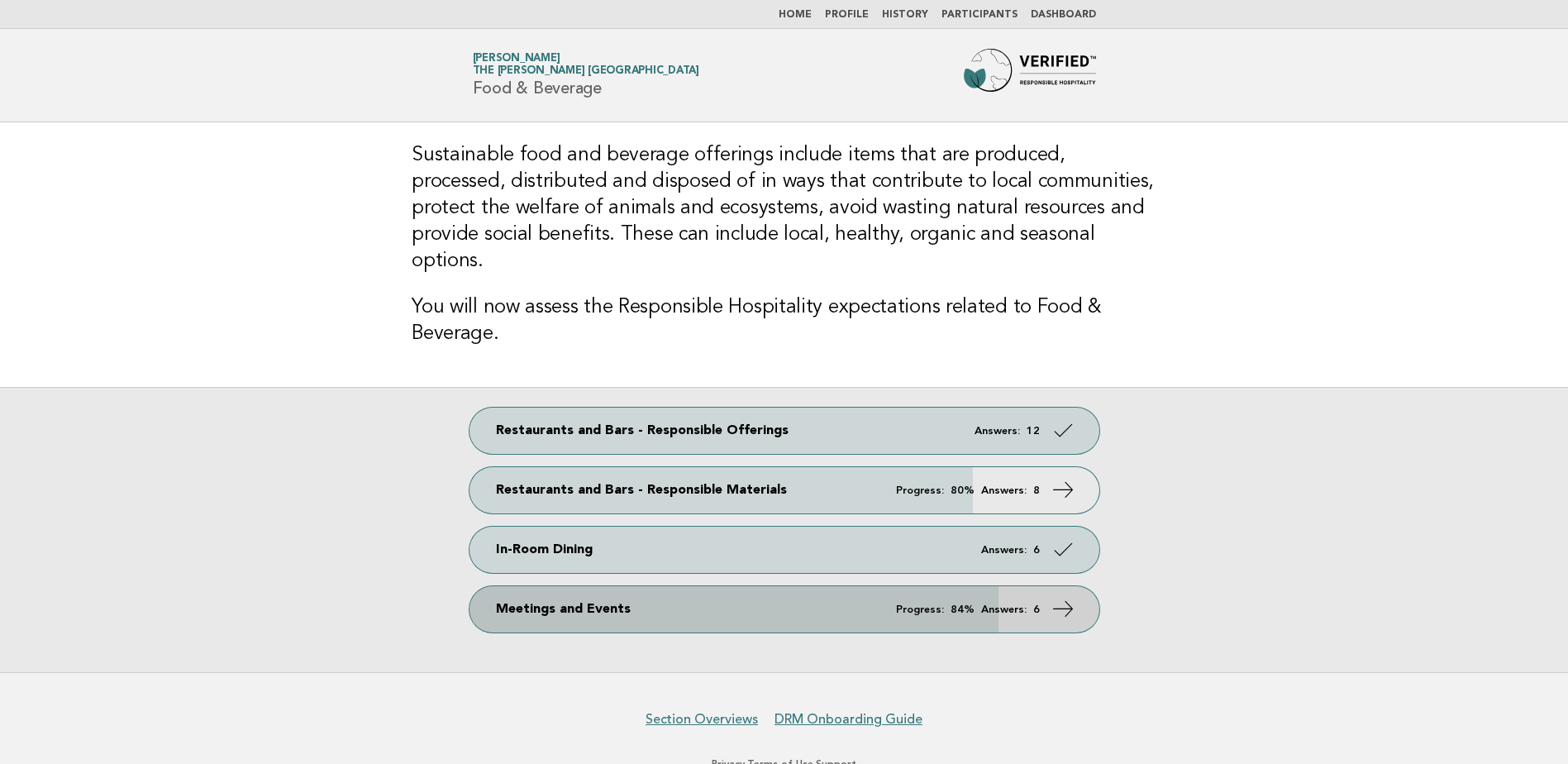
click at [713, 588] on link "Meetings and Events Progress: 84% Answers: 6" at bounding box center [784, 609] width 630 height 46
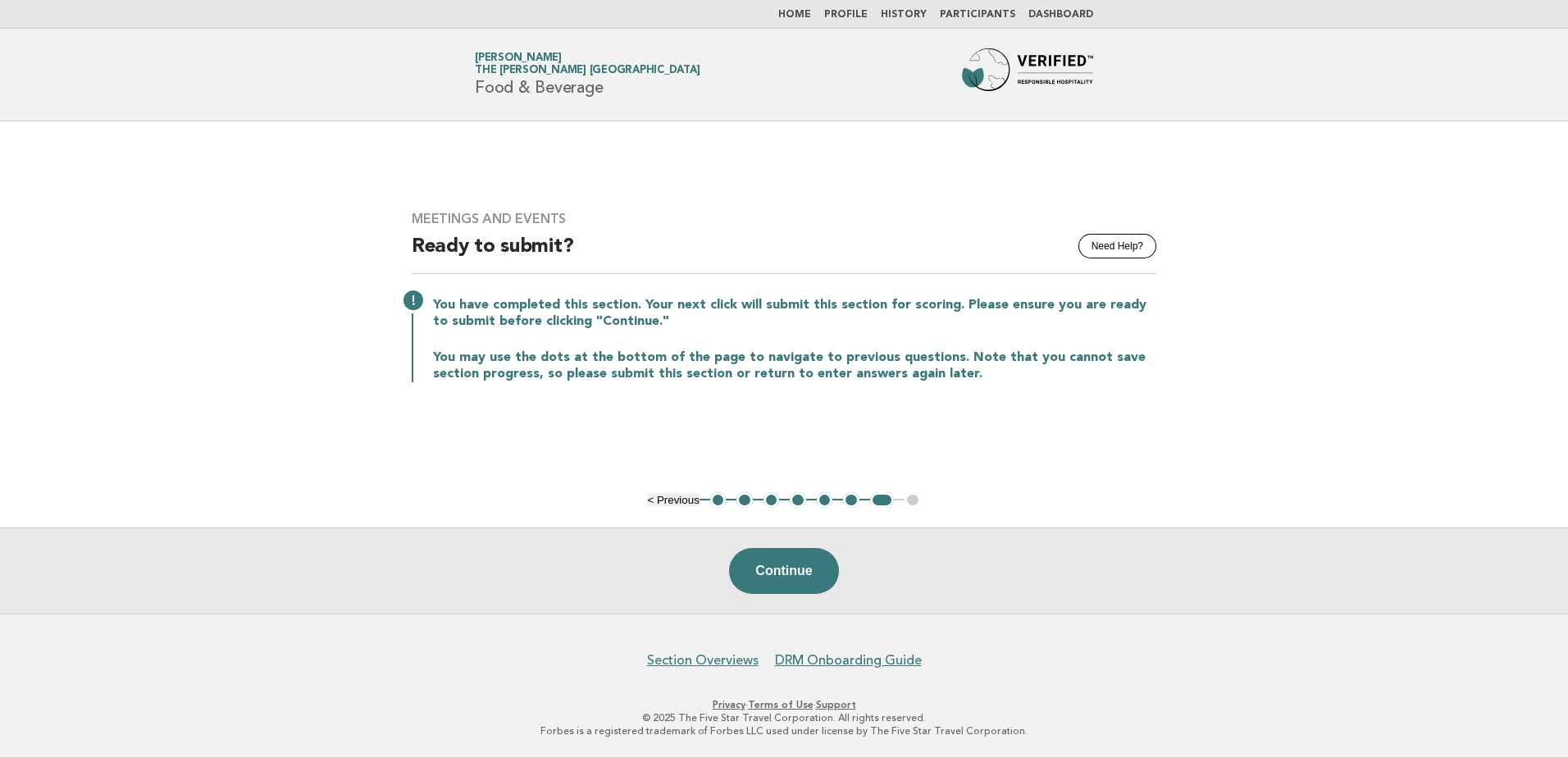
click at [719, 502] on button "1" at bounding box center [718, 500] width 16 height 16
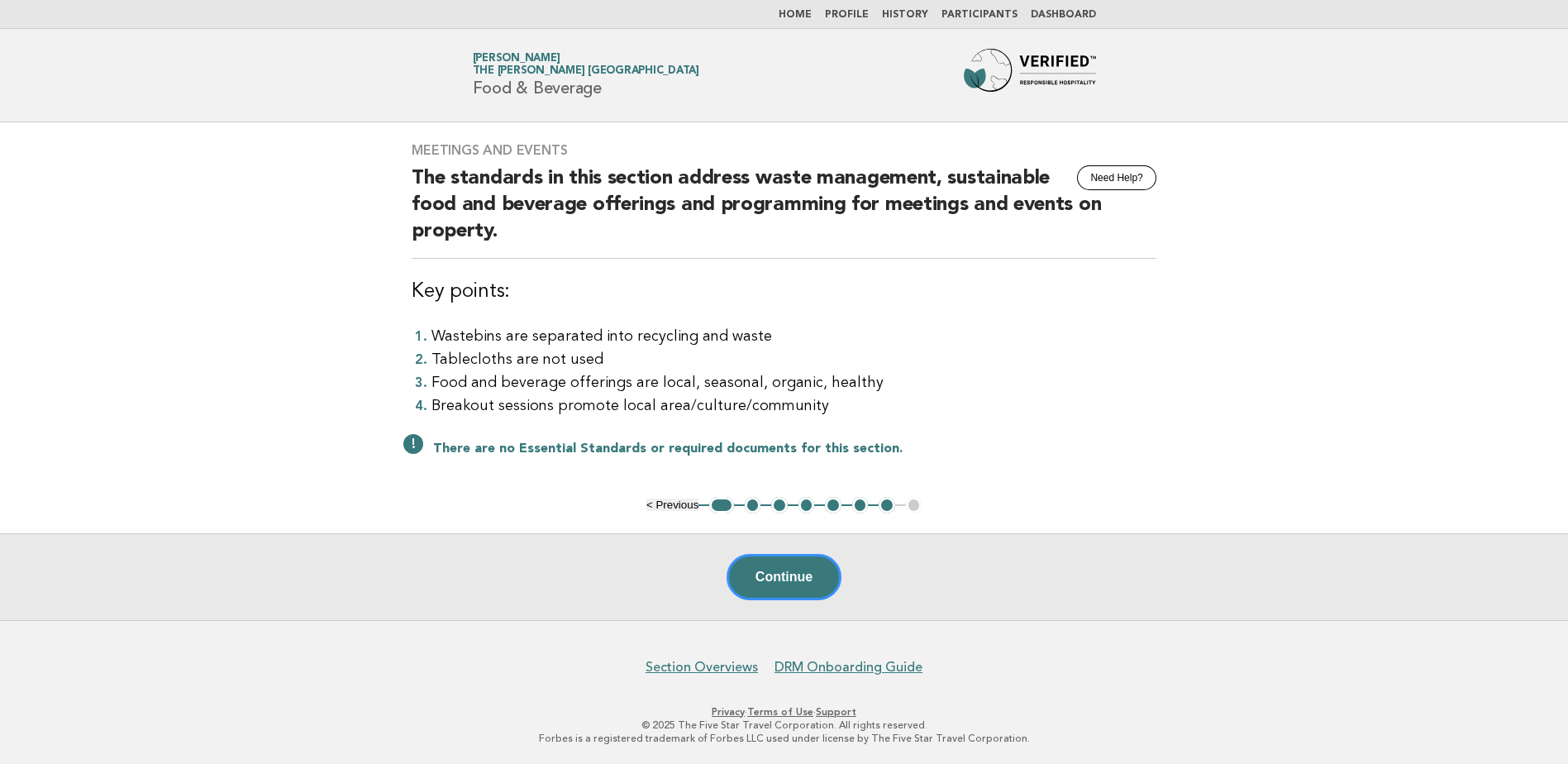
click at [752, 507] on button "2" at bounding box center [752, 504] width 17 height 17
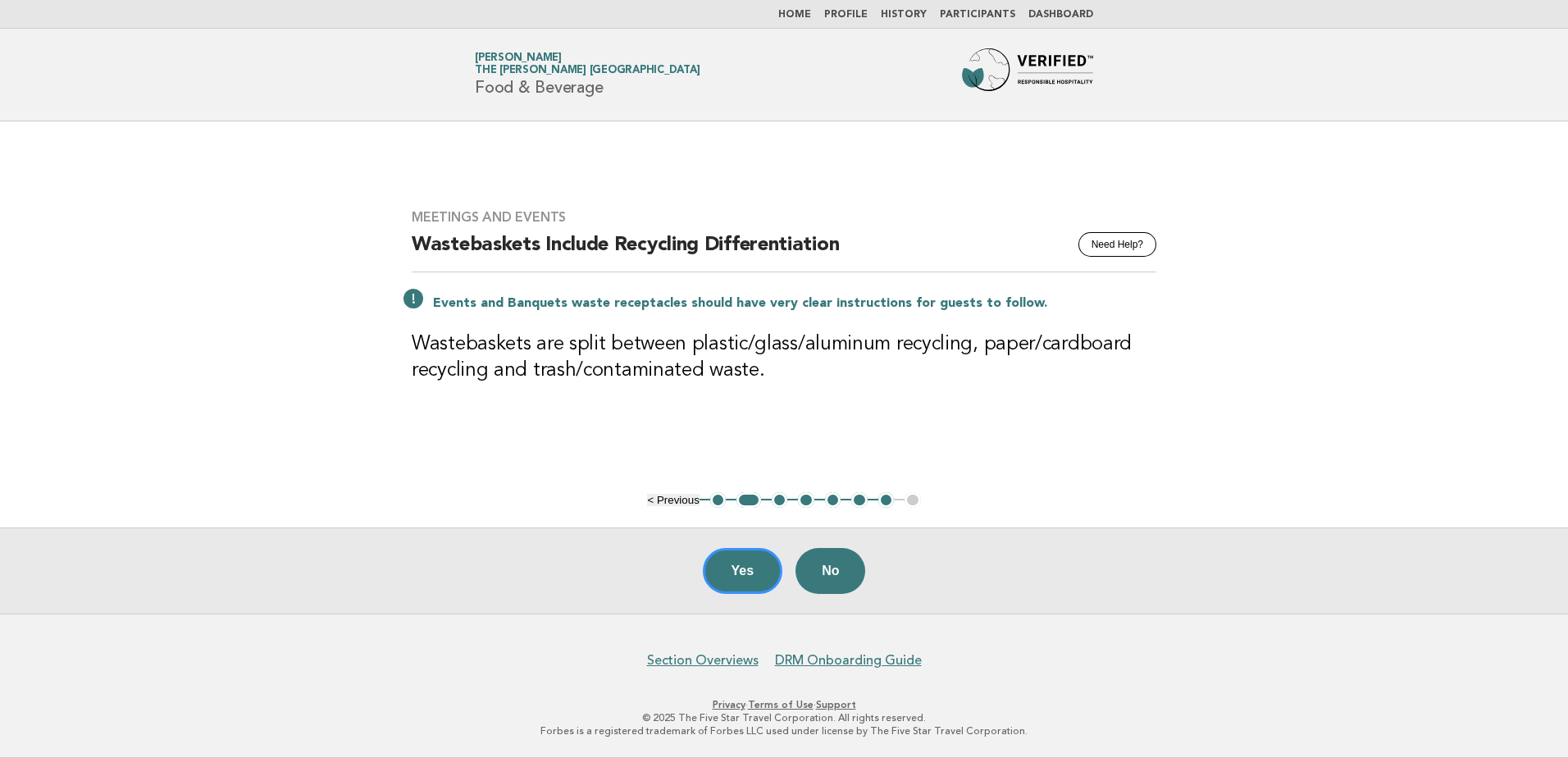
click at [775, 500] on button "3" at bounding box center [779, 500] width 16 height 16
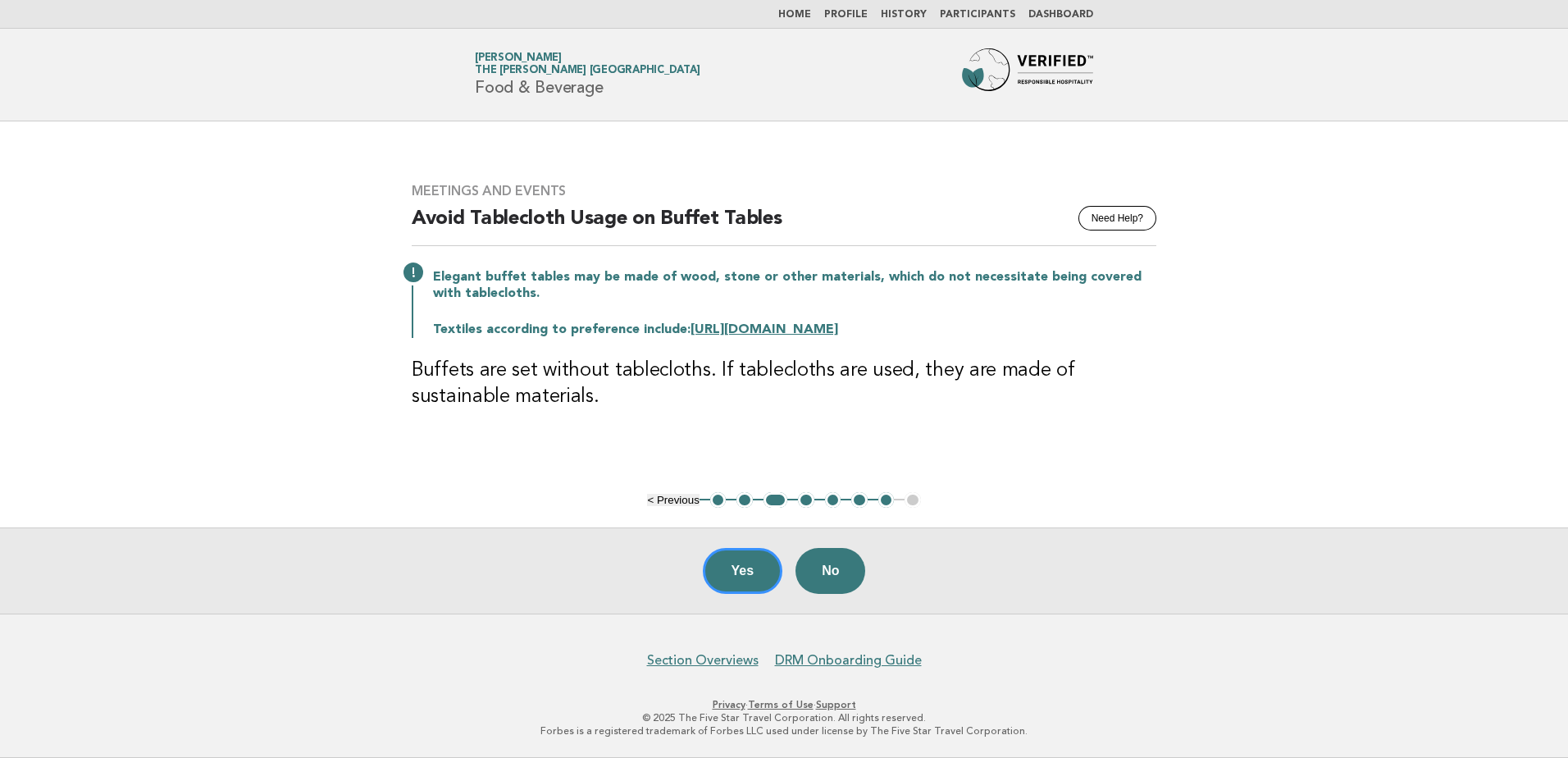
click at [808, 502] on button "4" at bounding box center [805, 500] width 16 height 16
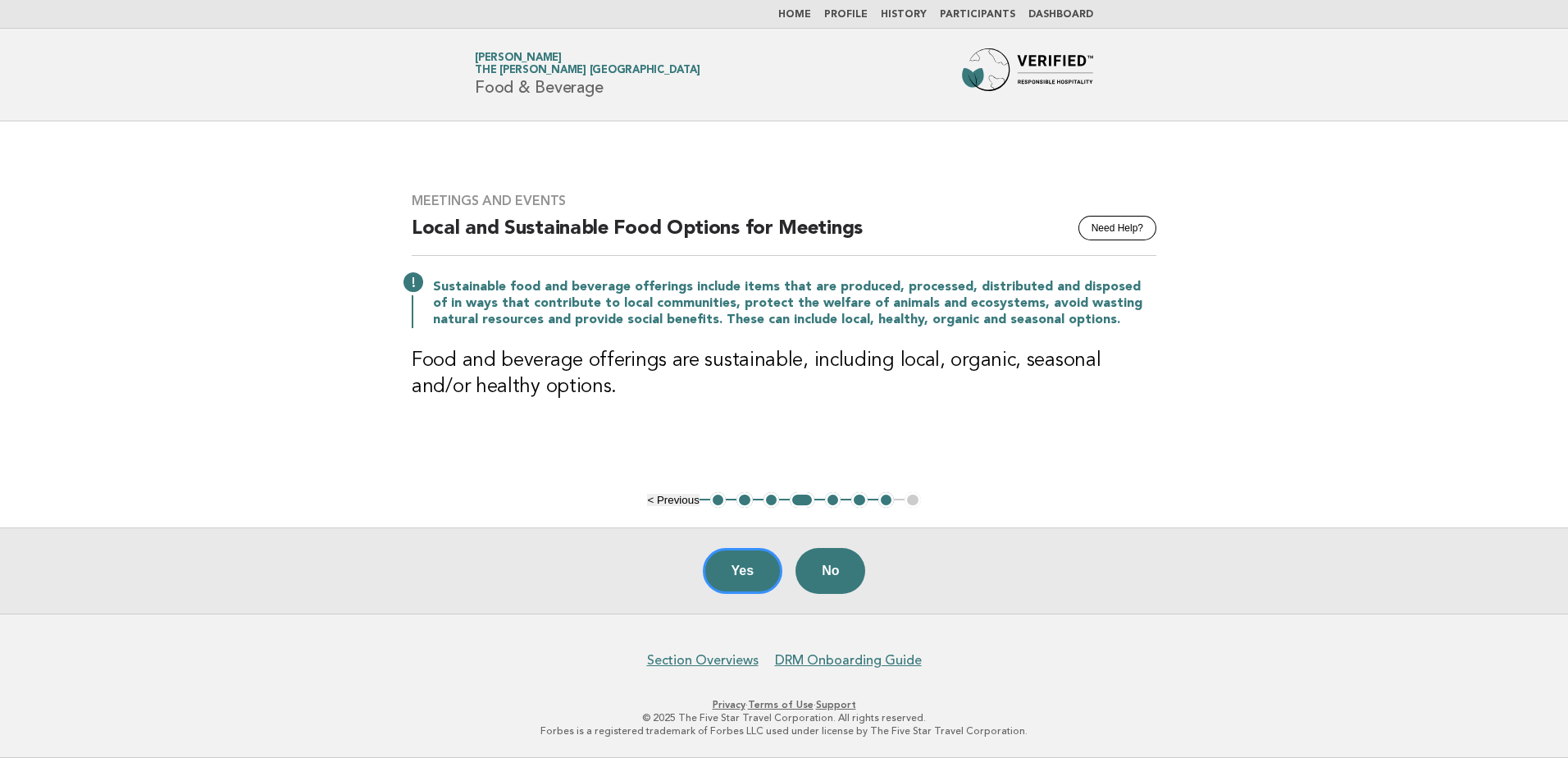
click at [832, 501] on button "5" at bounding box center [832, 500] width 16 height 16
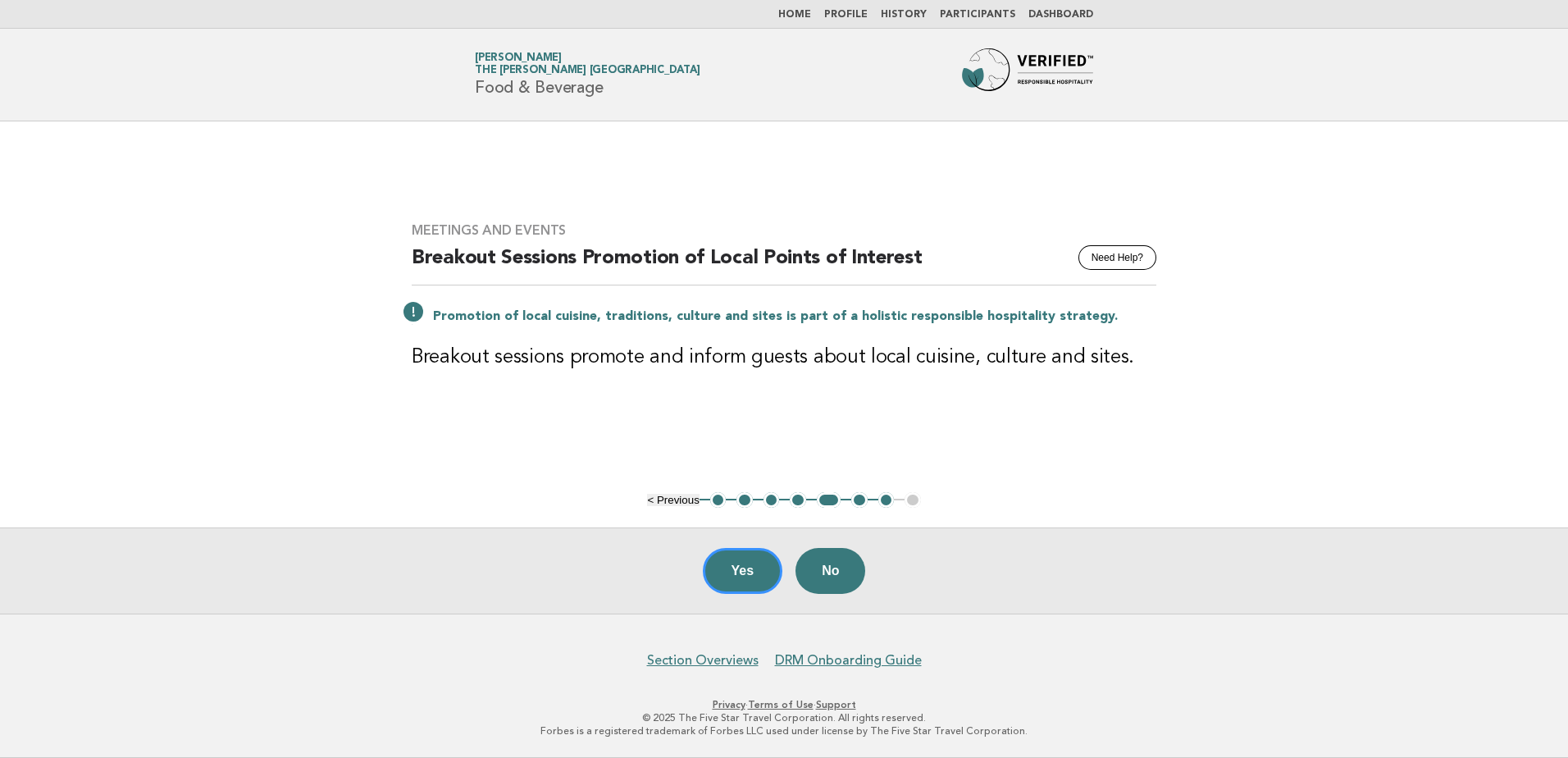
click at [858, 502] on button "6" at bounding box center [859, 500] width 16 height 16
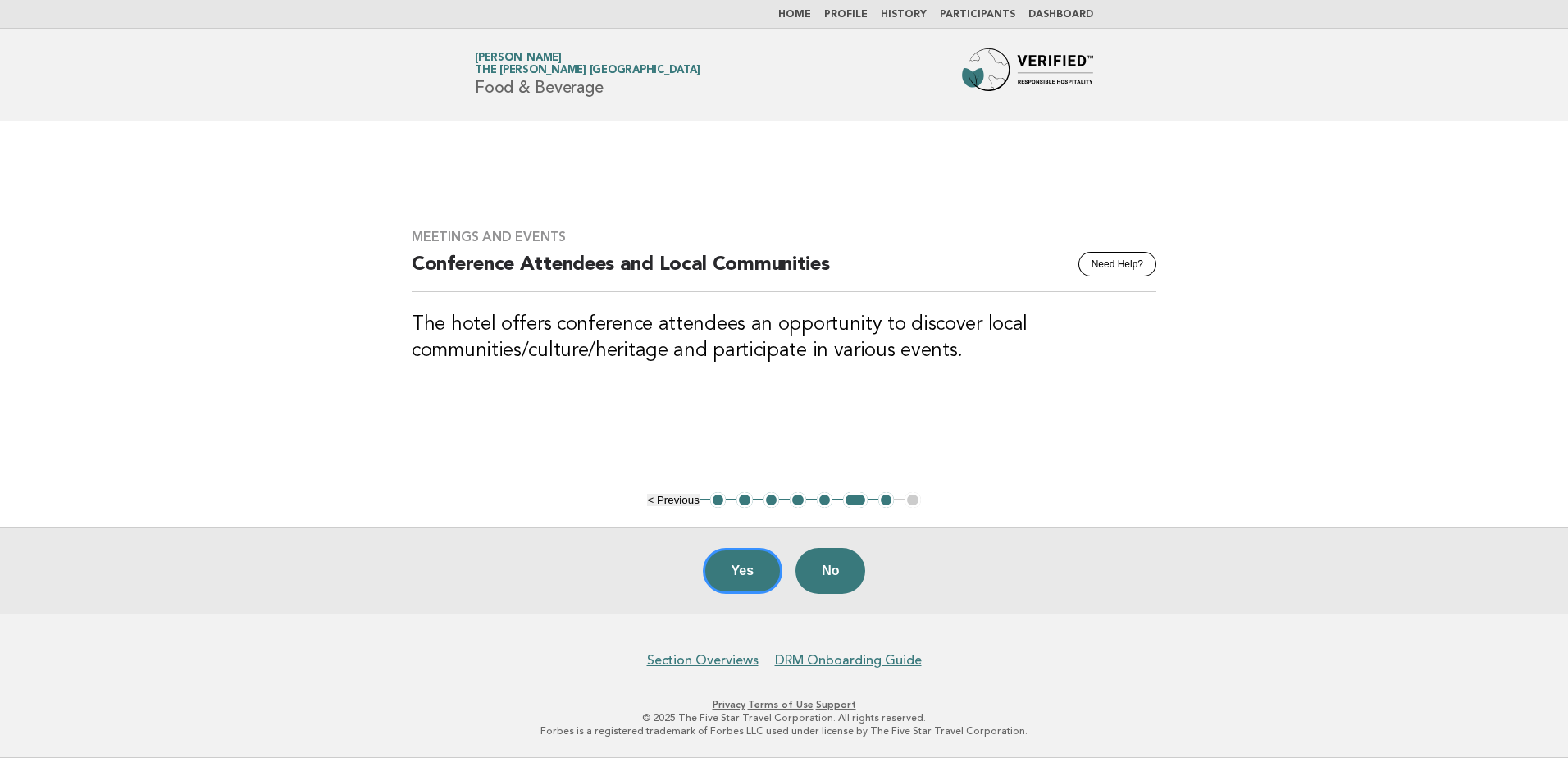
click at [882, 500] on button "7" at bounding box center [886, 500] width 16 height 16
click at [737, 572] on button "Yes" at bounding box center [742, 570] width 80 height 45
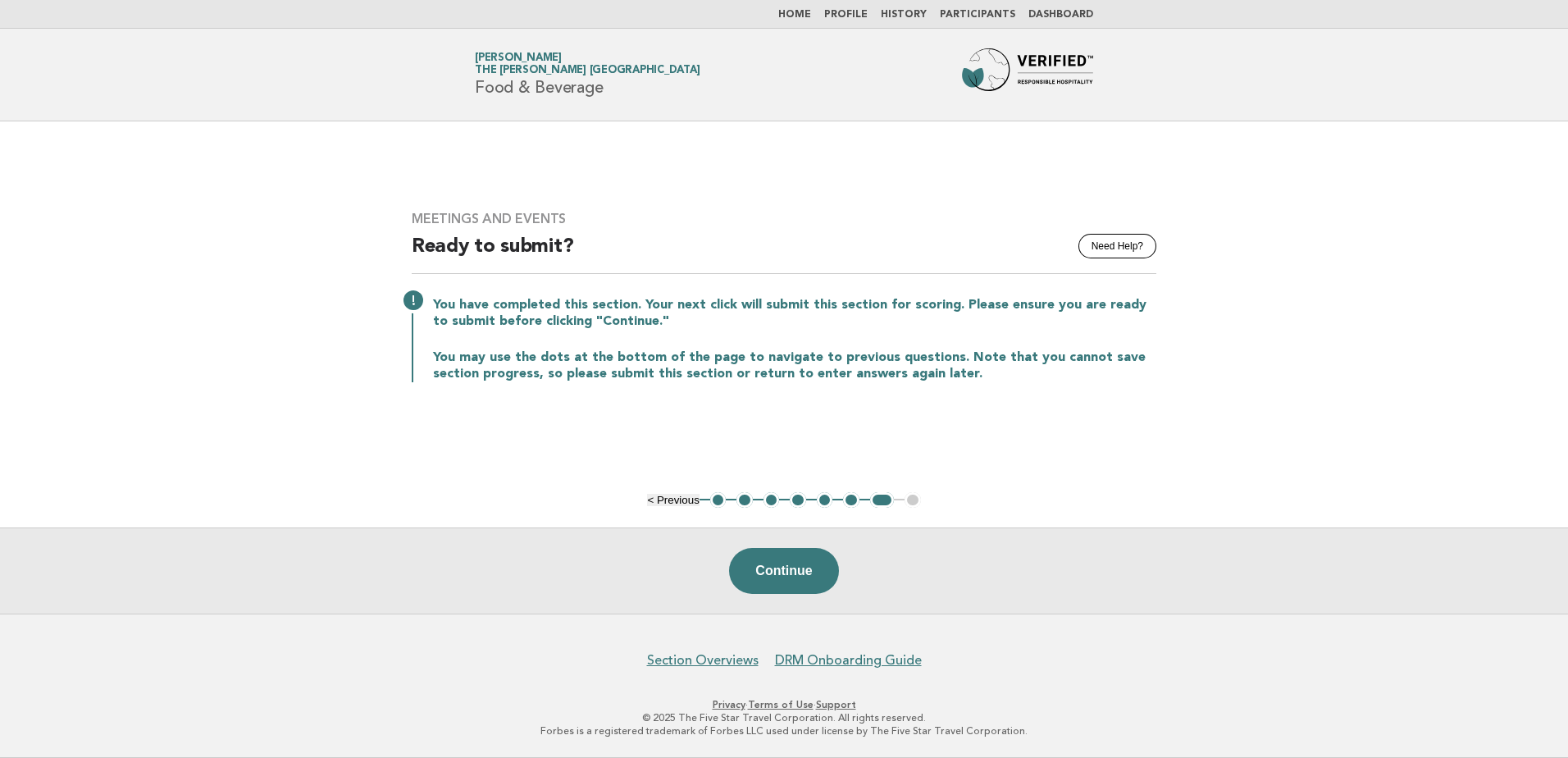
click at [807, 15] on link "Home" at bounding box center [795, 15] width 33 height 10
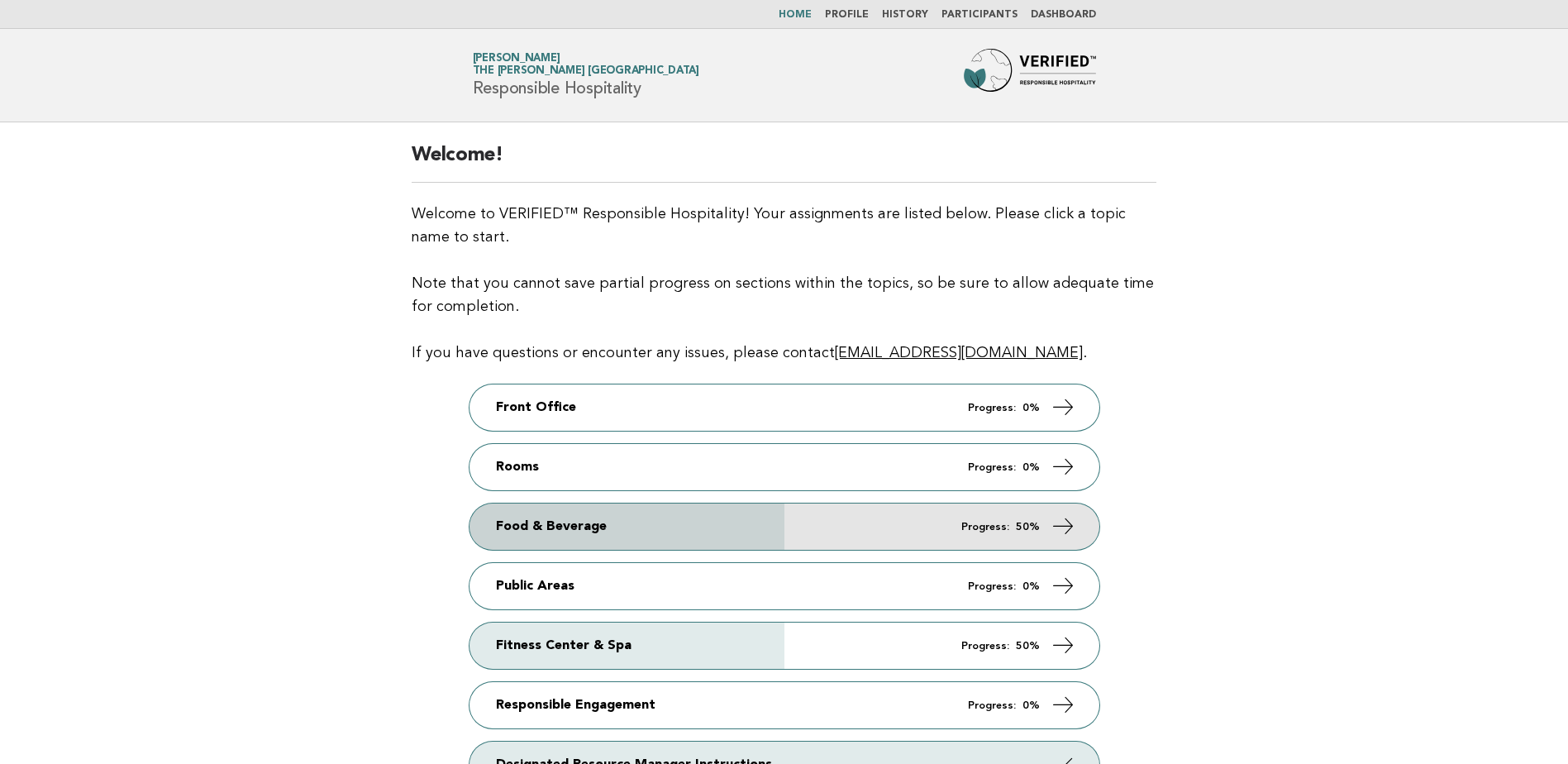
click at [724, 526] on link "Food & Beverage Progress: 50%" at bounding box center [784, 526] width 630 height 46
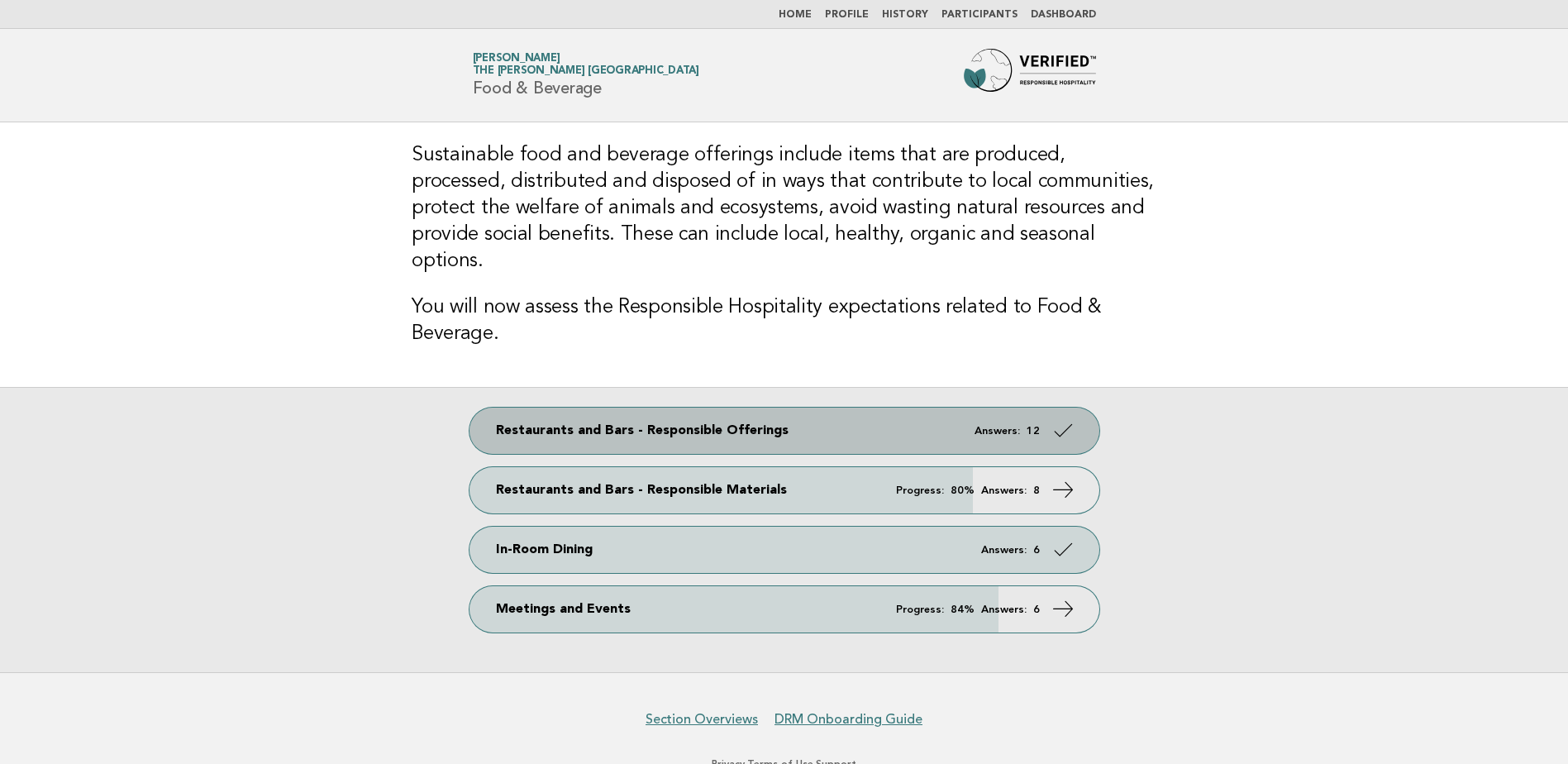
click at [810, 410] on link "Restaurants and Bars - Responsible Offerings Answers: 12" at bounding box center [784, 430] width 630 height 46
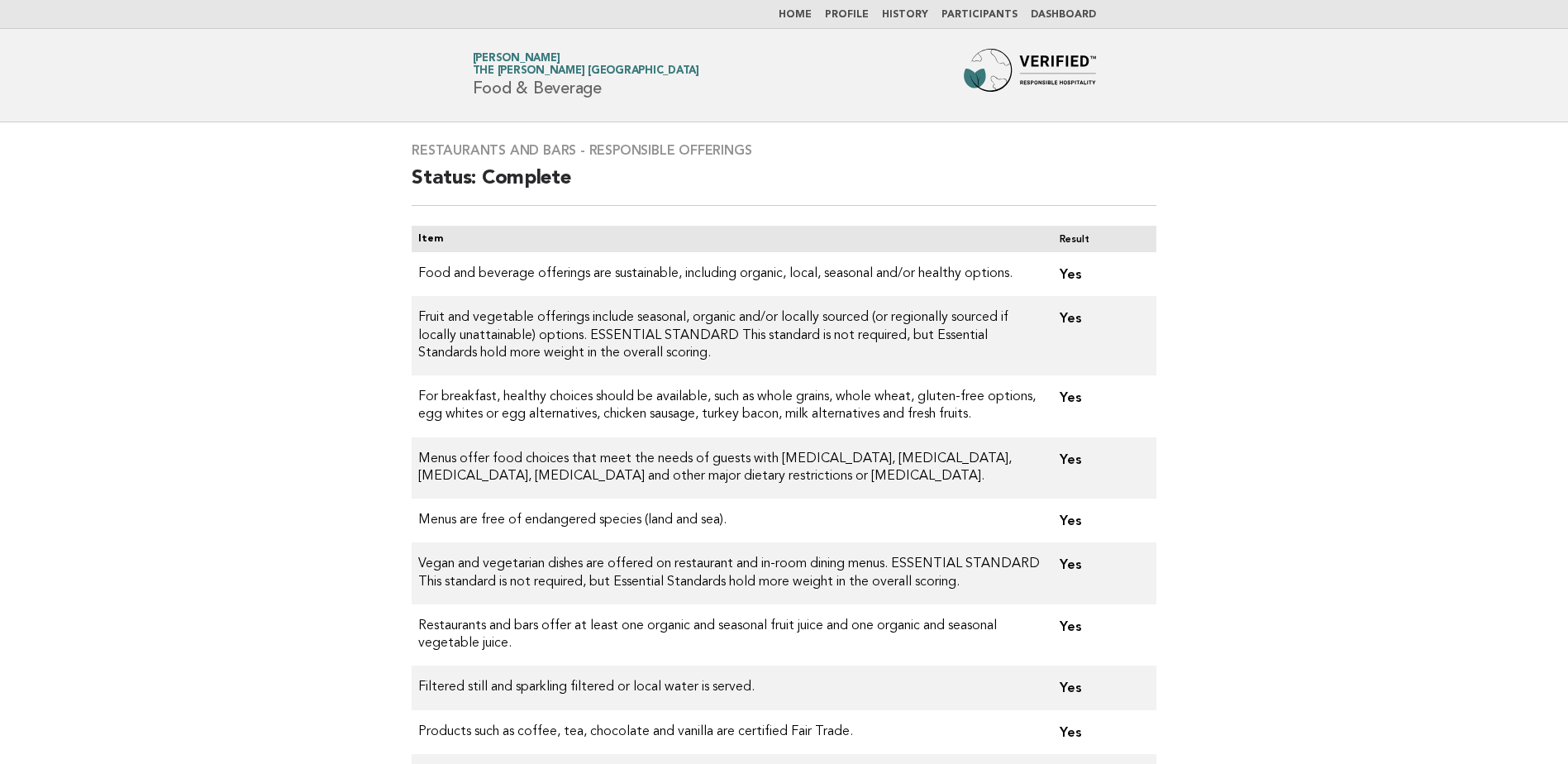
click at [811, 13] on link "Home" at bounding box center [795, 15] width 33 height 10
click at [812, 13] on link "Home" at bounding box center [795, 15] width 33 height 10
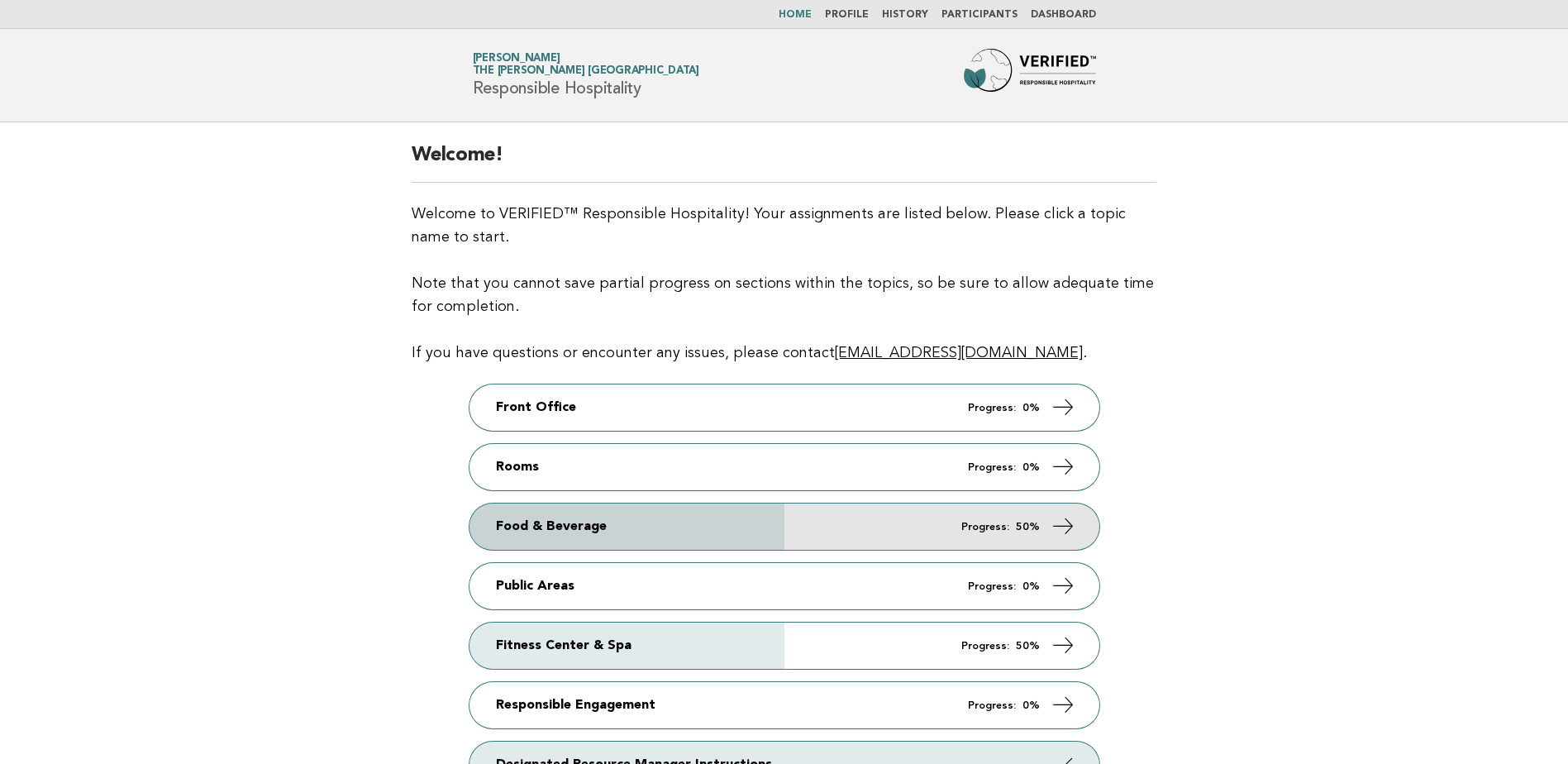
click at [688, 521] on link "Food & Beverage Progress: 50%" at bounding box center [784, 526] width 630 height 46
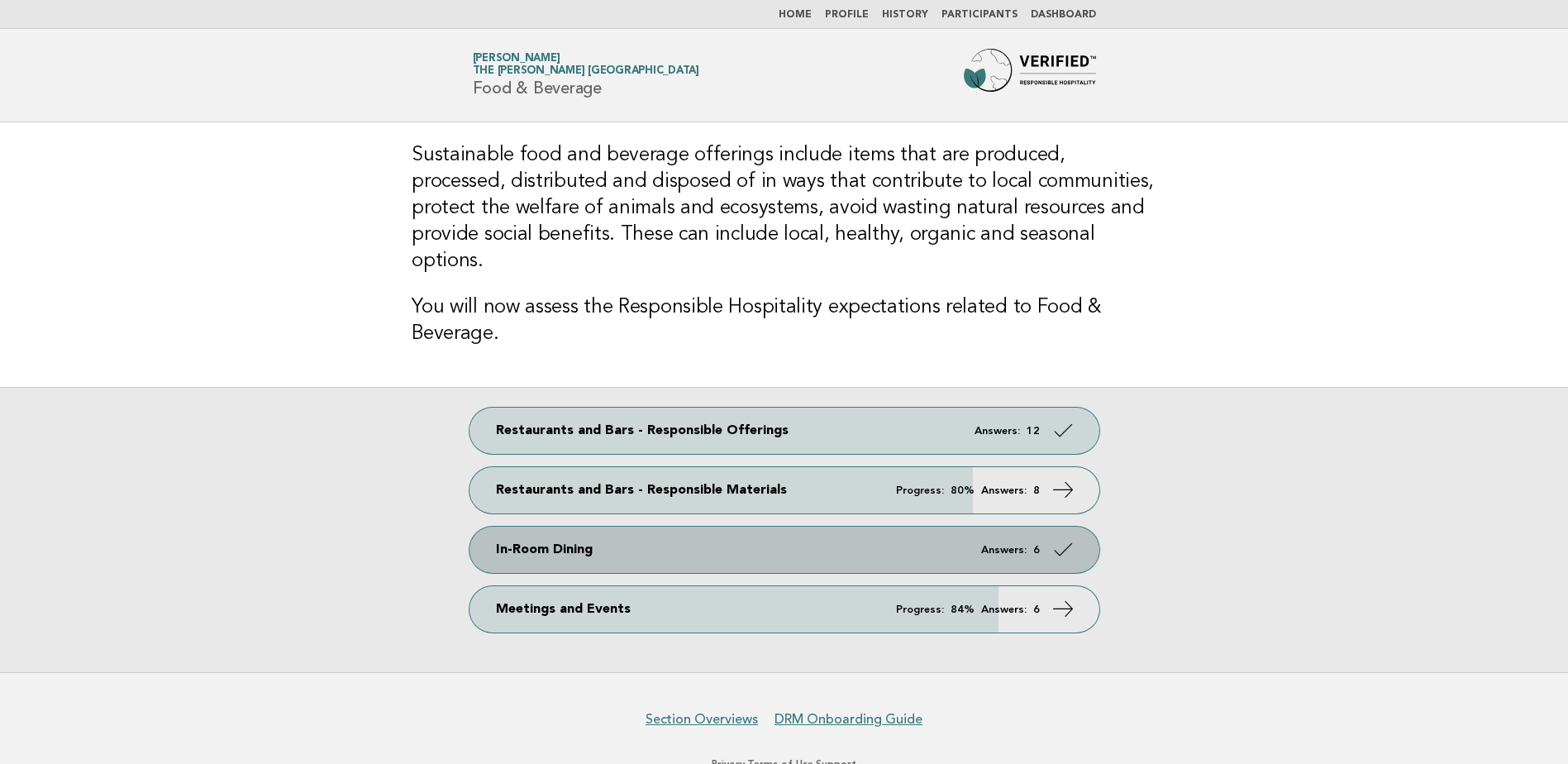
click at [662, 527] on link "In-Room Dining Answers: 6" at bounding box center [784, 549] width 630 height 46
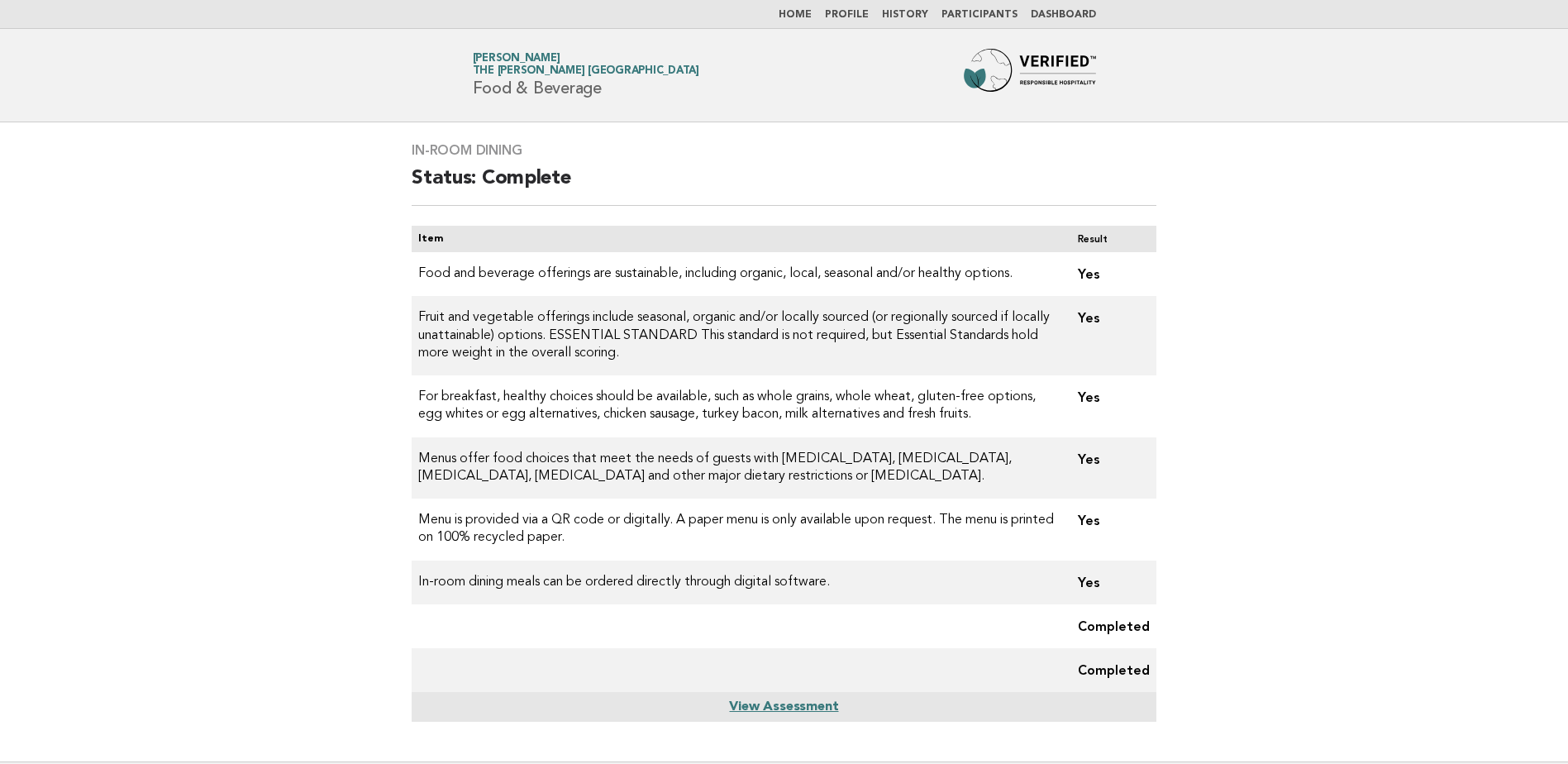
click at [812, 14] on link "Home" at bounding box center [795, 15] width 33 height 10
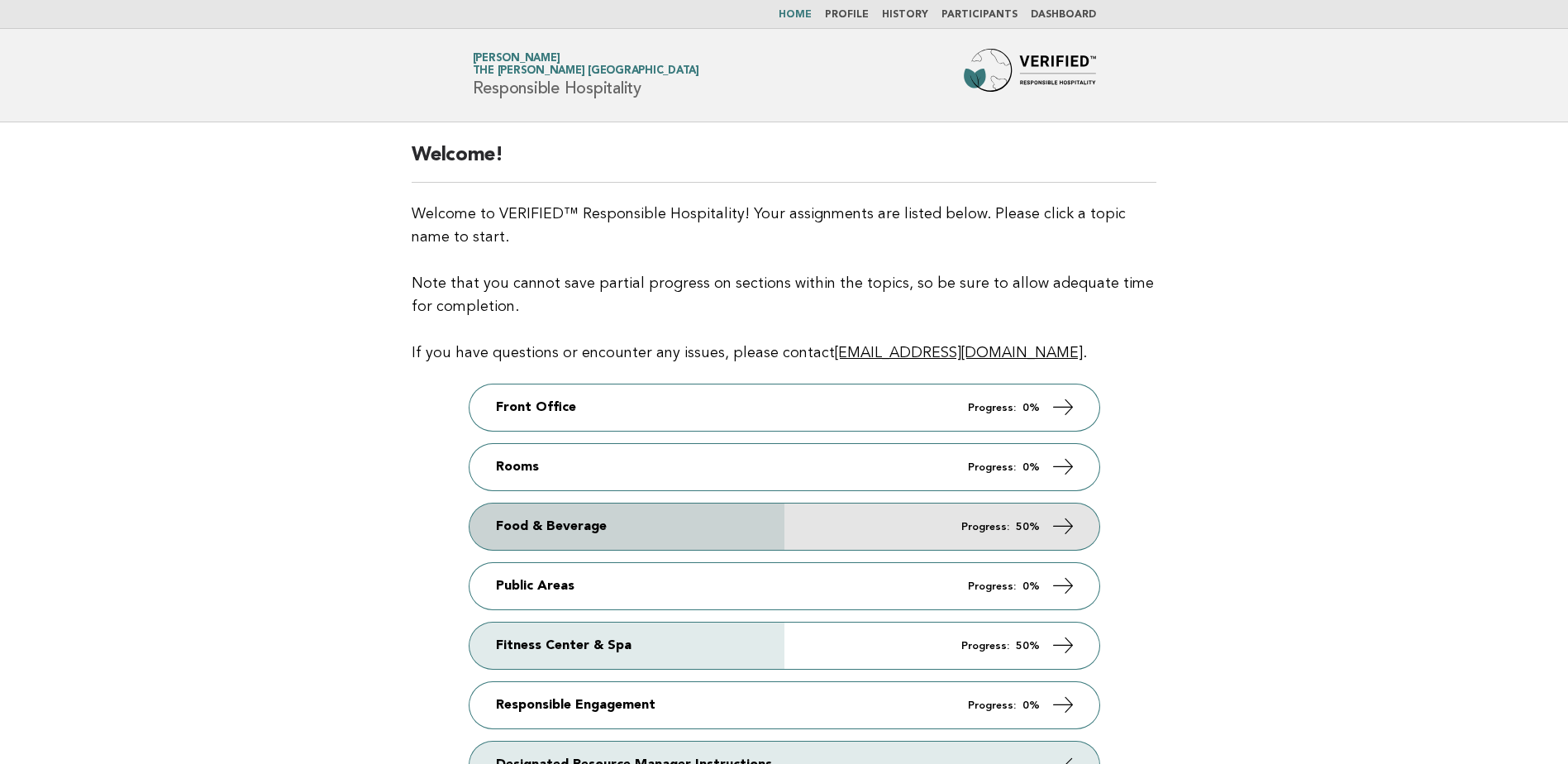
click at [846, 522] on link "Food & Beverage Progress: 50%" at bounding box center [784, 526] width 630 height 46
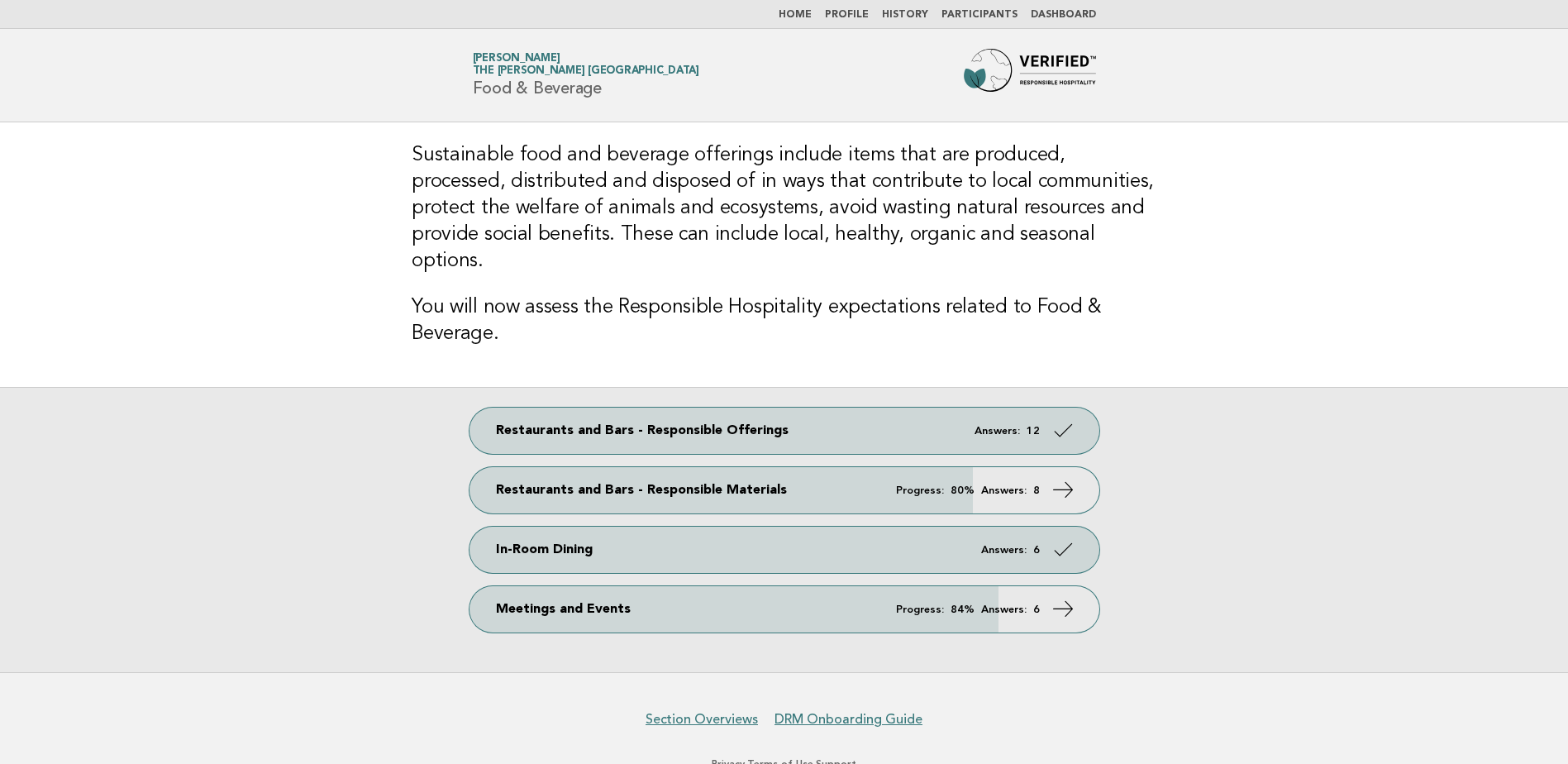
click at [804, 15] on link "Home" at bounding box center [795, 15] width 33 height 10
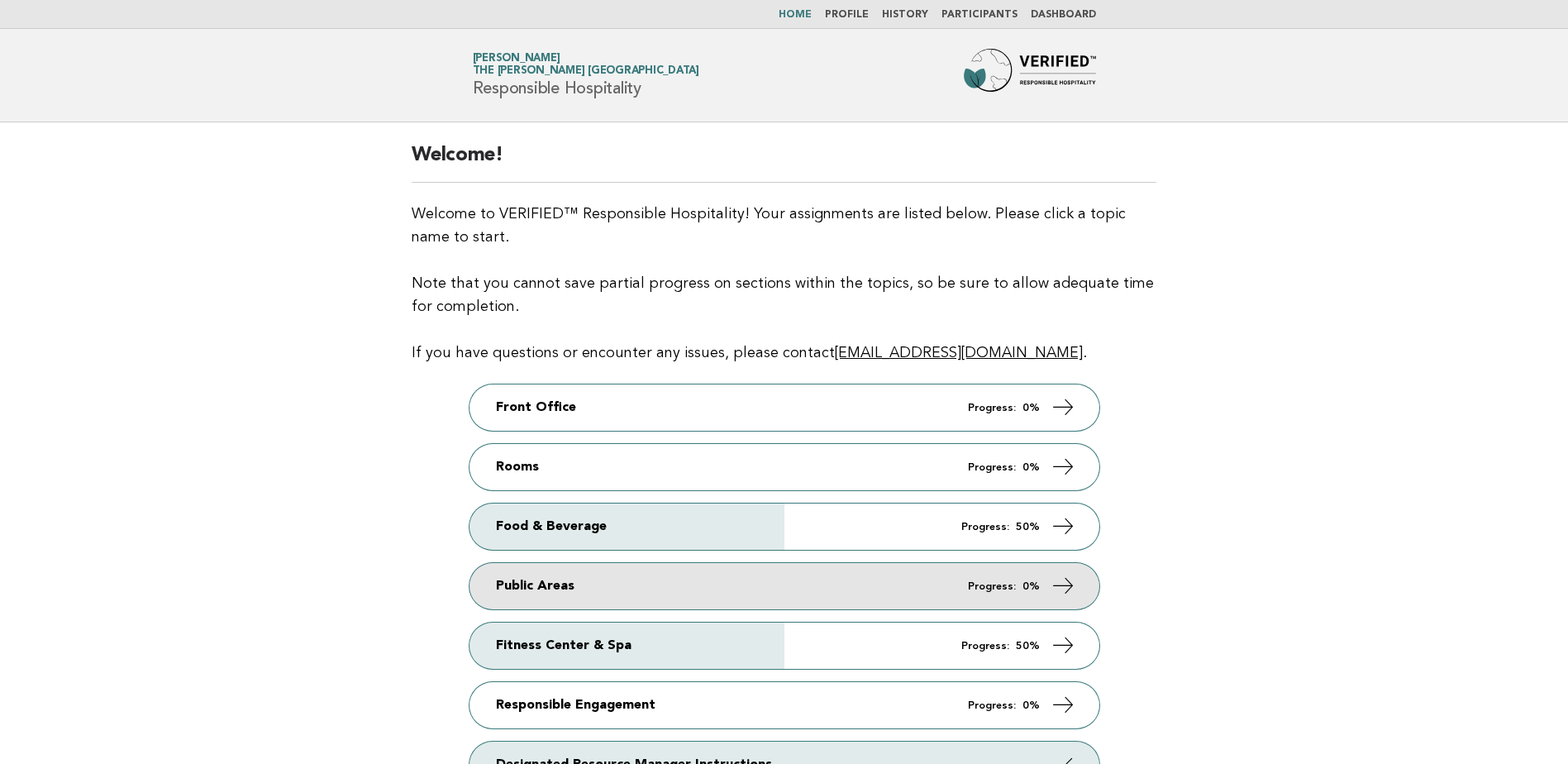
click at [643, 577] on link "Public Areas Progress: 0%" at bounding box center [784, 585] width 630 height 46
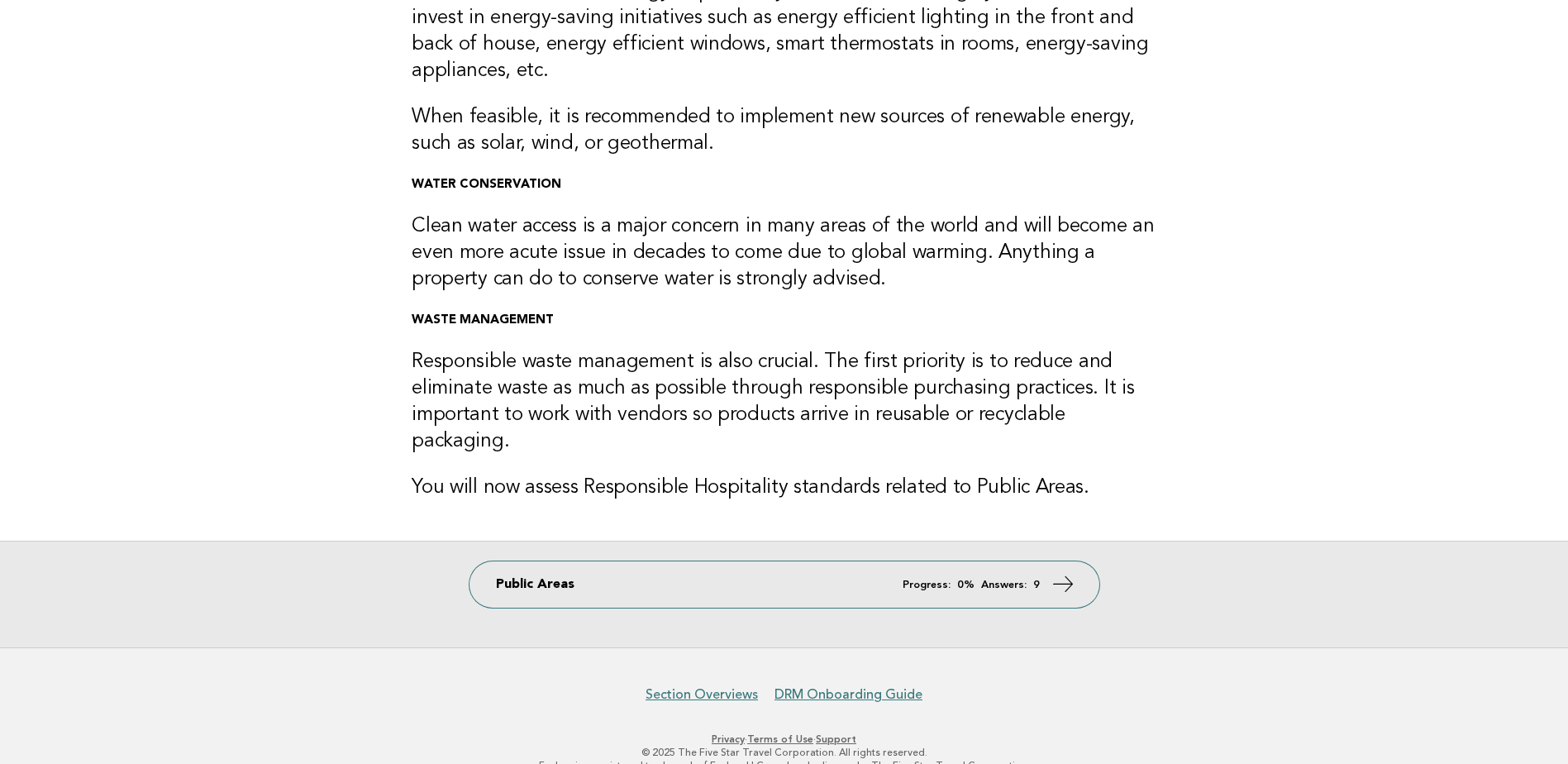
scroll to position [248, 0]
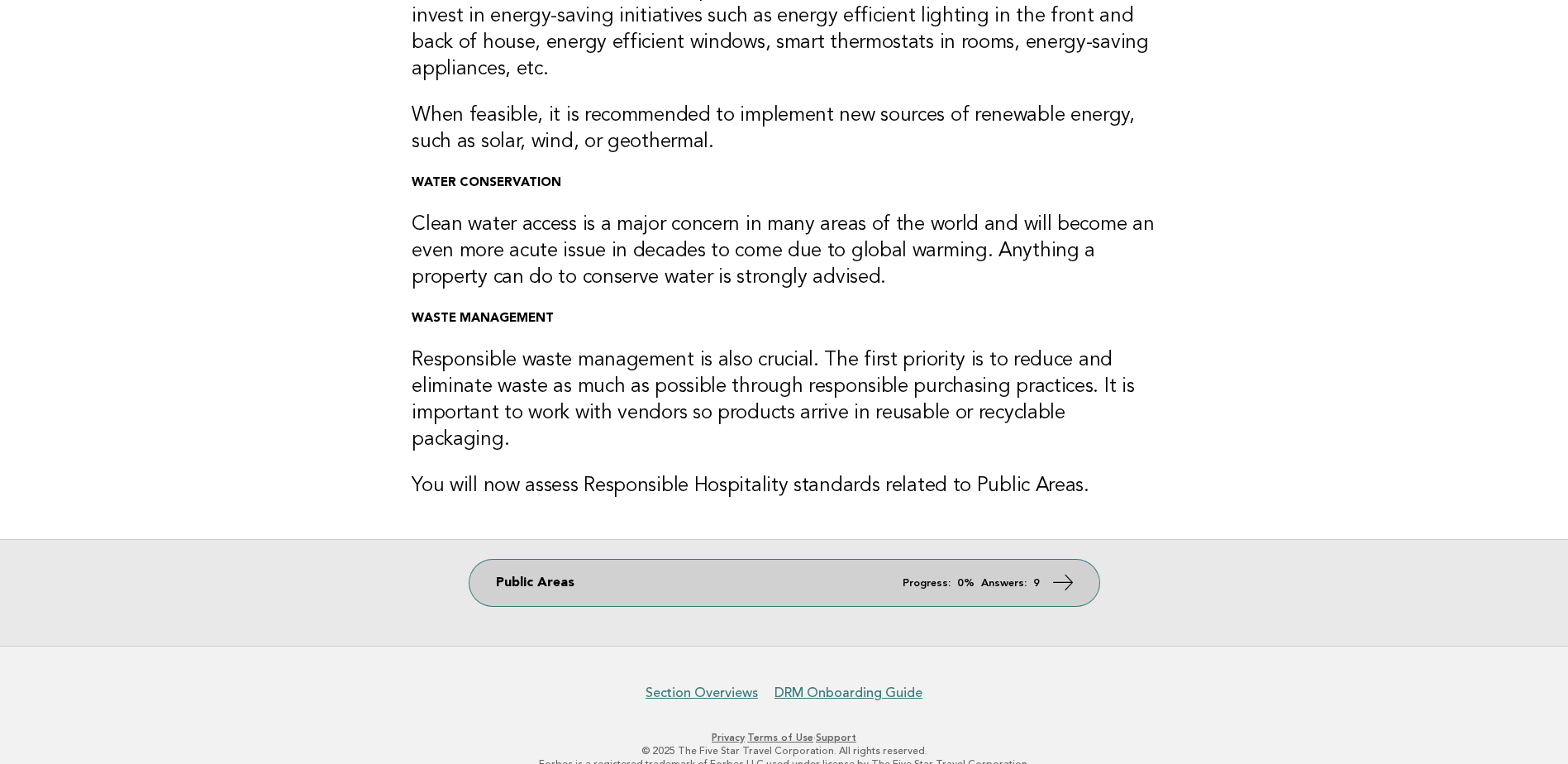
click at [1002, 564] on link "Public Areas Progress: 0% Answers: 9" at bounding box center [784, 583] width 630 height 46
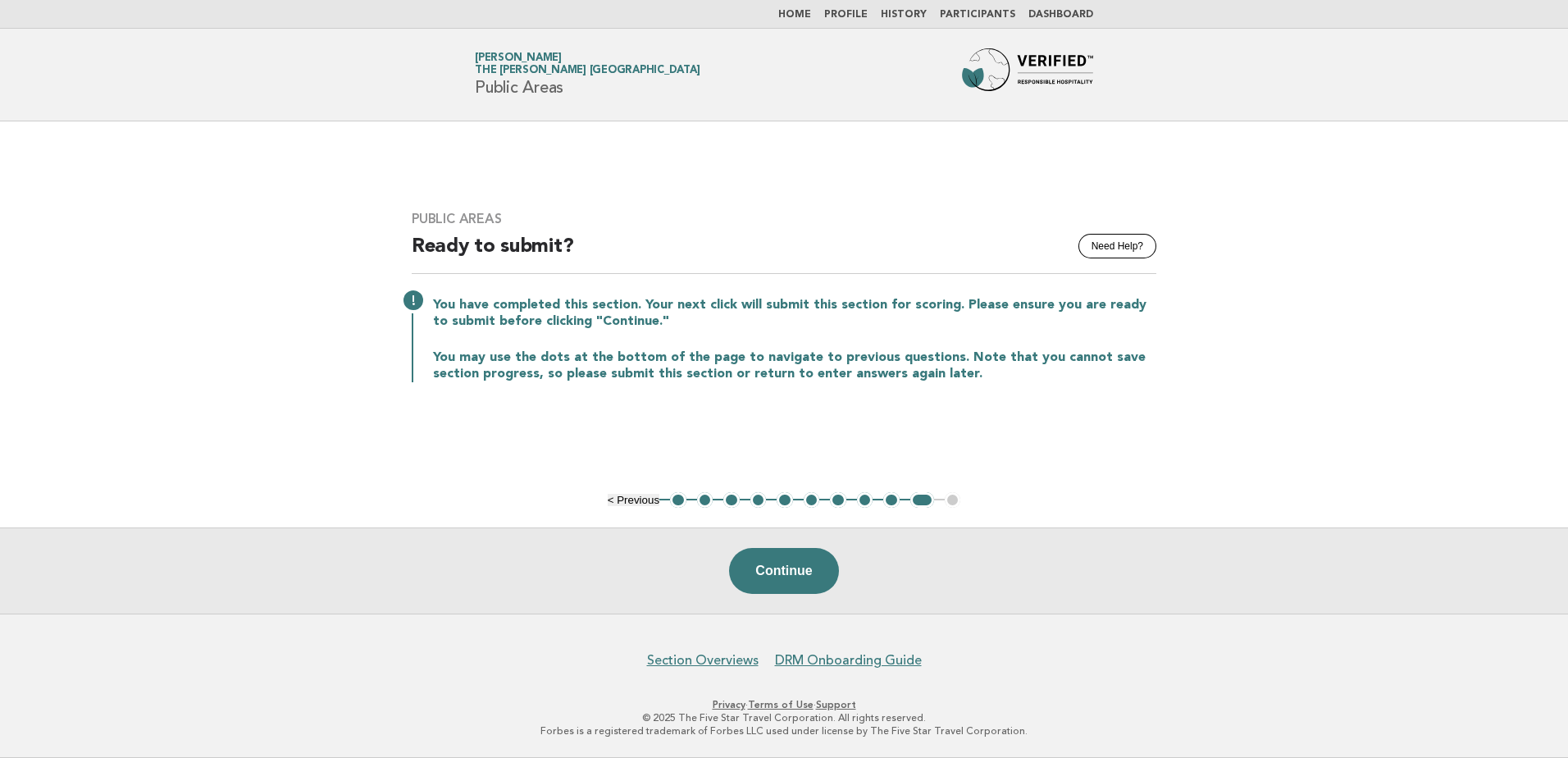
click at [670, 498] on button "1" at bounding box center [678, 500] width 16 height 16
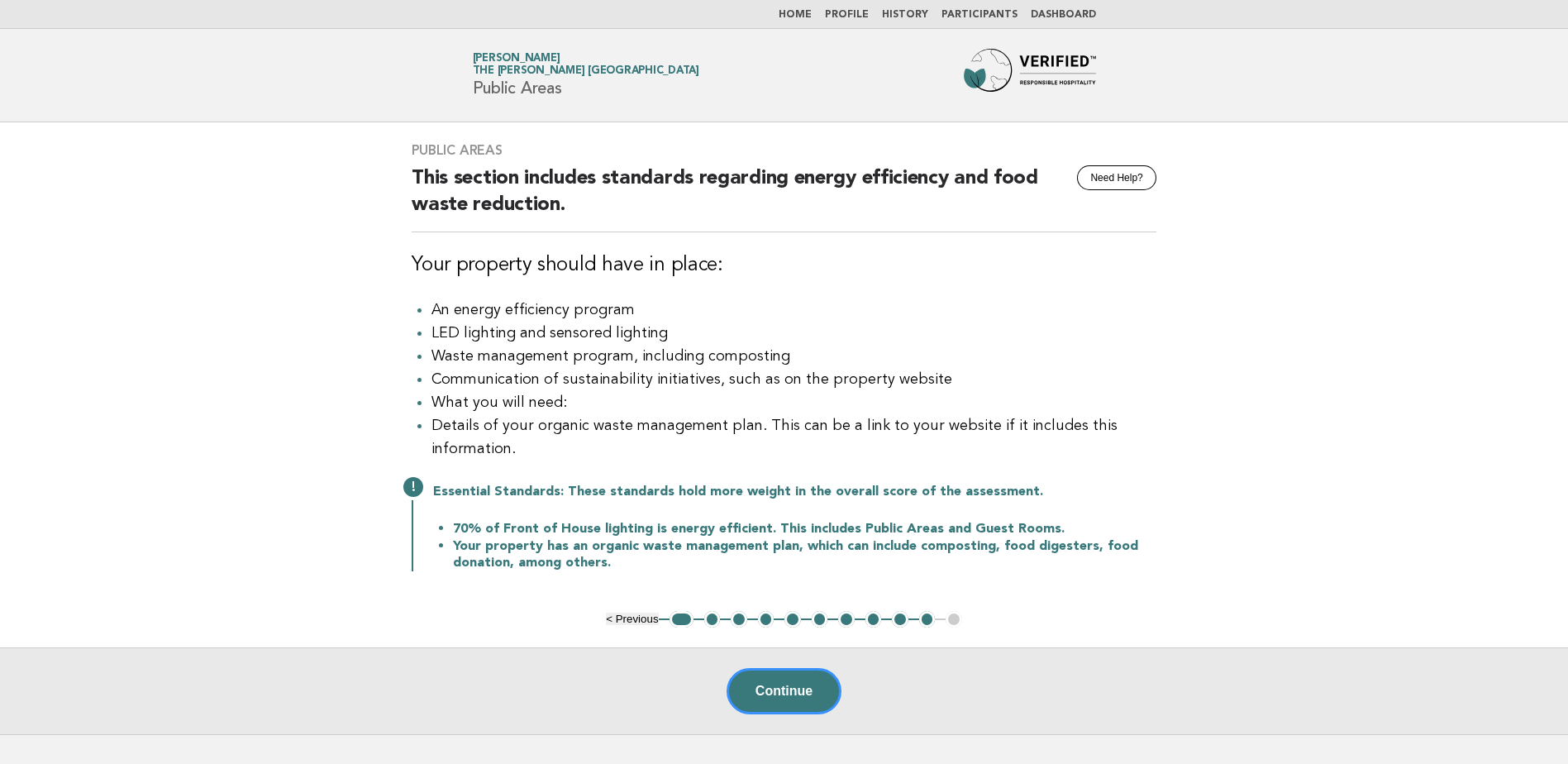
click at [711, 623] on button "2" at bounding box center [712, 619] width 17 height 17
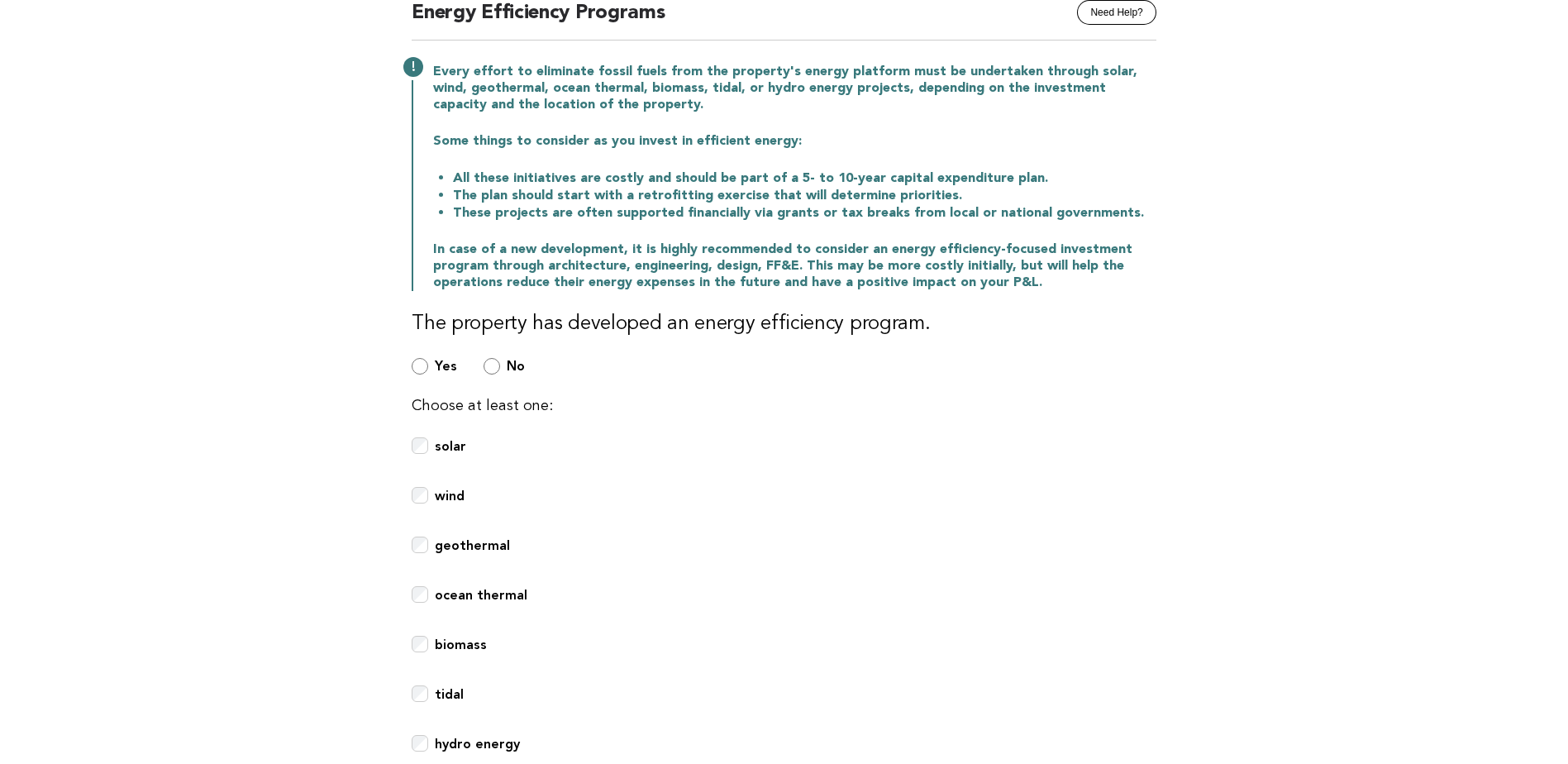
scroll to position [82, 0]
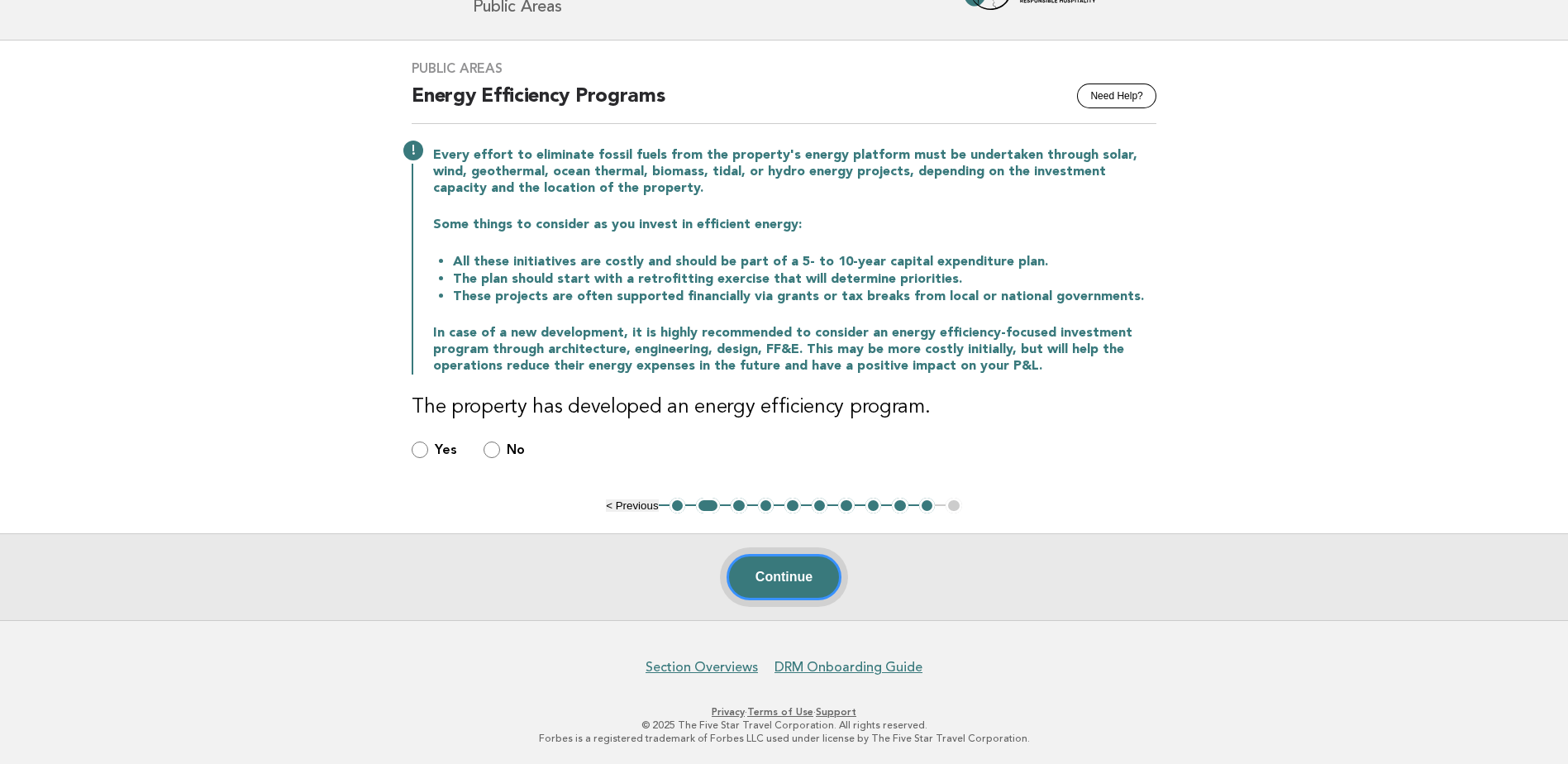
click at [771, 568] on button "Continue" at bounding box center [784, 577] width 115 height 46
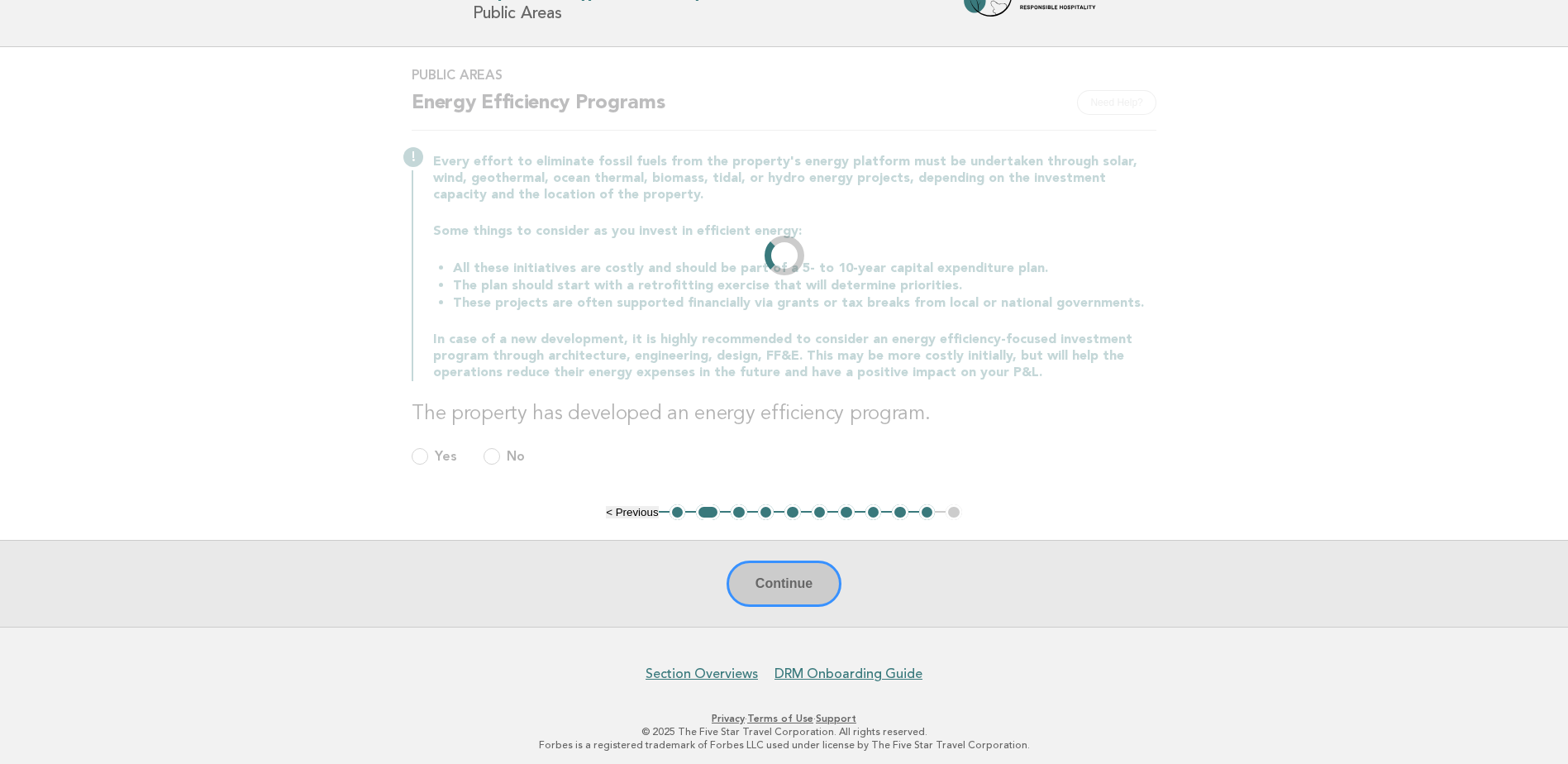
scroll to position [0, 0]
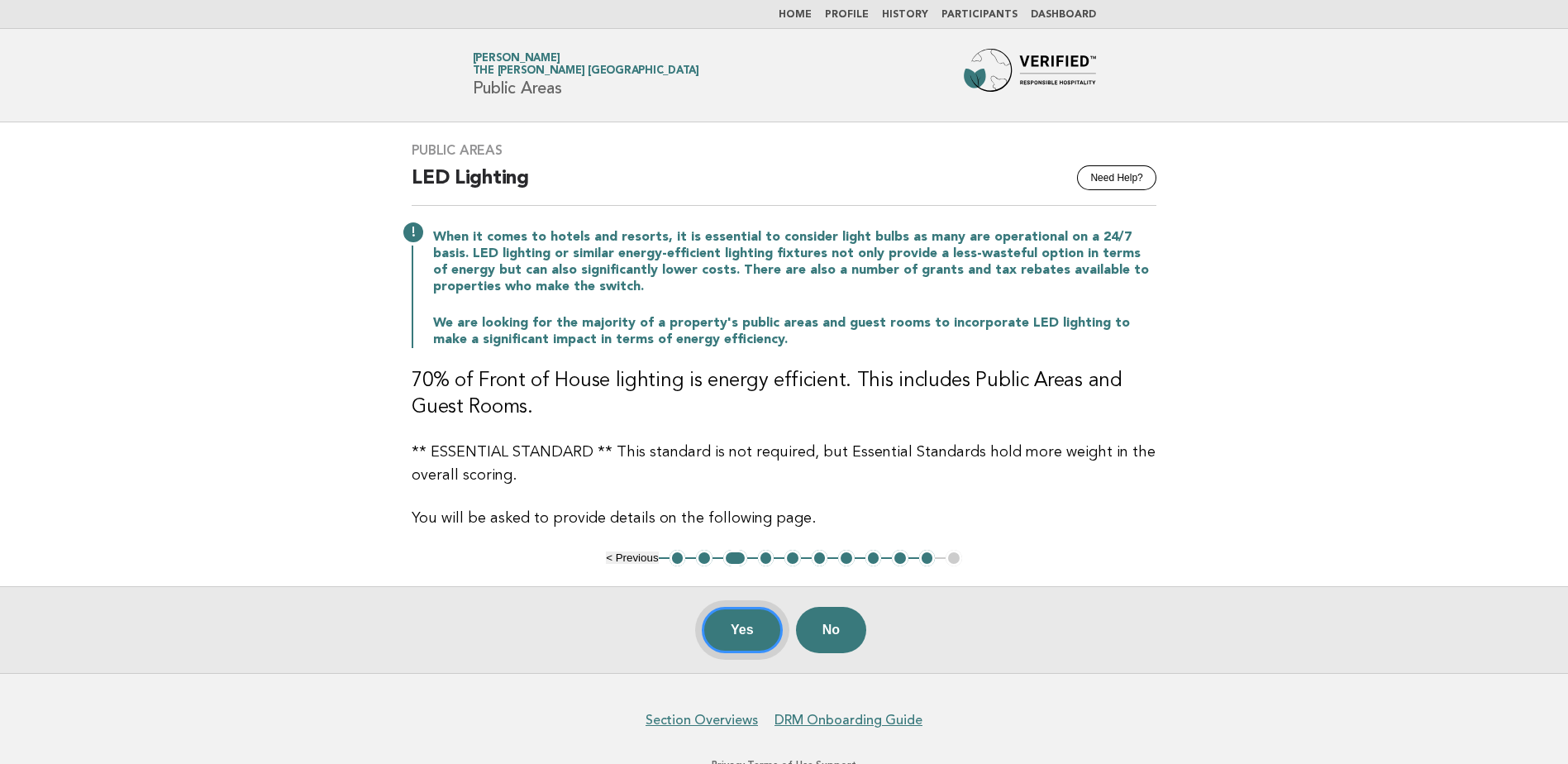
click at [753, 623] on button "Yes" at bounding box center [742, 629] width 81 height 46
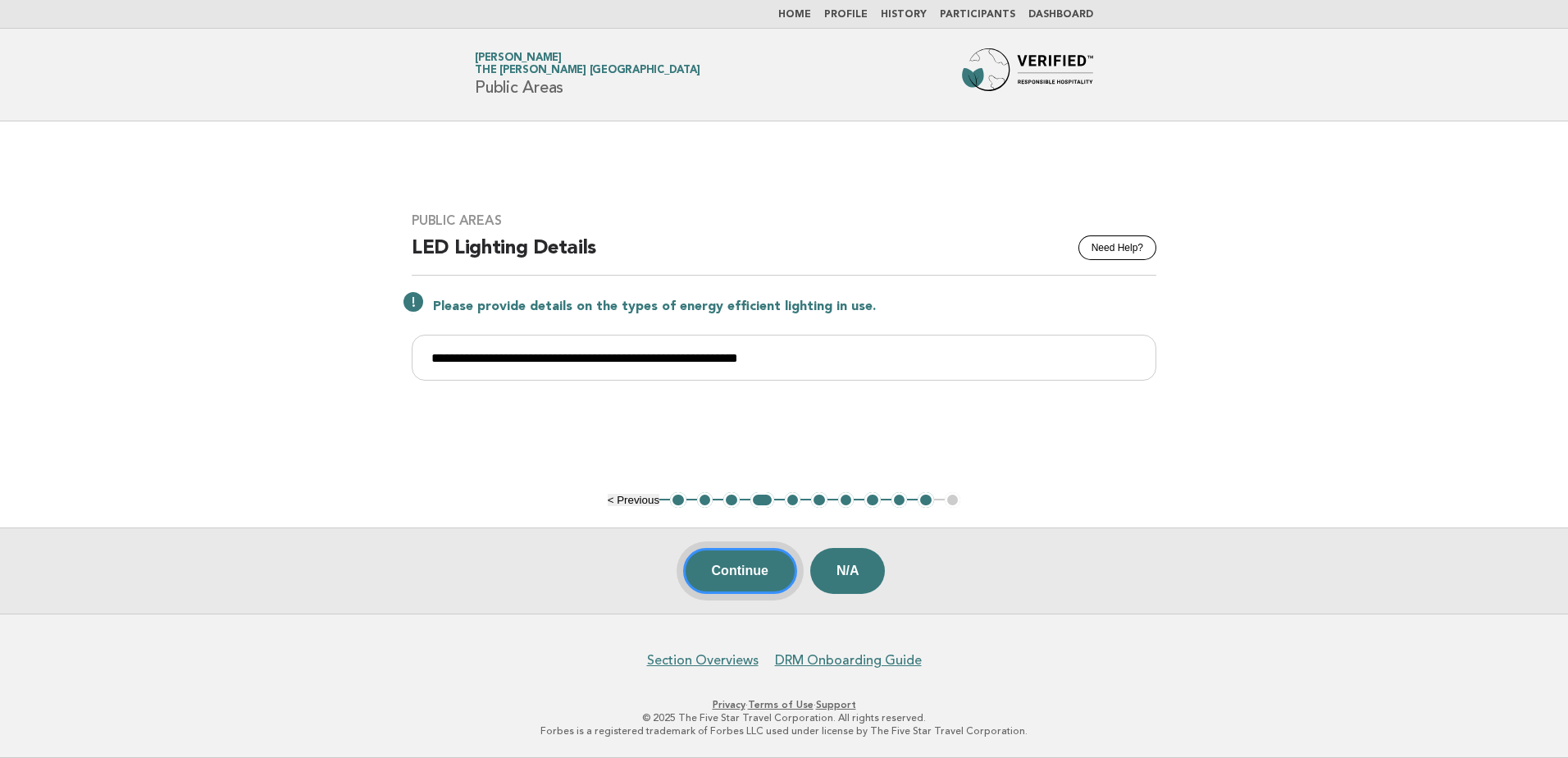
click at [736, 572] on button "Continue" at bounding box center [740, 570] width 114 height 45
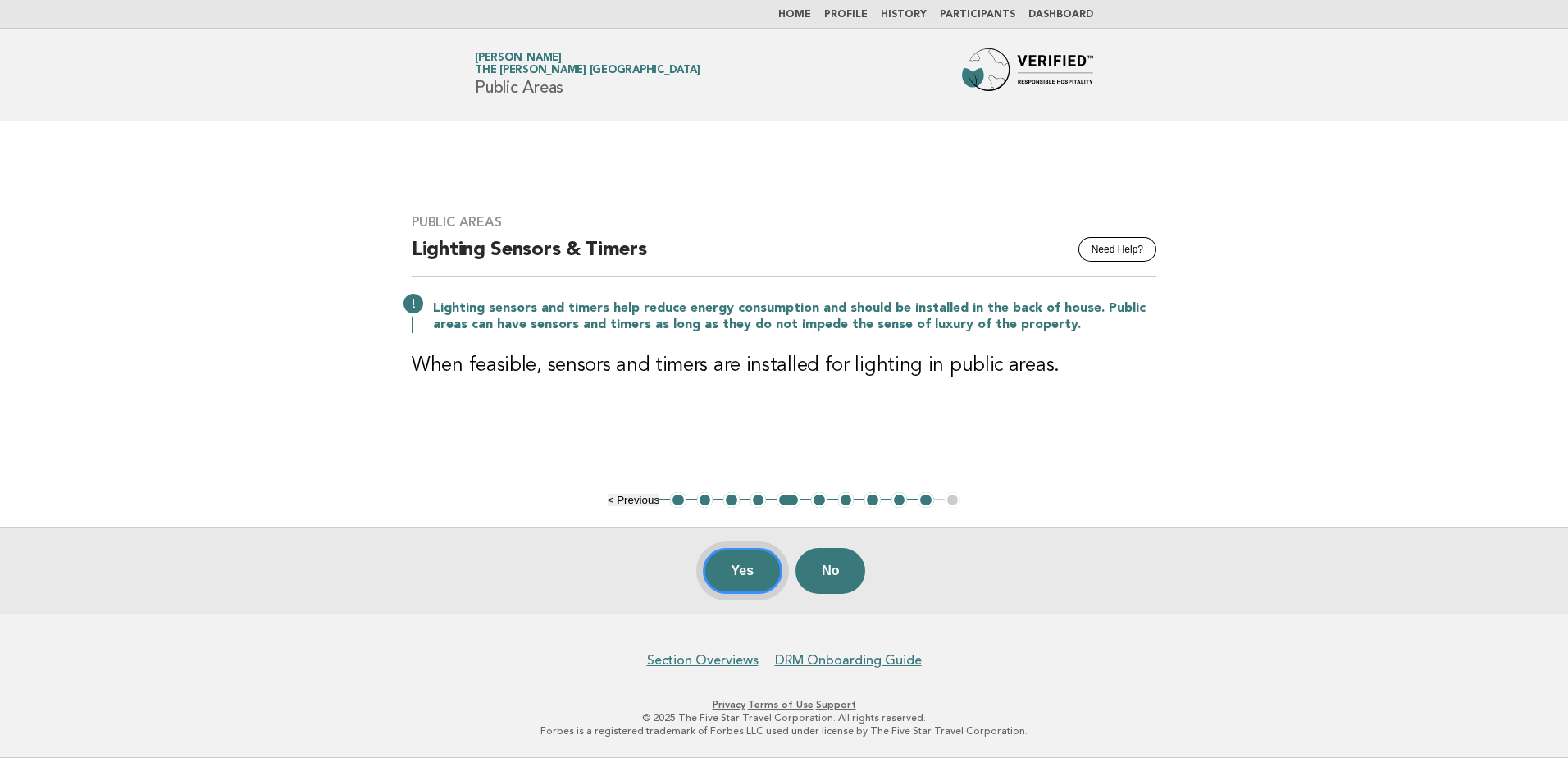
click at [745, 572] on button "Yes" at bounding box center [742, 570] width 80 height 45
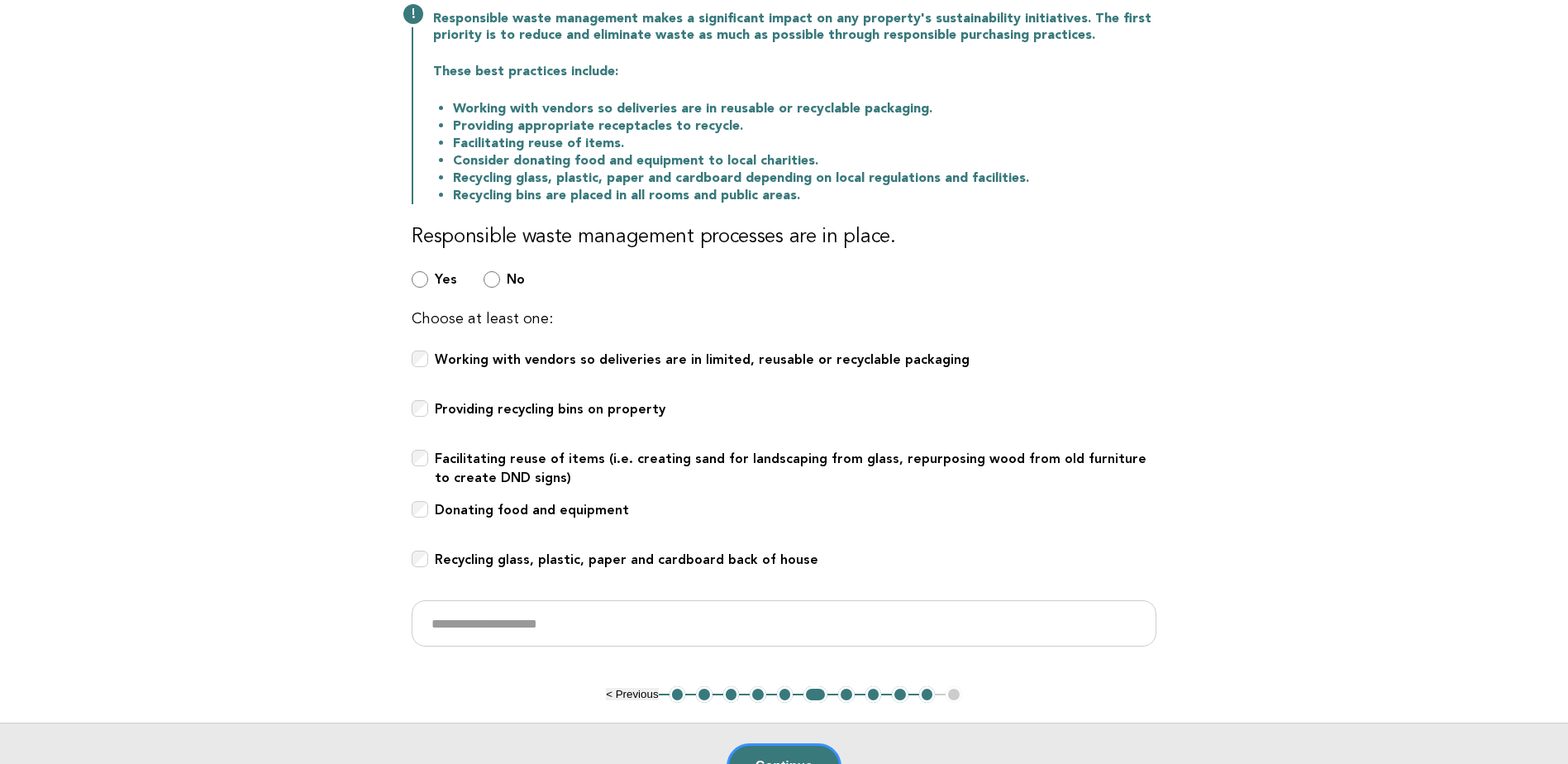
scroll to position [248, 0]
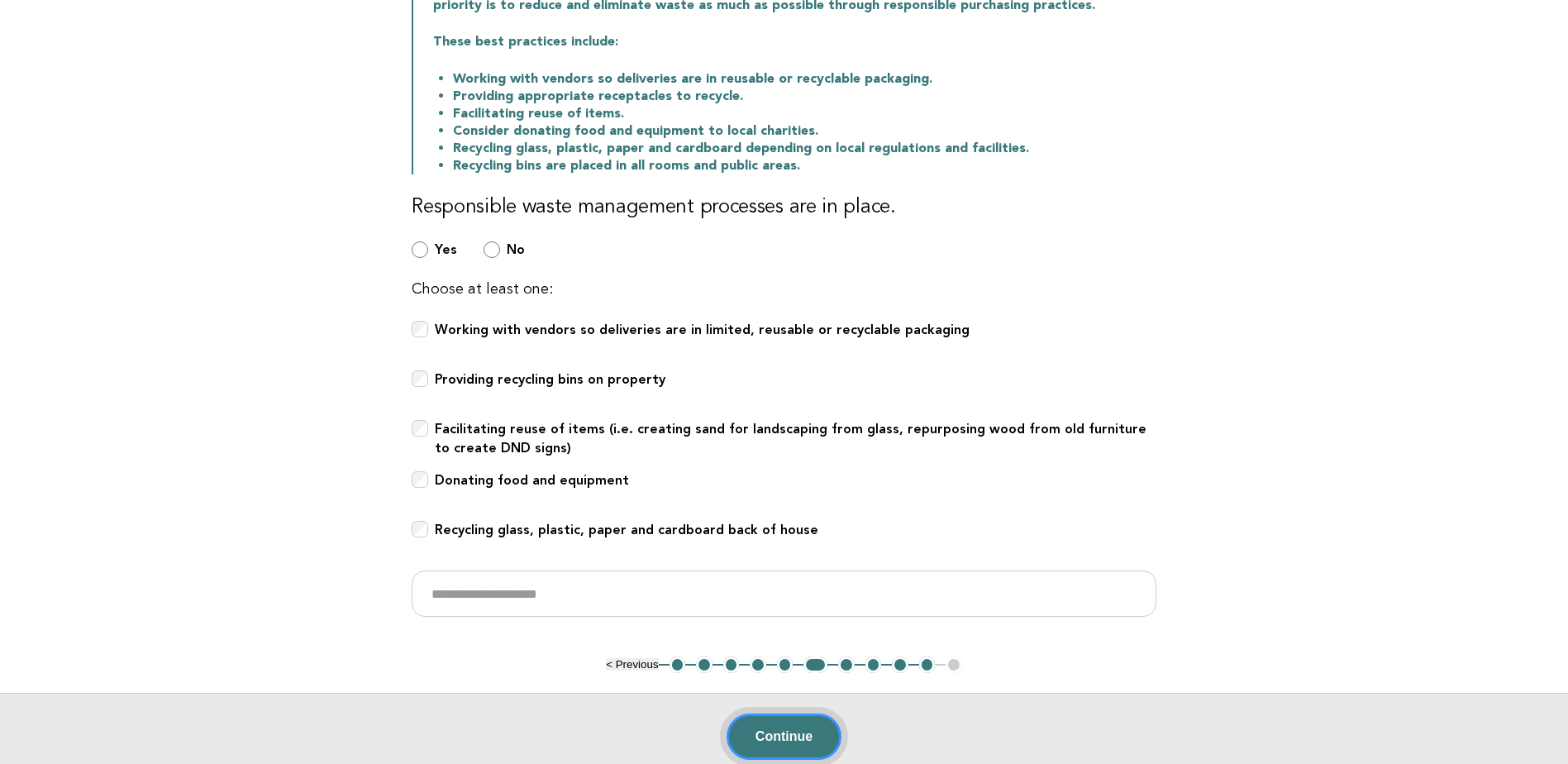
click at [800, 744] on button "Continue" at bounding box center [784, 736] width 115 height 46
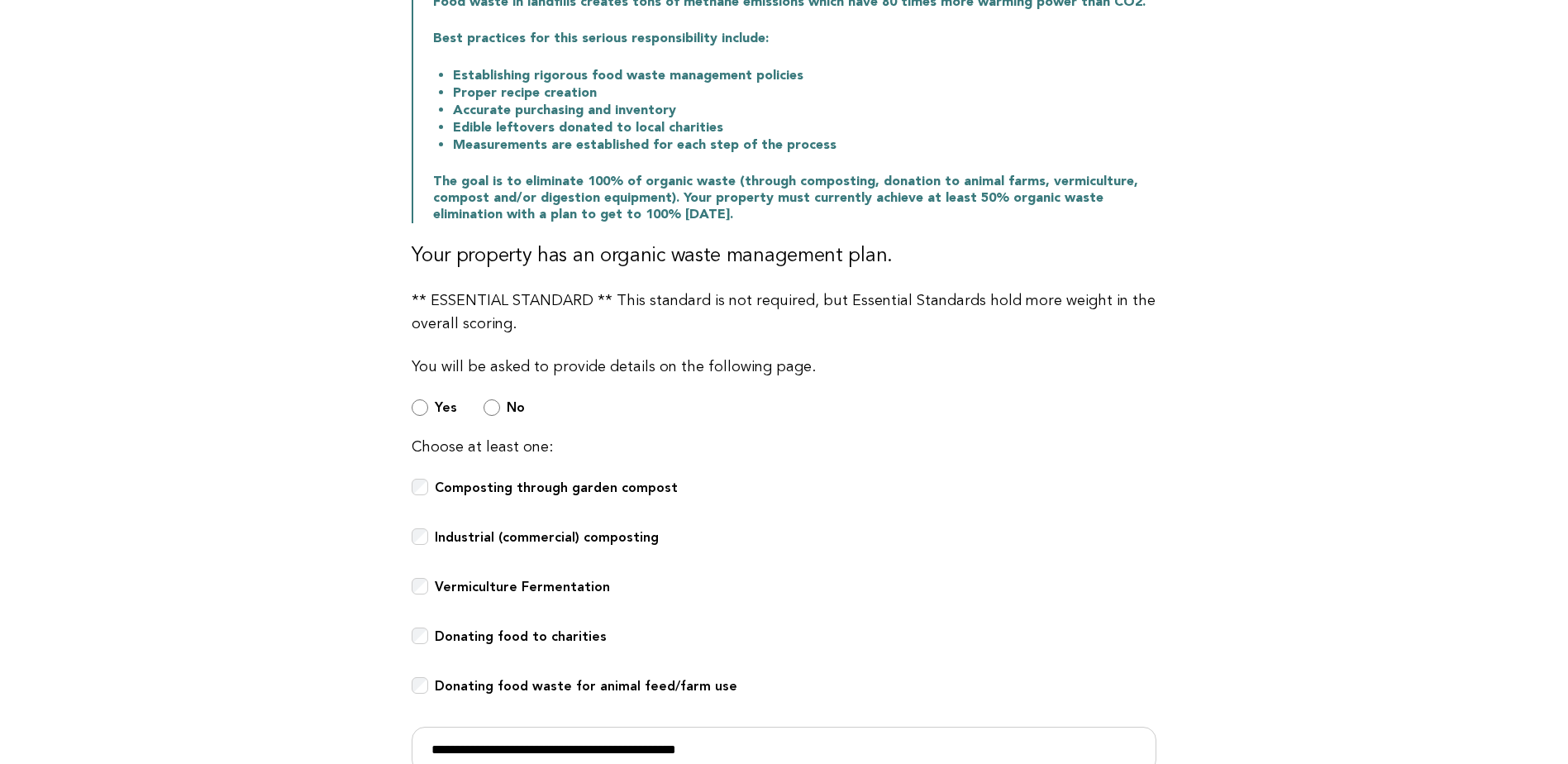
scroll to position [414, 0]
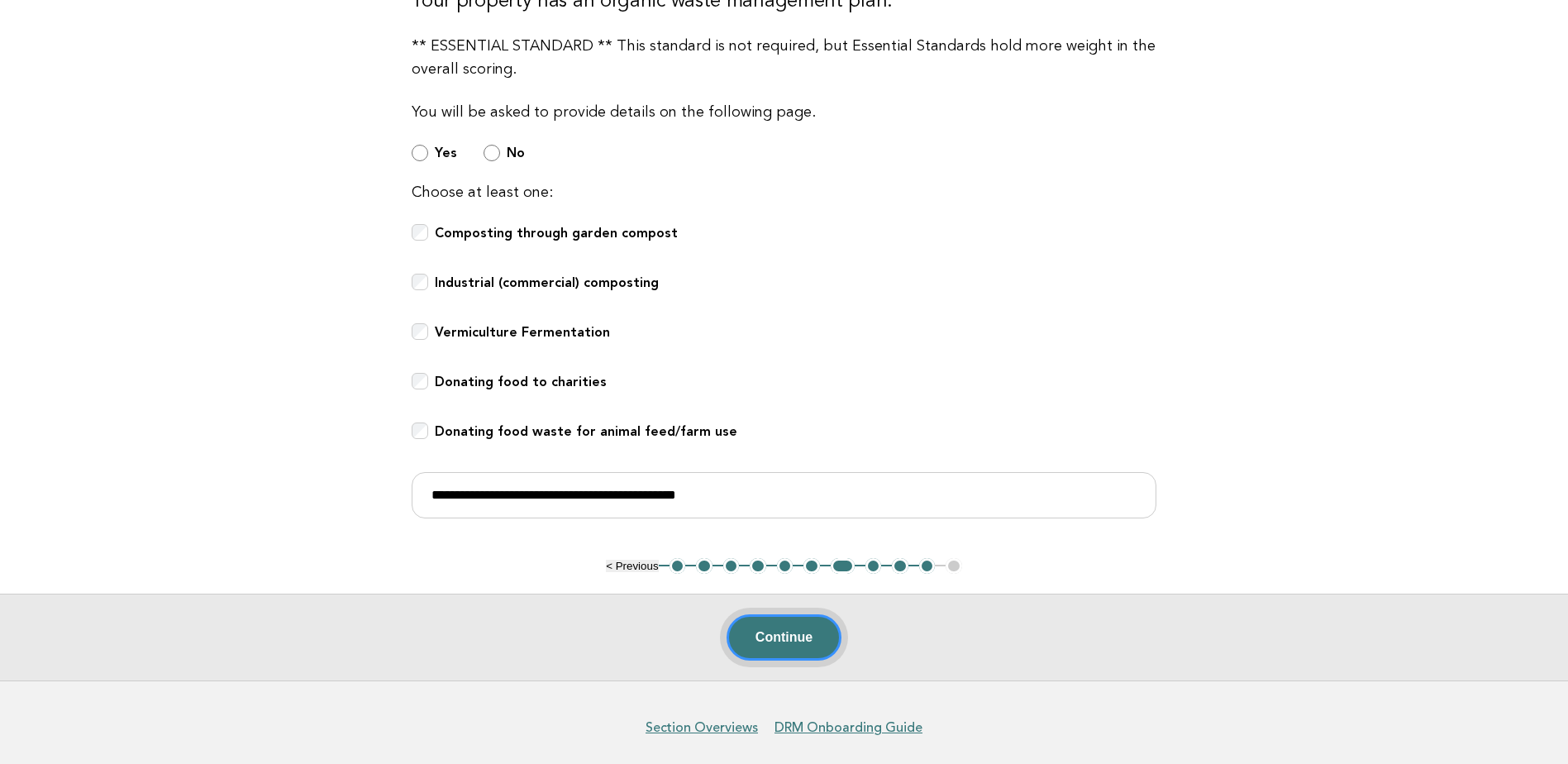
click at [782, 636] on button "Continue" at bounding box center [784, 637] width 115 height 46
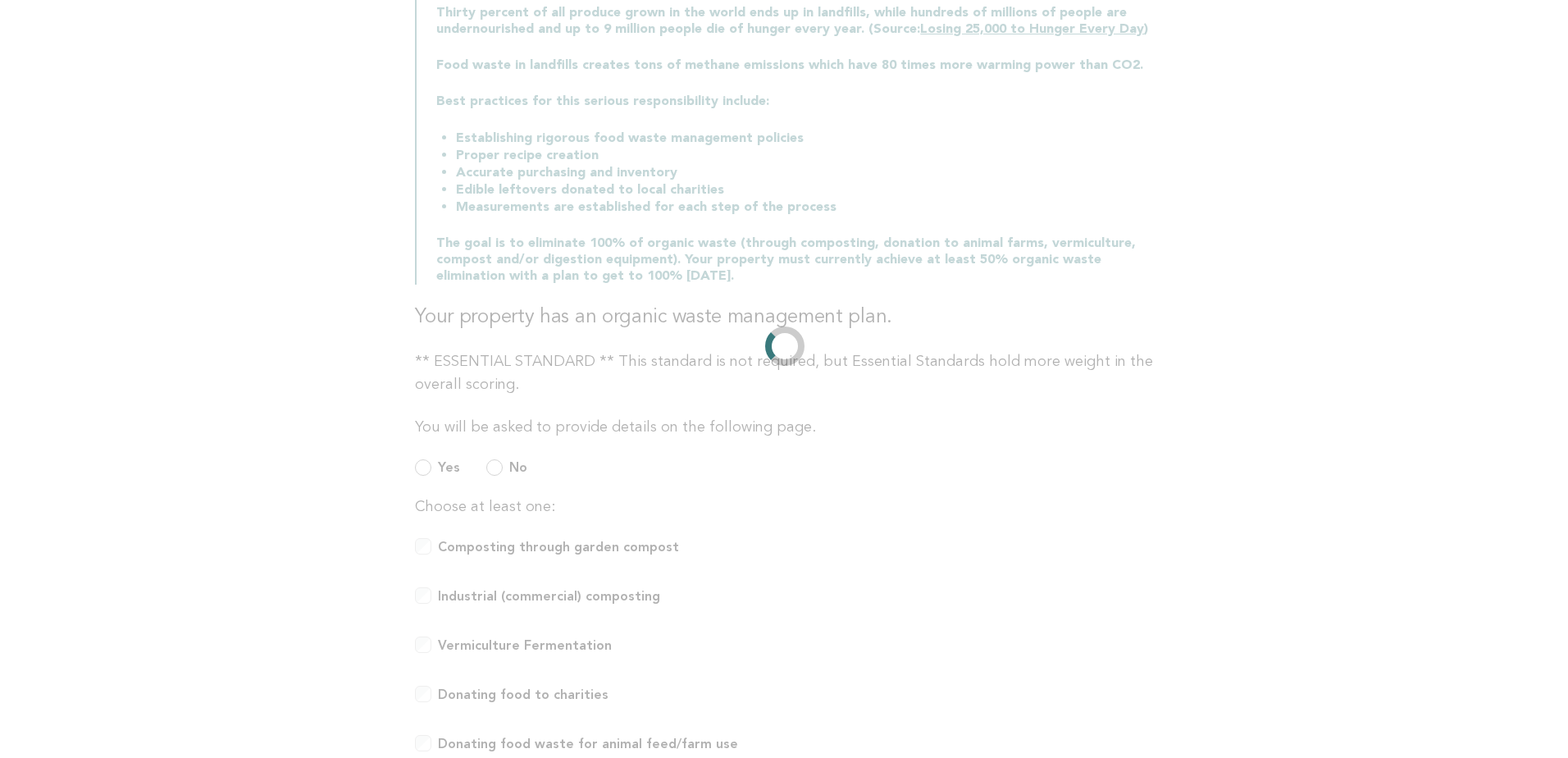
scroll to position [0, 0]
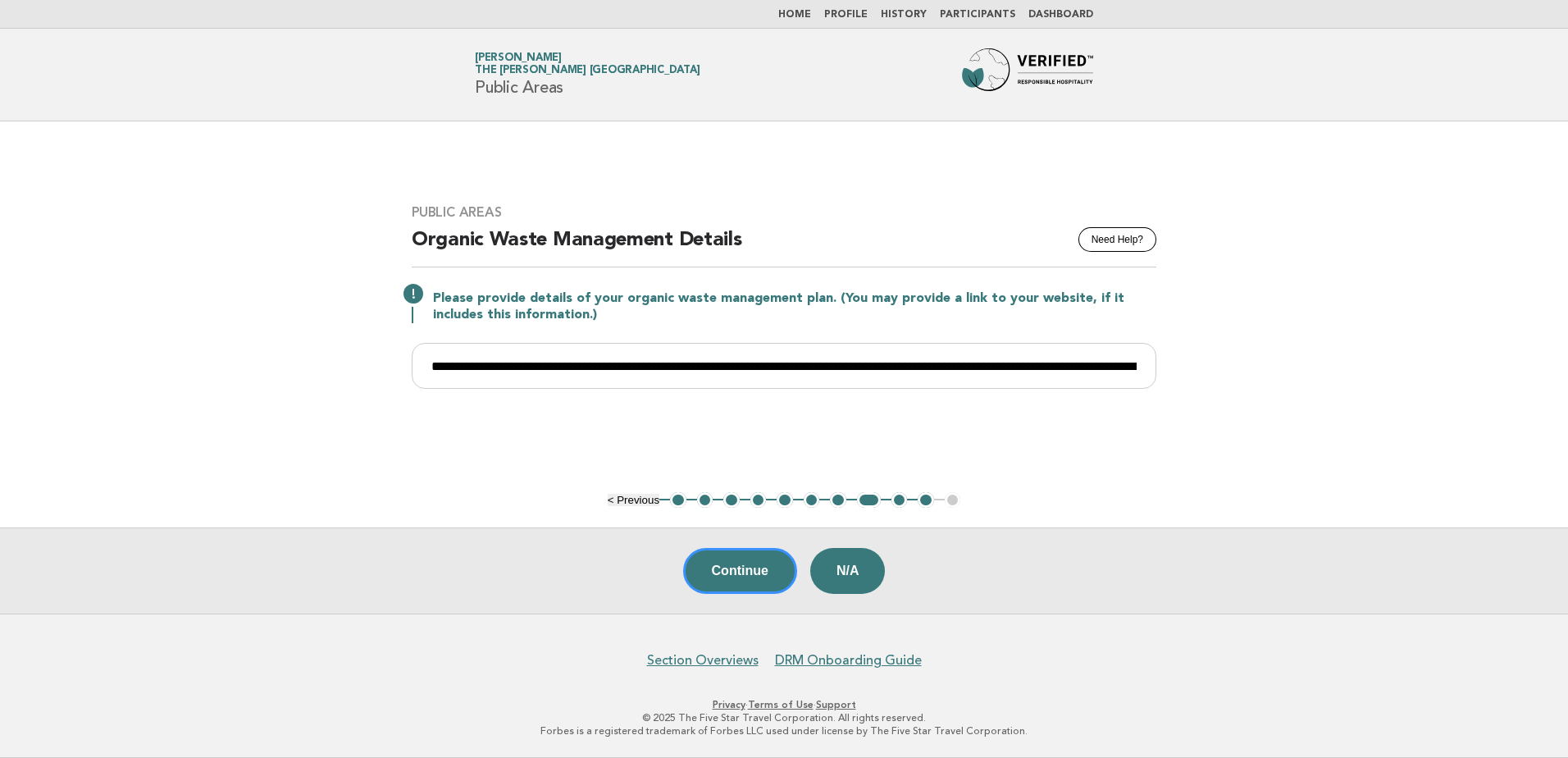
drag, startPoint x: 753, startPoint y: 568, endPoint x: 768, endPoint y: 561, distance: 16.6
click at [753, 568] on button "Continue" at bounding box center [740, 570] width 114 height 45
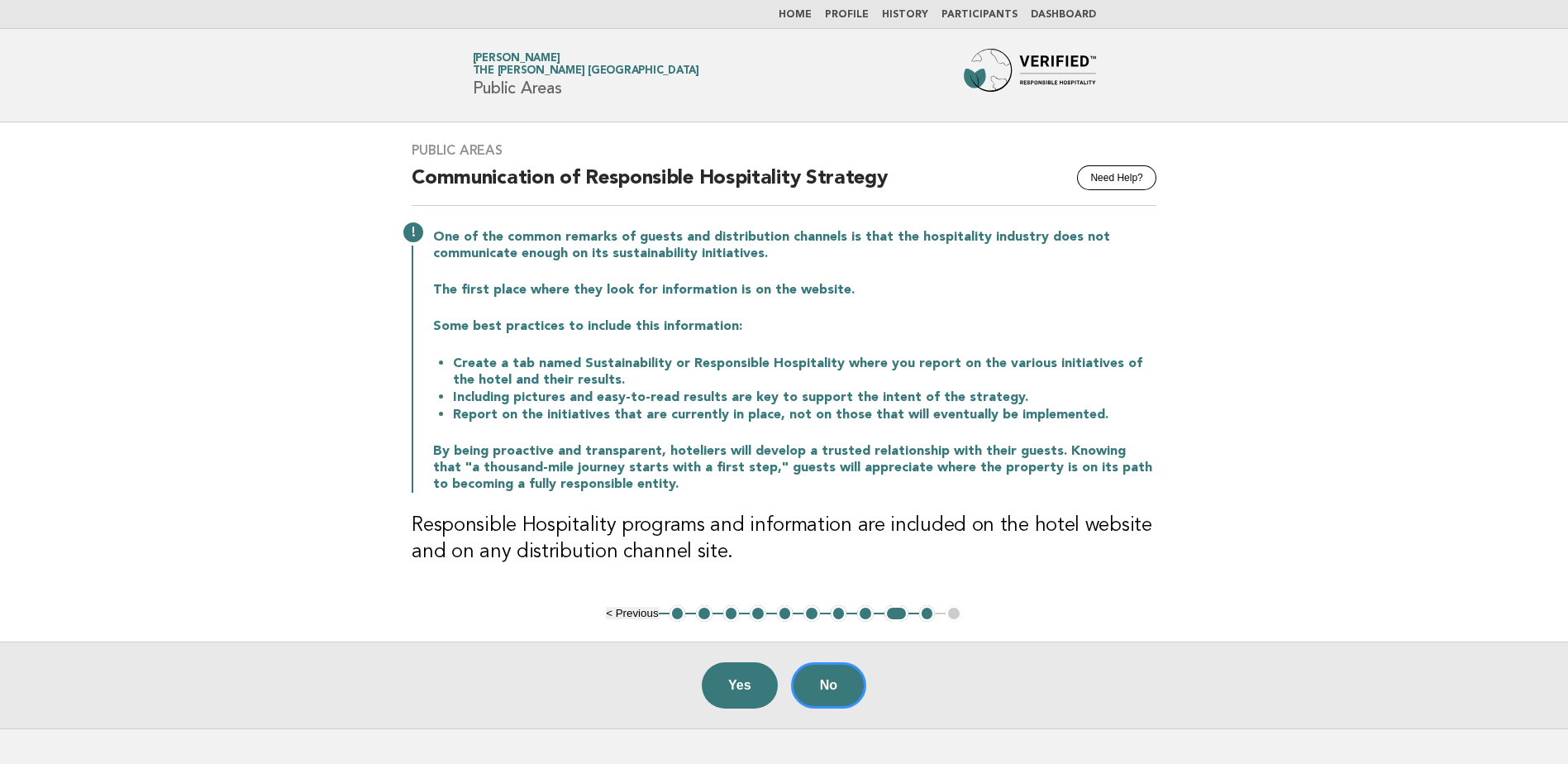
click at [925, 615] on button "10" at bounding box center [927, 613] width 17 height 17
click at [824, 679] on button "No" at bounding box center [828, 685] width 75 height 46
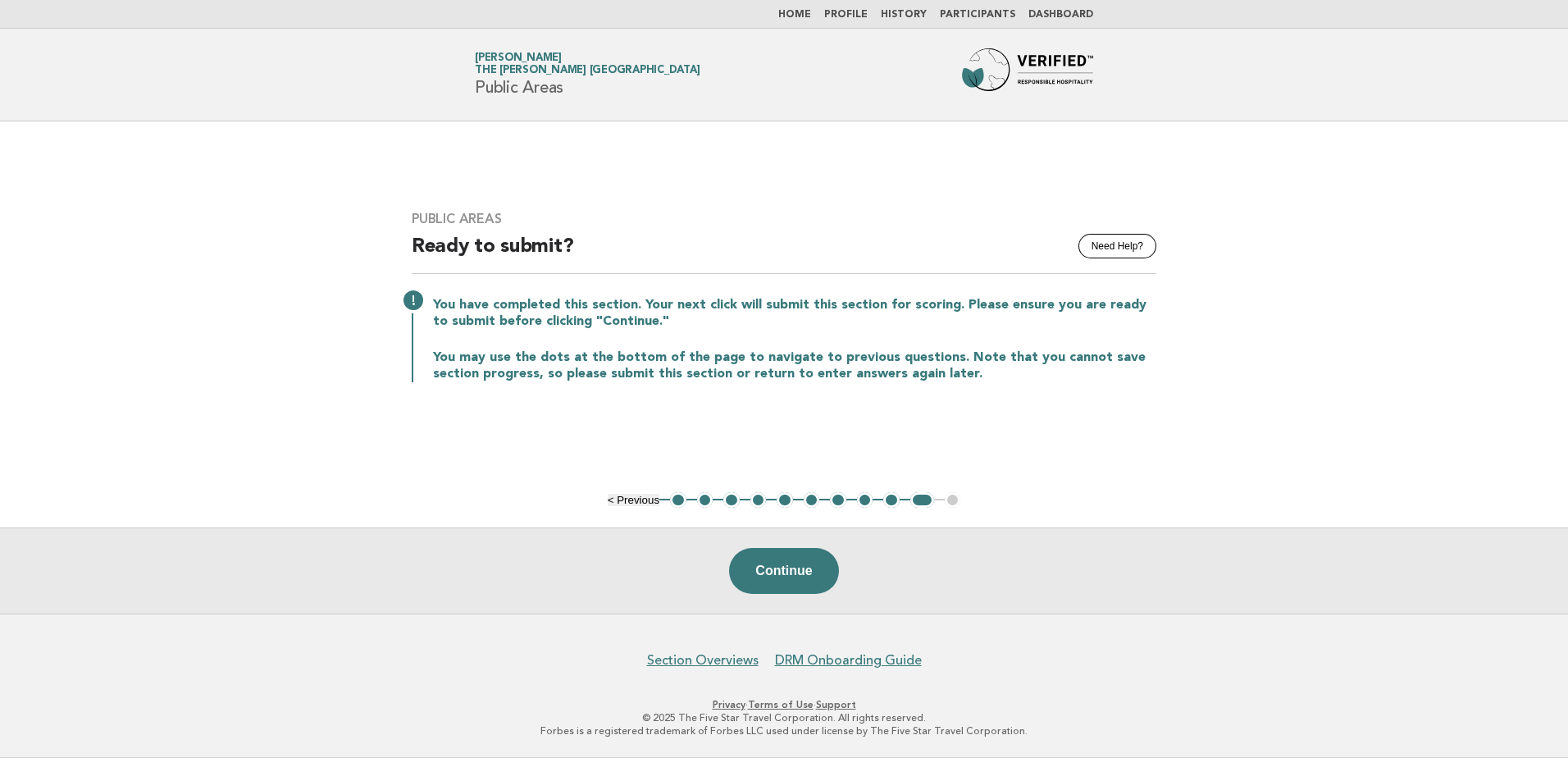
click at [802, 12] on link "Home" at bounding box center [795, 15] width 33 height 10
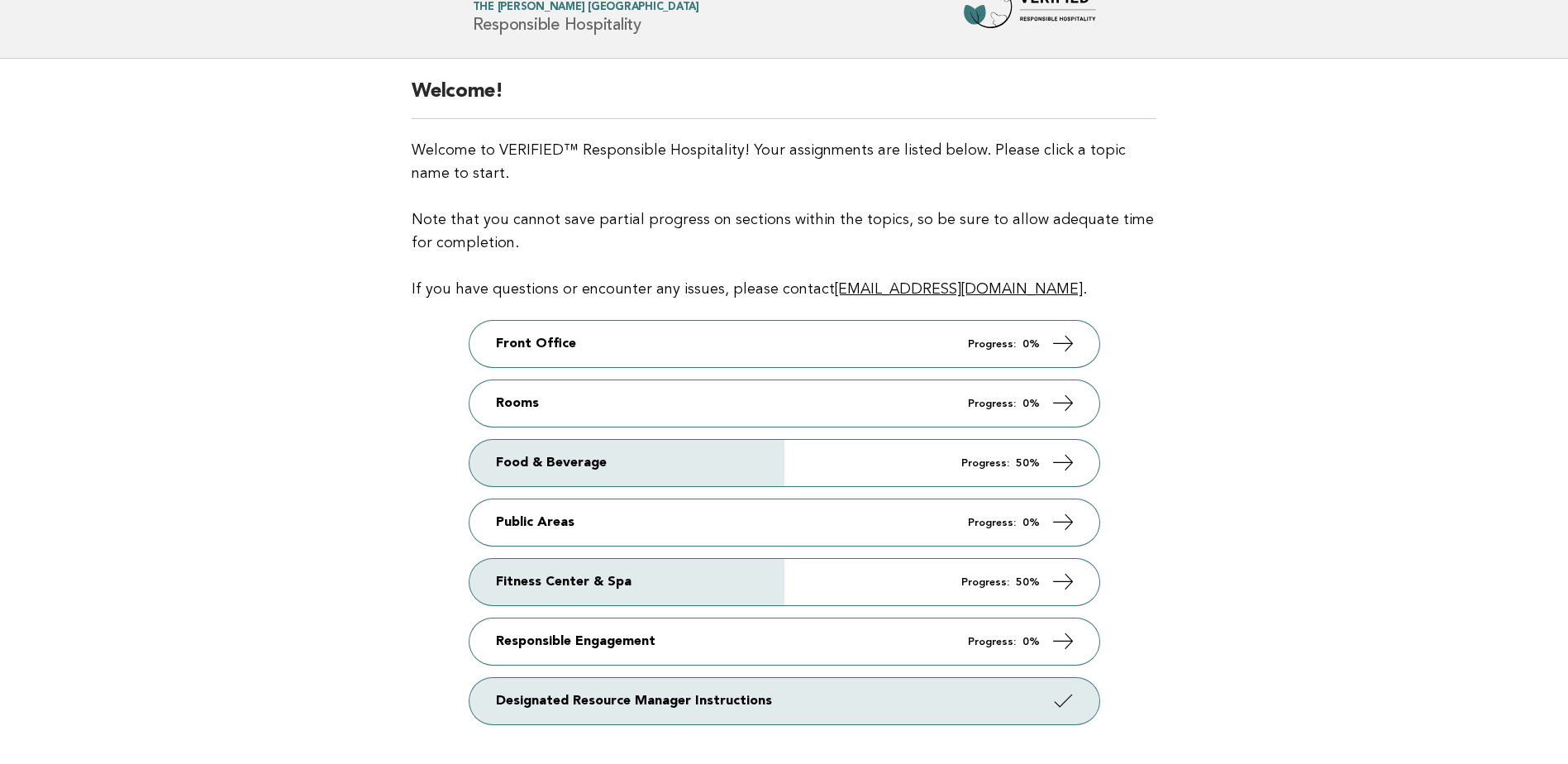
scroll to position [83, 0]
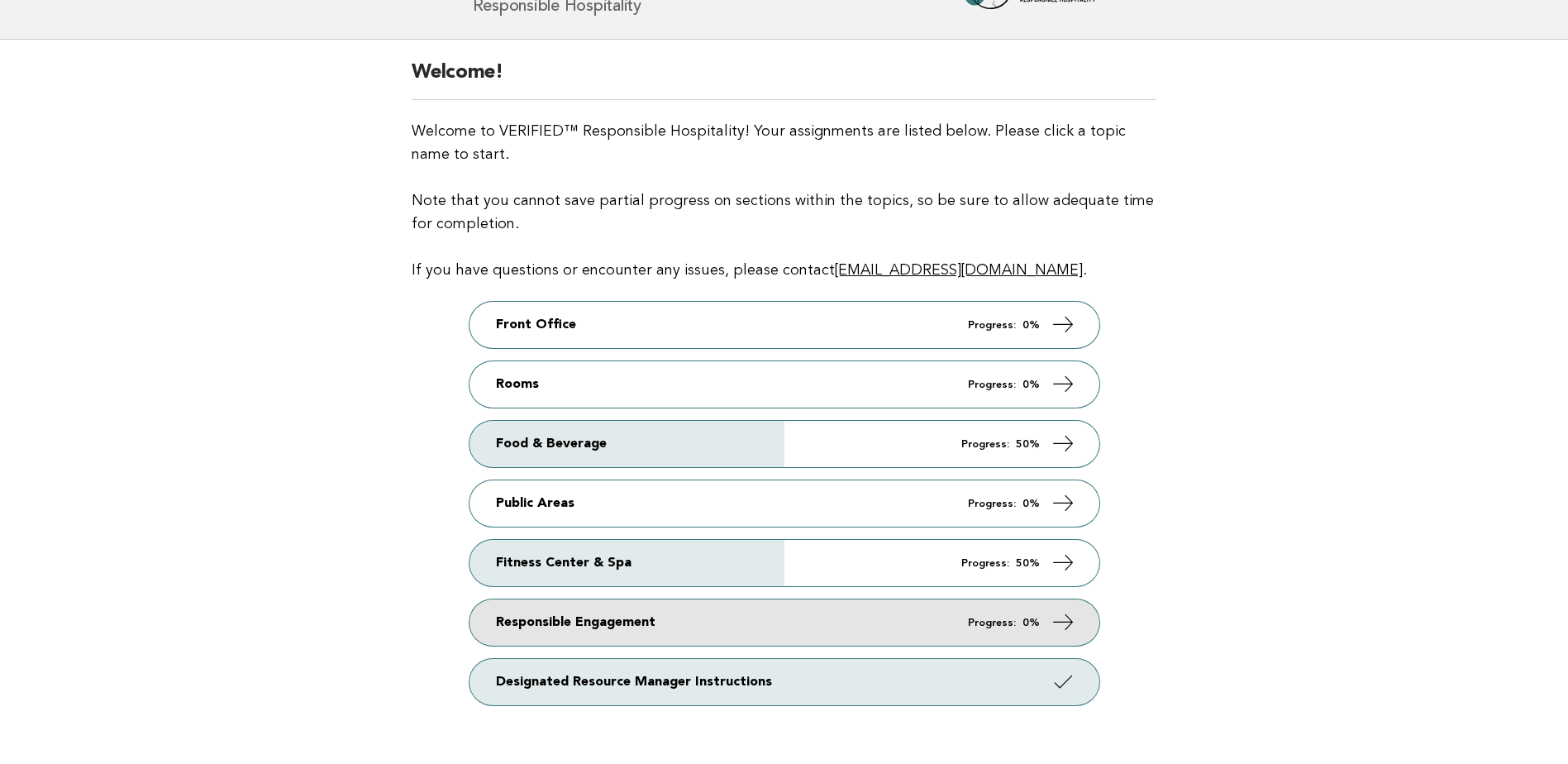
click at [895, 621] on link "Responsible Engagement Progress: 0%" at bounding box center [784, 622] width 630 height 46
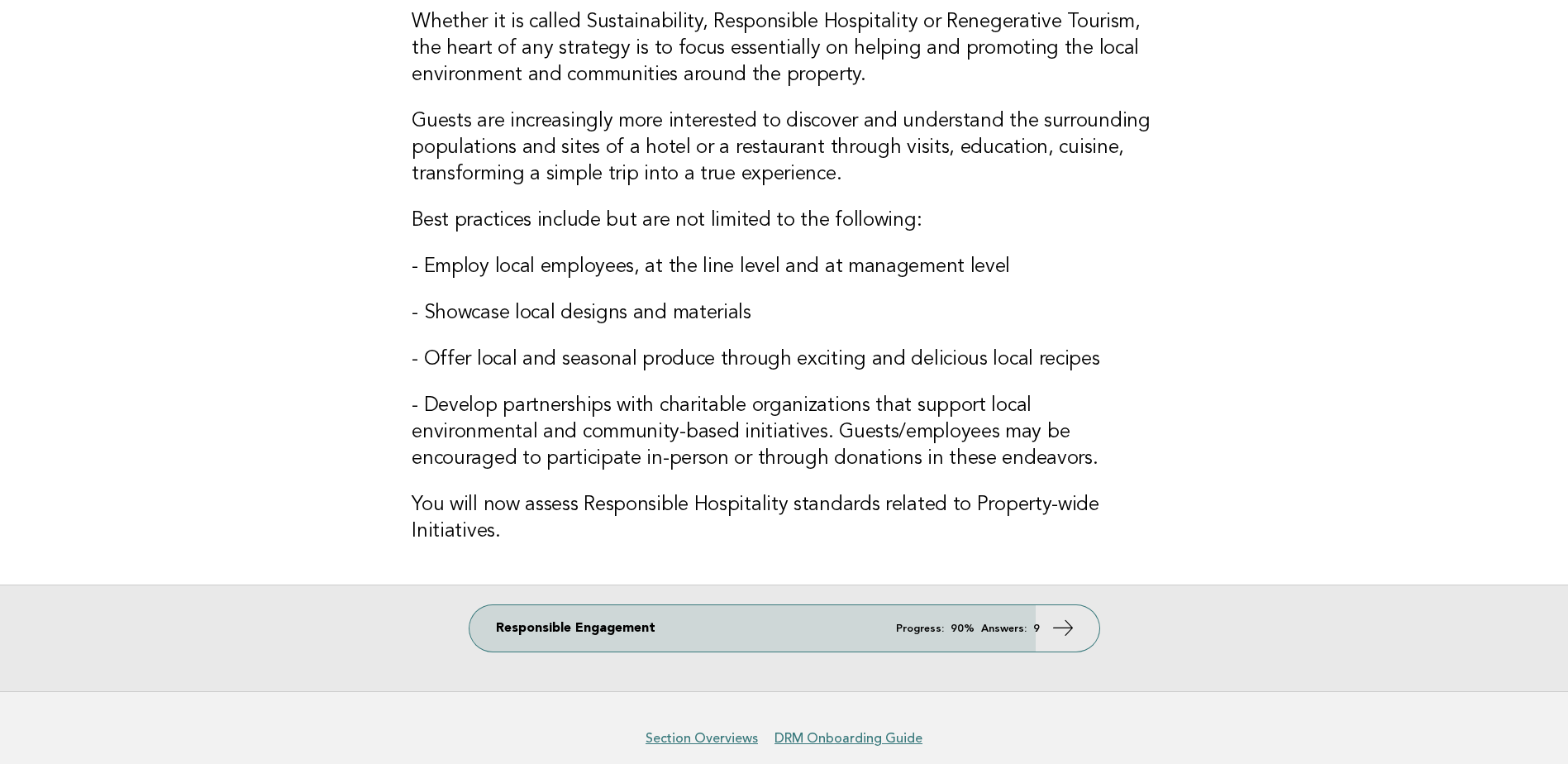
scroll to position [165, 0]
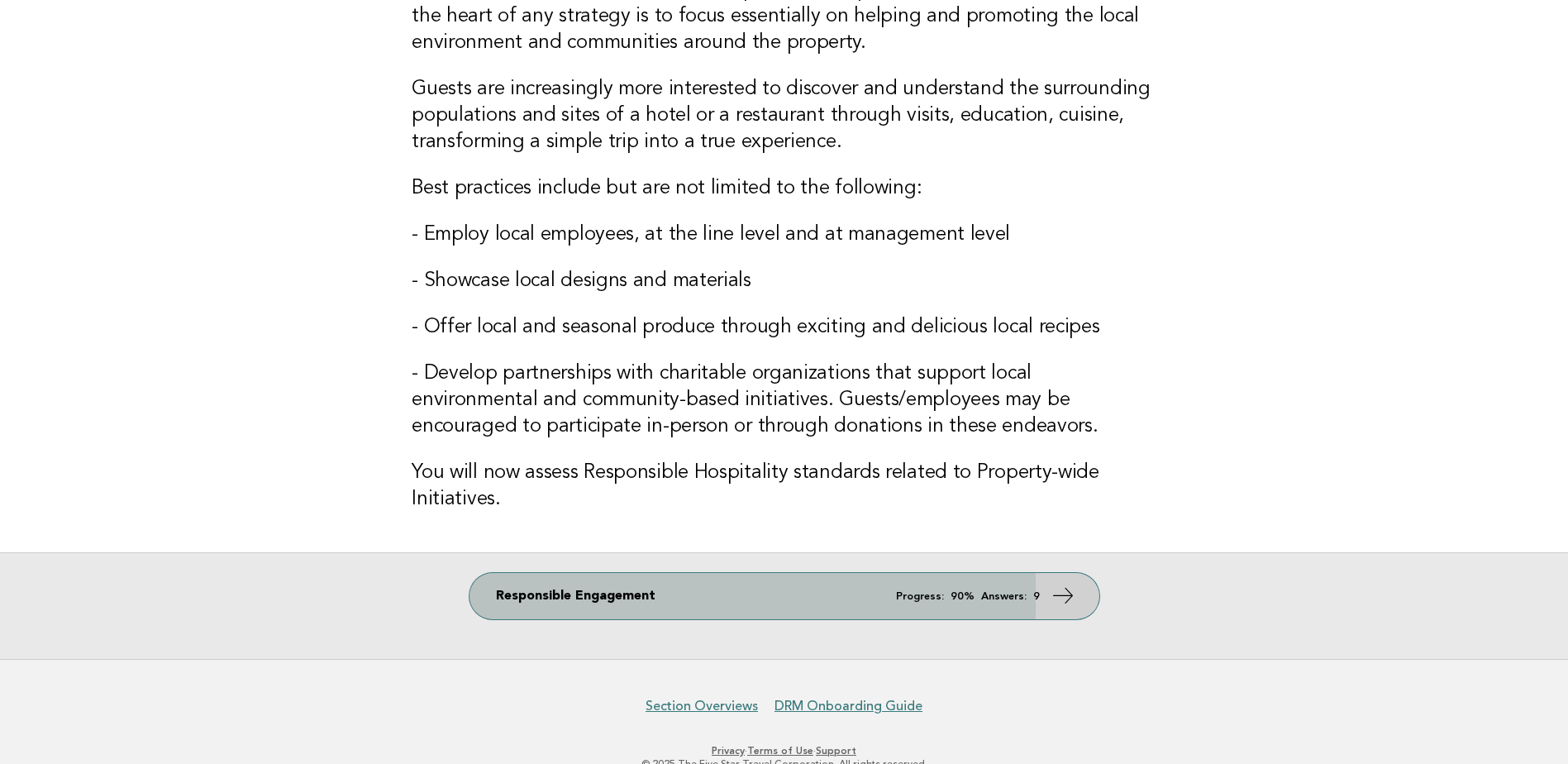
click at [863, 598] on link "Responsible Engagement Progress: 90% Answers: 9" at bounding box center [784, 595] width 630 height 46
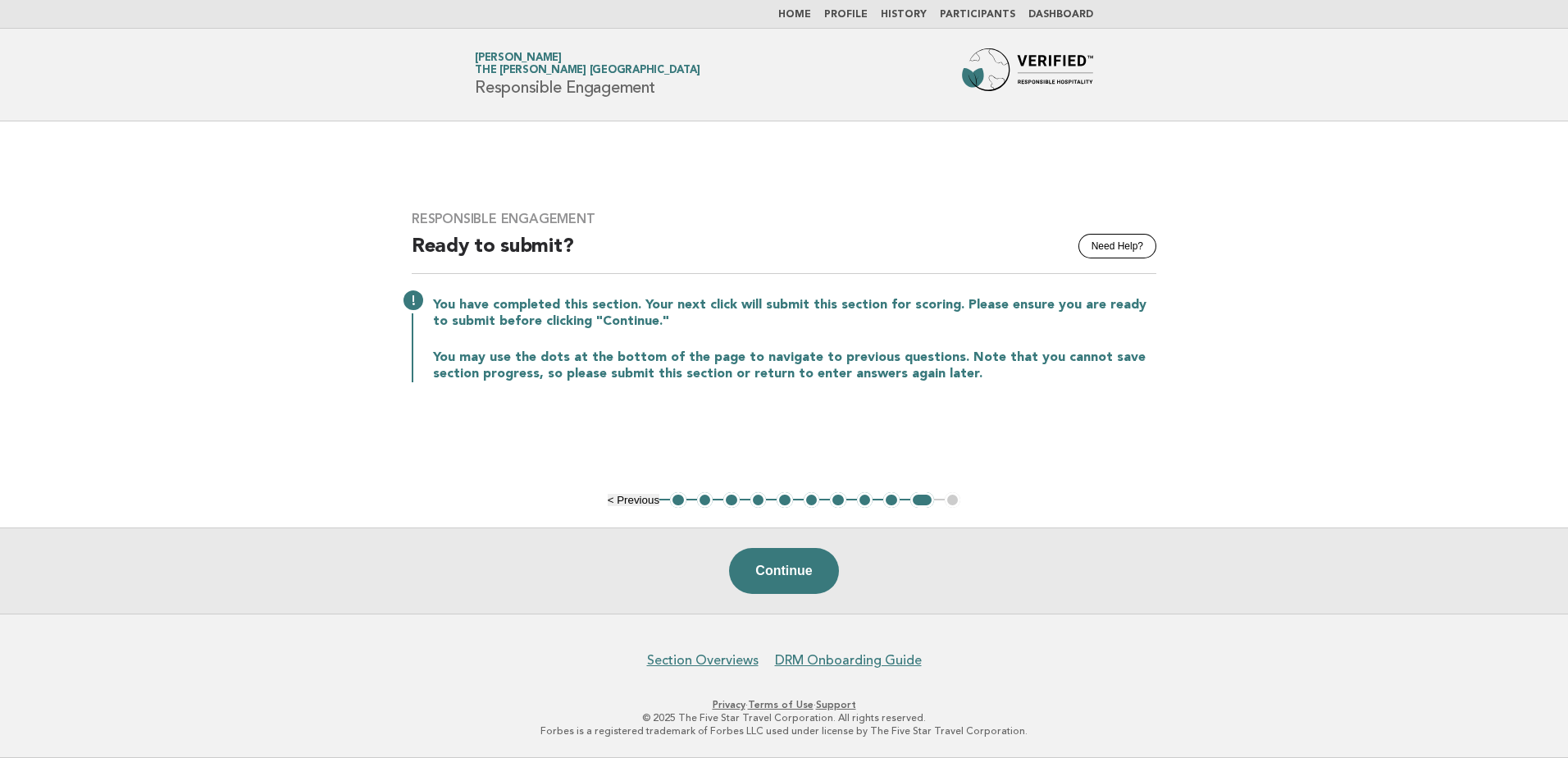
click at [676, 502] on button "1" at bounding box center [678, 500] width 16 height 16
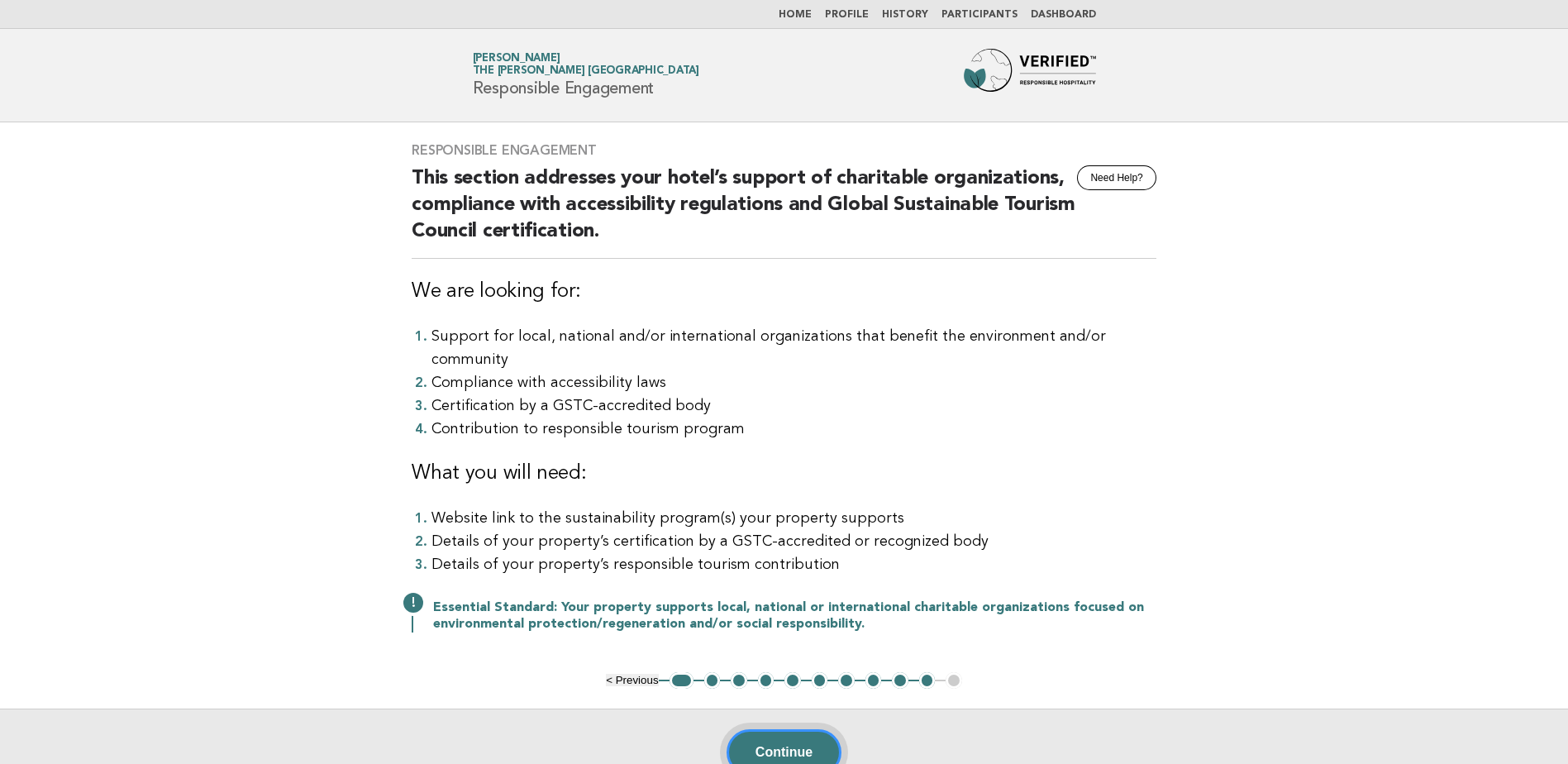
click at [798, 729] on button "Continue" at bounding box center [784, 751] width 115 height 46
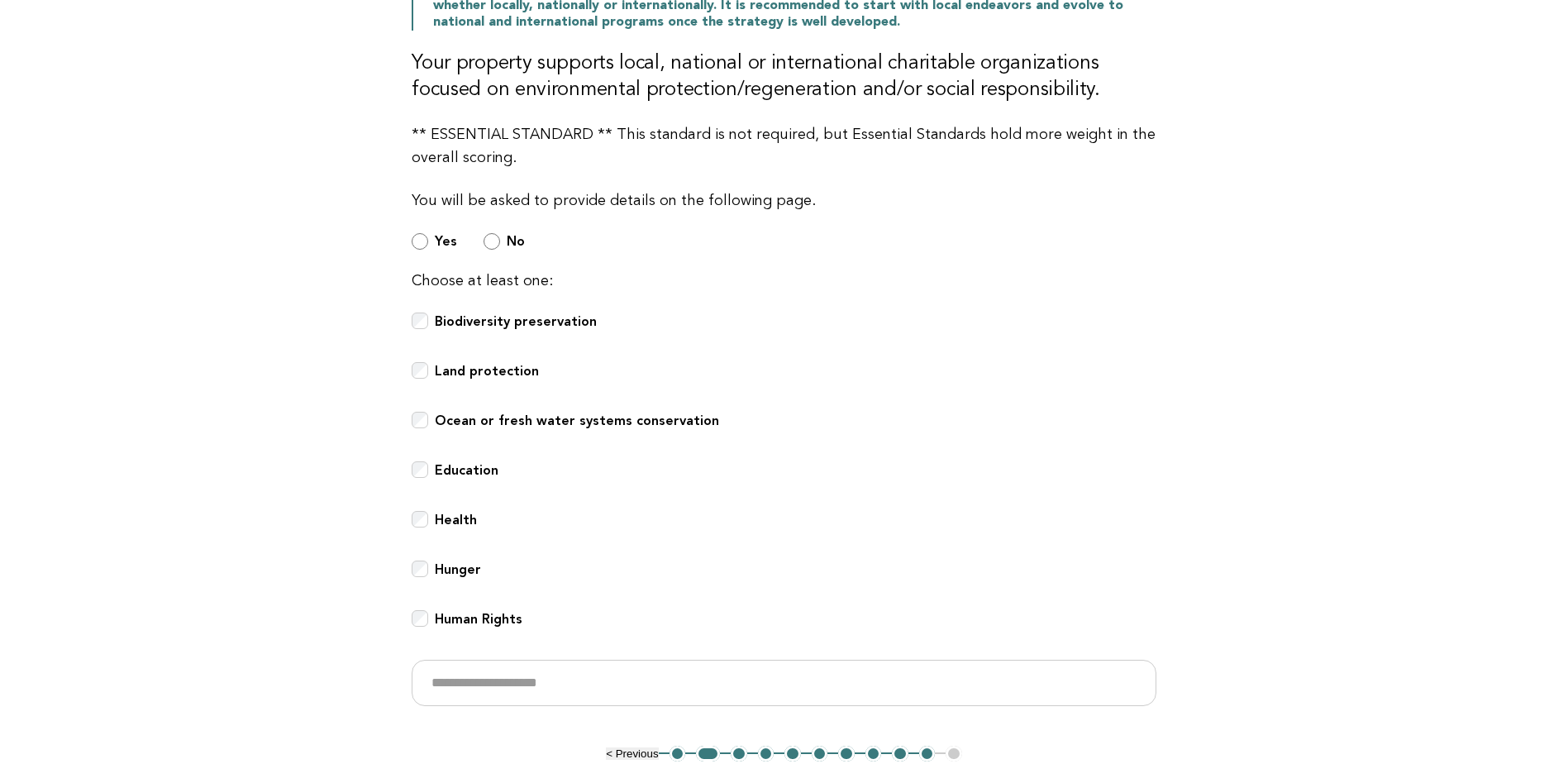
scroll to position [331, 0]
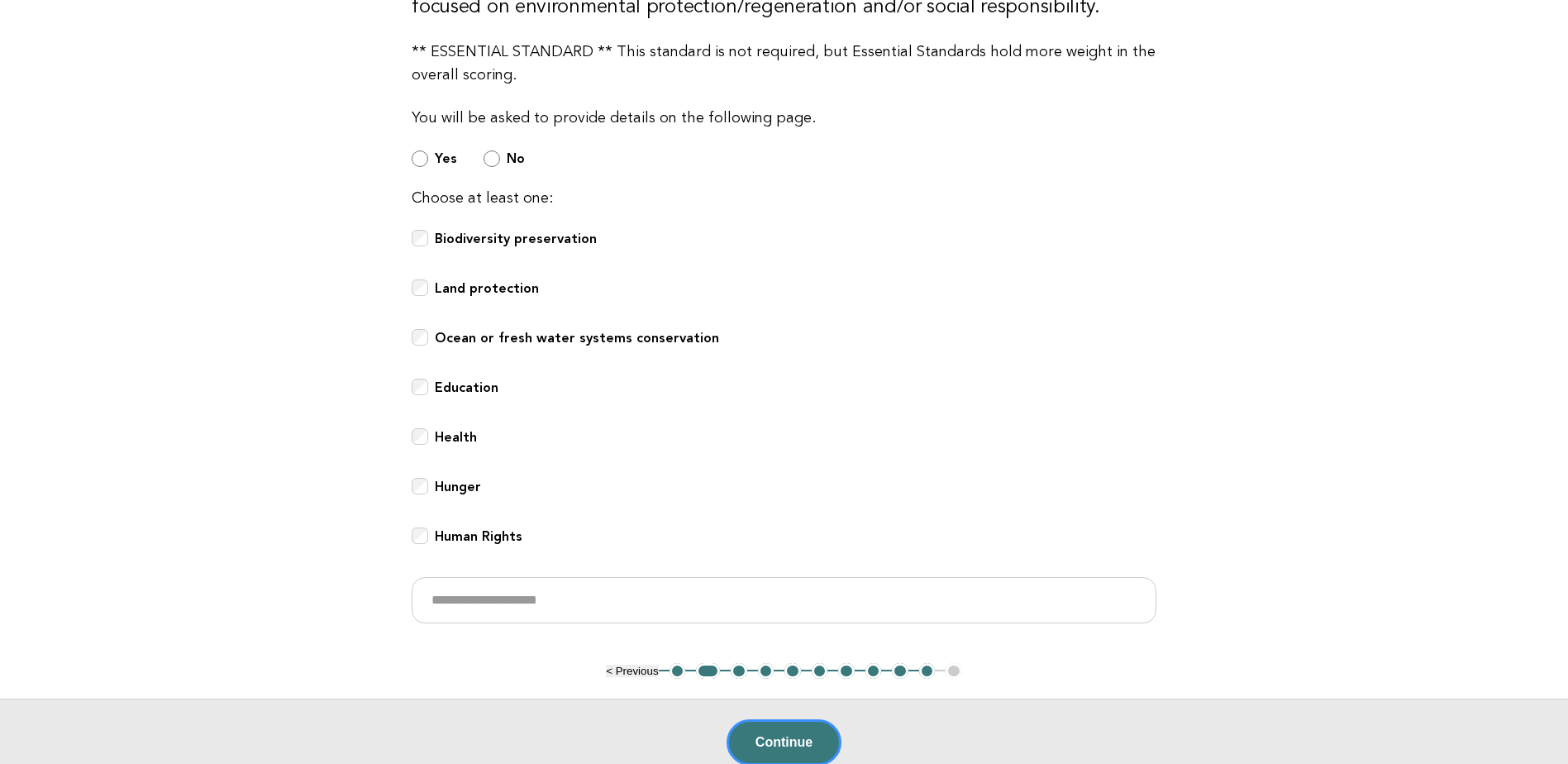
click at [738, 669] on button "3" at bounding box center [739, 670] width 17 height 17
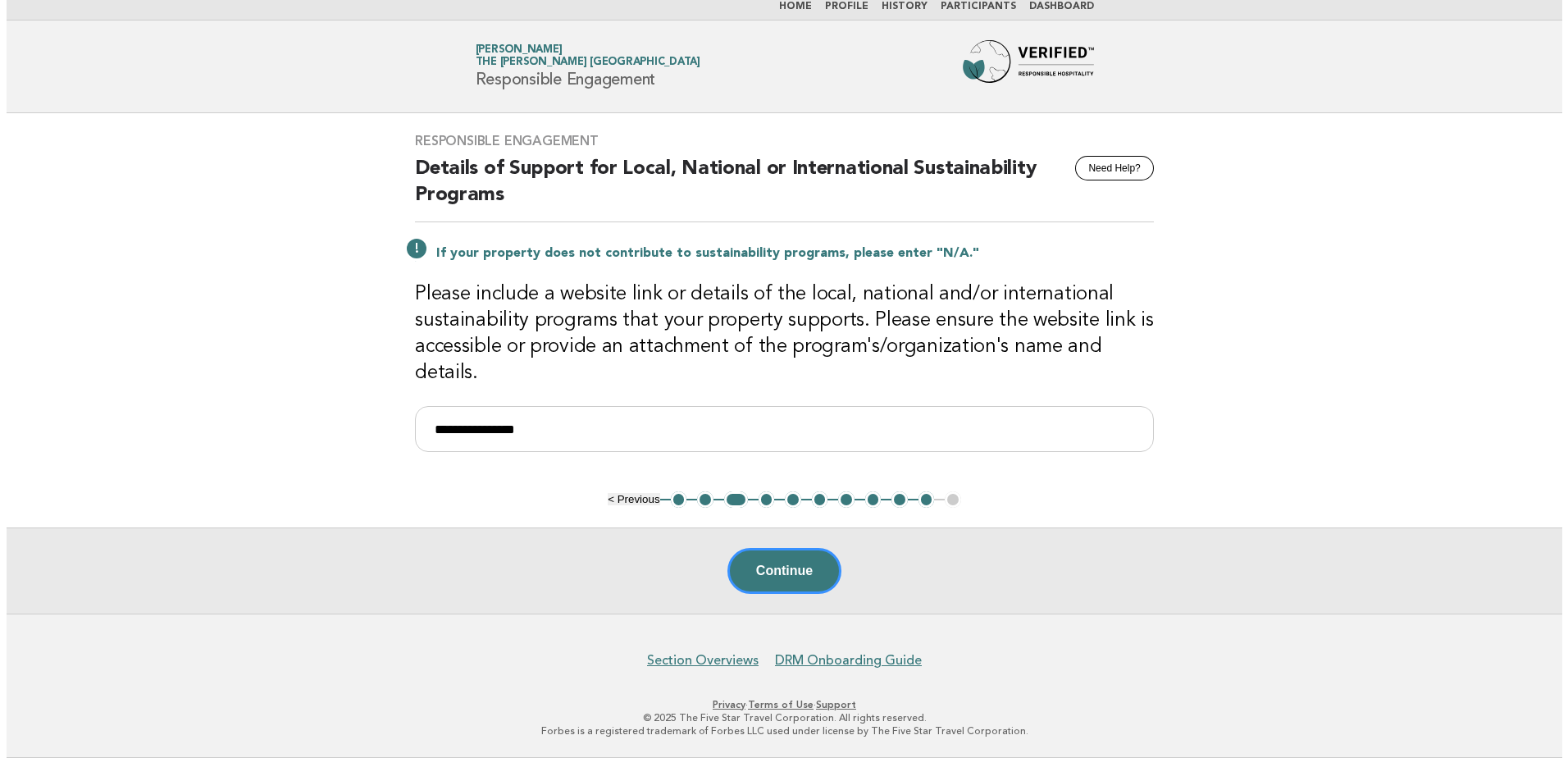
scroll to position [0, 0]
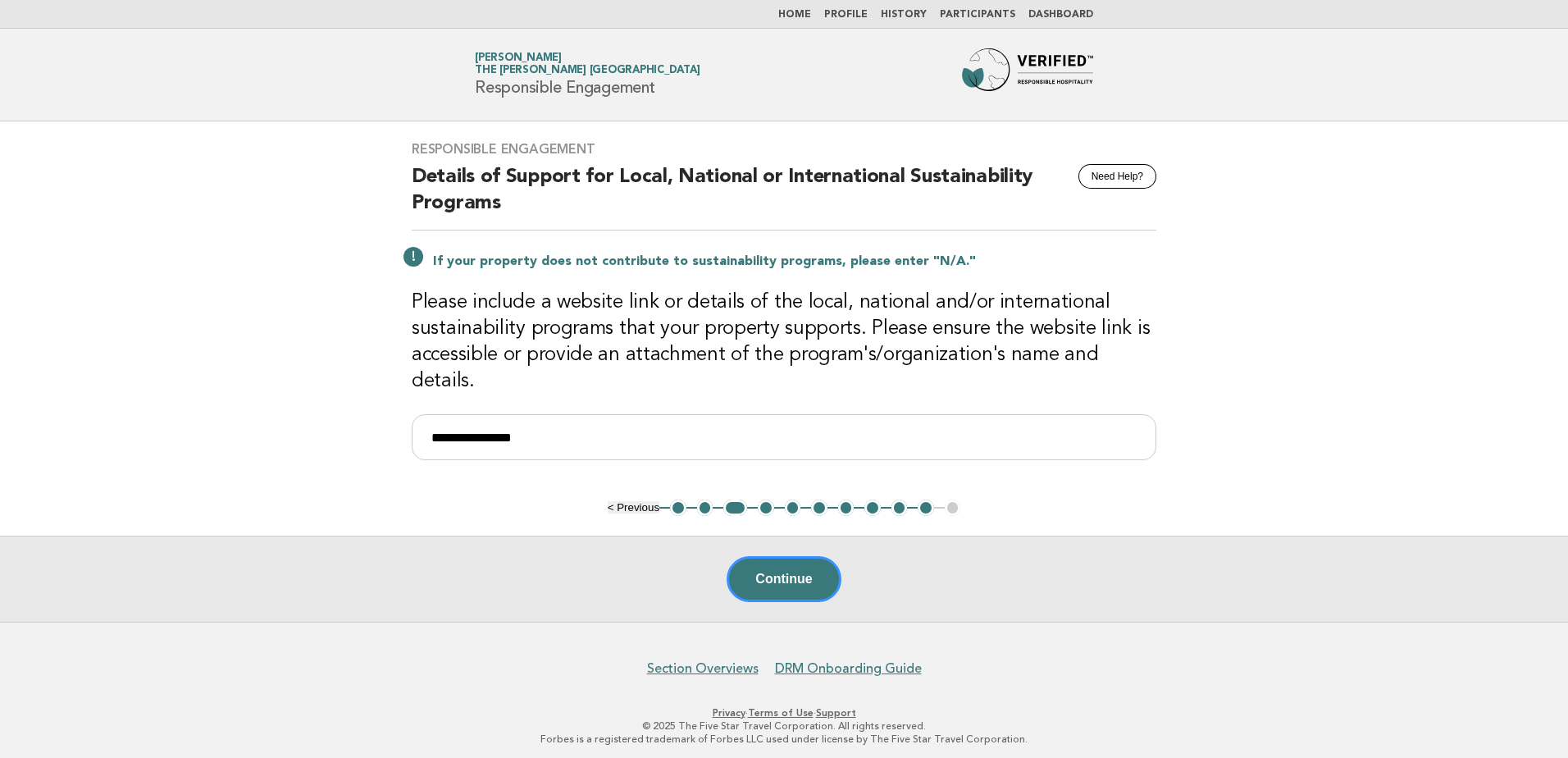
click at [766, 500] on button "4" at bounding box center [766, 507] width 16 height 16
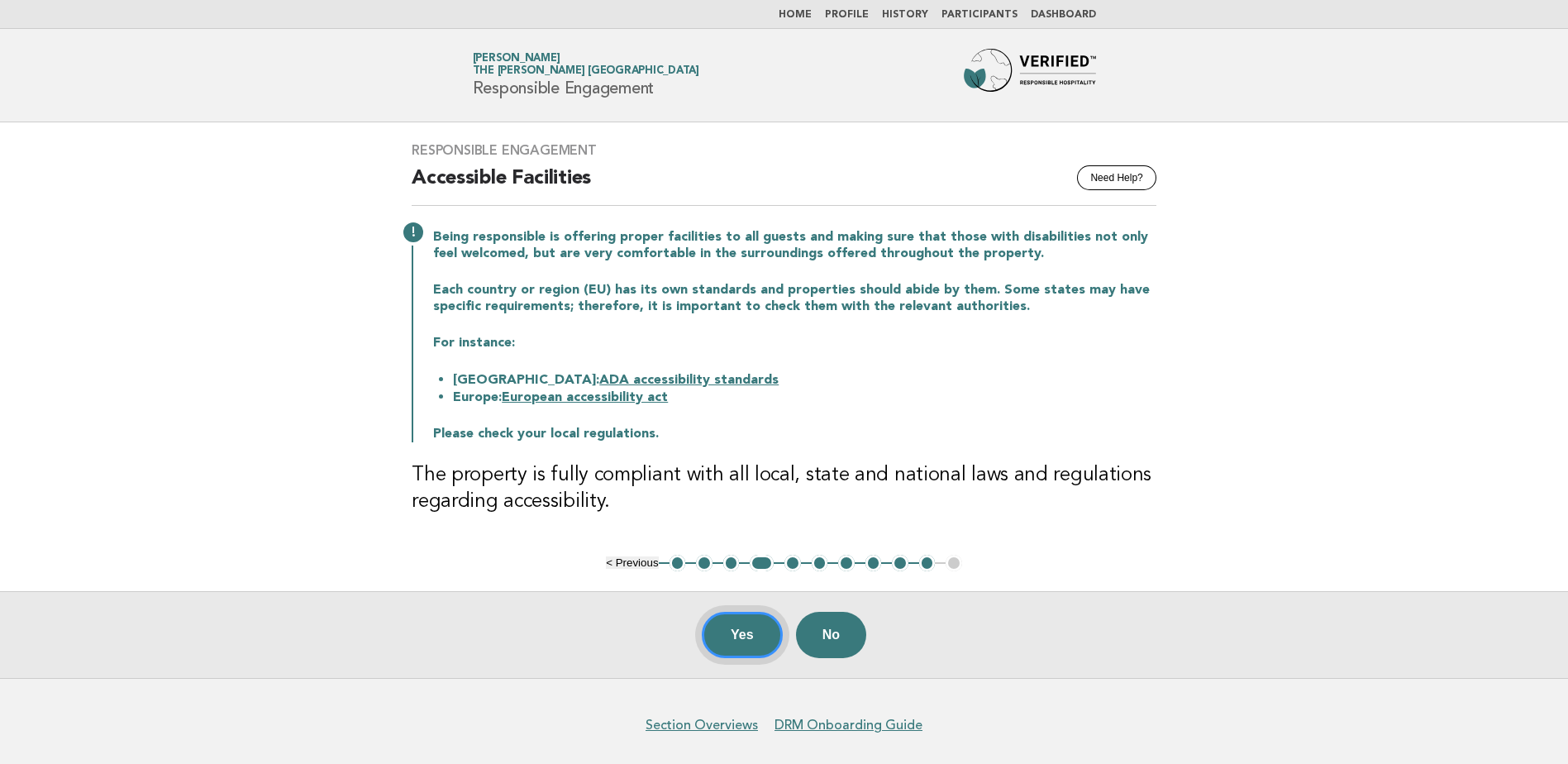
click at [753, 639] on button "Yes" at bounding box center [742, 634] width 81 height 46
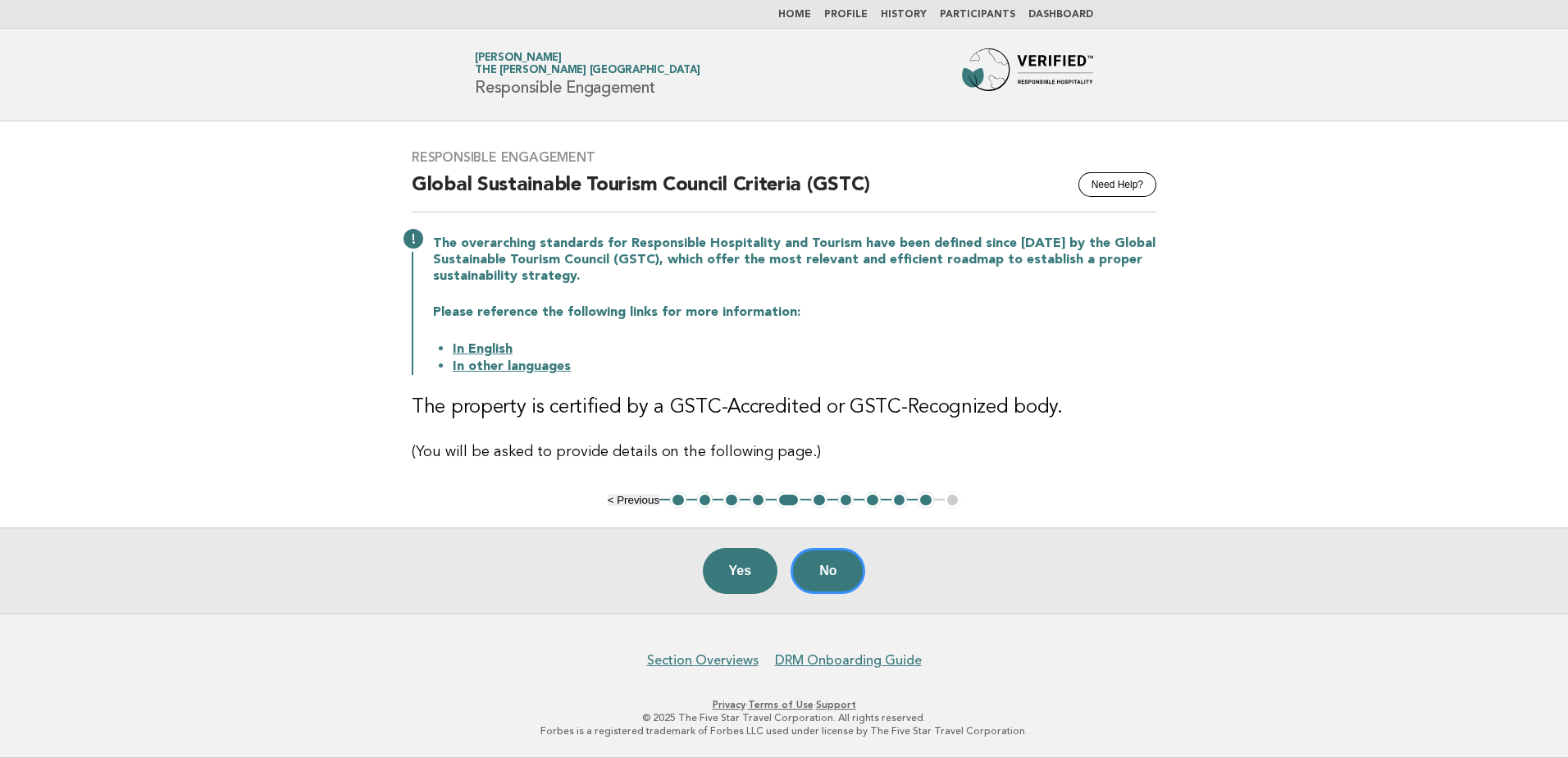
click at [469, 368] on link "In other languages" at bounding box center [512, 367] width 118 height 14
click at [819, 499] on button "6" at bounding box center [819, 500] width 16 height 16
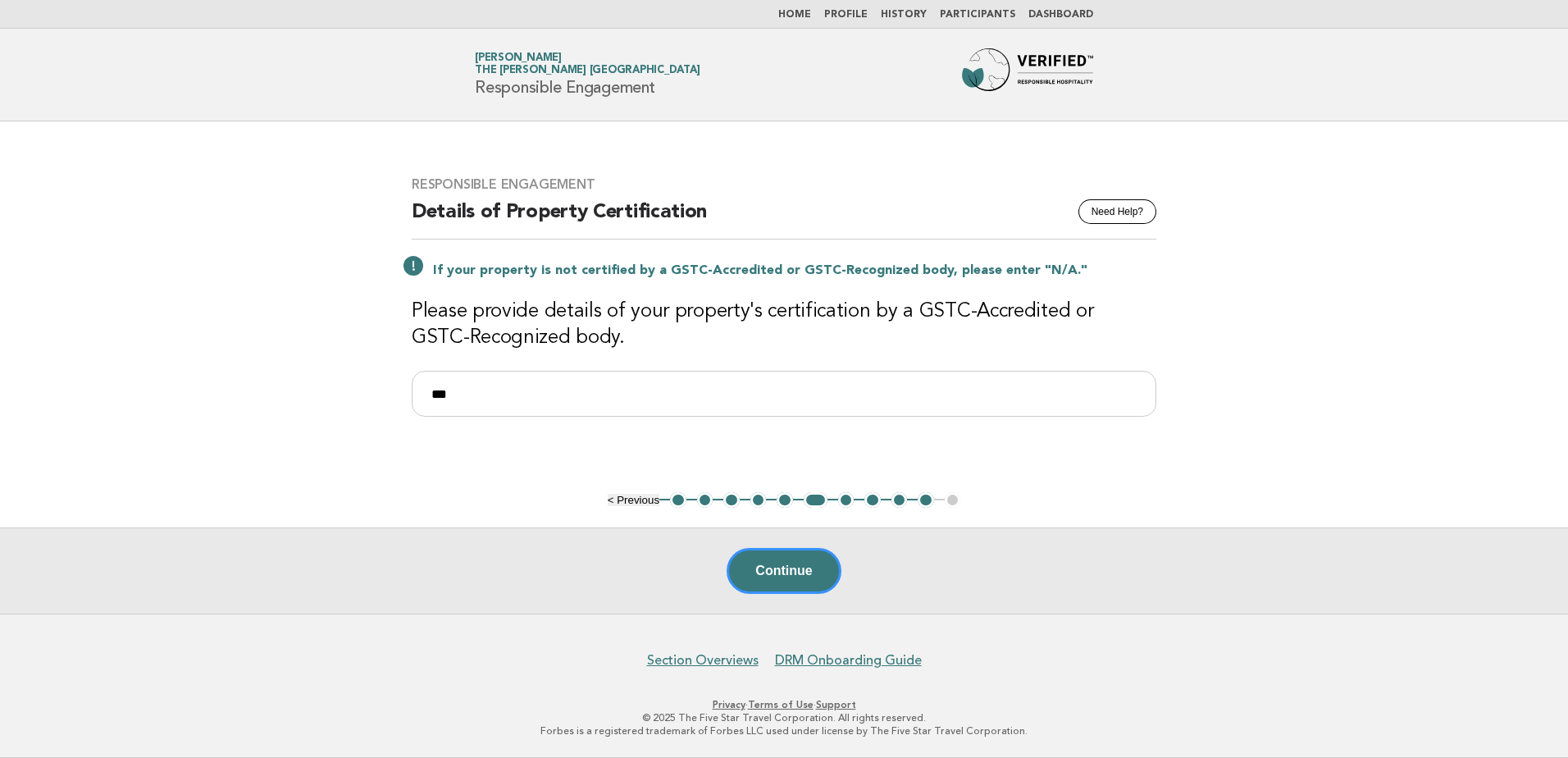
click at [847, 500] on button "7" at bounding box center [846, 500] width 16 height 16
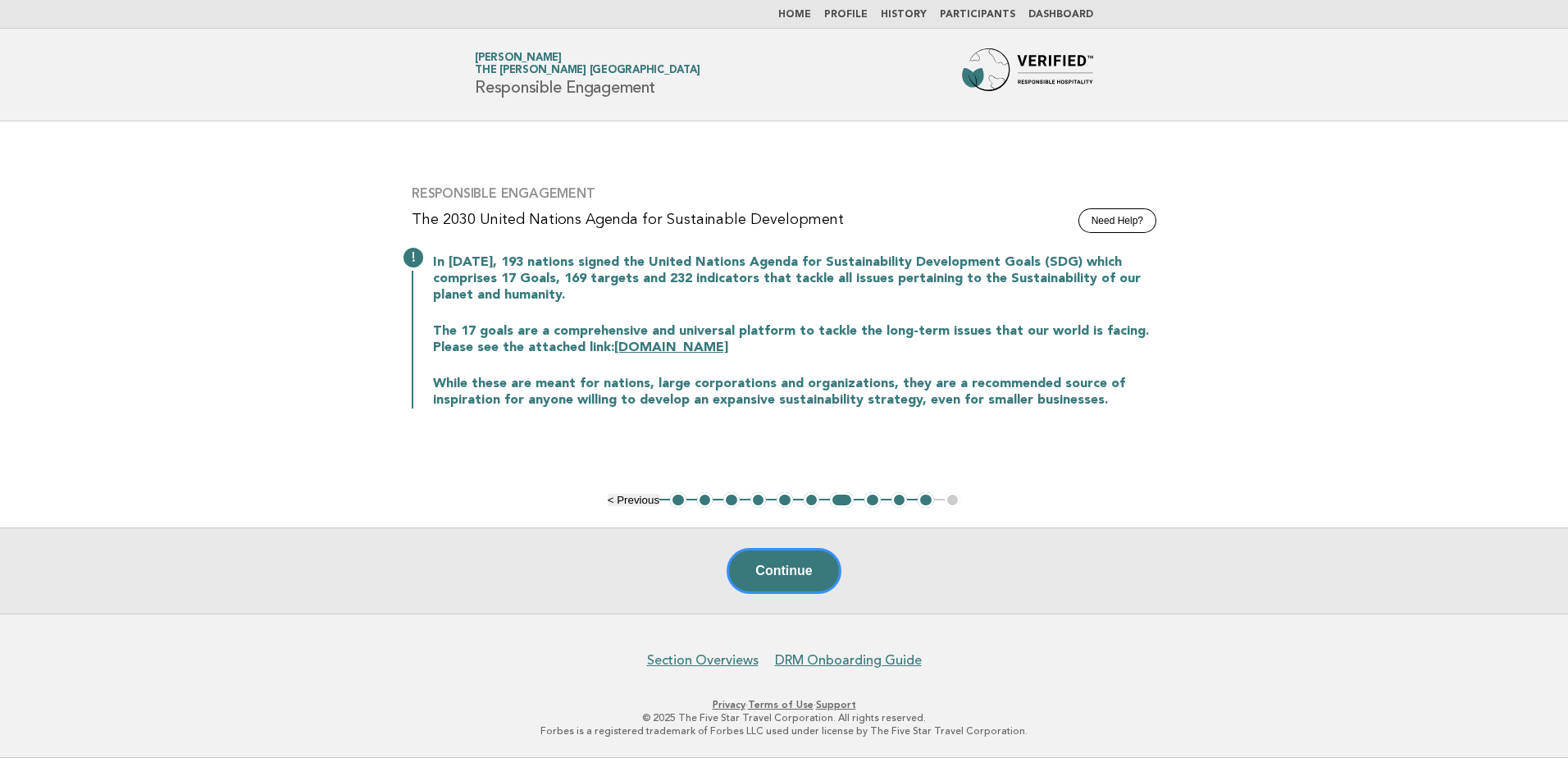
click at [867, 498] on button "8" at bounding box center [872, 500] width 16 height 16
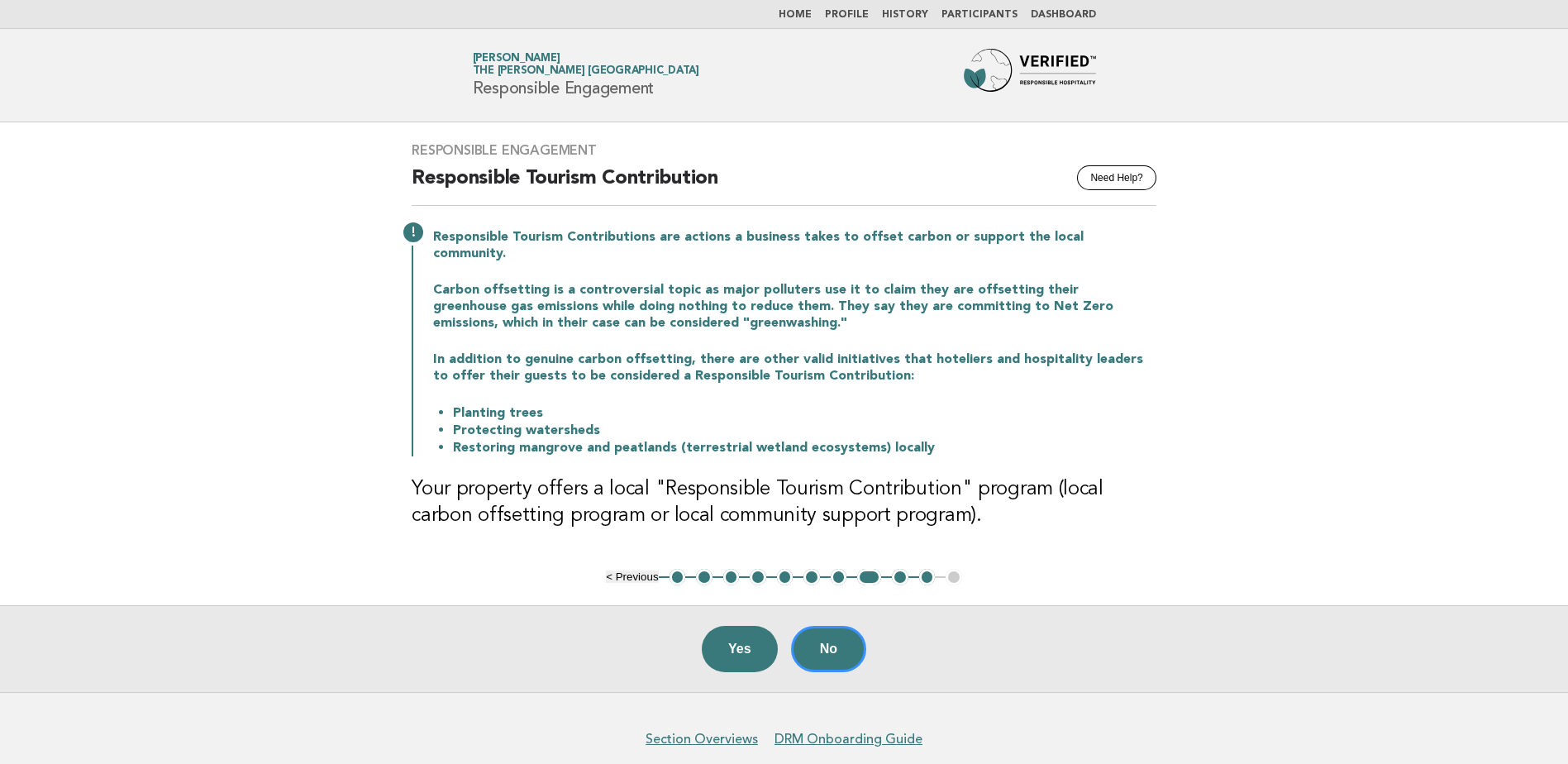
click at [896, 569] on button "9" at bounding box center [900, 577] width 17 height 17
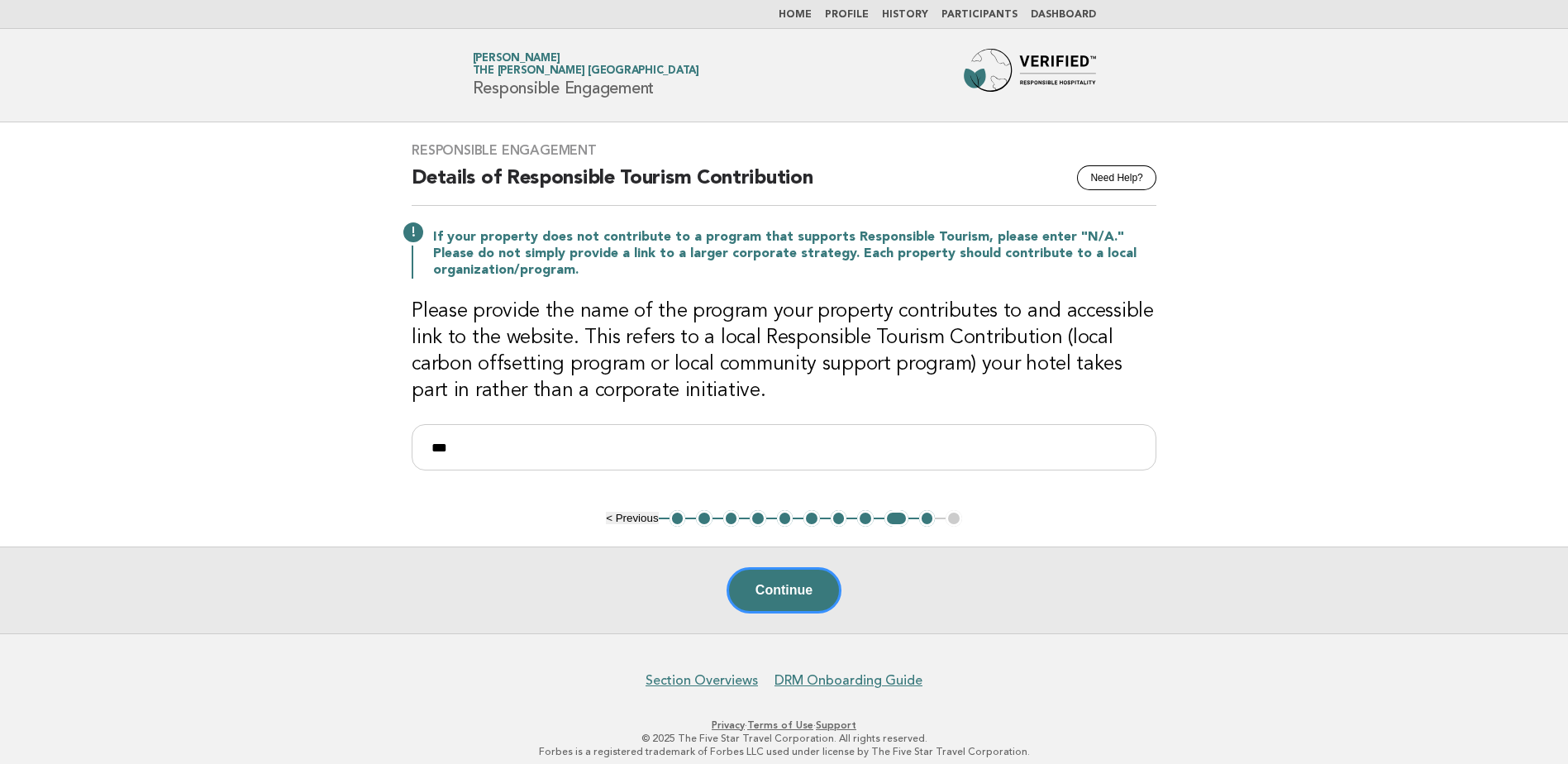
click at [923, 513] on button "10" at bounding box center [927, 518] width 17 height 17
click at [762, 593] on button "Continue" at bounding box center [784, 589] width 115 height 46
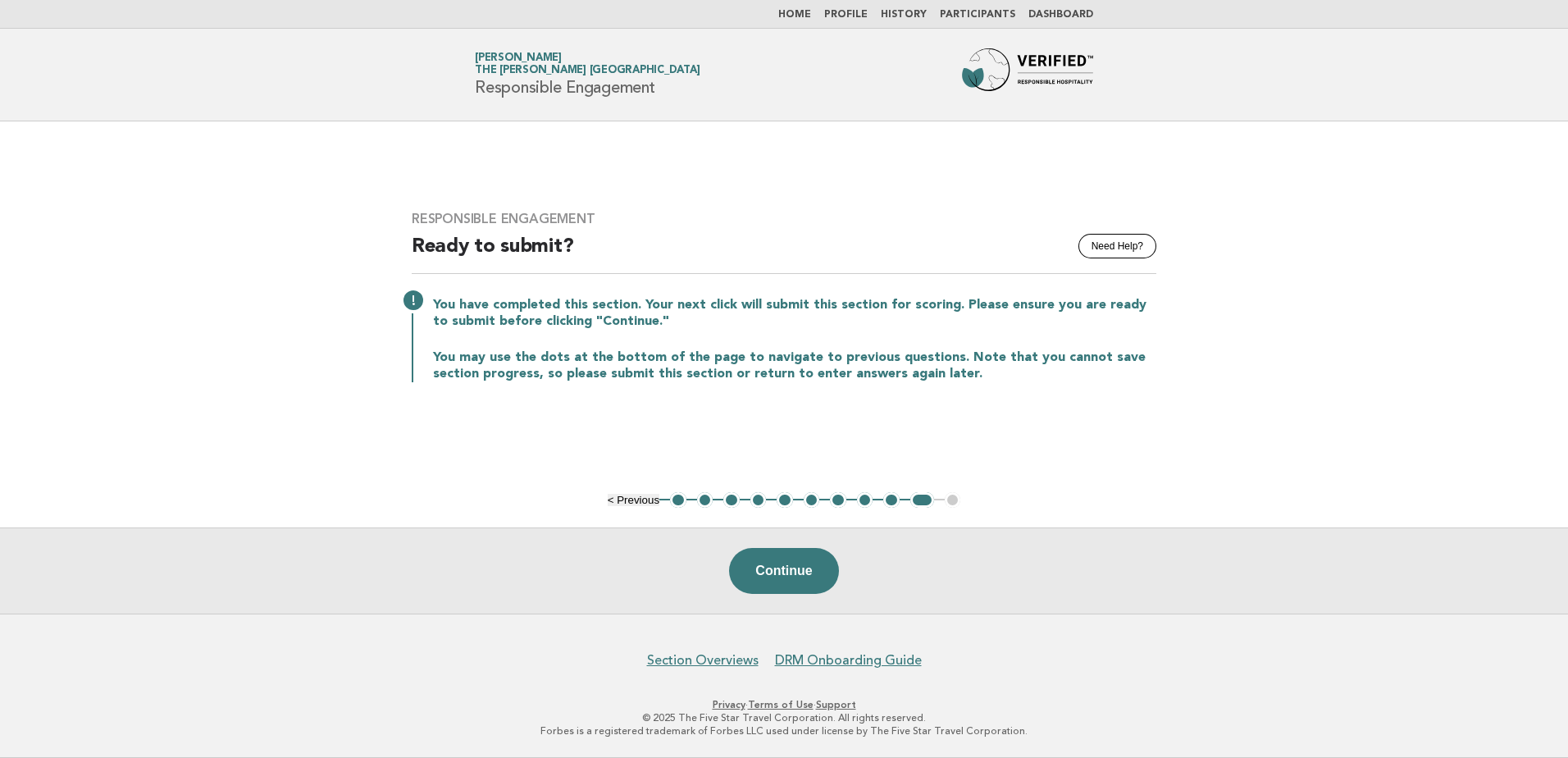
click at [808, 11] on link "Home" at bounding box center [795, 15] width 33 height 10
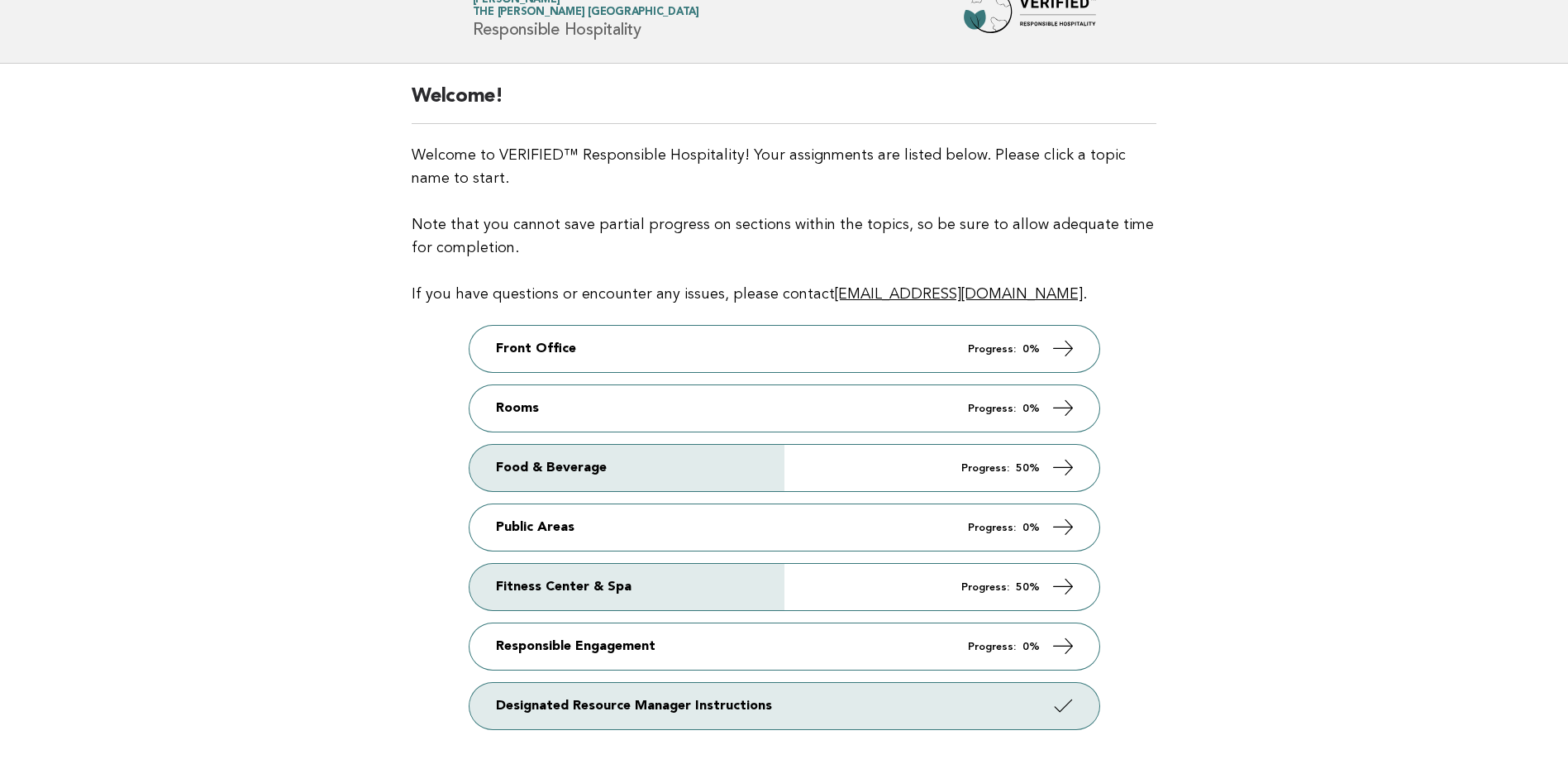
scroll to position [165, 0]
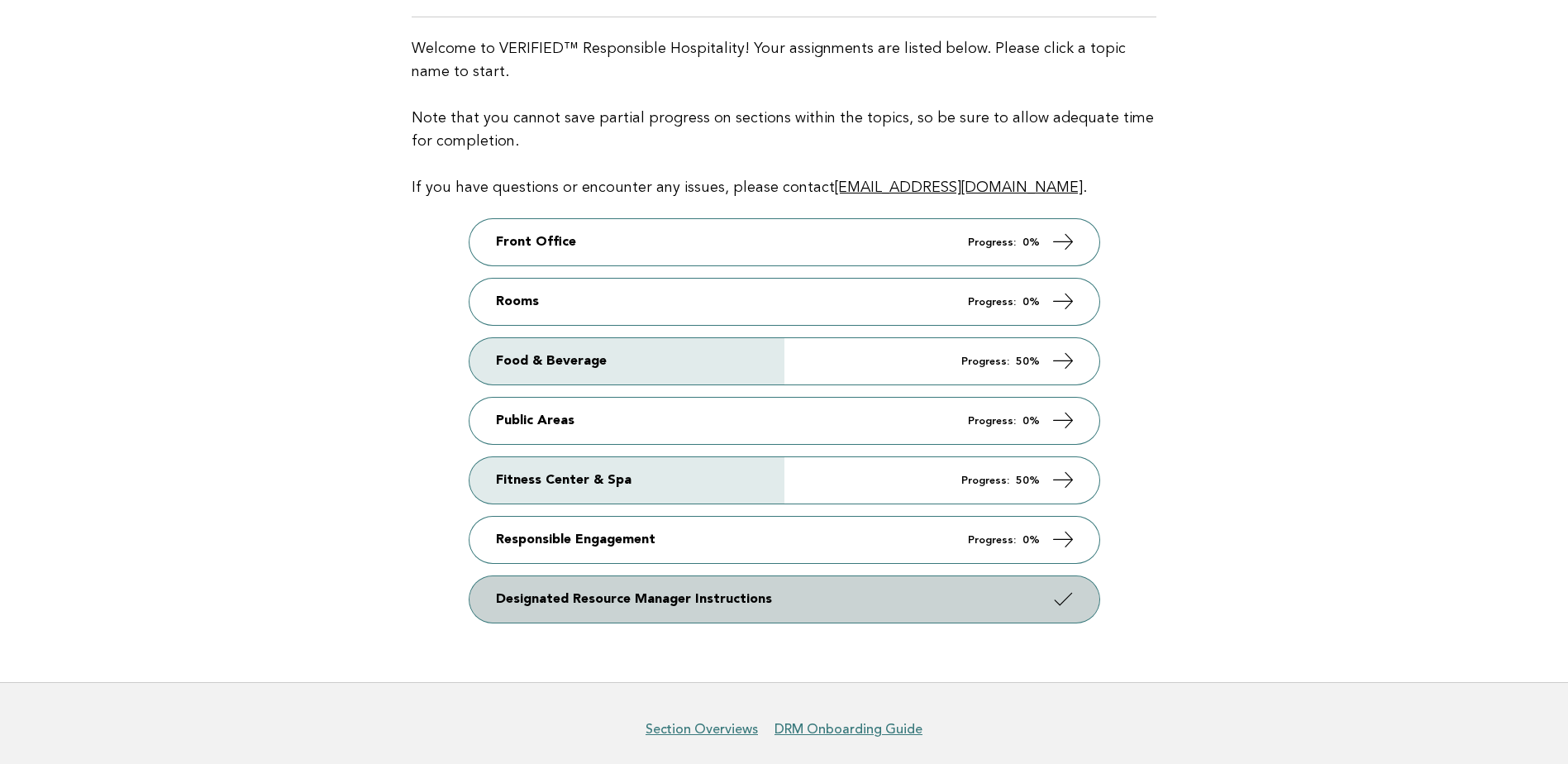
click at [678, 601] on link "Designated Resource Manager Instructions" at bounding box center [784, 599] width 630 height 46
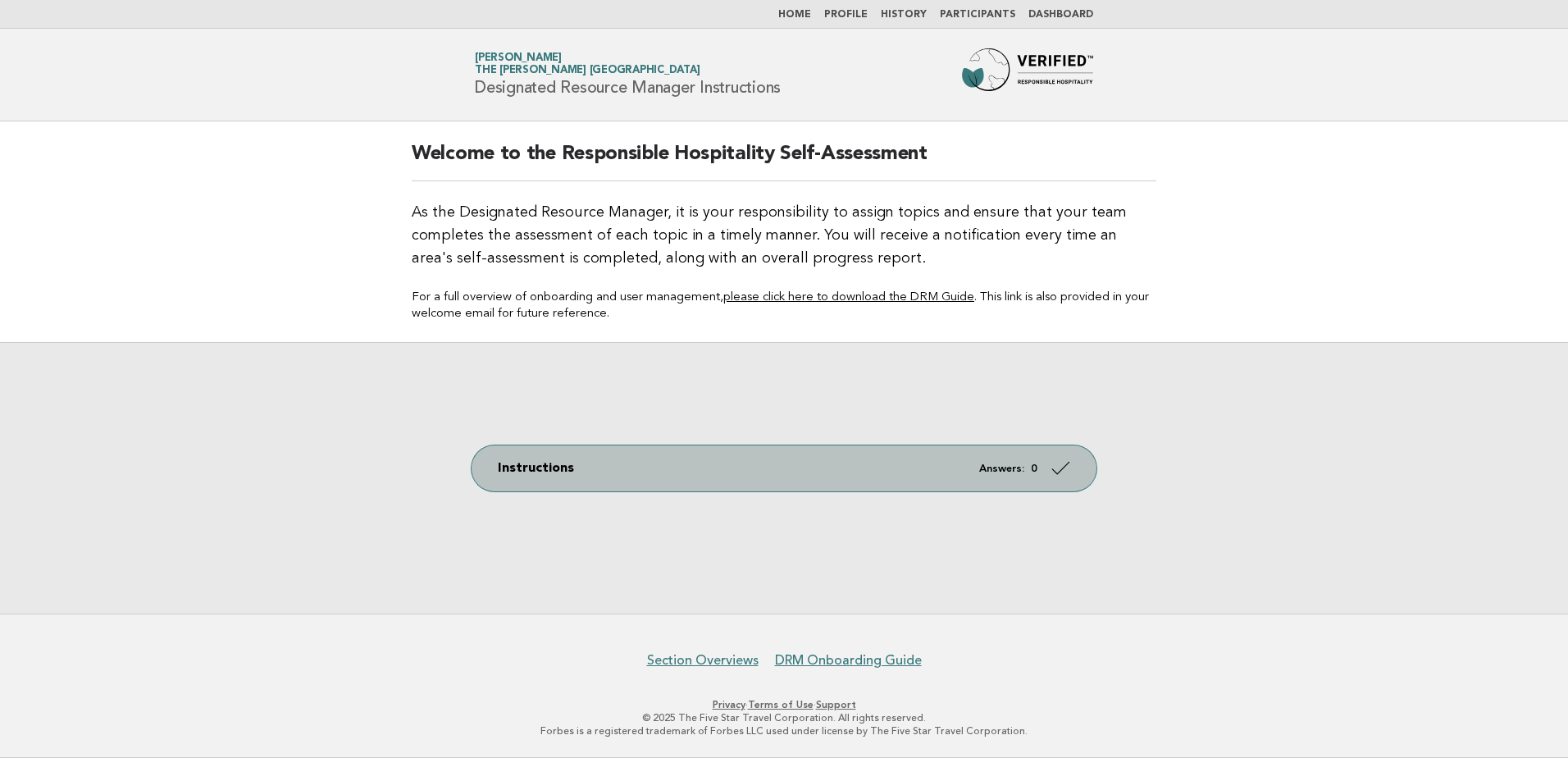
click at [833, 470] on link "Instructions Answers: 0" at bounding box center [784, 468] width 625 height 45
